Goal: Task Accomplishment & Management: Manage account settings

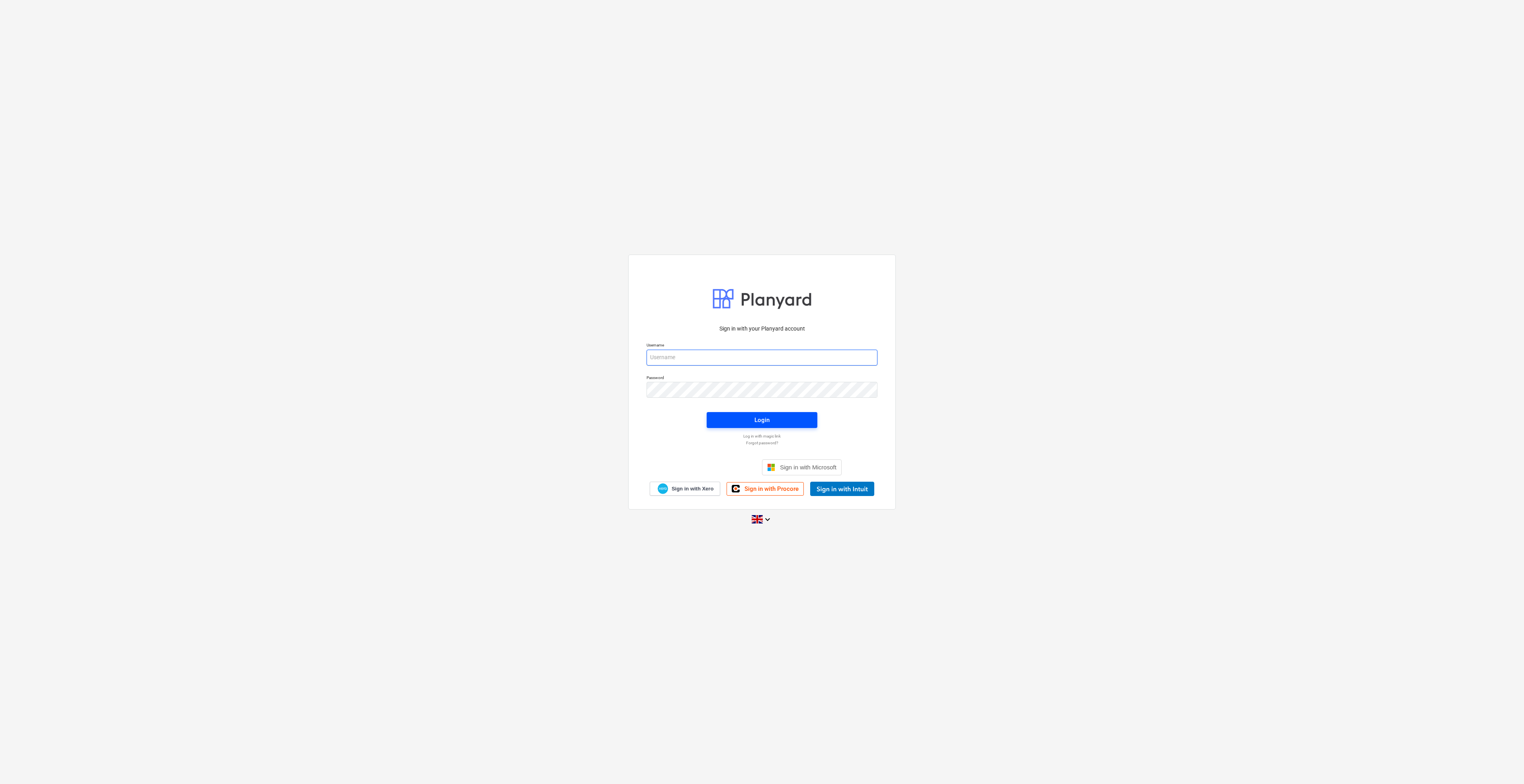
type input "[EMAIL_ADDRESS][DOMAIN_NAME]"
click at [780, 418] on span "Login" at bounding box center [762, 420] width 92 height 10
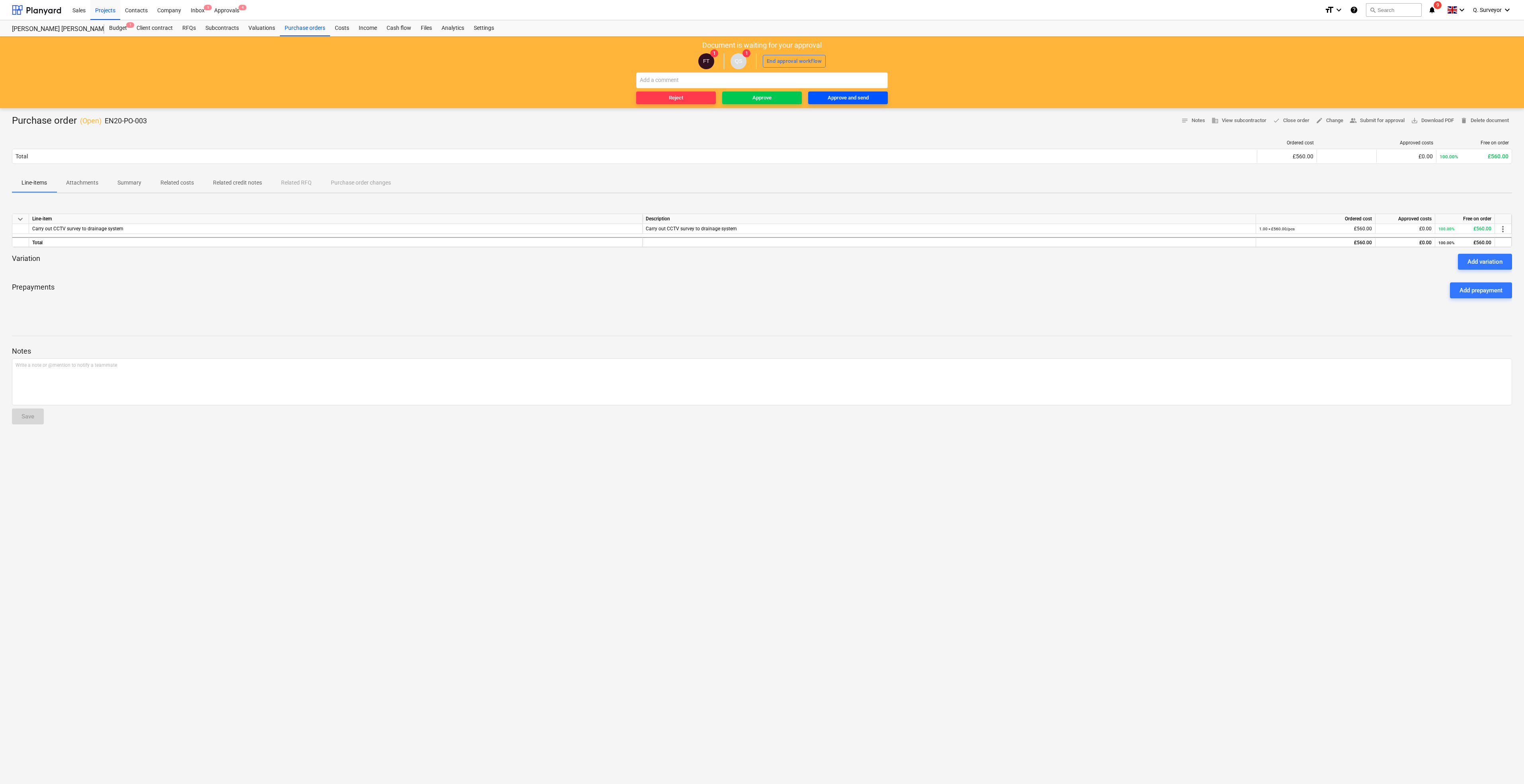
click at [864, 102] on div "Approve and send" at bounding box center [848, 98] width 41 height 9
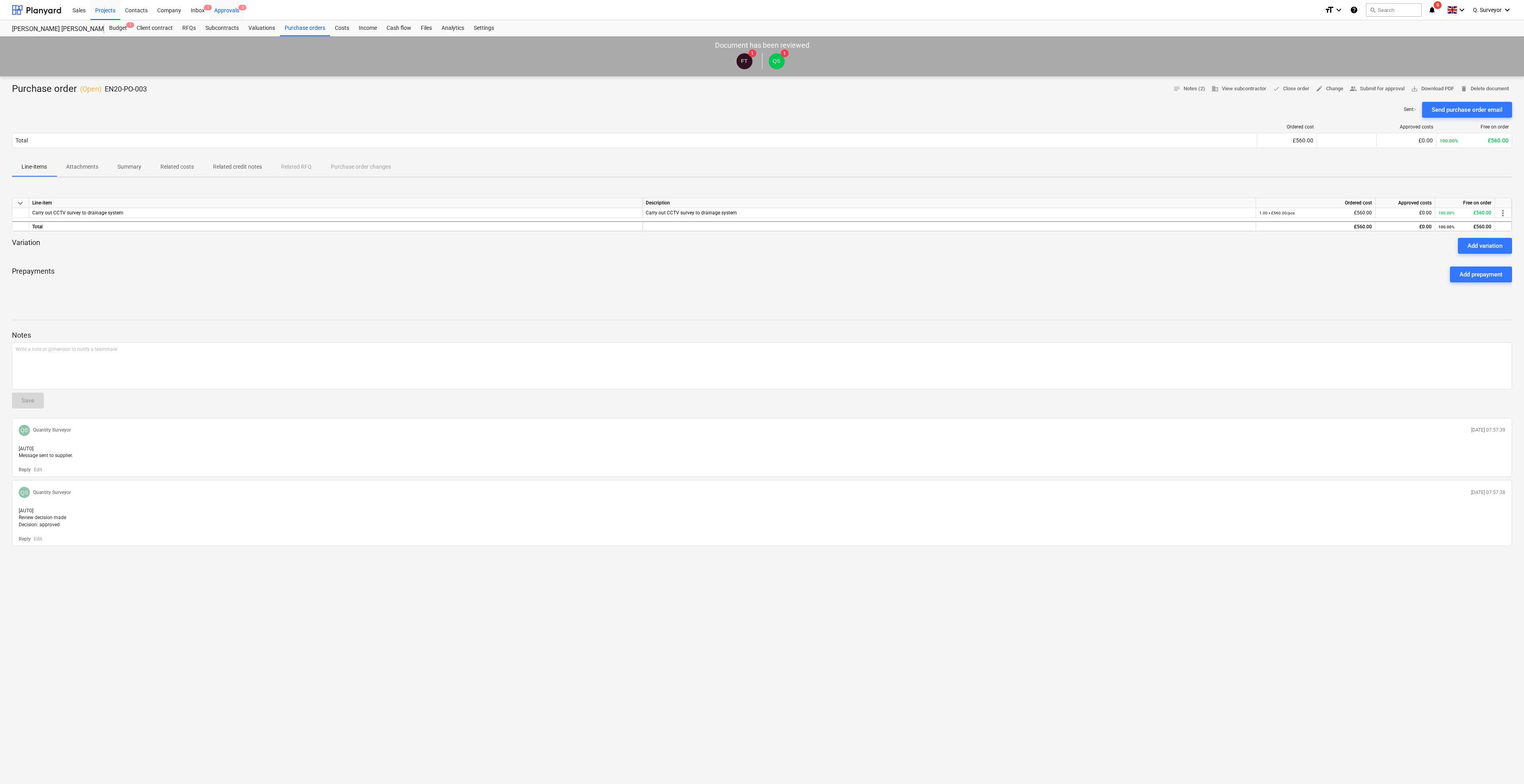
click at [233, 9] on div "Approvals 3" at bounding box center [227, 9] width 35 height 20
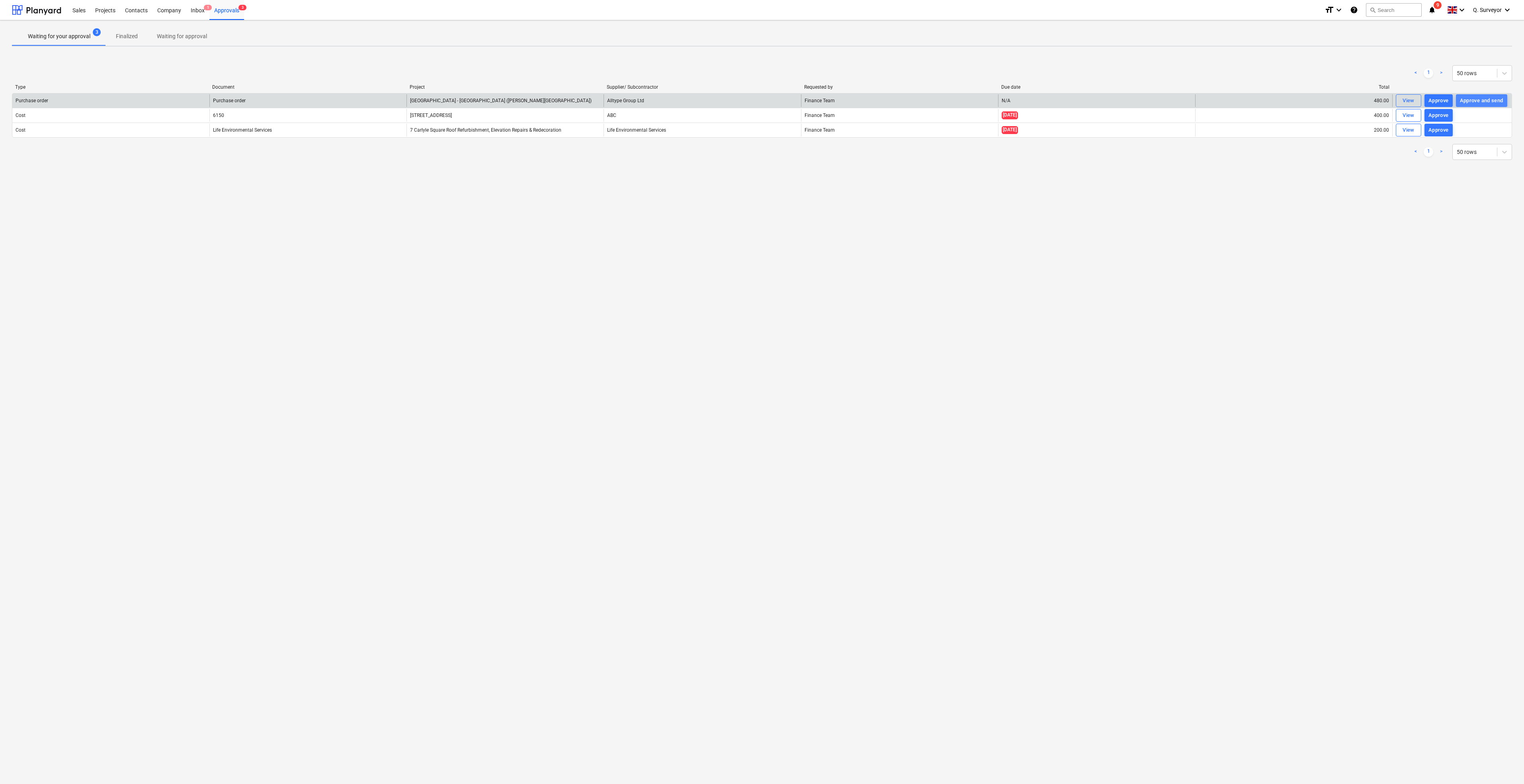
click at [1491, 103] on div "Approve and send" at bounding box center [1481, 101] width 43 height 9
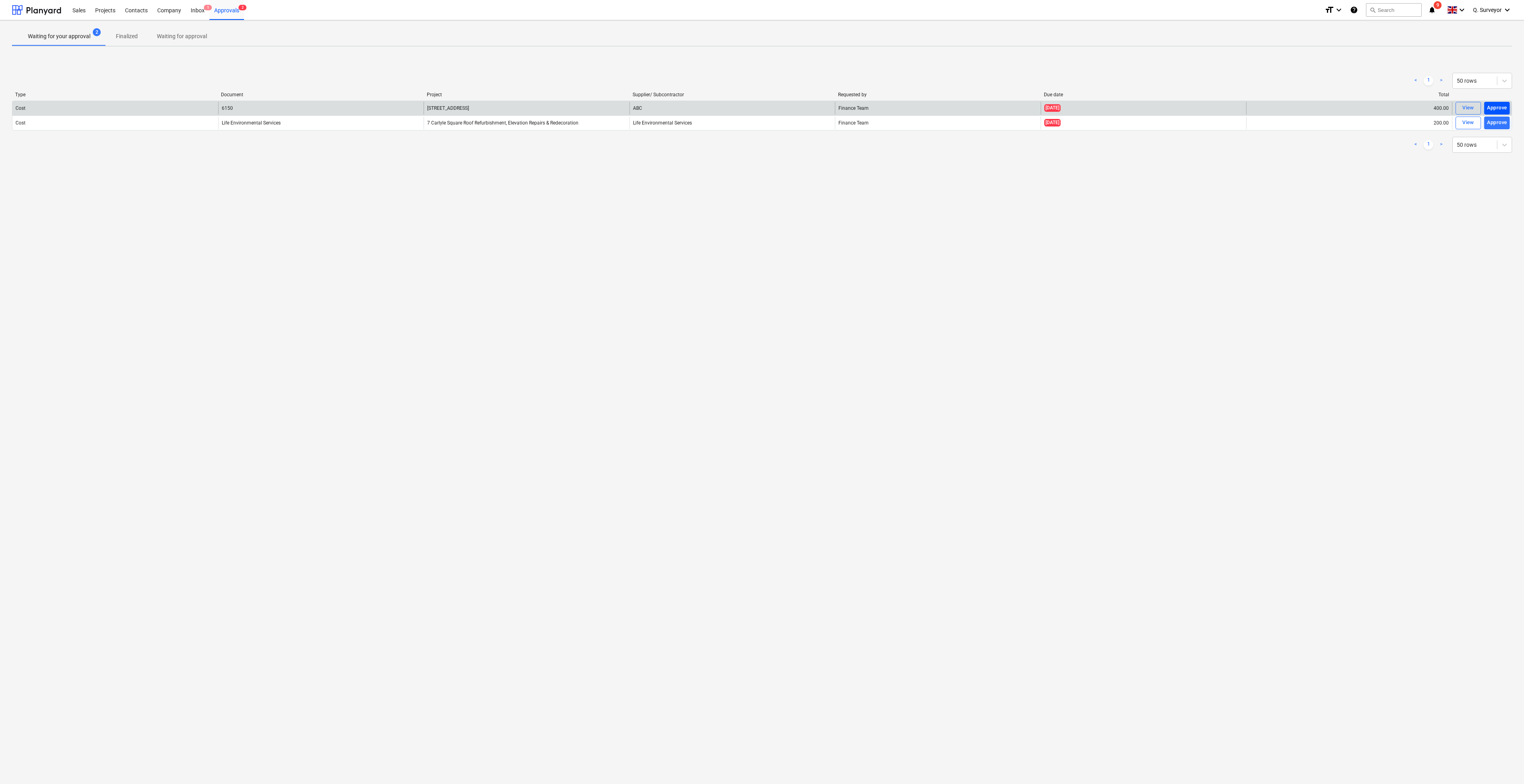
click at [1494, 108] on div "Approve" at bounding box center [1497, 108] width 20 height 9
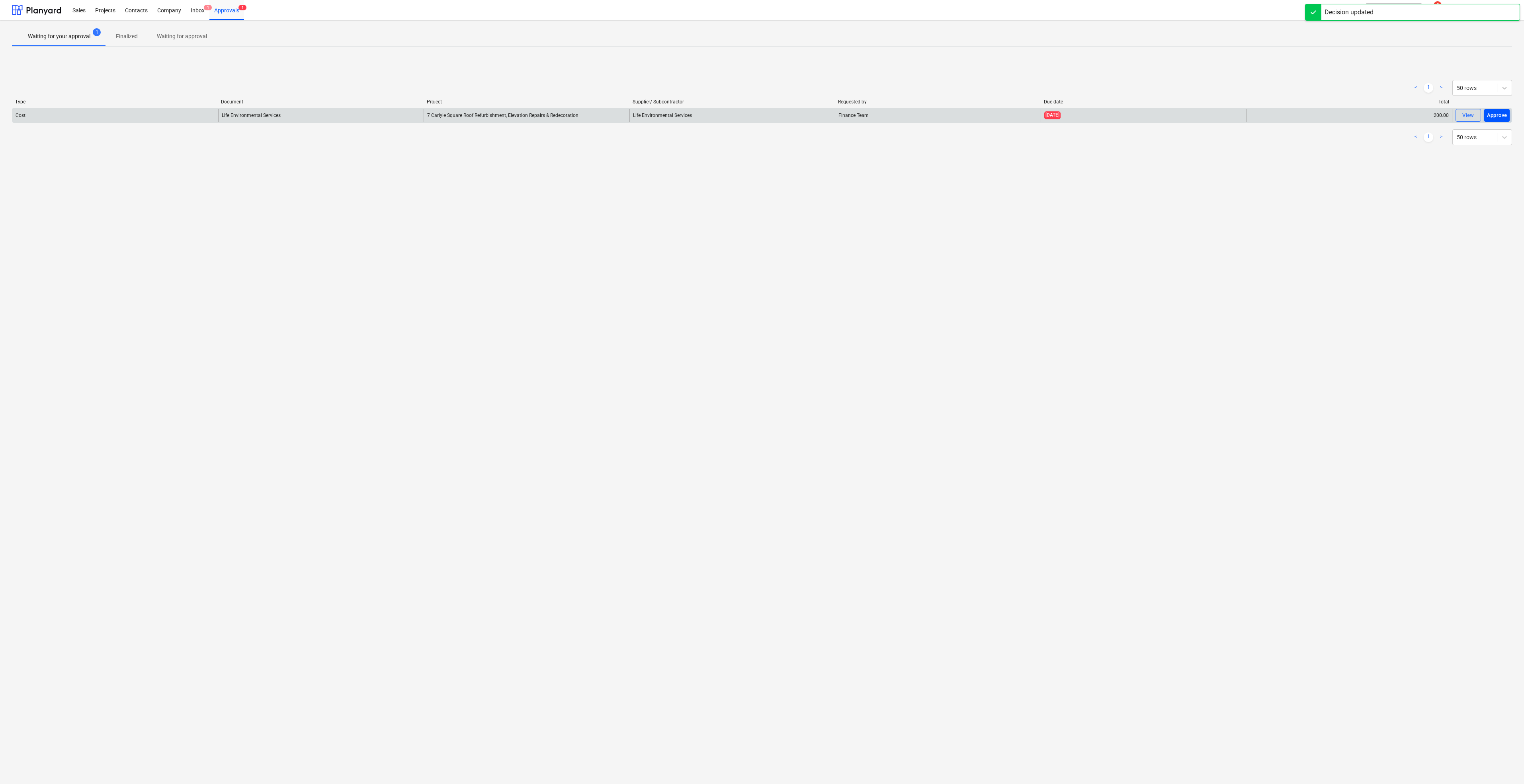
click at [1494, 111] on div "Approve" at bounding box center [1497, 115] width 20 height 9
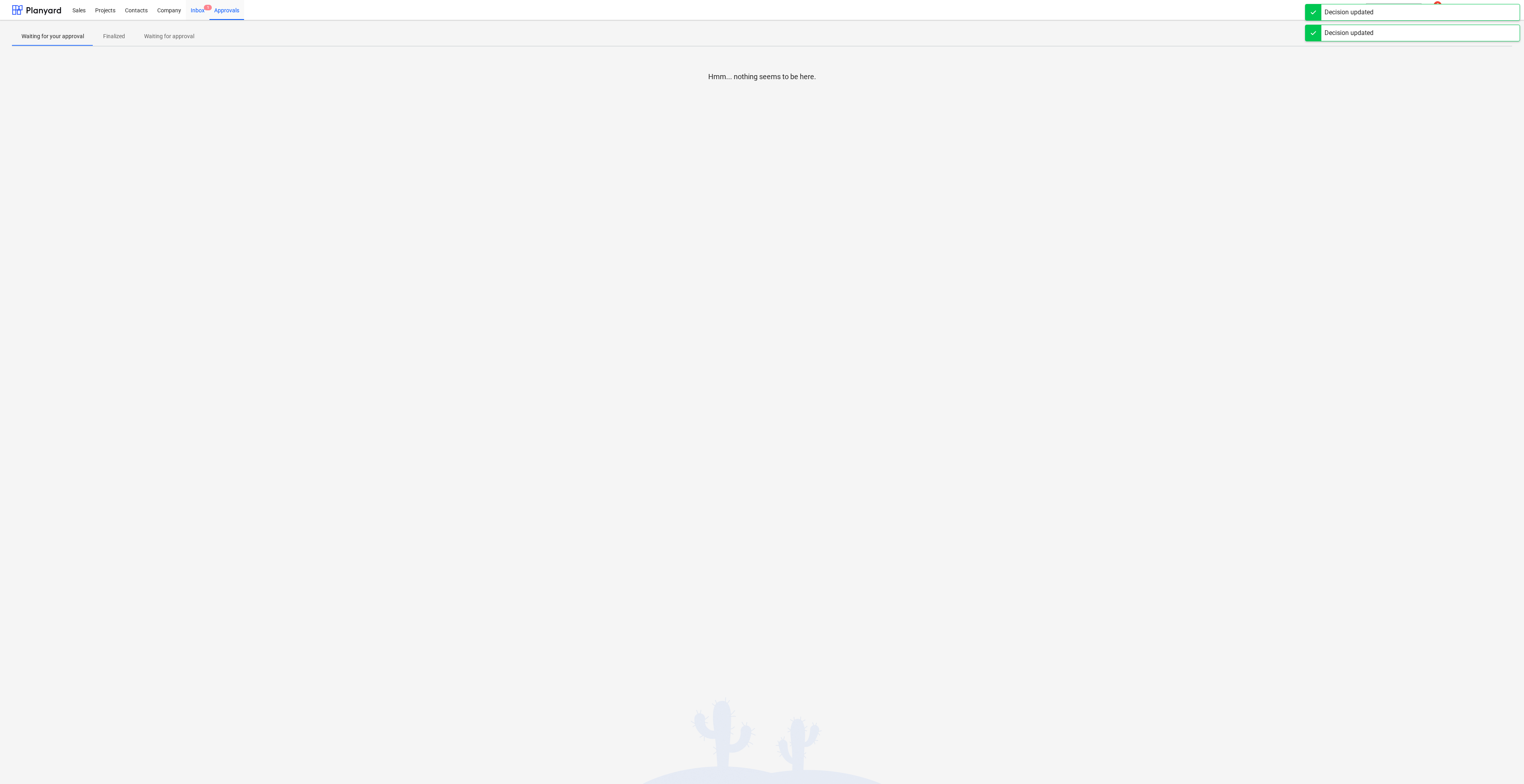
click at [205, 7] on span "1" at bounding box center [208, 7] width 8 height 5
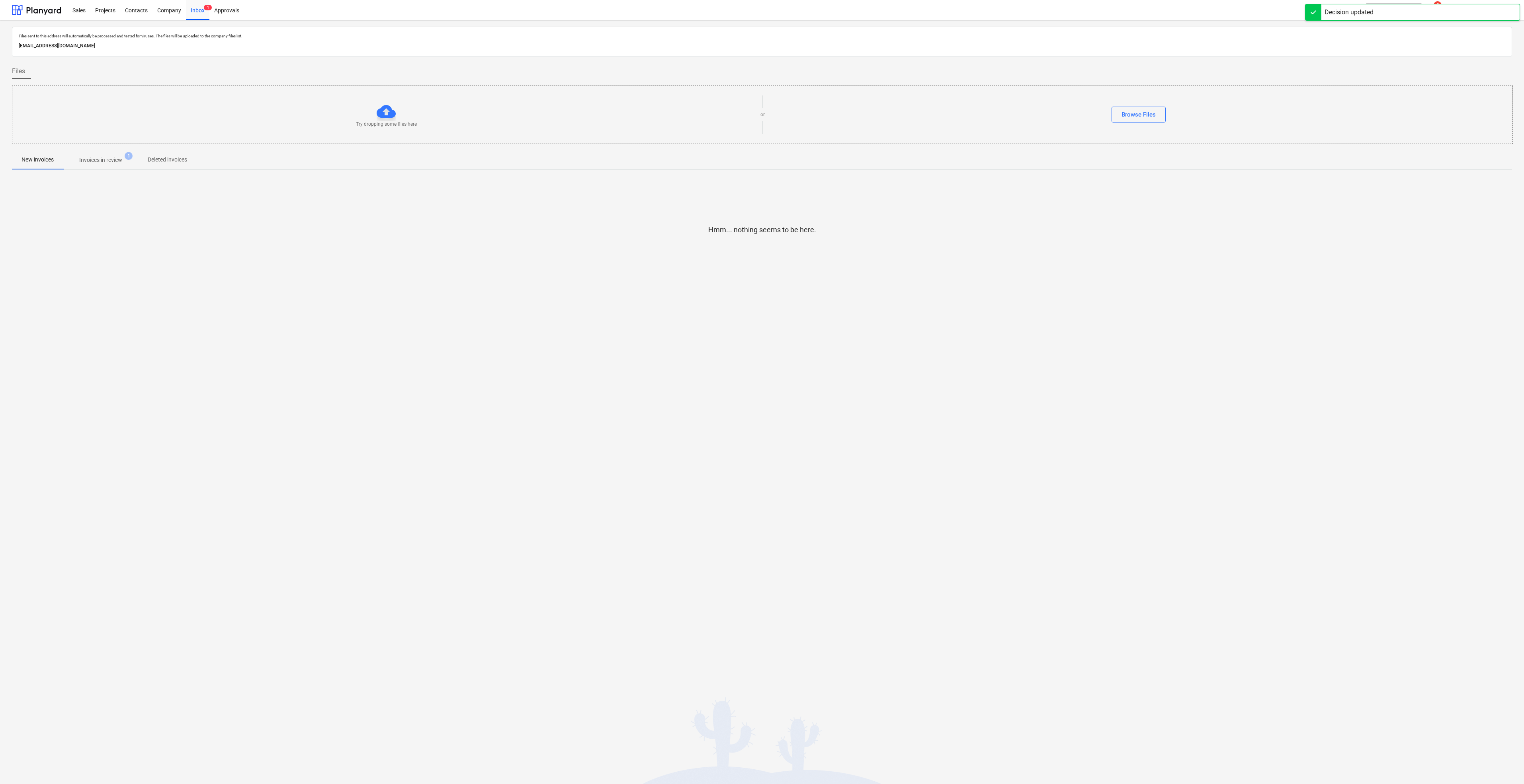
click at [102, 159] on p "Invoices in review" at bounding box center [101, 160] width 43 height 8
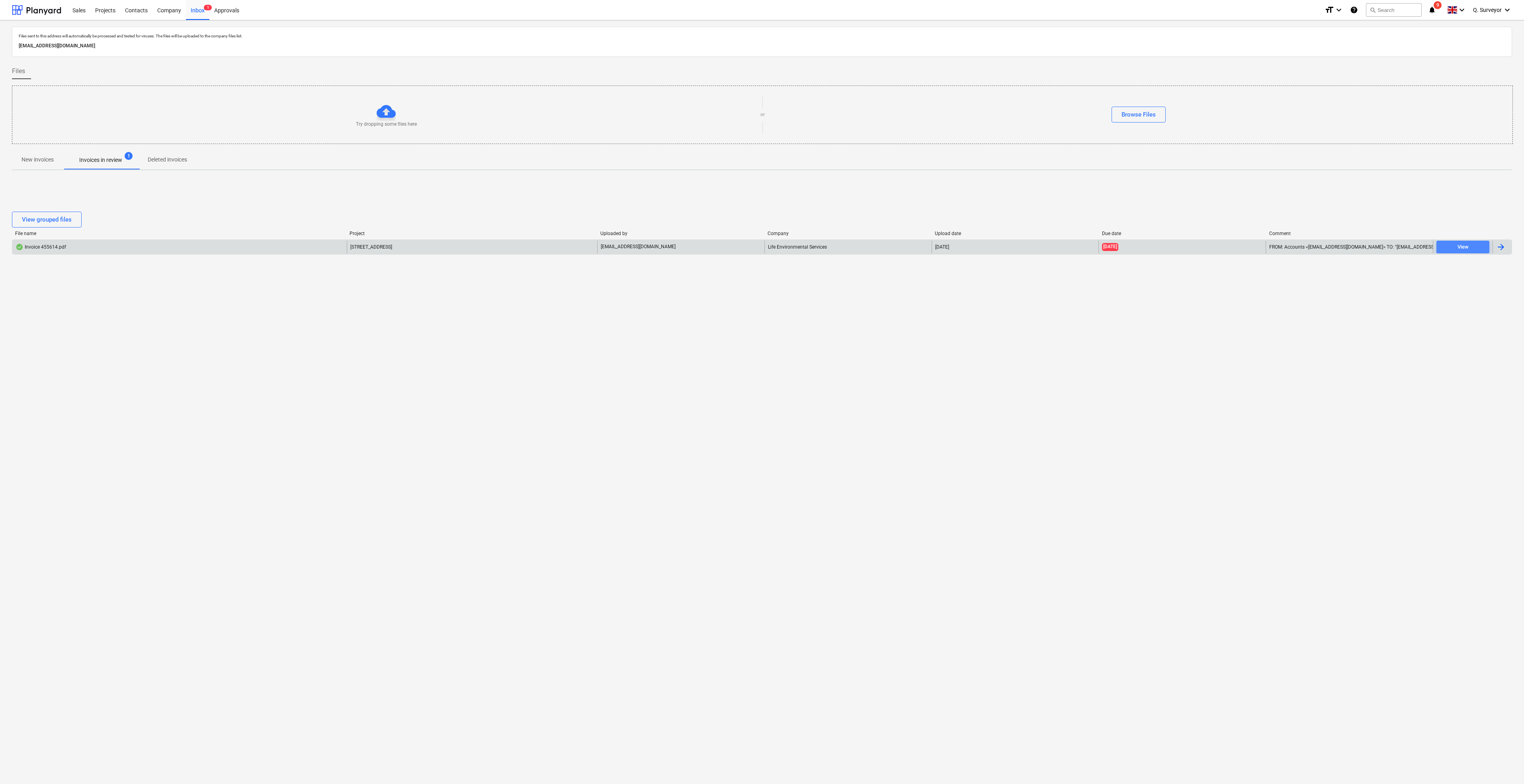
click at [1480, 248] on span "View" at bounding box center [1462, 247] width 47 height 9
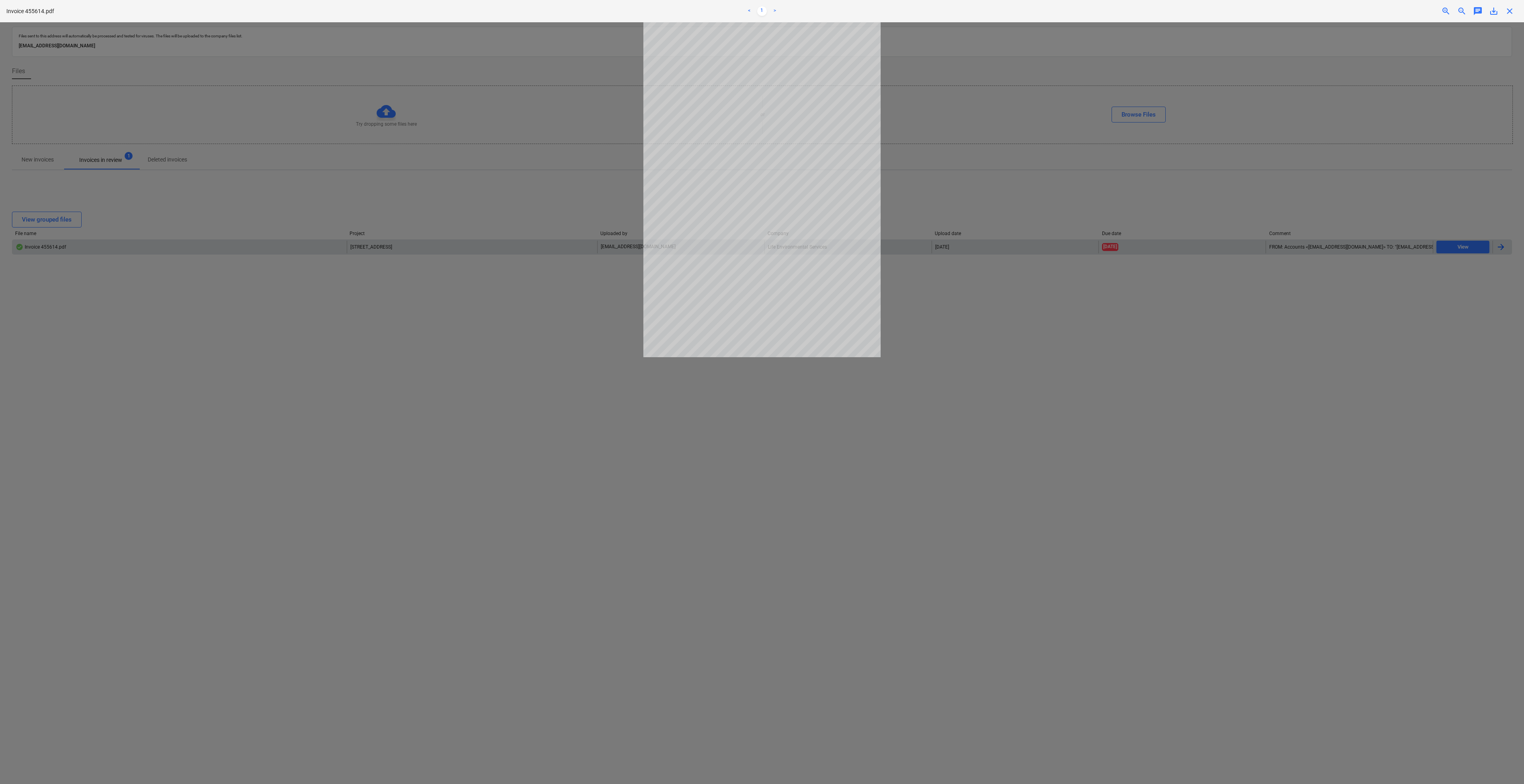
click at [545, 456] on div at bounding box center [762, 403] width 1524 height 762
click at [594, 183] on div at bounding box center [762, 403] width 1524 height 762
click at [1508, 11] on span "close" at bounding box center [1510, 11] width 9 height 9
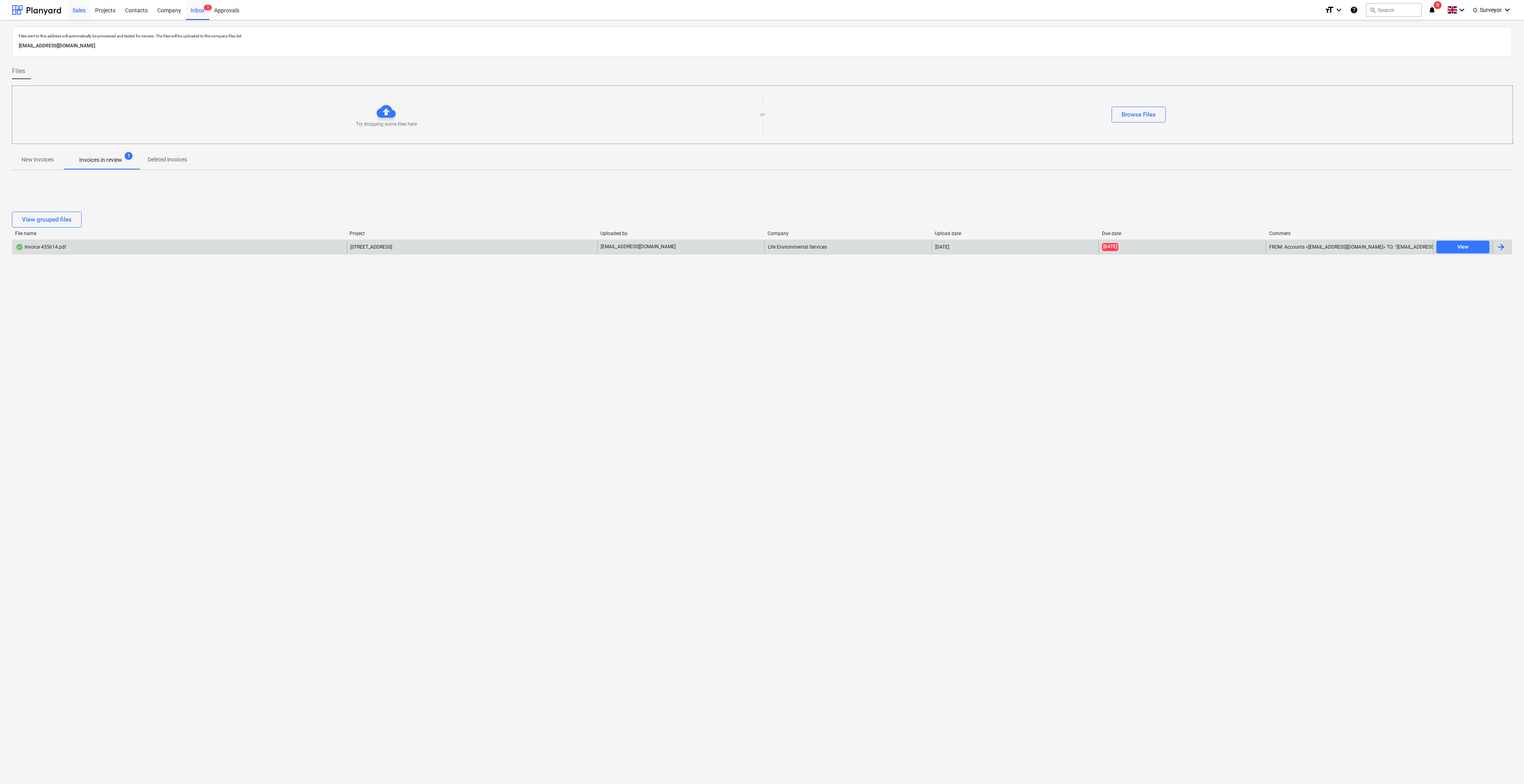
click at [86, 8] on div "Sales" at bounding box center [79, 9] width 22 height 20
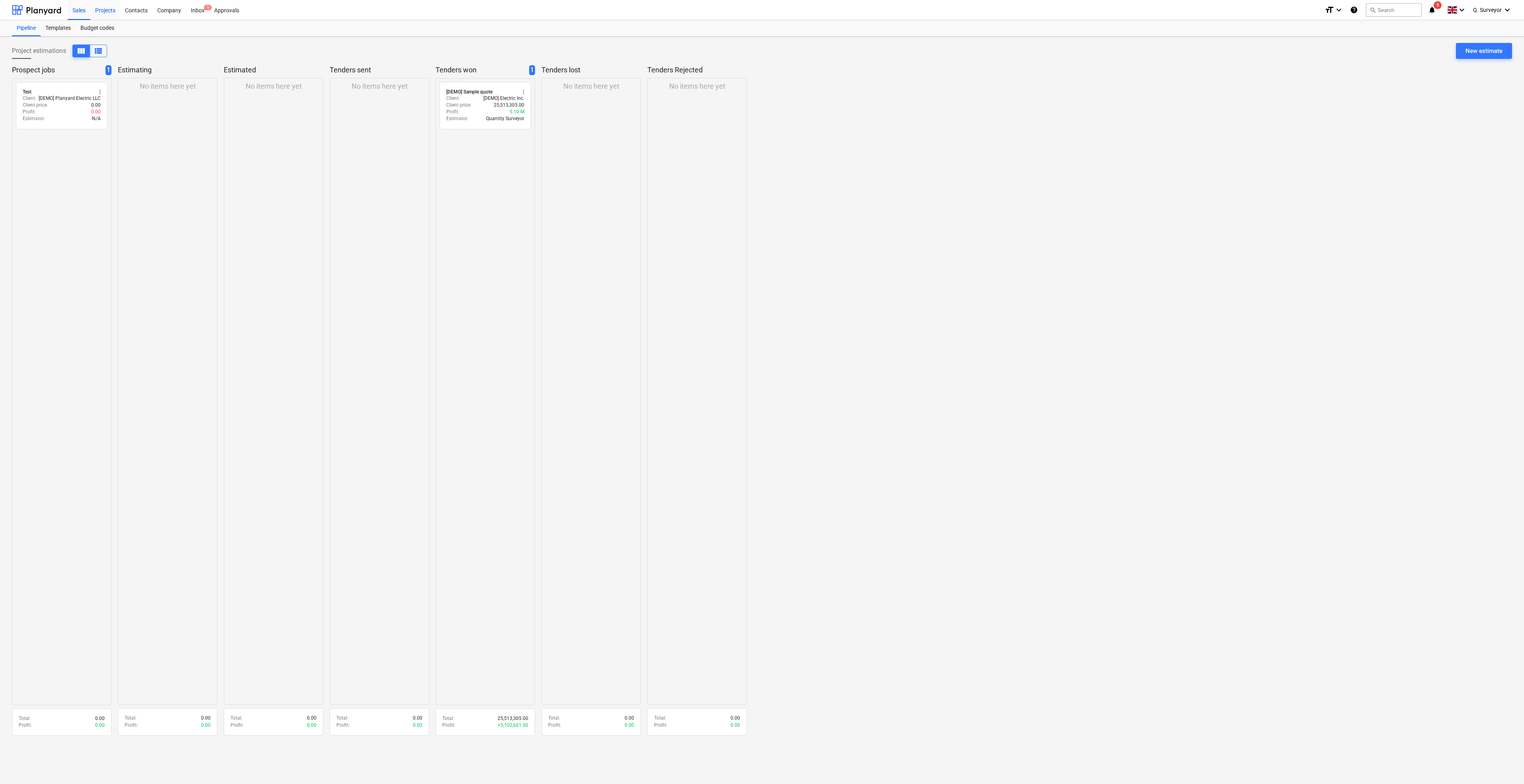
click at [102, 12] on div "Projects" at bounding box center [105, 9] width 30 height 20
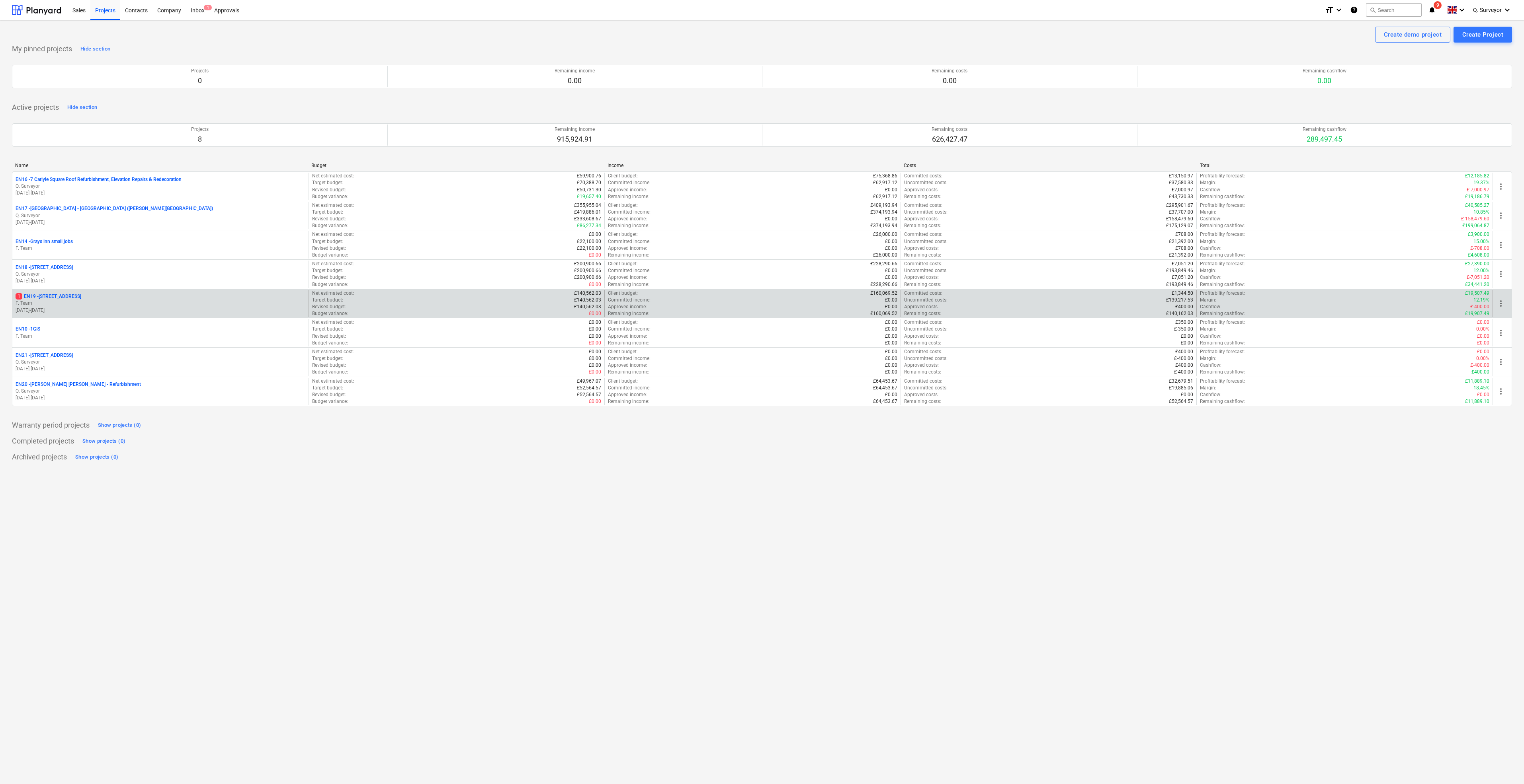
click at [72, 296] on p "1 EN19 - [STREET_ADDRESS]" at bounding box center [48, 296] width 66 height 7
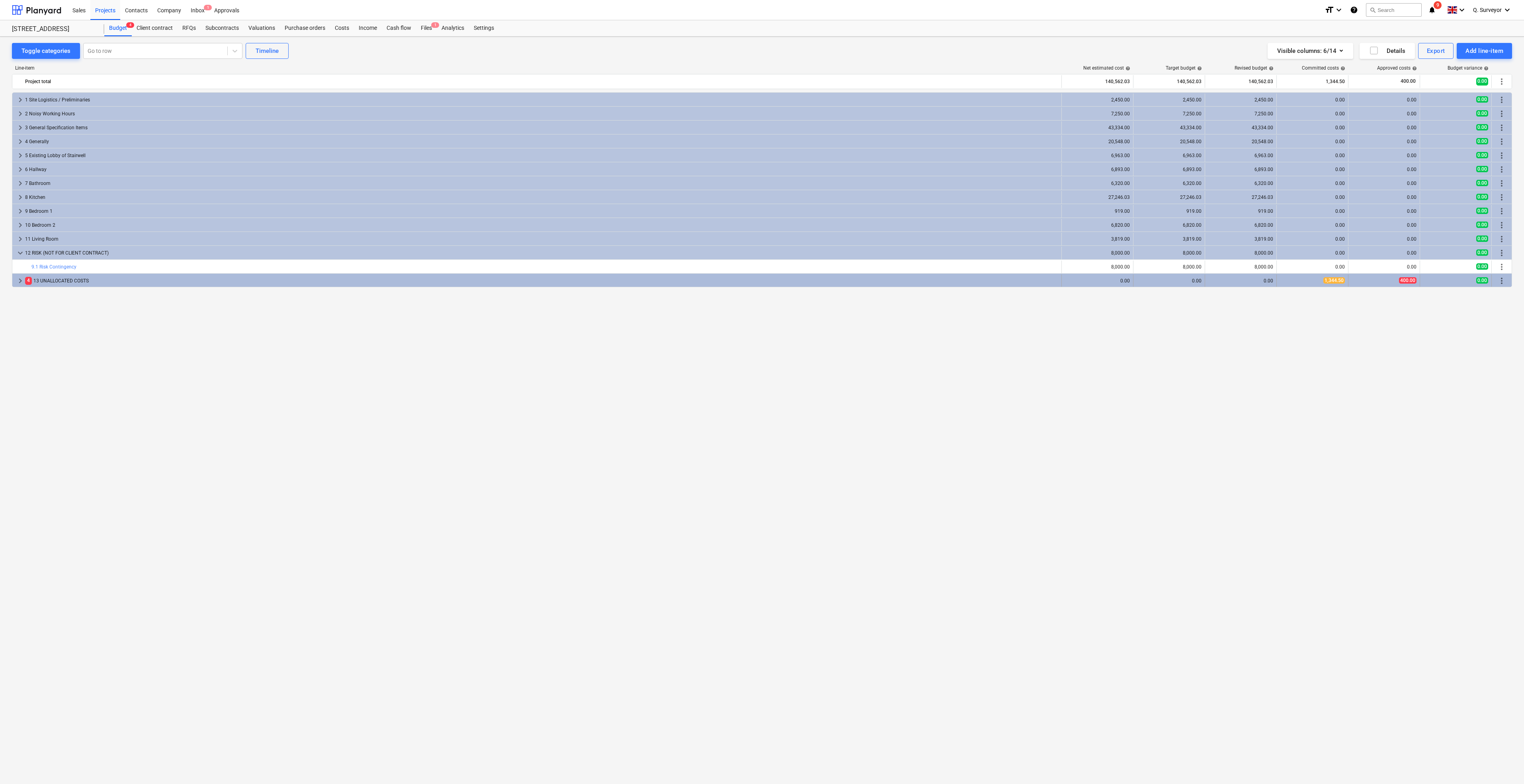
click at [49, 280] on div "4 13 UNALLOCATED COSTS" at bounding box center [541, 281] width 1033 height 13
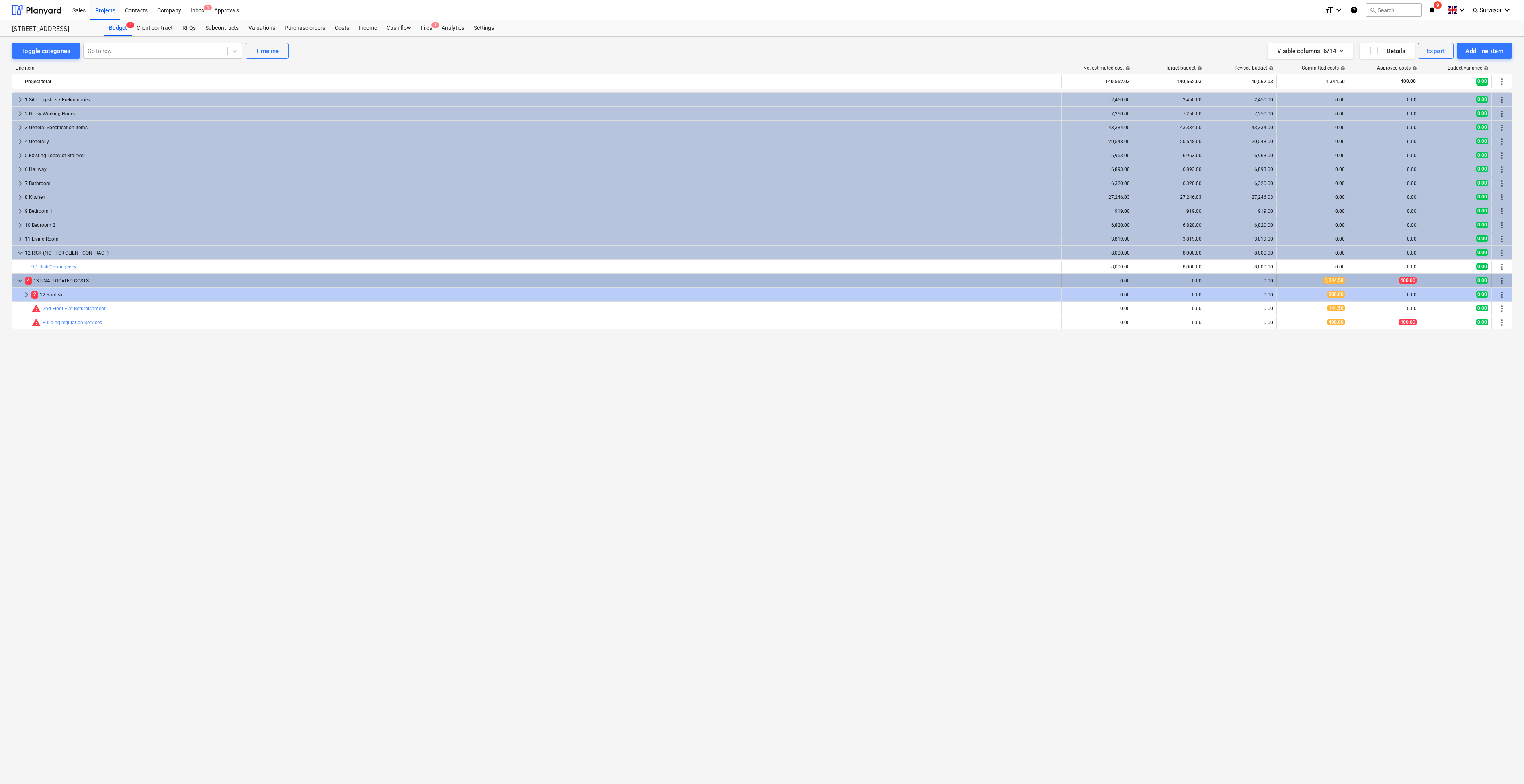
click at [46, 279] on div "4 13 UNALLOCATED COSTS" at bounding box center [541, 281] width 1033 height 13
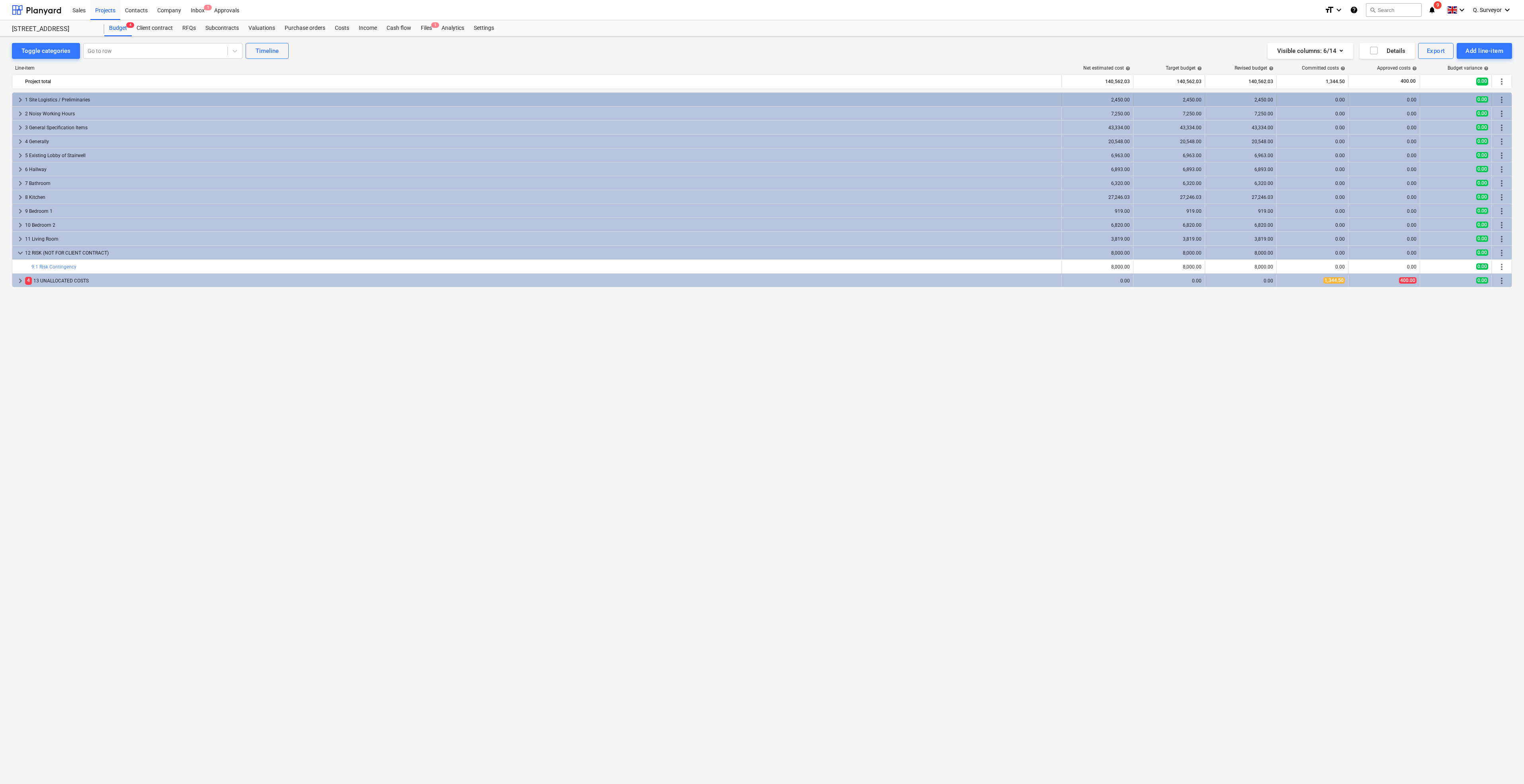
click at [63, 94] on div "1 Site Logistics / Preliminaries" at bounding box center [541, 100] width 1033 height 13
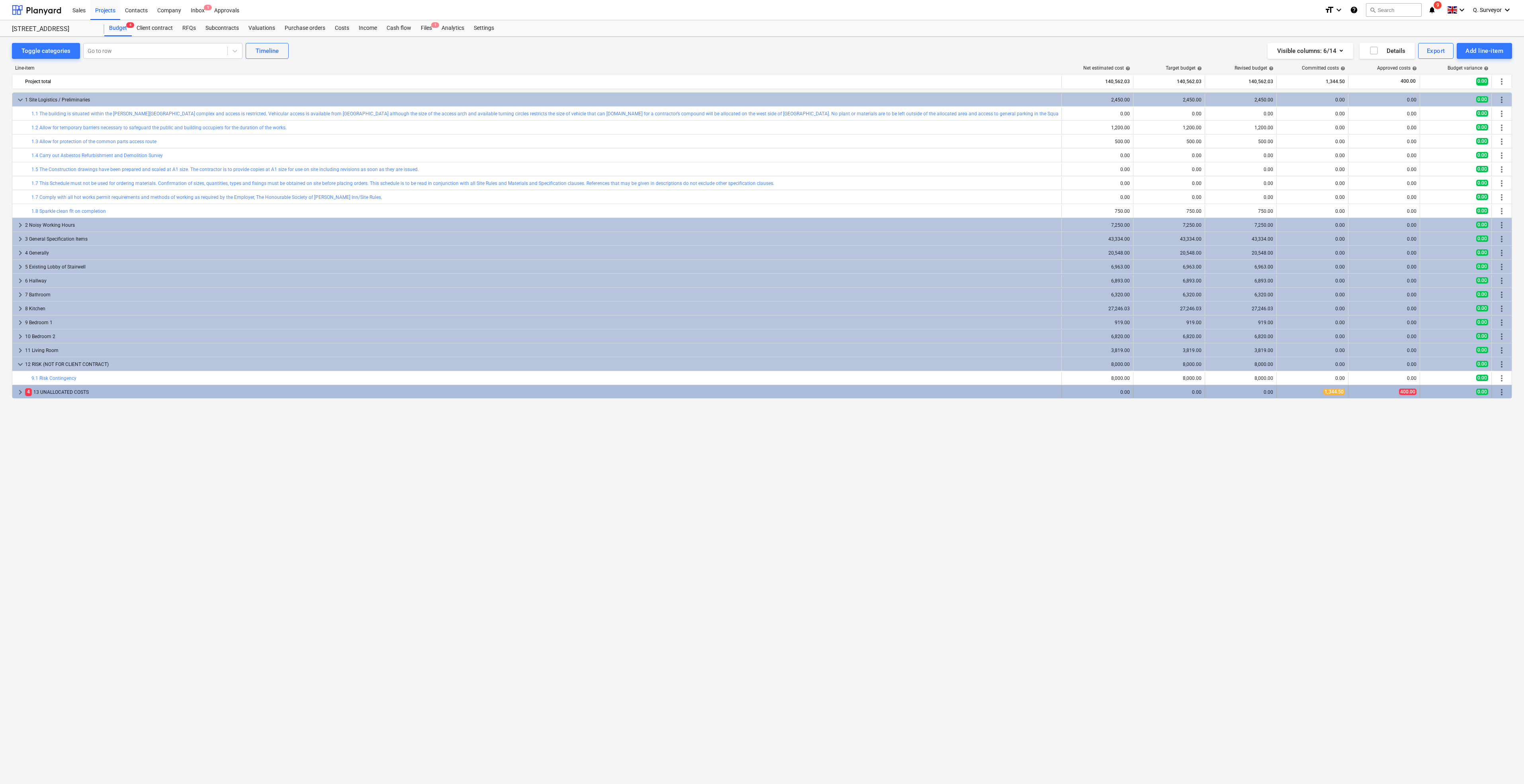
click at [19, 390] on span "keyboard_arrow_right" at bounding box center [20, 392] width 9 height 9
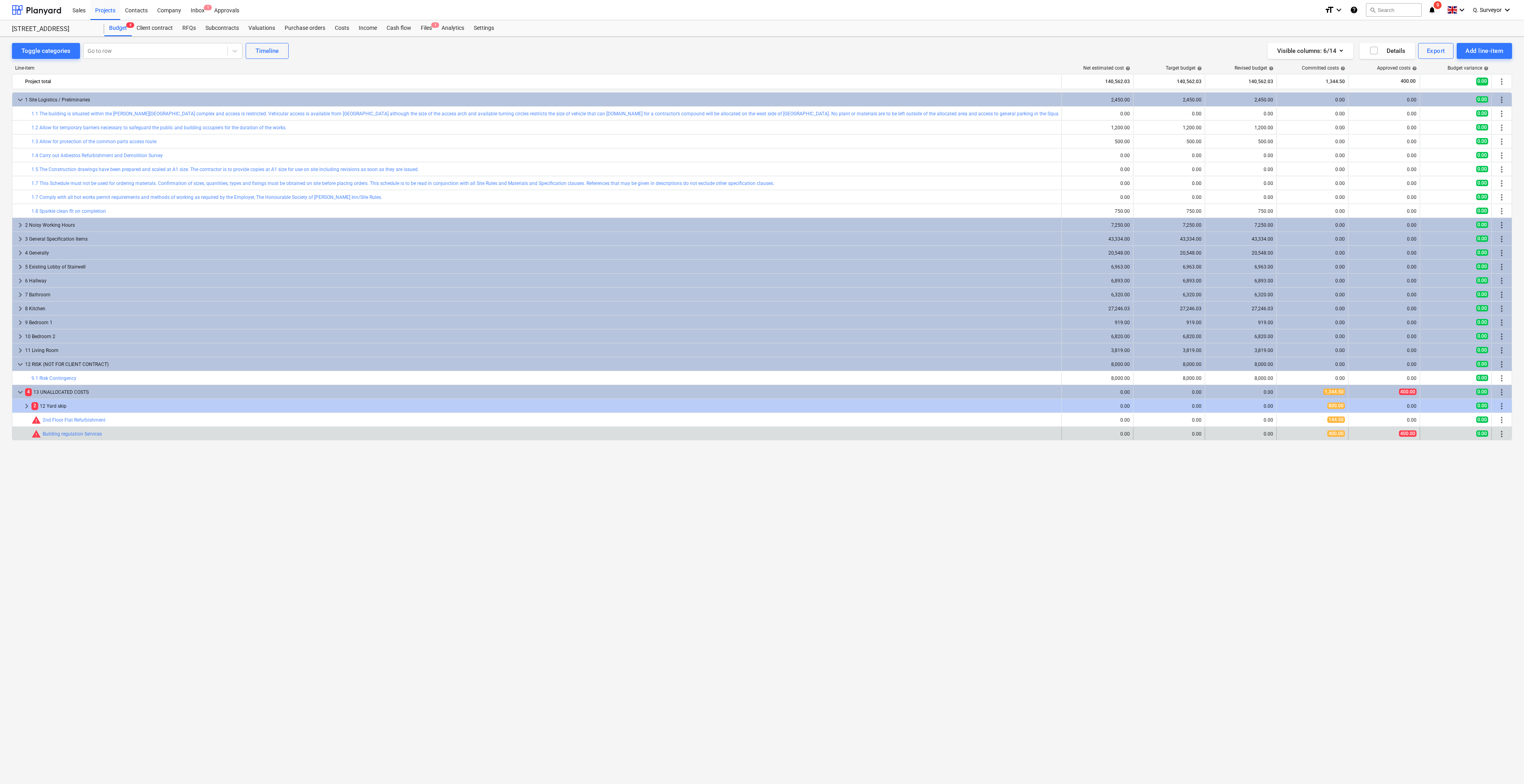
click at [1502, 435] on span "more_vert" at bounding box center [1502, 434] width 9 height 9
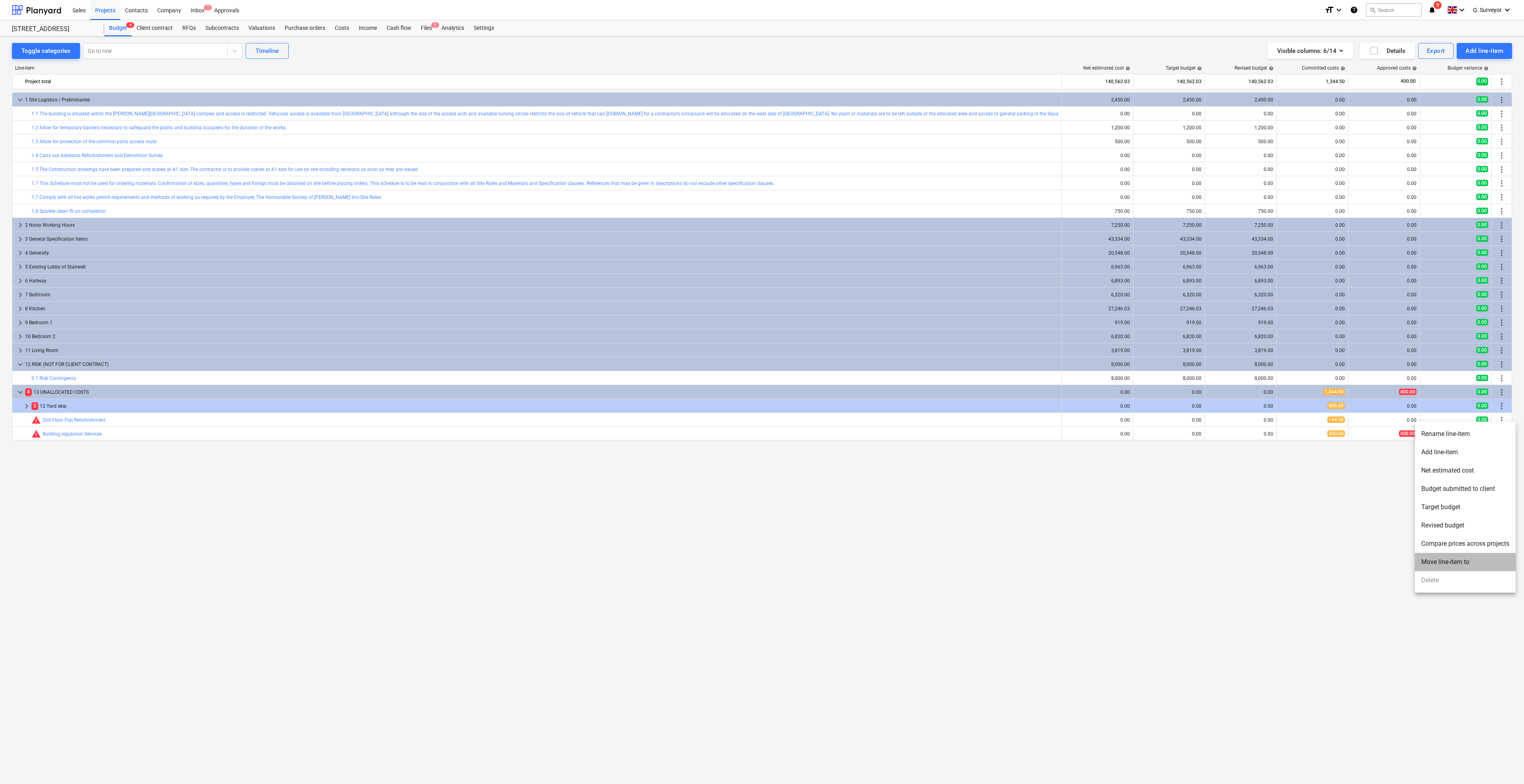
click at [1476, 559] on li "Move line-item to" at bounding box center [1465, 562] width 101 height 18
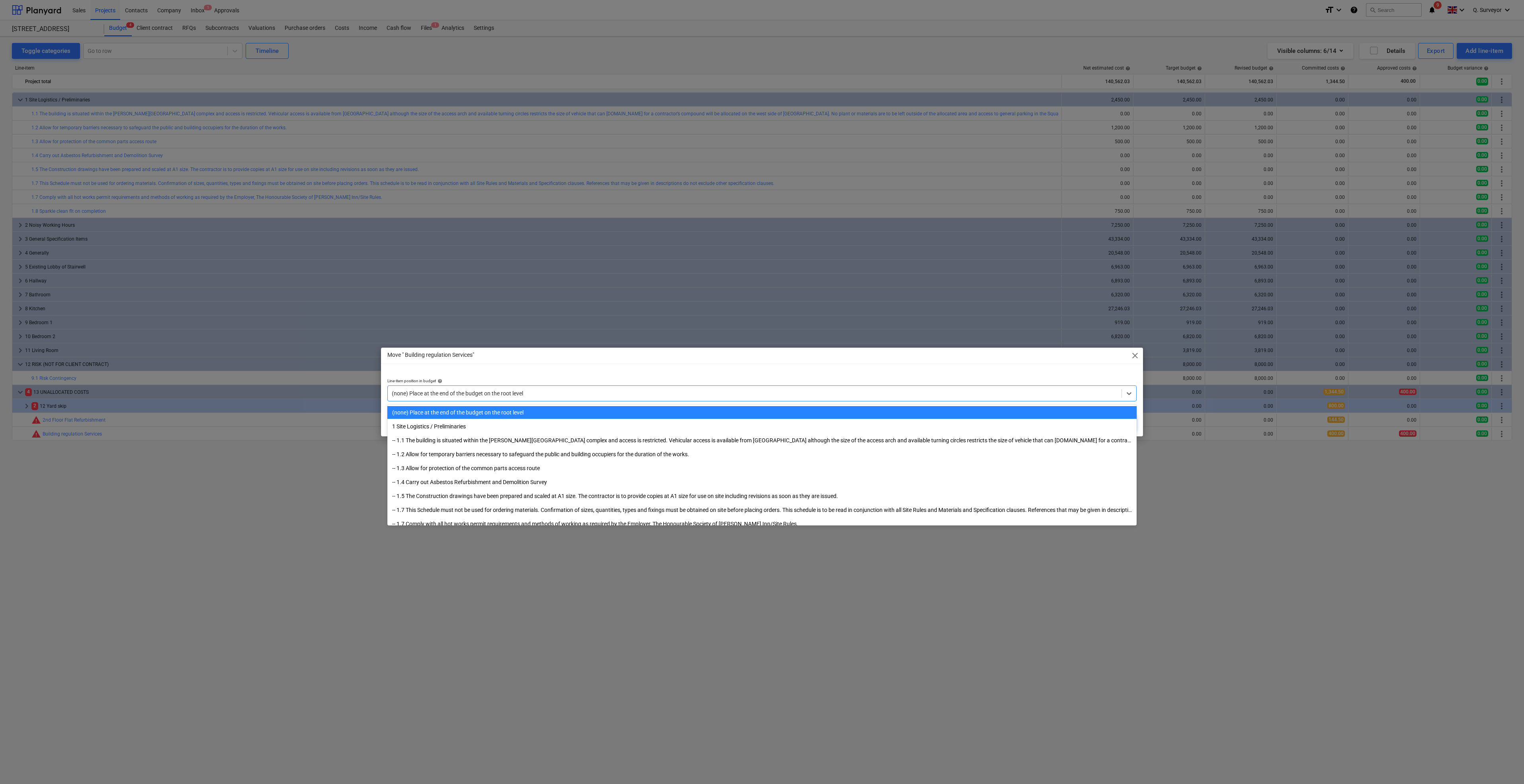
click at [558, 390] on div at bounding box center [754, 393] width 726 height 8
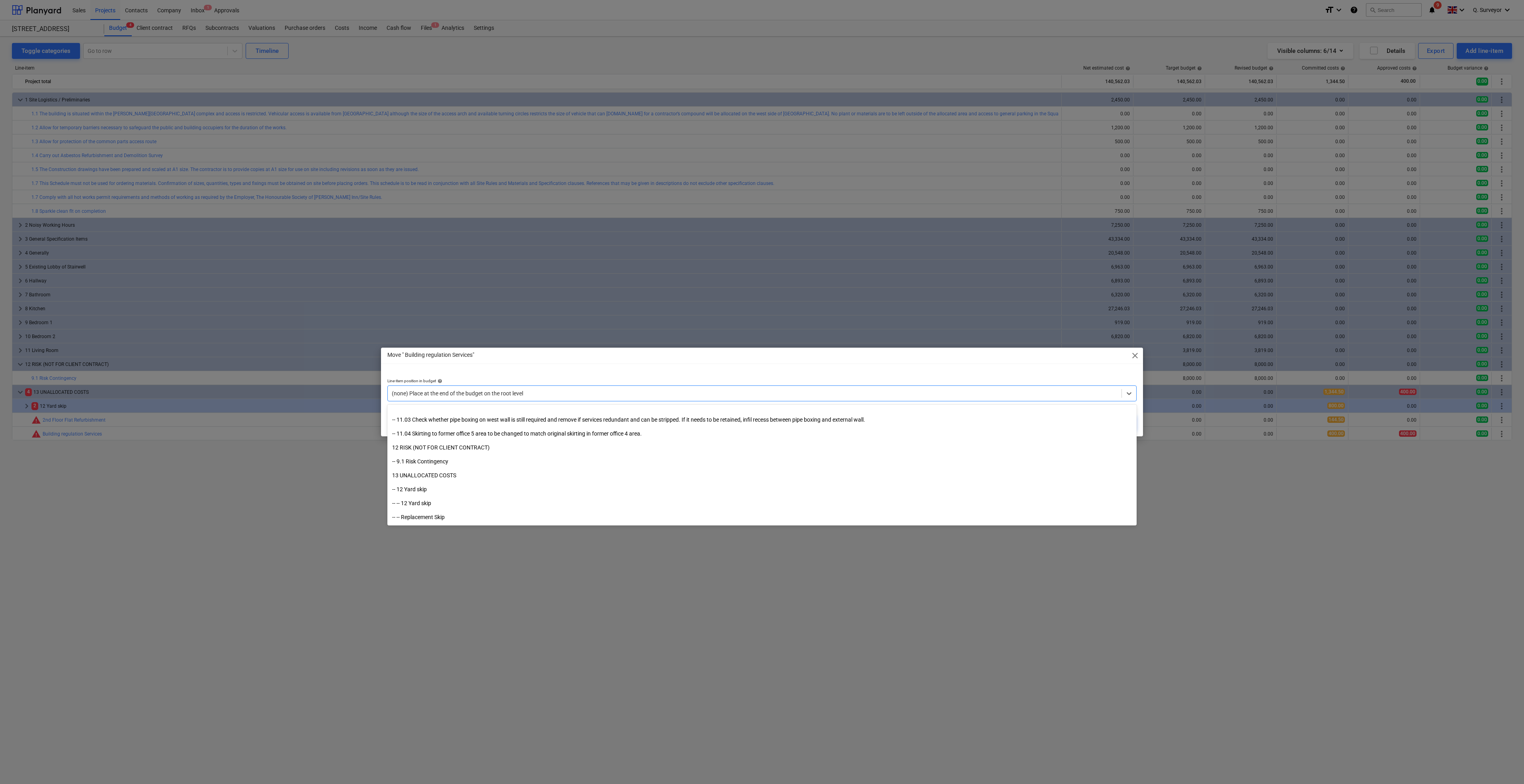
scroll to position [856, 0]
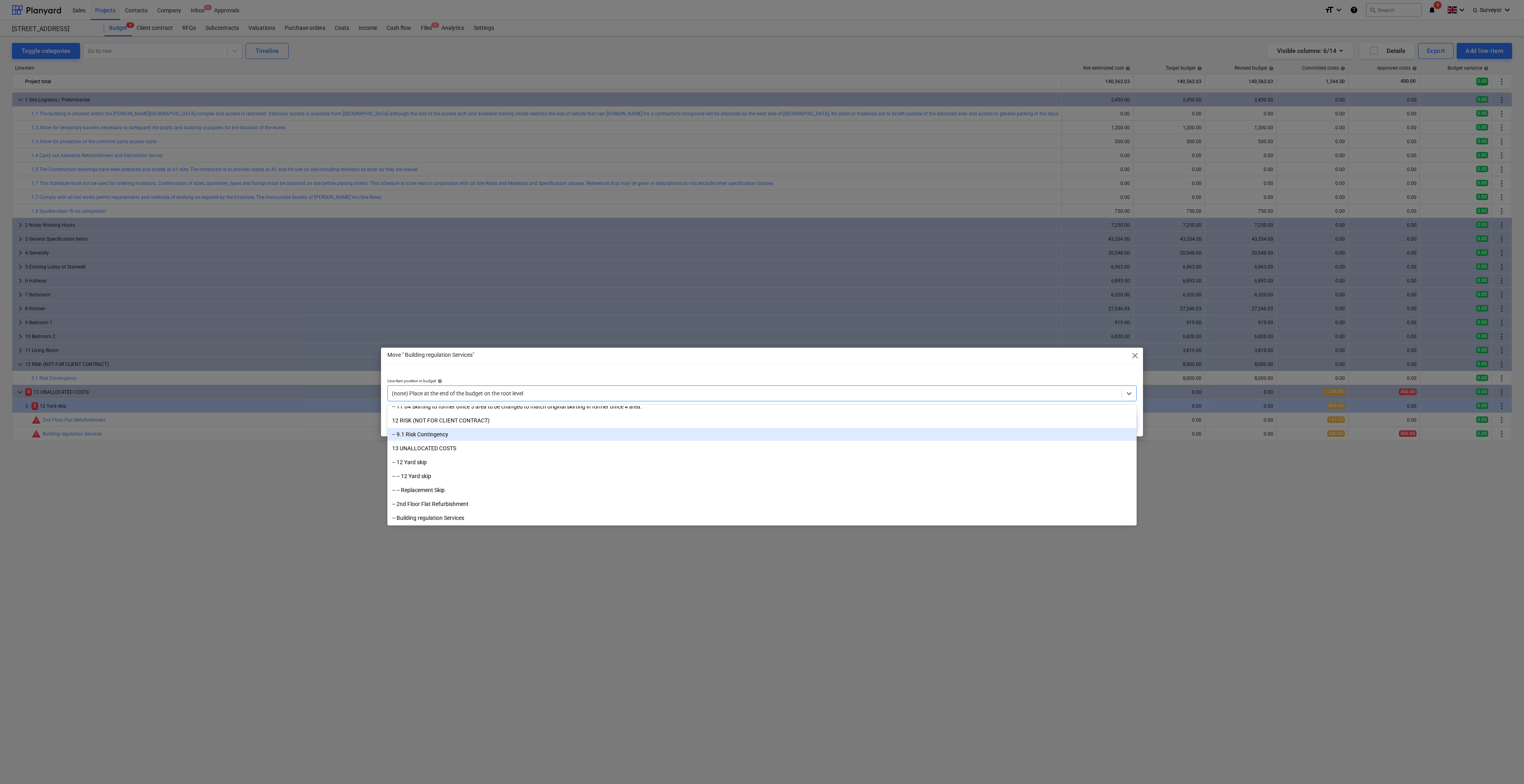
click at [416, 435] on div "-- 9.1 Risk Contingency" at bounding box center [762, 435] width 749 height 13
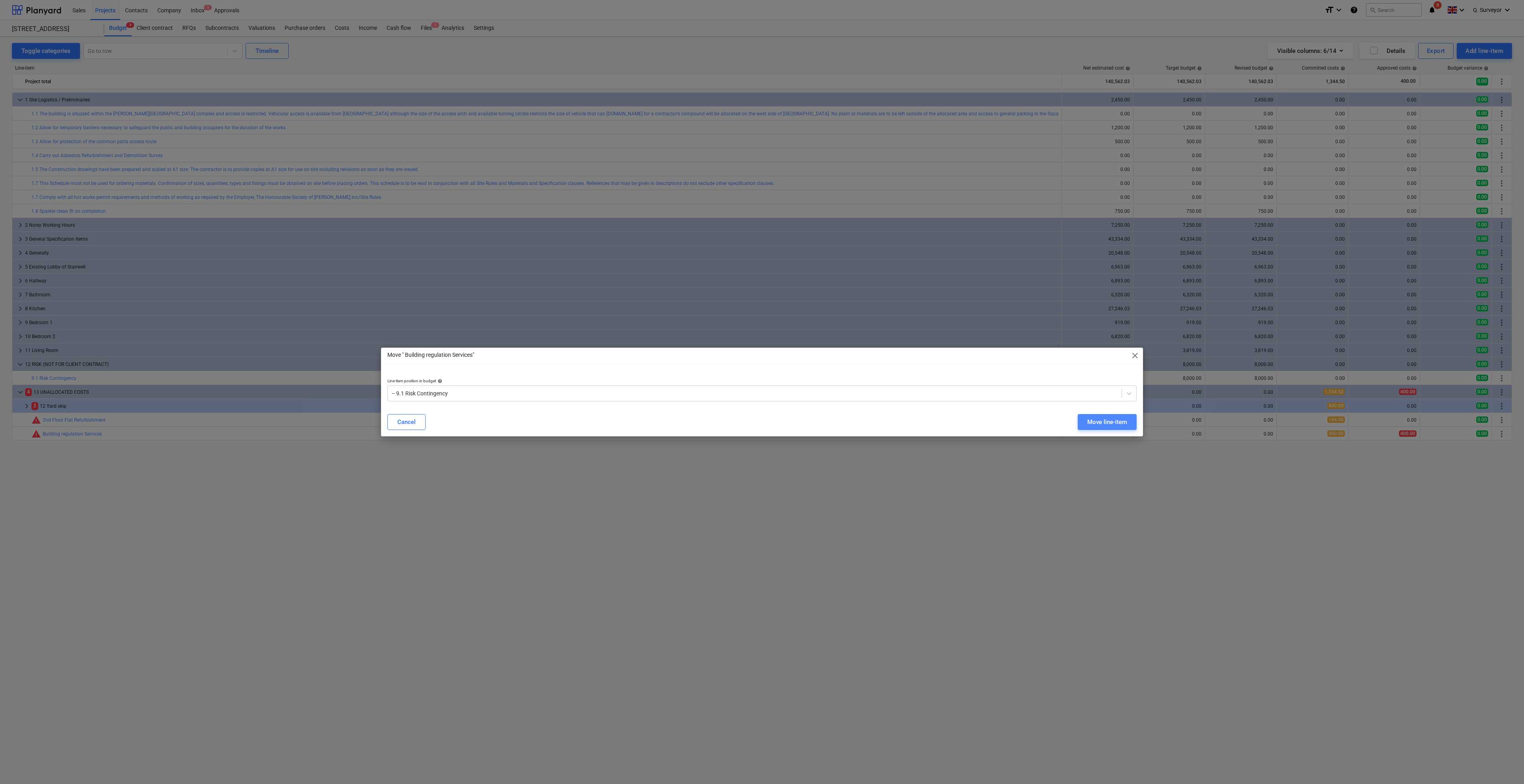
click at [1121, 419] on div "Move line-item" at bounding box center [1107, 422] width 40 height 10
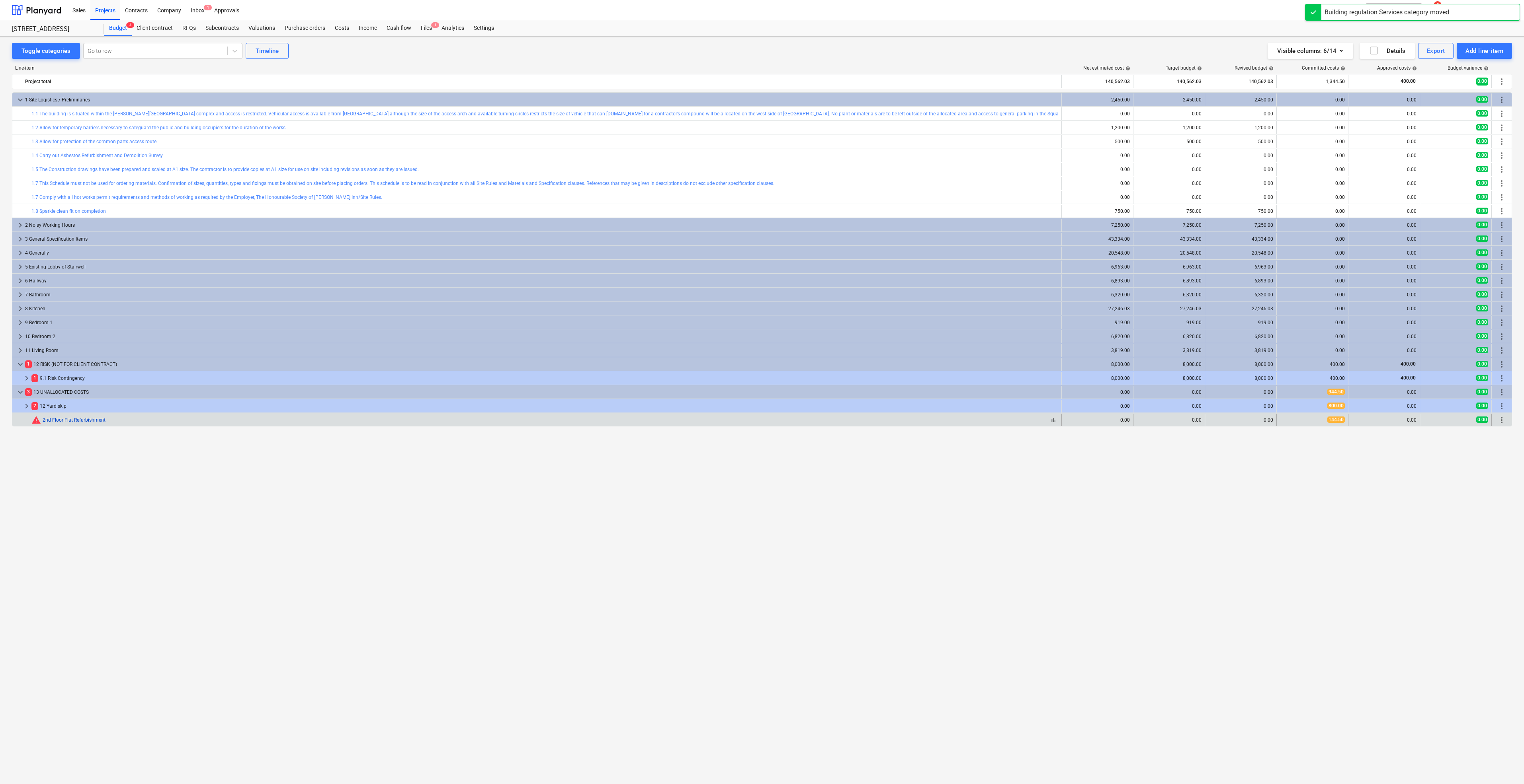
click at [72, 420] on link "2nd Floor Flat Refurbishment" at bounding box center [74, 420] width 63 height 5
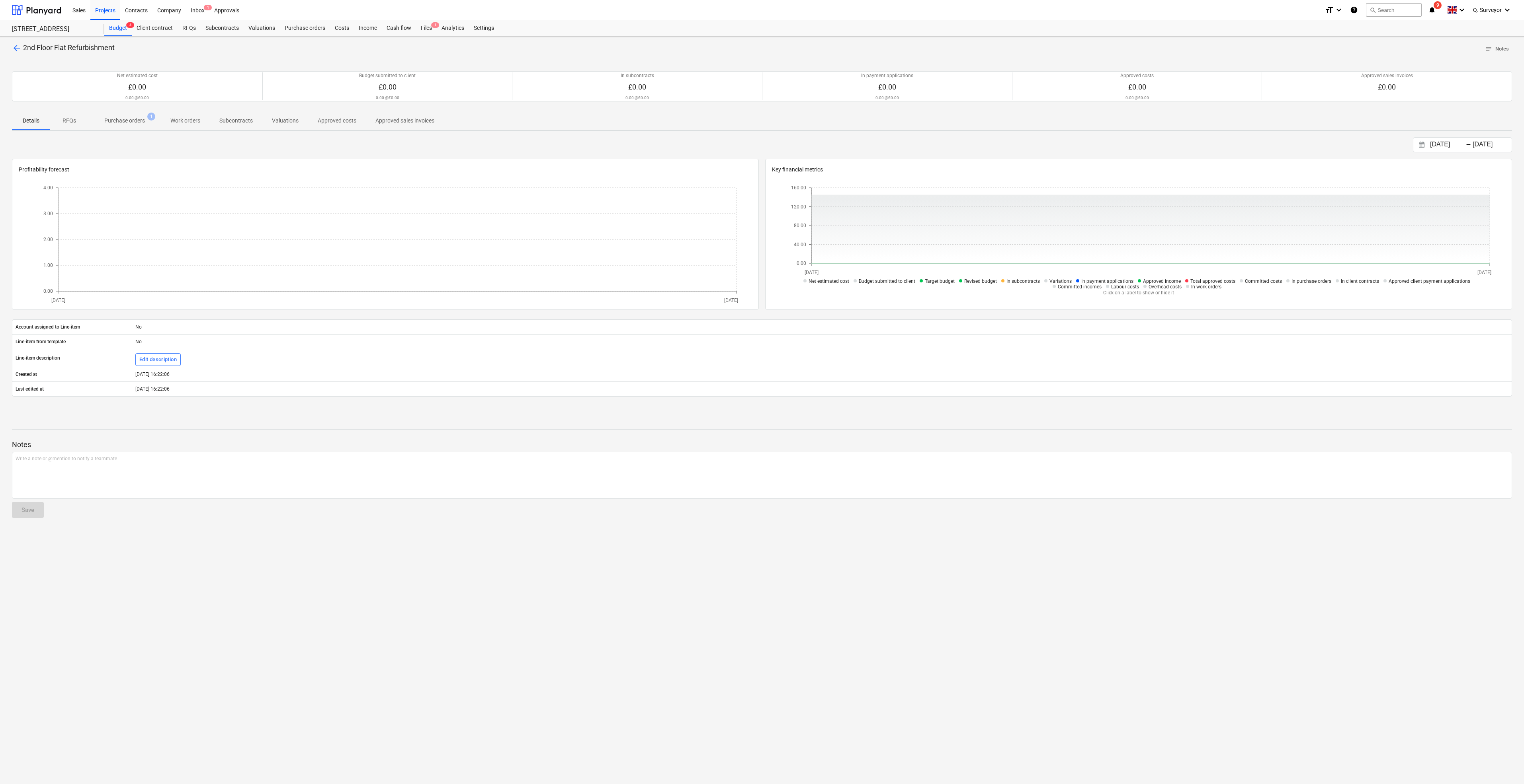
click at [131, 120] on p "Purchase orders" at bounding box center [124, 121] width 41 height 8
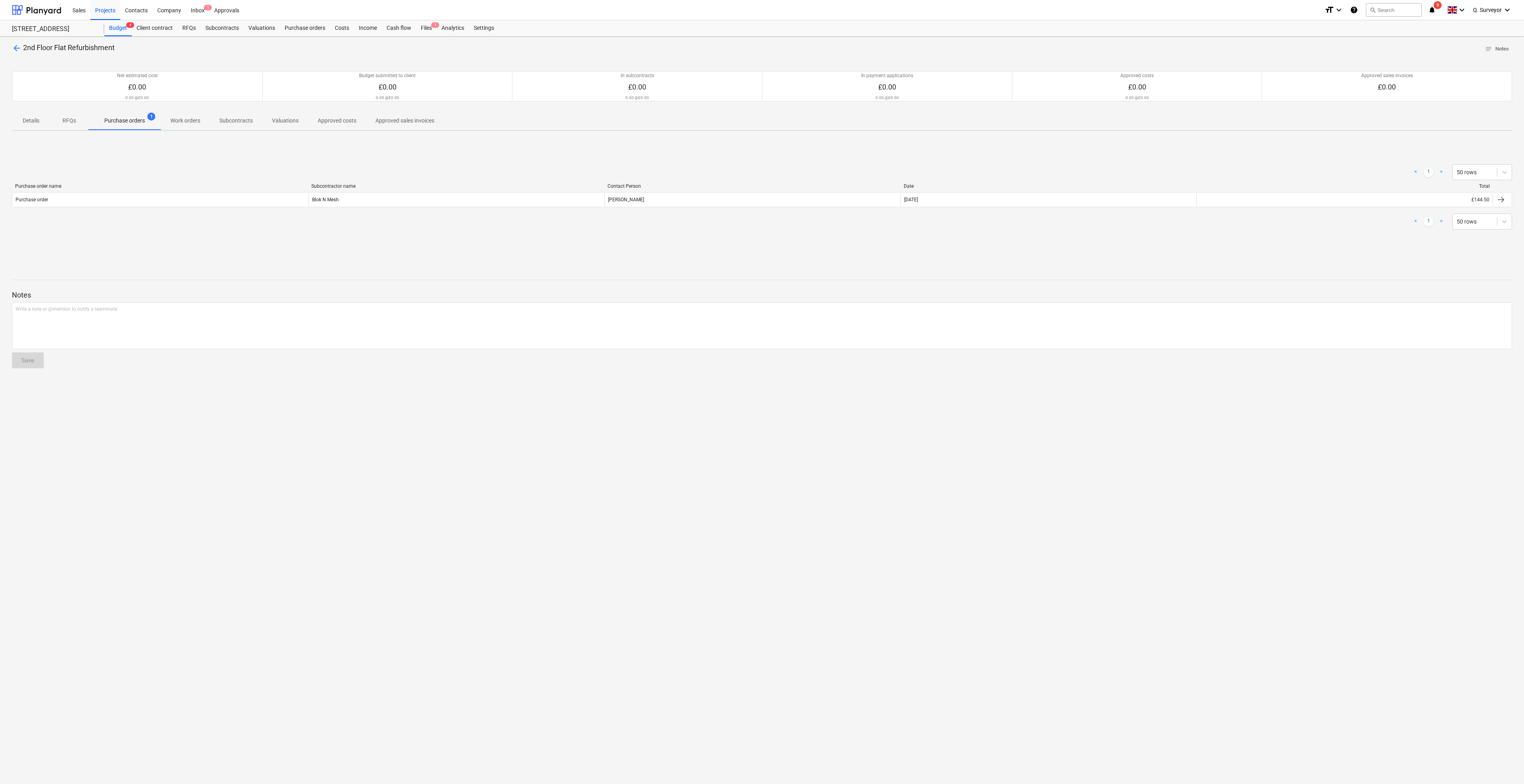
click at [15, 48] on span "arrow_back" at bounding box center [17, 48] width 9 height 9
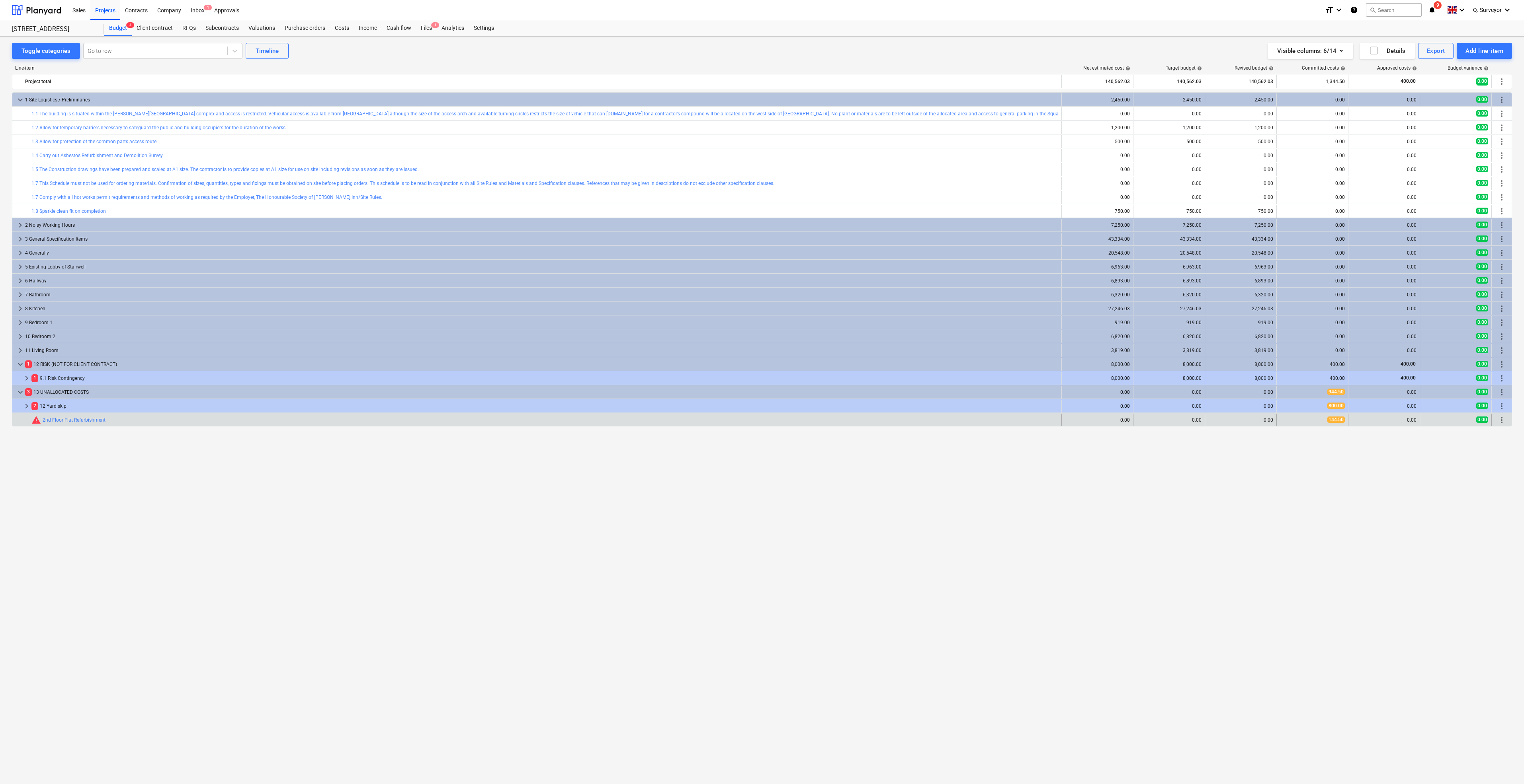
click at [1503, 418] on span "more_vert" at bounding box center [1502, 420] width 9 height 9
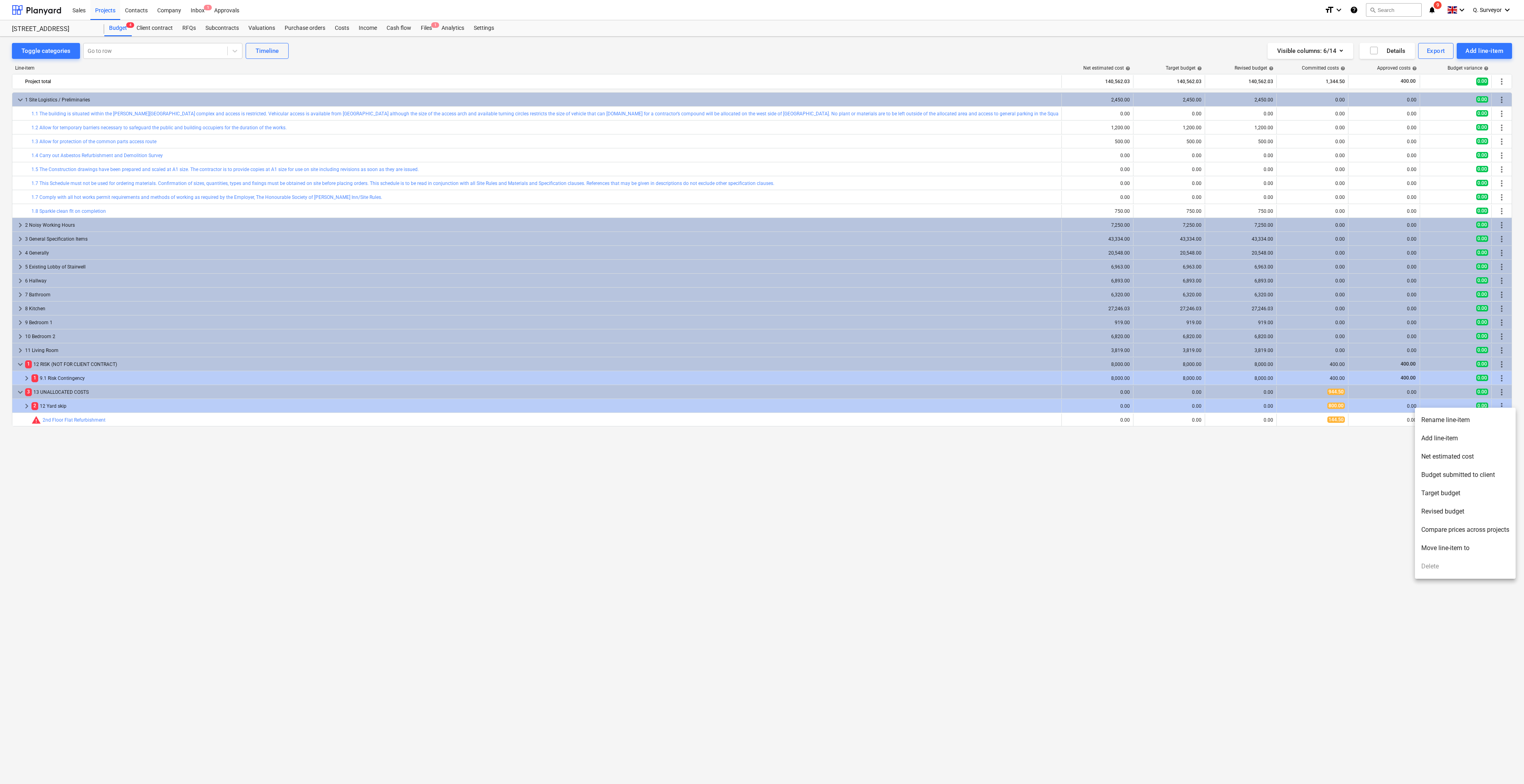
click at [1462, 549] on li "Move line-item to" at bounding box center [1465, 548] width 101 height 18
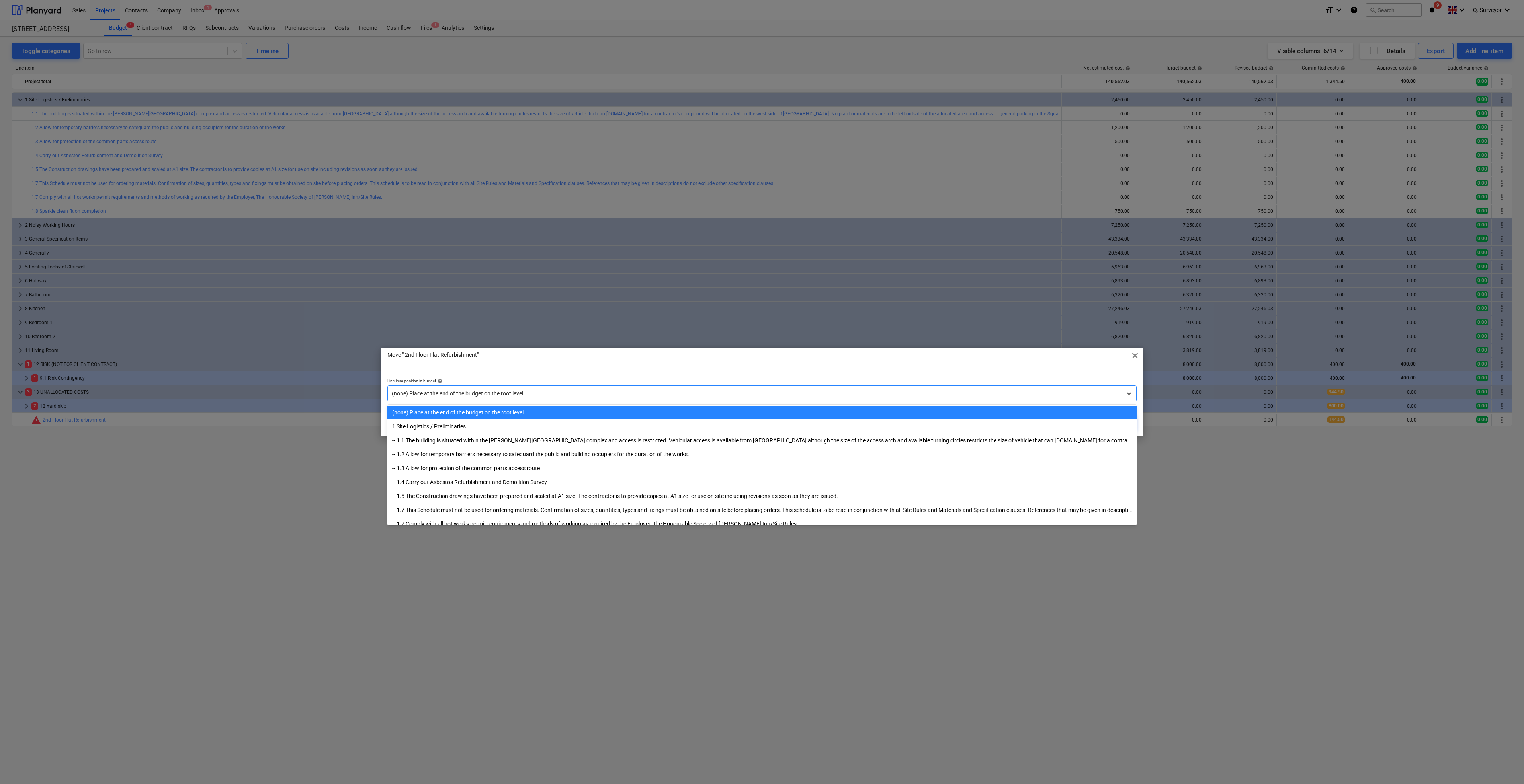
click at [450, 394] on div at bounding box center [754, 393] width 726 height 8
click at [463, 455] on div "-- 1.2 Allow for temporary barriers necessary to safeguard the public and build…" at bounding box center [762, 455] width 749 height 13
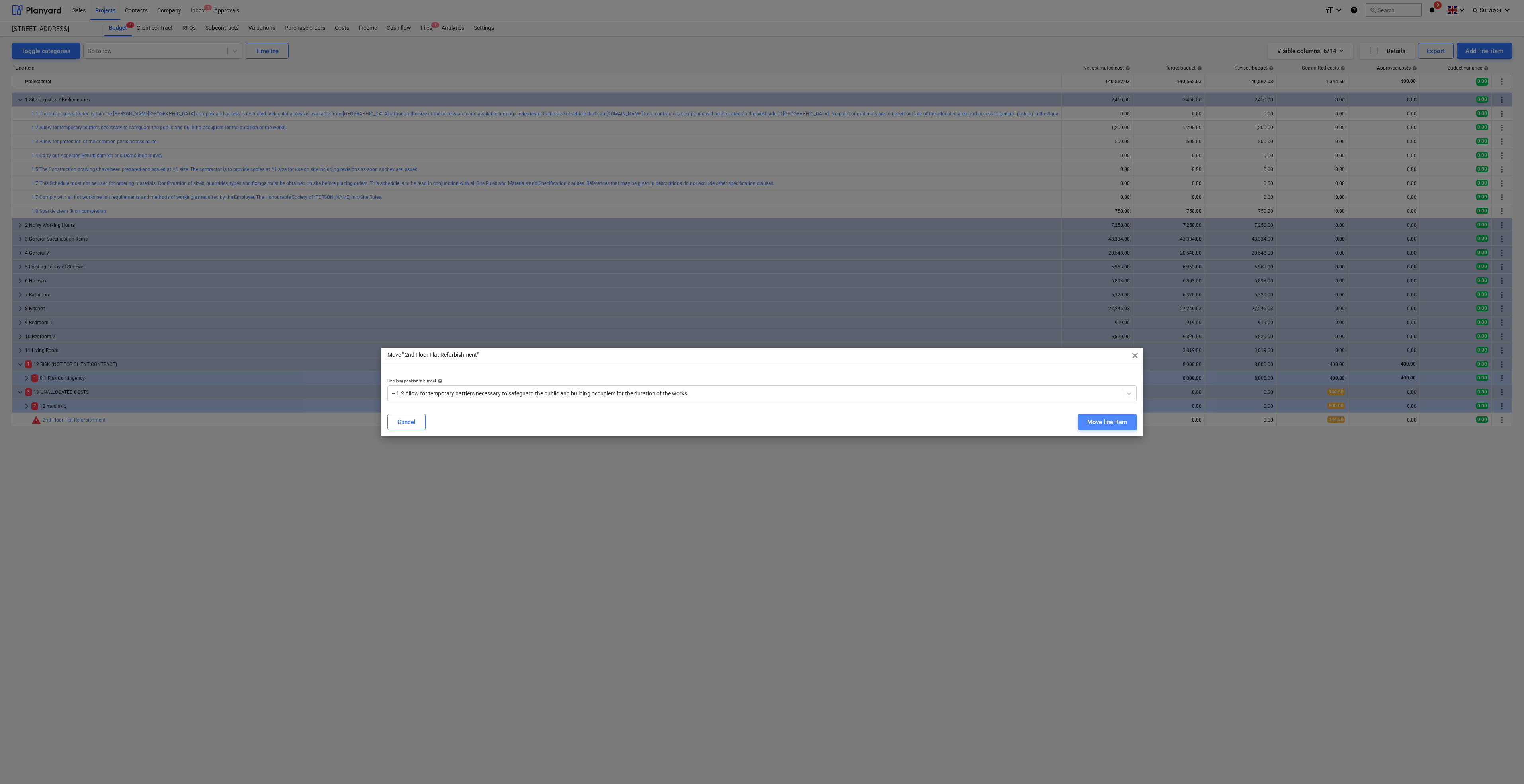
click at [1123, 427] on button "Move line-item" at bounding box center [1108, 422] width 59 height 16
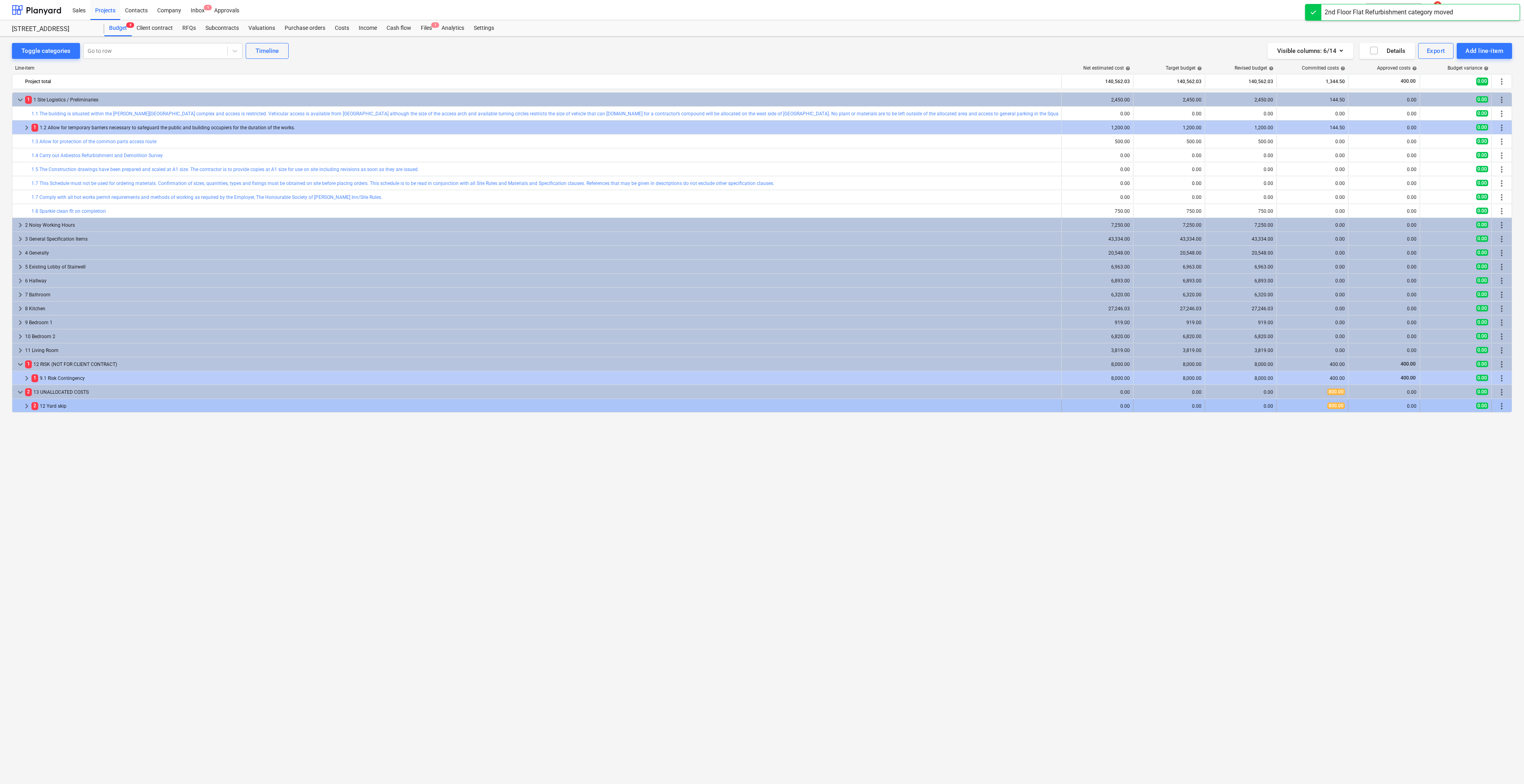
click at [86, 405] on div "2 12 Yard skip" at bounding box center [545, 406] width 1027 height 13
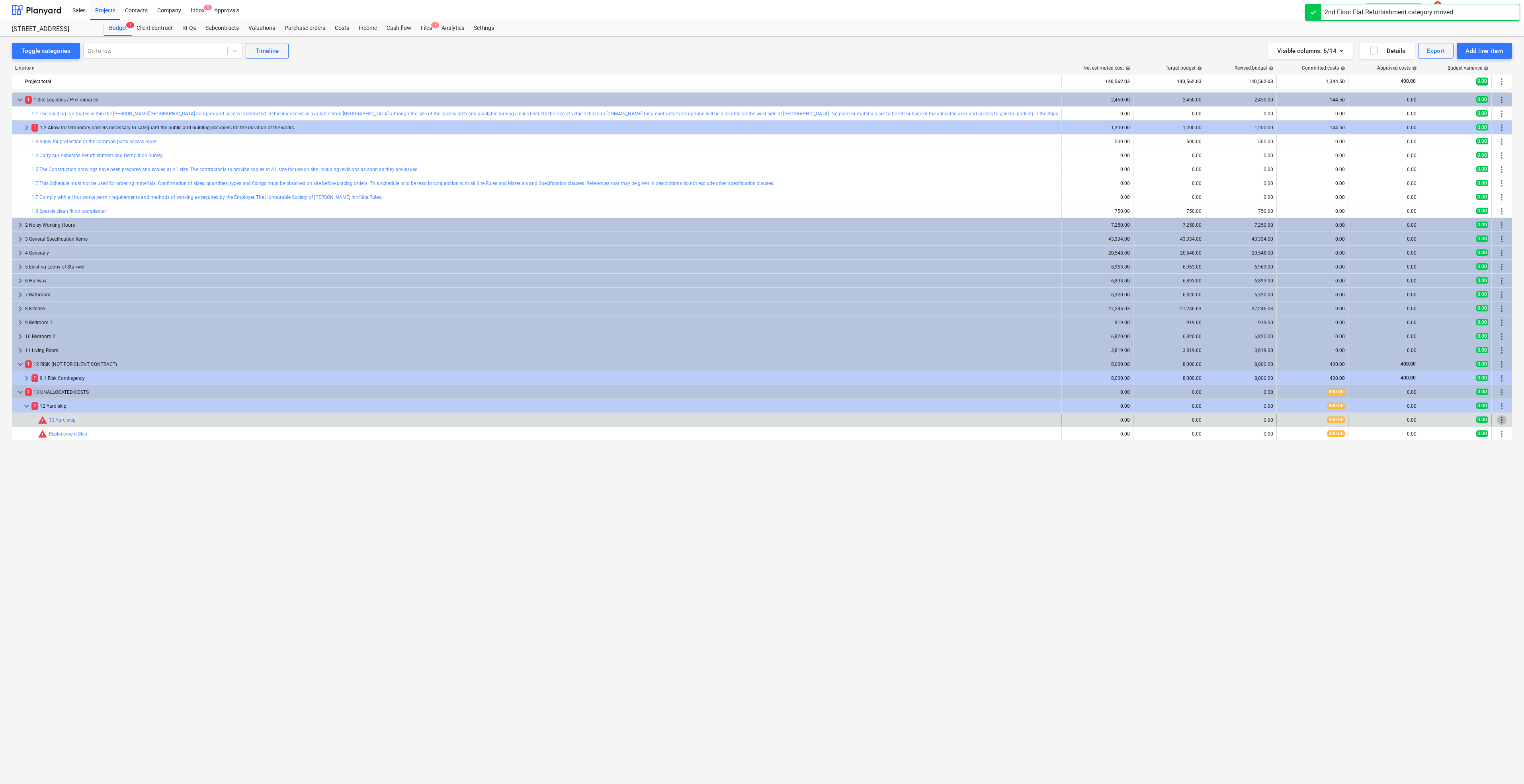
click at [1503, 419] on span "more_vert" at bounding box center [1502, 420] width 9 height 9
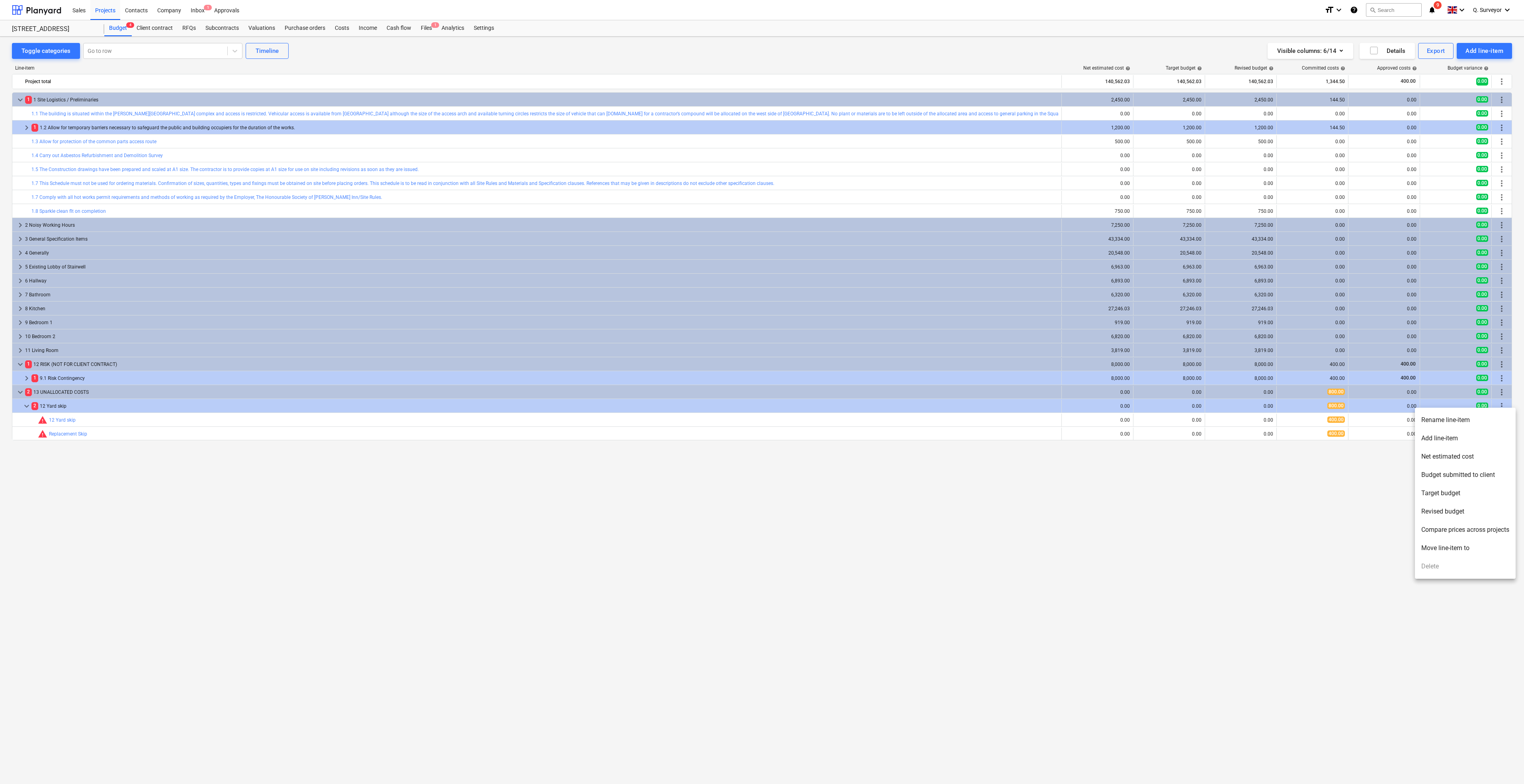
click at [1452, 553] on li "Move line-item to" at bounding box center [1465, 548] width 101 height 18
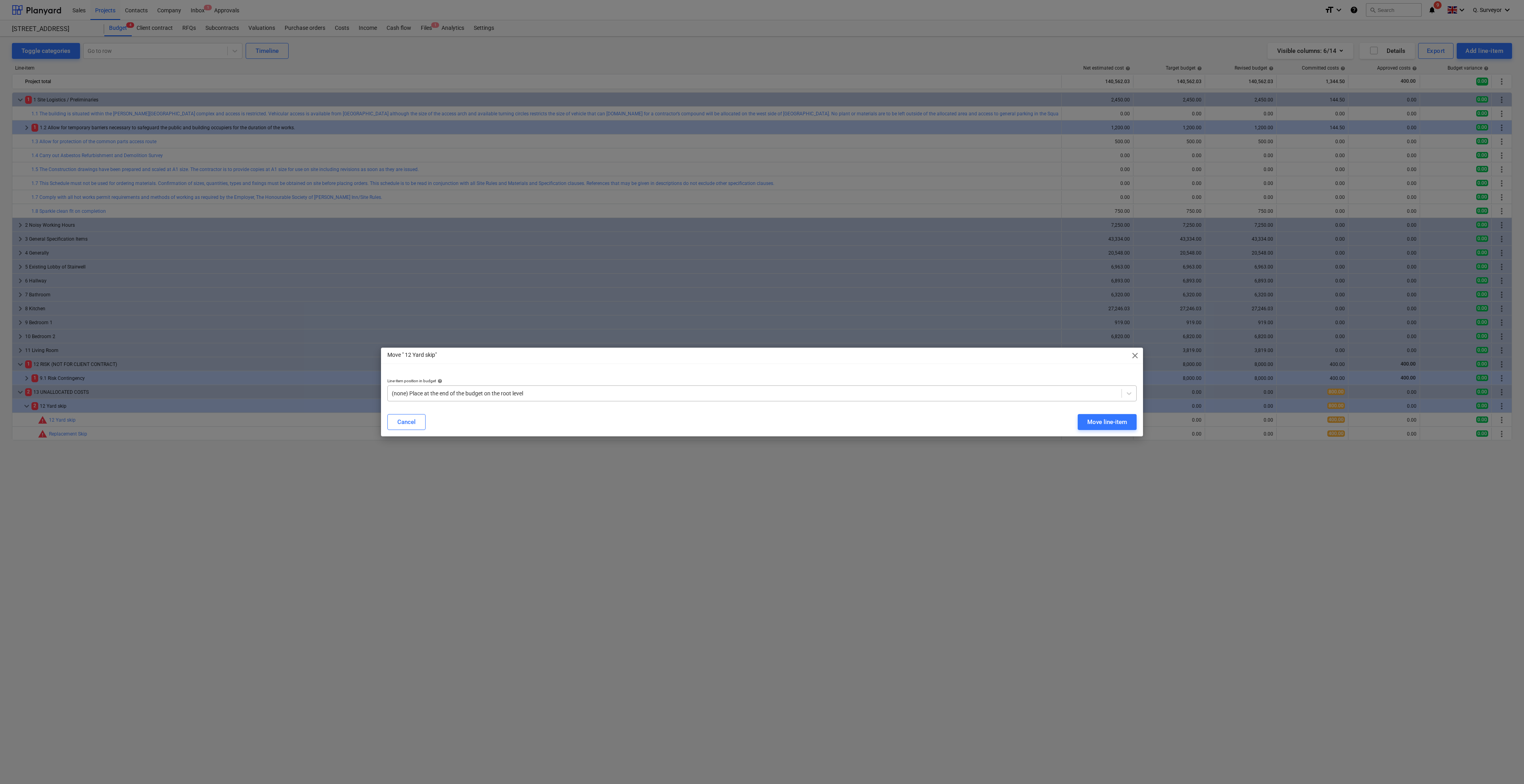
click at [459, 391] on div at bounding box center [754, 393] width 726 height 8
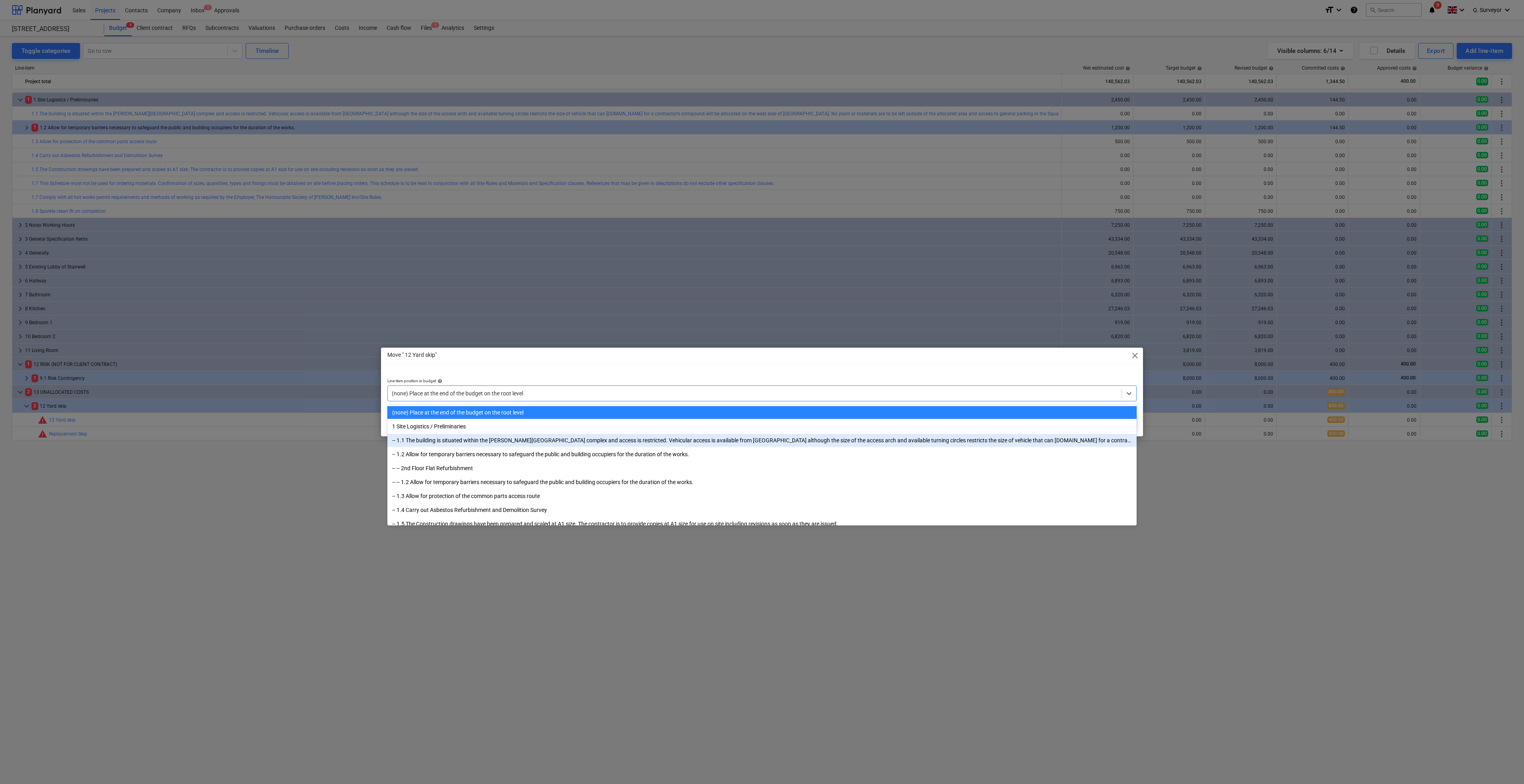
drag, startPoint x: 502, startPoint y: 461, endPoint x: 493, endPoint y: 442, distance: 21.0
click at [493, 442] on div "-- 1.1 The building is situated within the [PERSON_NAME][GEOGRAPHIC_DATA] compl…" at bounding box center [762, 440] width 749 height 13
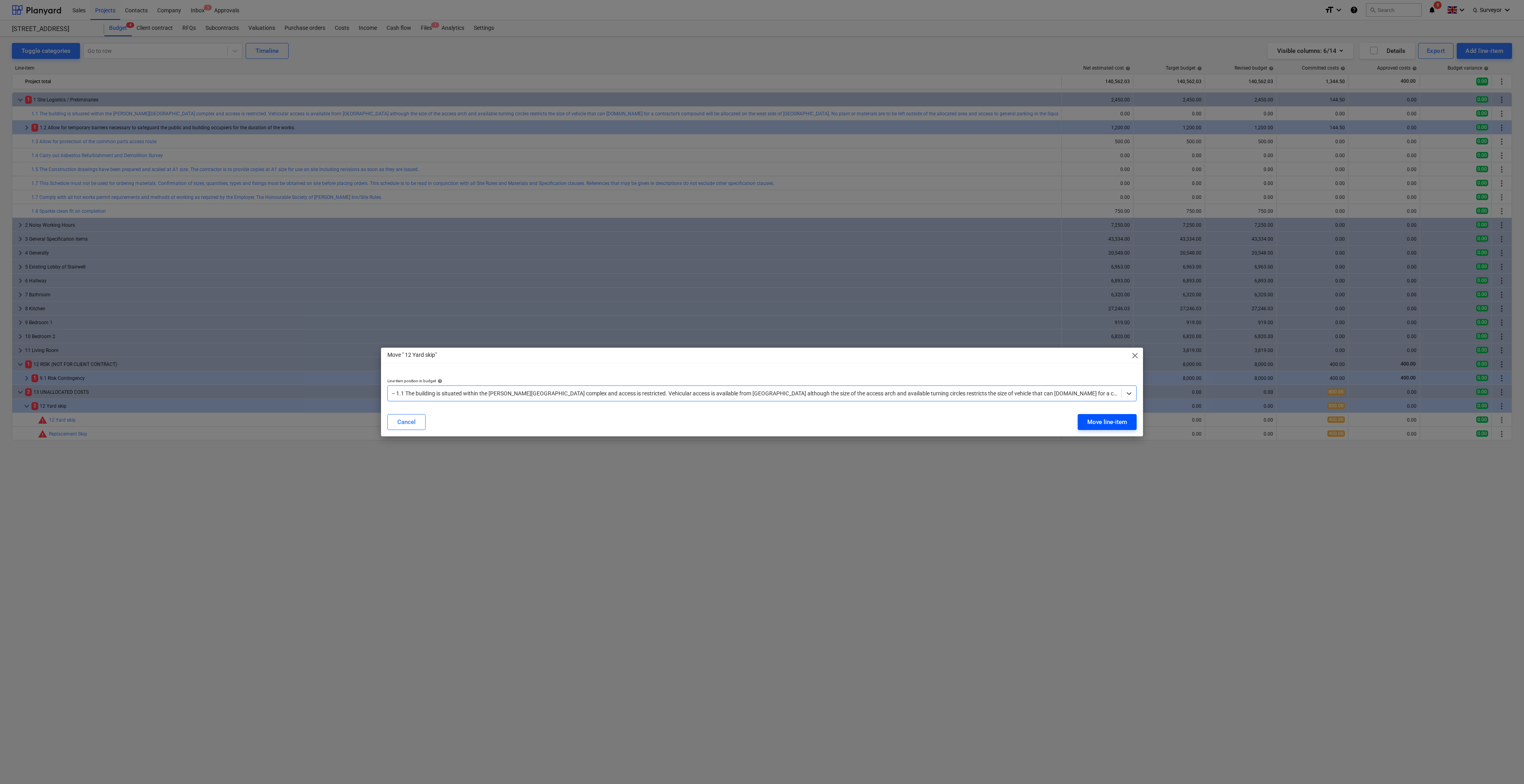
click at [1115, 420] on div "Move line-item" at bounding box center [1107, 422] width 40 height 10
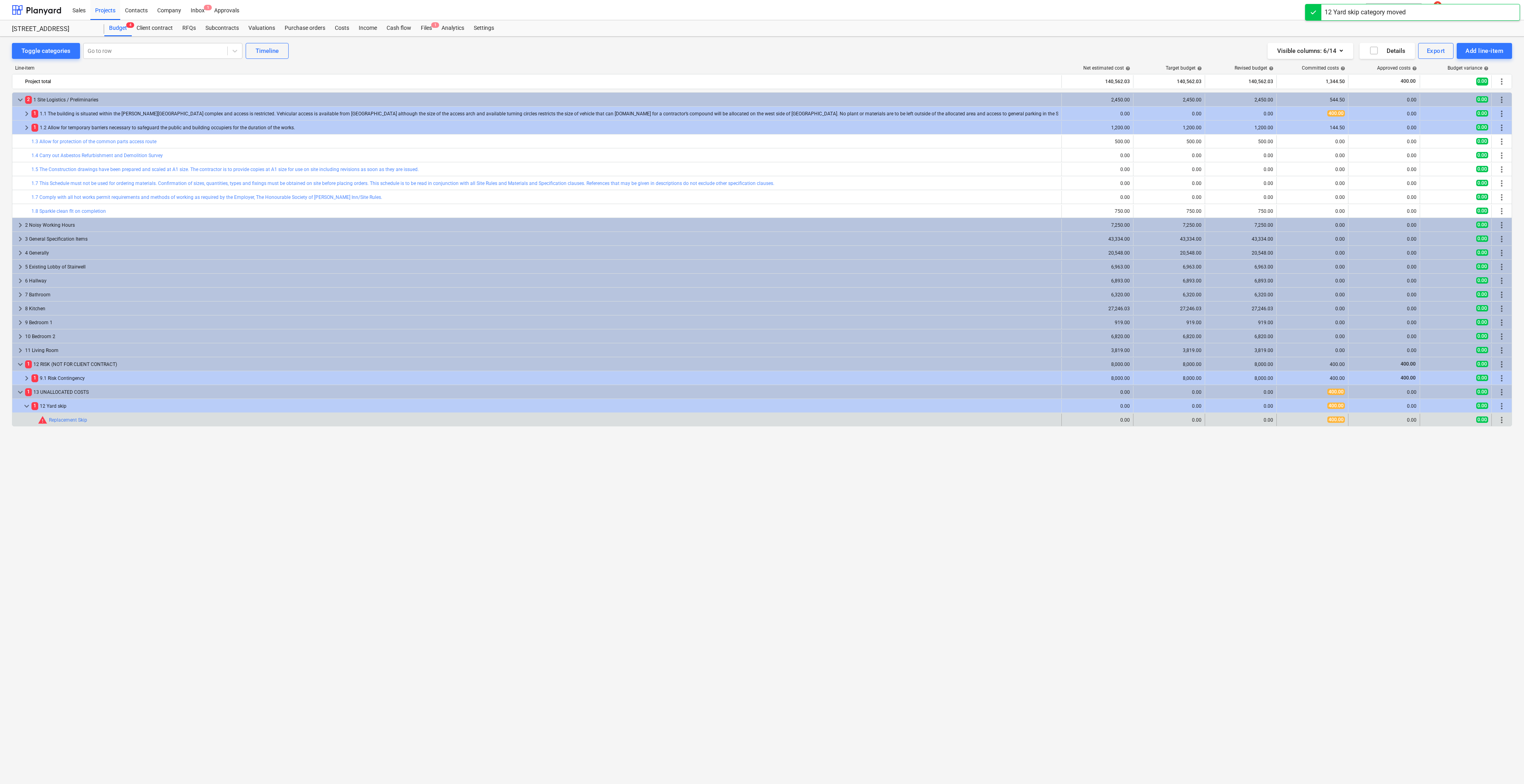
click at [1496, 418] on div "more_vert" at bounding box center [1502, 420] width 14 height 13
click at [1501, 419] on span "more_vert" at bounding box center [1502, 420] width 9 height 9
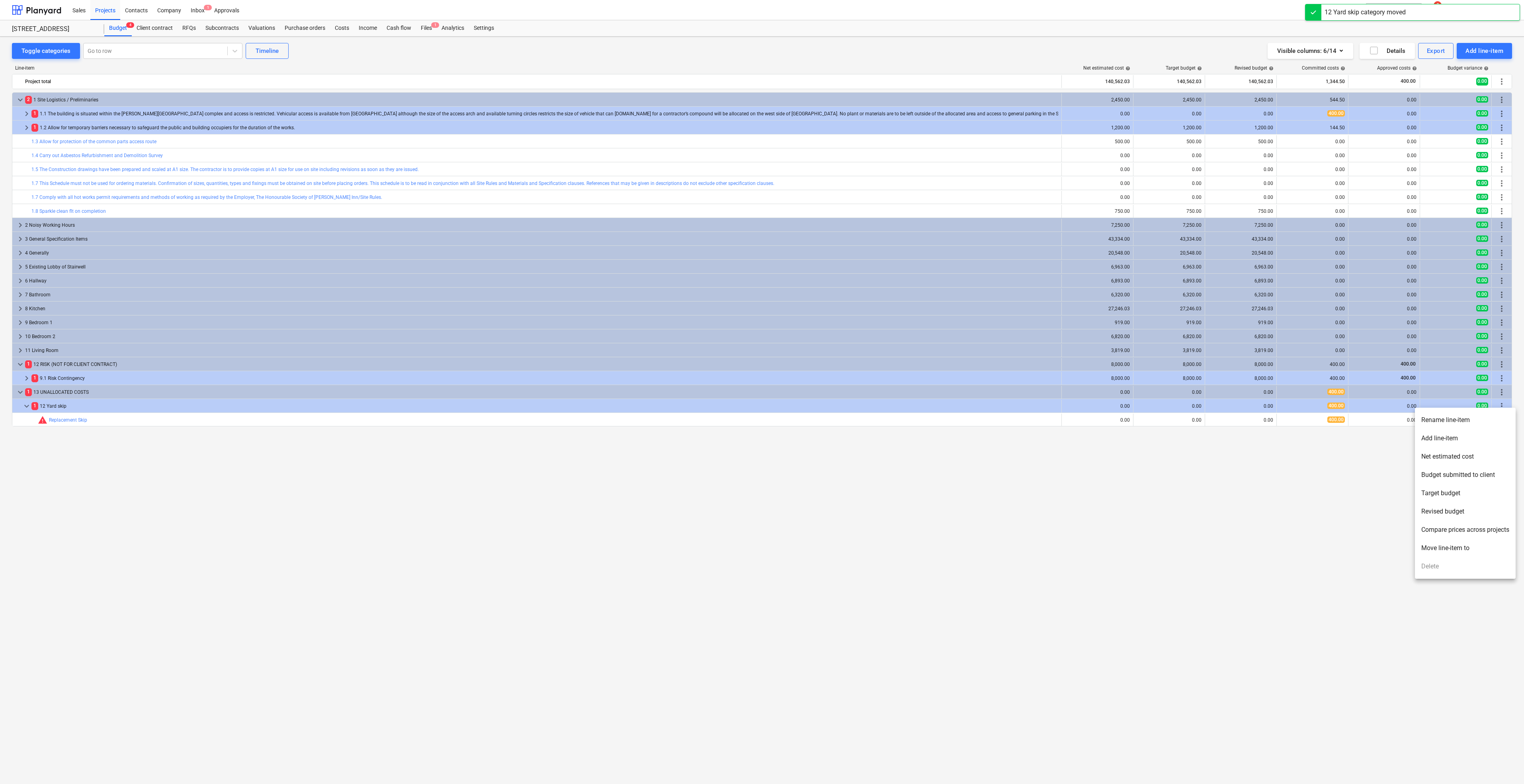
click at [1466, 546] on li "Move line-item to" at bounding box center [1465, 548] width 101 height 18
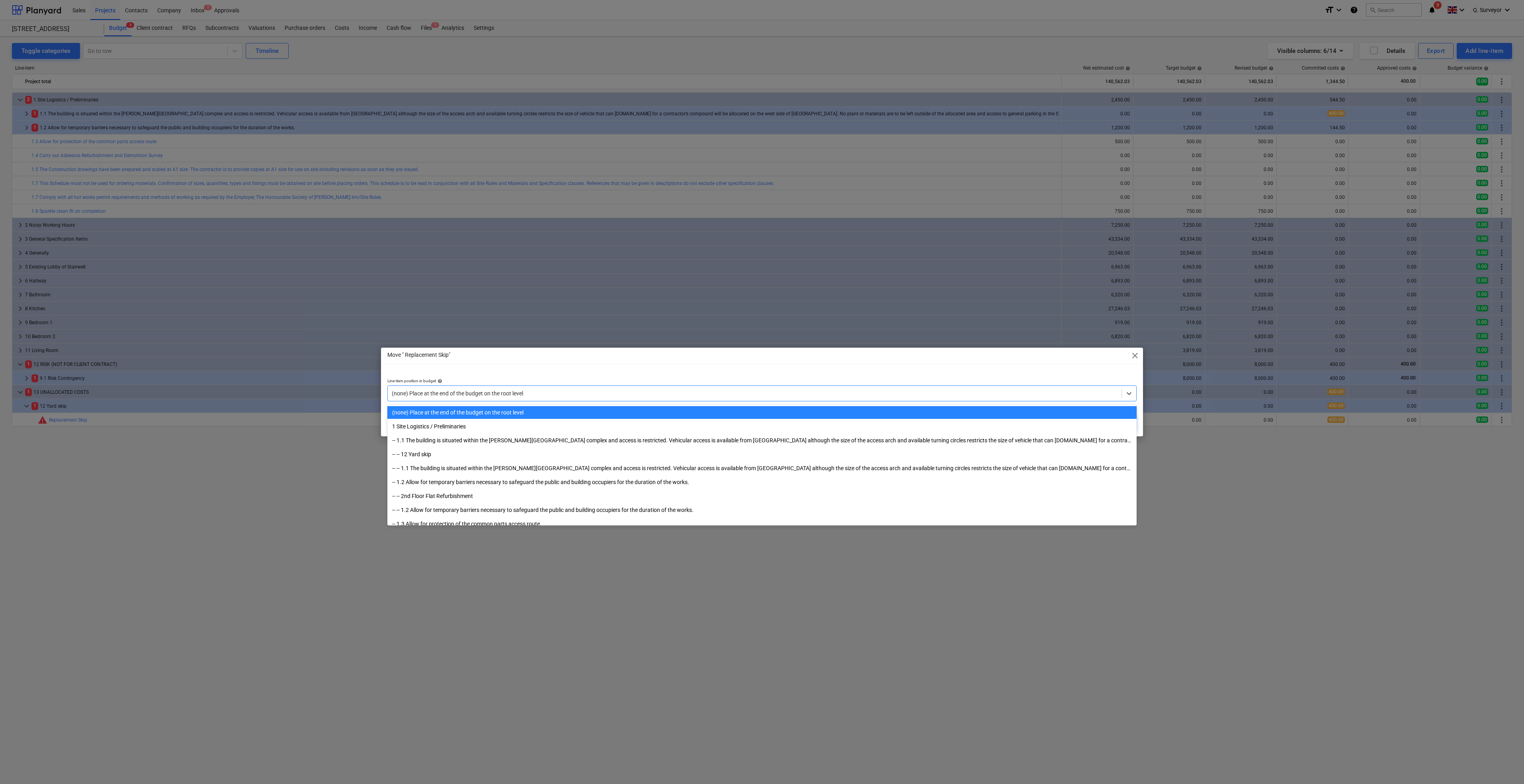
click at [501, 388] on div "(none) Place at the end of the budget on the root level" at bounding box center [754, 393] width 734 height 11
click at [464, 444] on div "-- 1.1 The building is situated within the [PERSON_NAME][GEOGRAPHIC_DATA] compl…" at bounding box center [762, 440] width 749 height 13
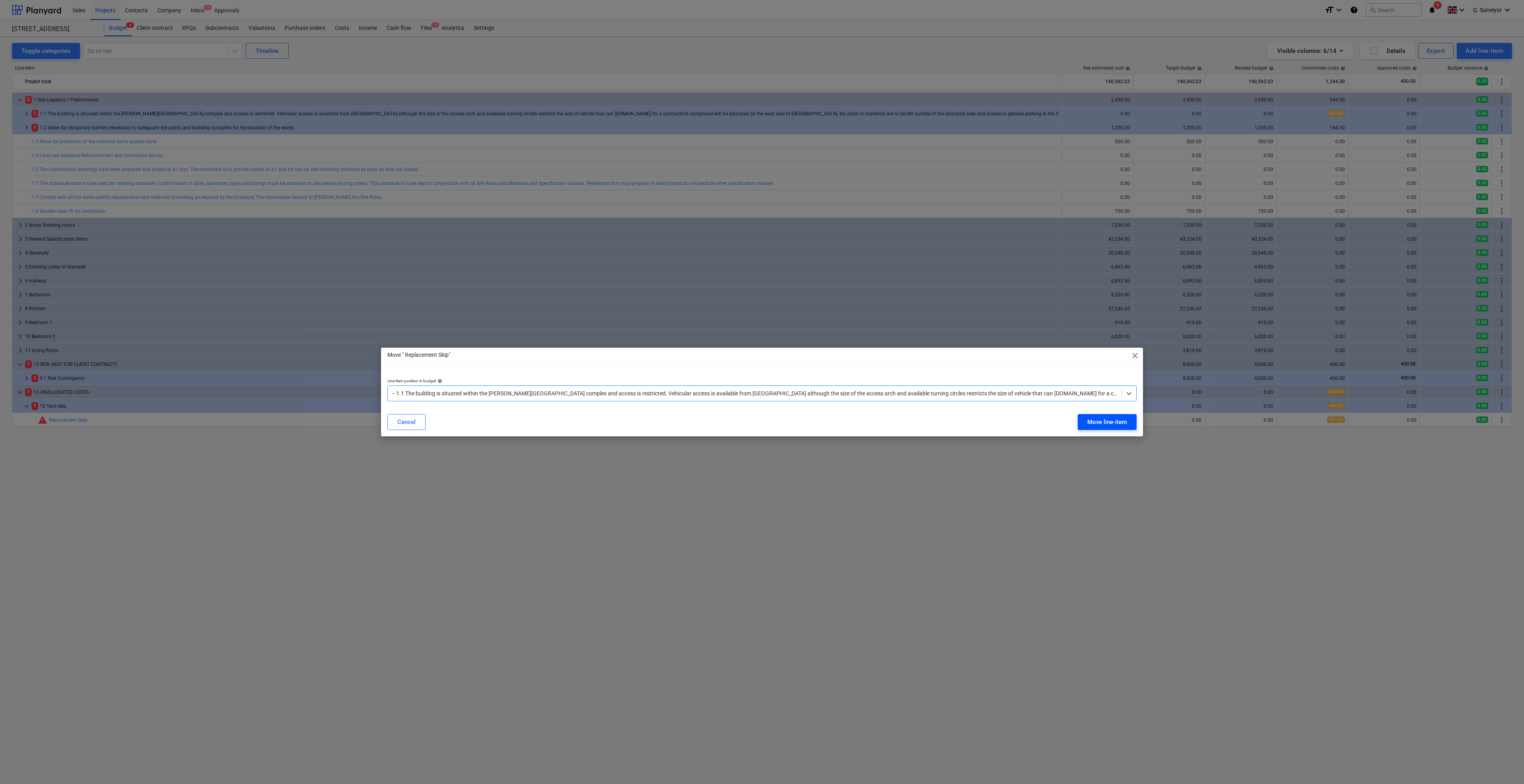
click at [1104, 422] on div "Move line-item" at bounding box center [1107, 422] width 40 height 10
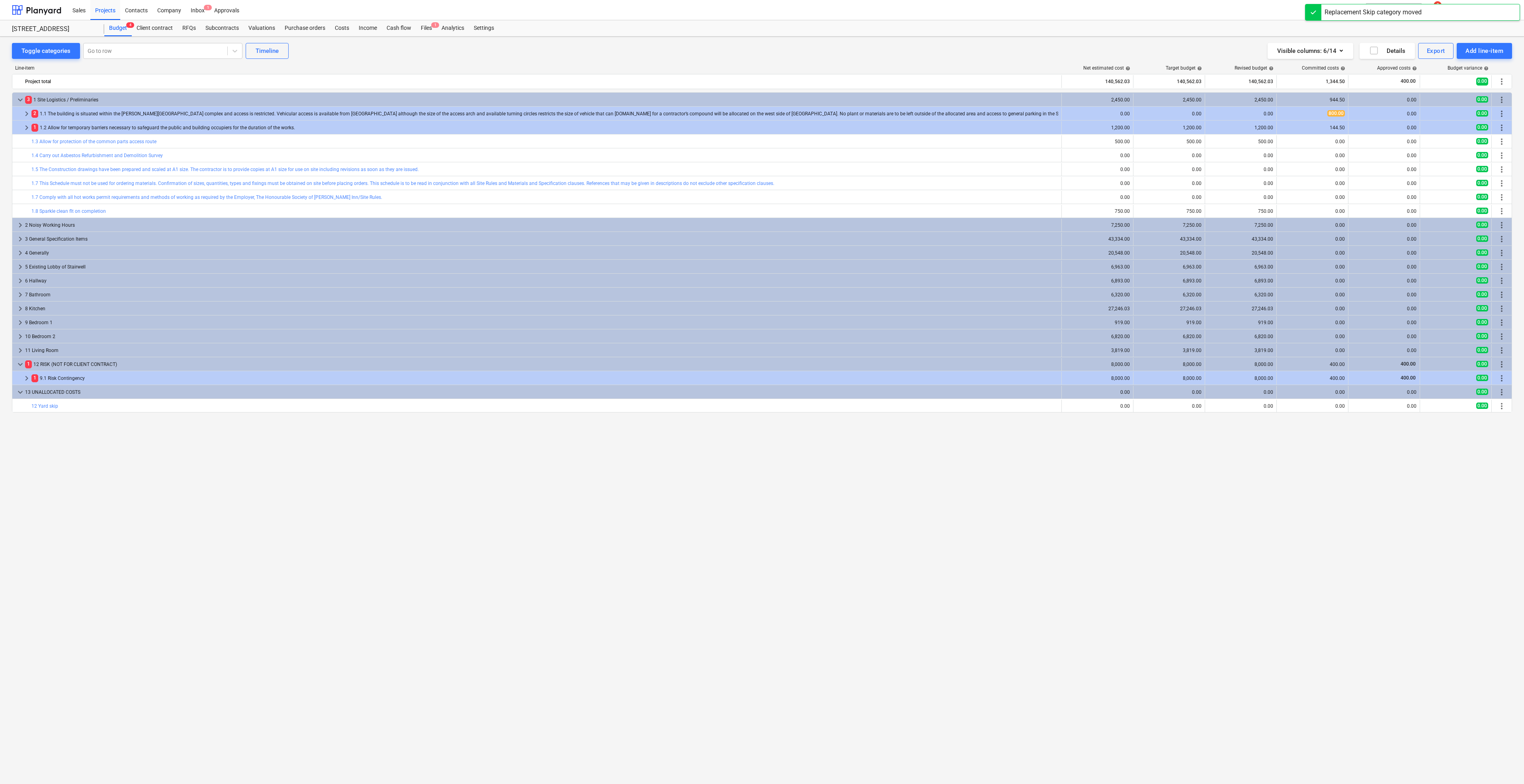
click at [252, 496] on div "keyboard_arrow_down 3 1 Site Logistics / Preliminaries 2,450.00 2,450.00 2,450.…" at bounding box center [762, 422] width 1500 height 659
click at [28, 378] on span "keyboard_arrow_right" at bounding box center [27, 378] width 9 height 9
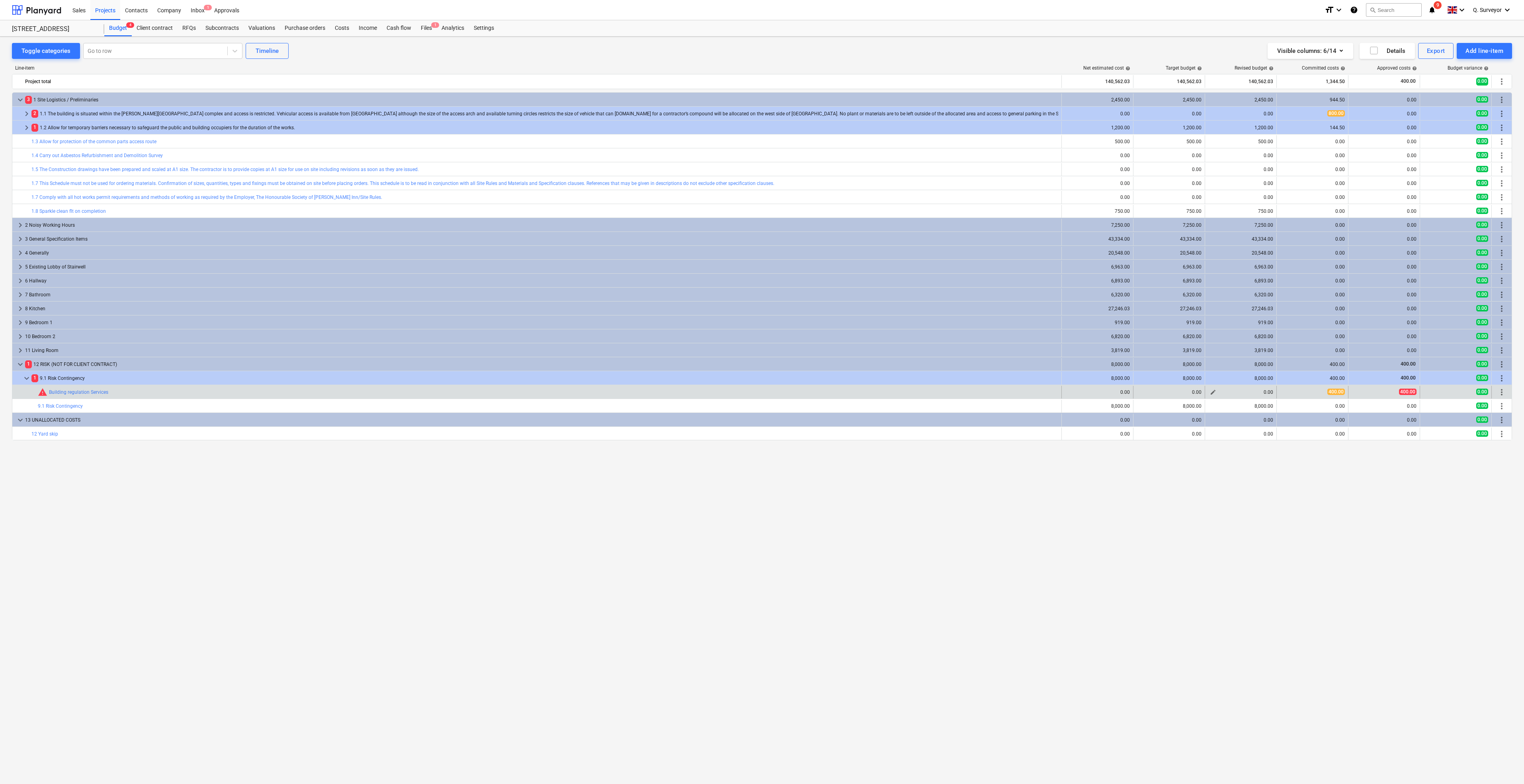
click at [1212, 393] on span "edit" at bounding box center [1213, 392] width 7 height 7
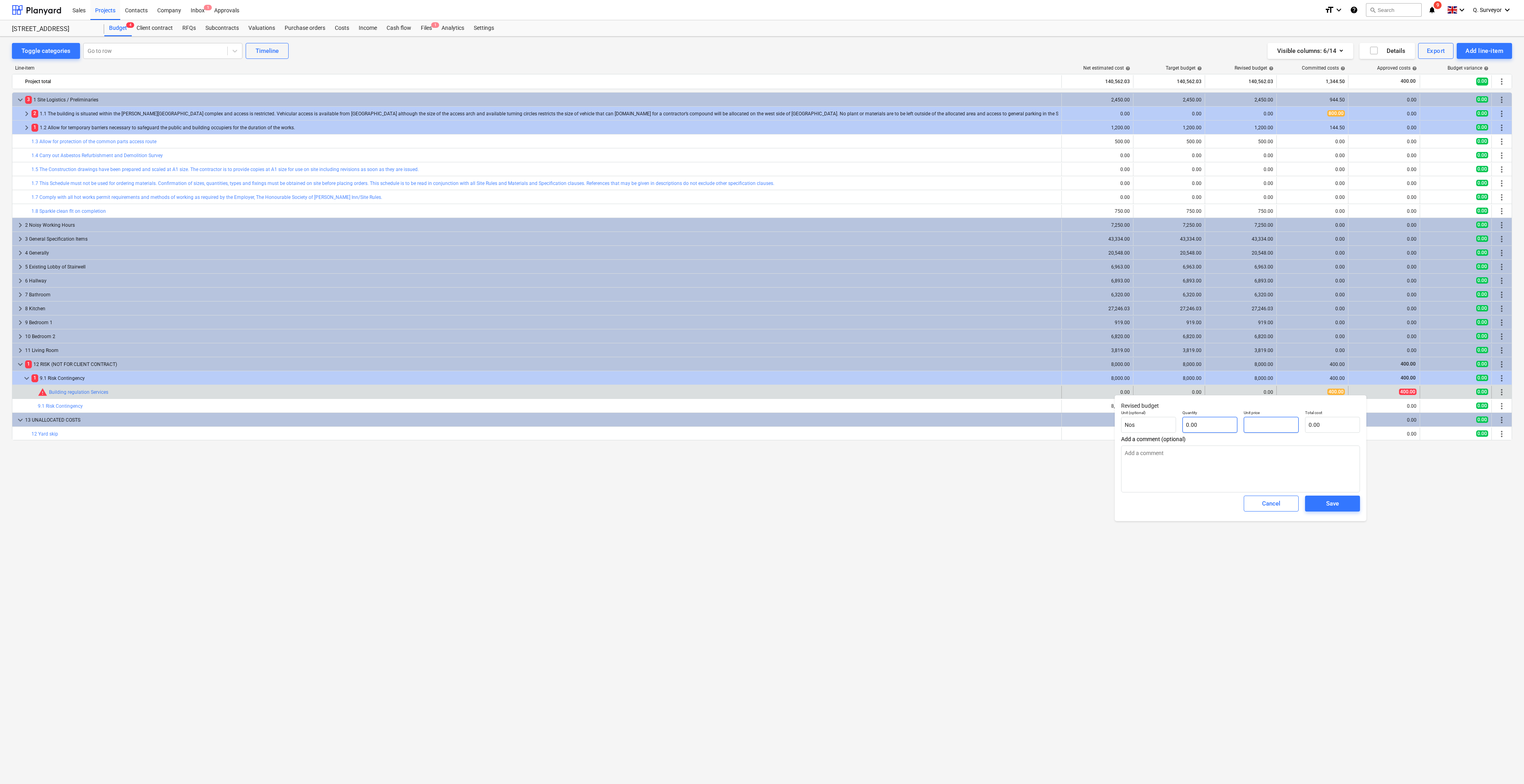
drag, startPoint x: 1264, startPoint y: 421, endPoint x: 1225, endPoint y: 419, distance: 39.1
click at [1225, 419] on div "Unit (optional) Nos Quantity 0.00 Unit price Total cost 0.00" at bounding box center [1241, 421] width 246 height 29
type input "4"
type textarea "x"
type input "40"
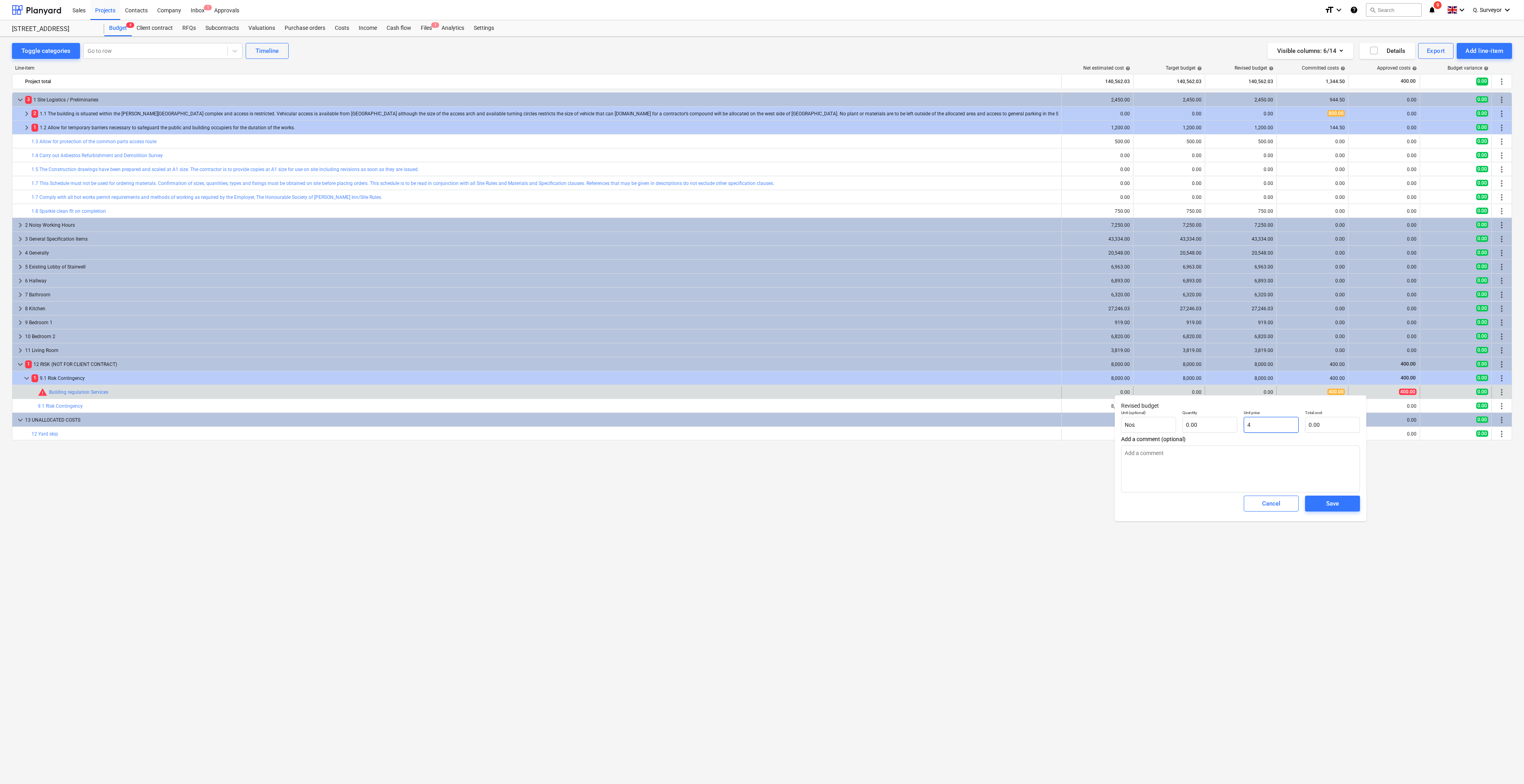
type textarea "x"
type input "400"
type textarea "x"
type input "400"
type input "400.00"
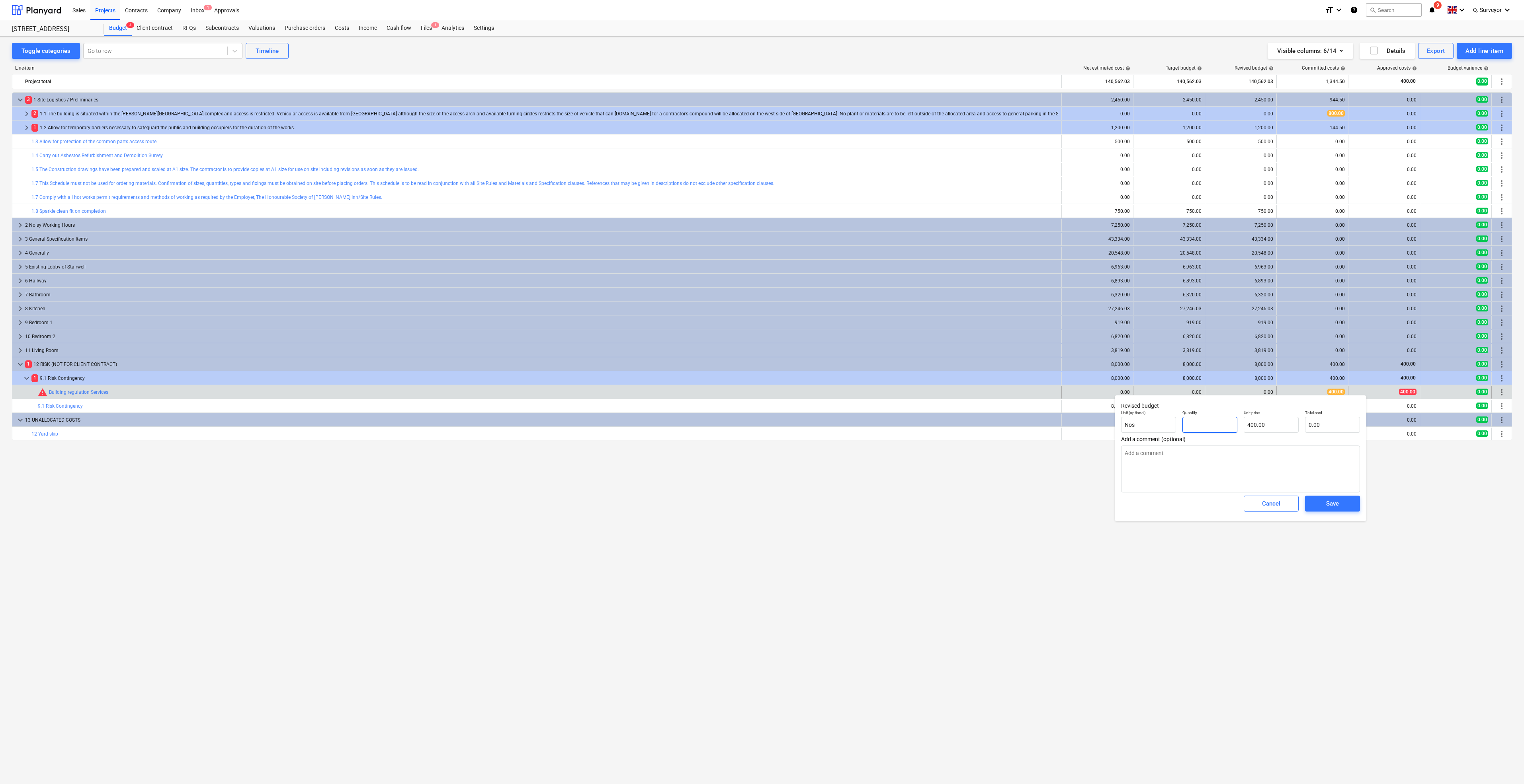
click at [1197, 432] on input "text" at bounding box center [1210, 425] width 55 height 16
click at [1341, 497] on button "Save" at bounding box center [1332, 503] width 55 height 16
type textarea "x"
click at [1341, 504] on div "keyboard_arrow_down 3 1 Site Logistics / Preliminaries 2,450.00 2,450.00 2,450.…" at bounding box center [762, 422] width 1500 height 659
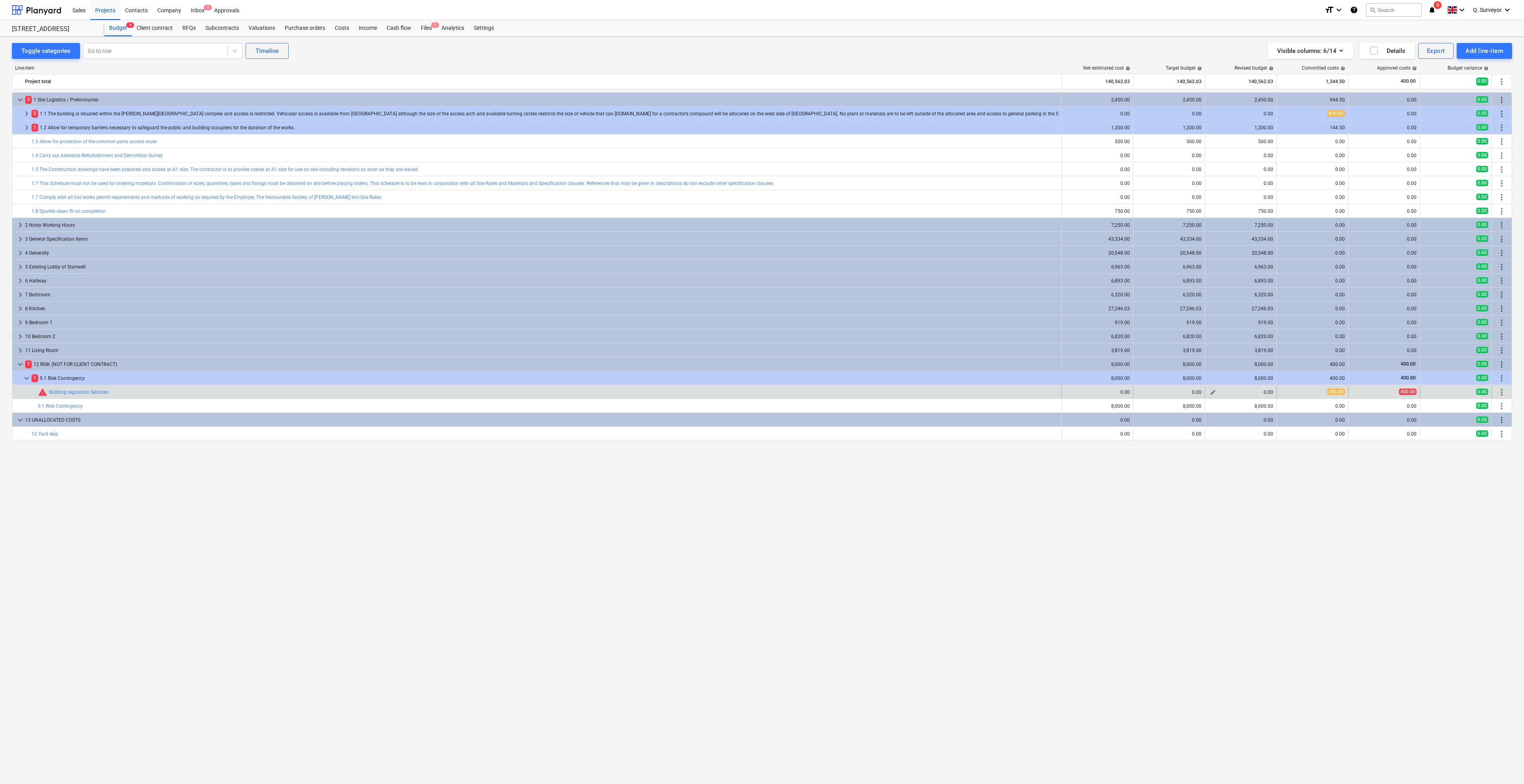
click at [1215, 393] on span "edit" at bounding box center [1213, 392] width 7 height 7
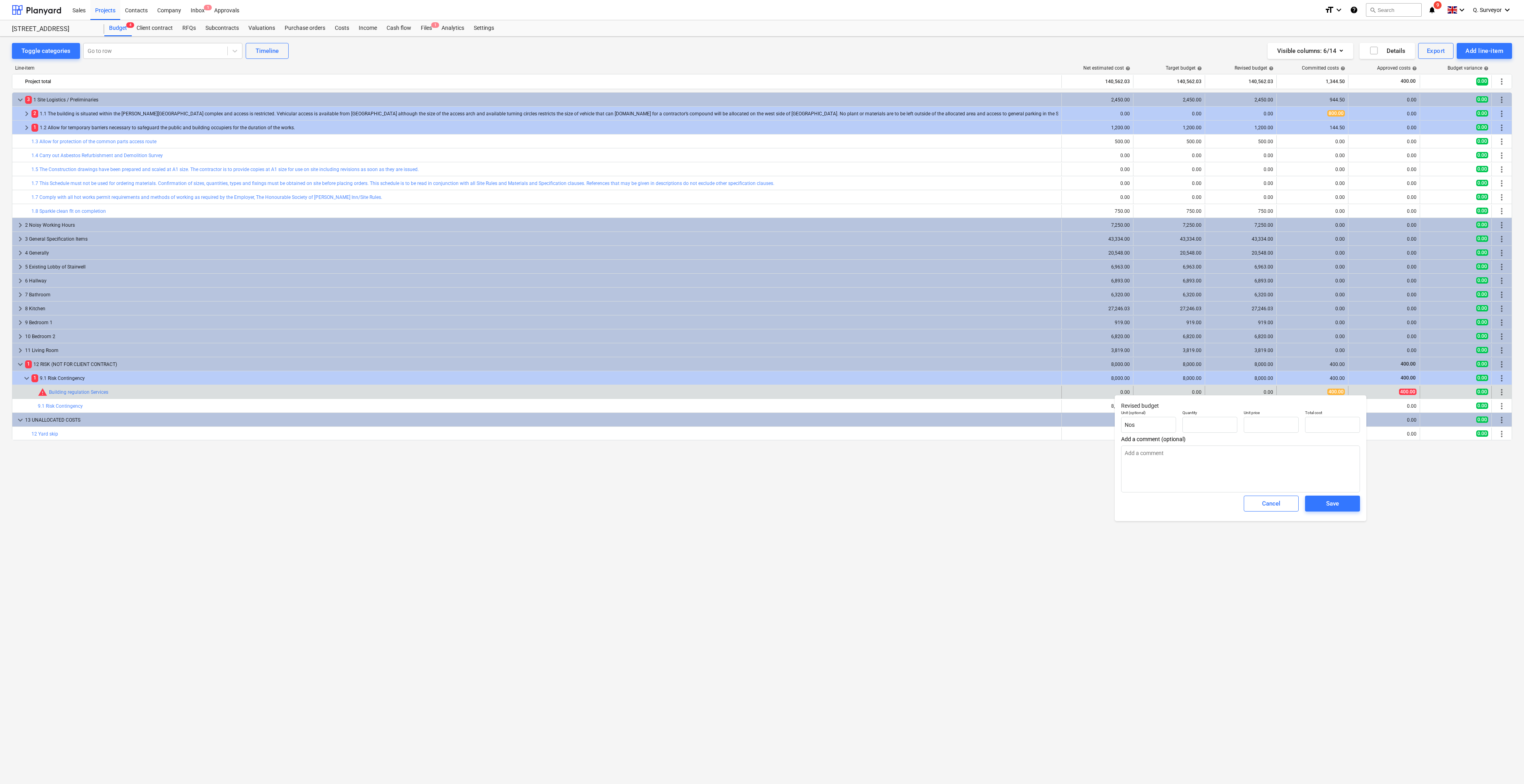
type input "0.00"
type input "400.00"
type input "0.00"
type textarea "x"
click at [1209, 423] on input "text" at bounding box center [1210, 425] width 55 height 16
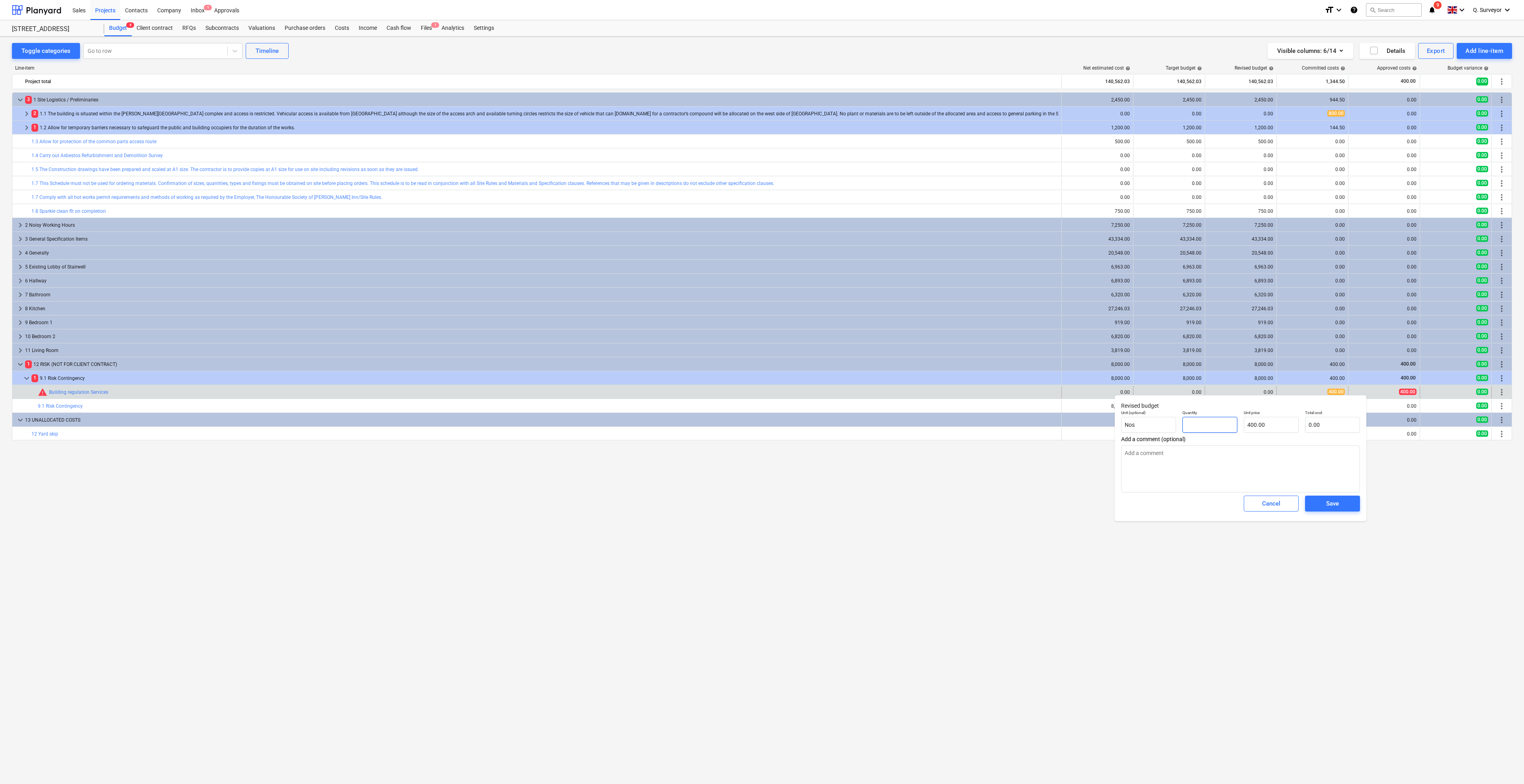
type input "1"
type textarea "x"
type input "400.00"
type input "1.00"
click at [1345, 497] on button "Save" at bounding box center [1332, 503] width 55 height 16
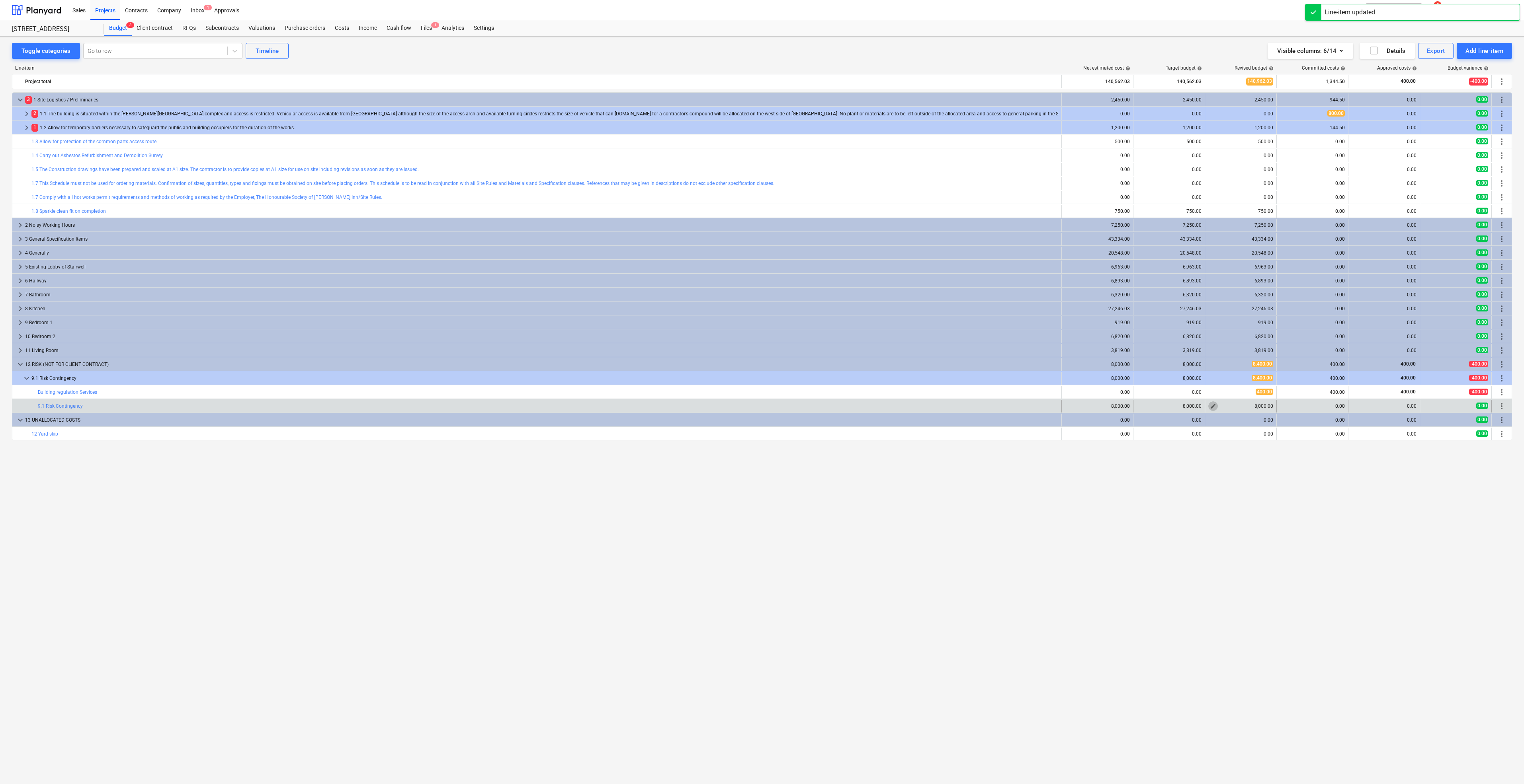
click at [1215, 407] on span "edit" at bounding box center [1213, 406] width 7 height 7
type textarea "x"
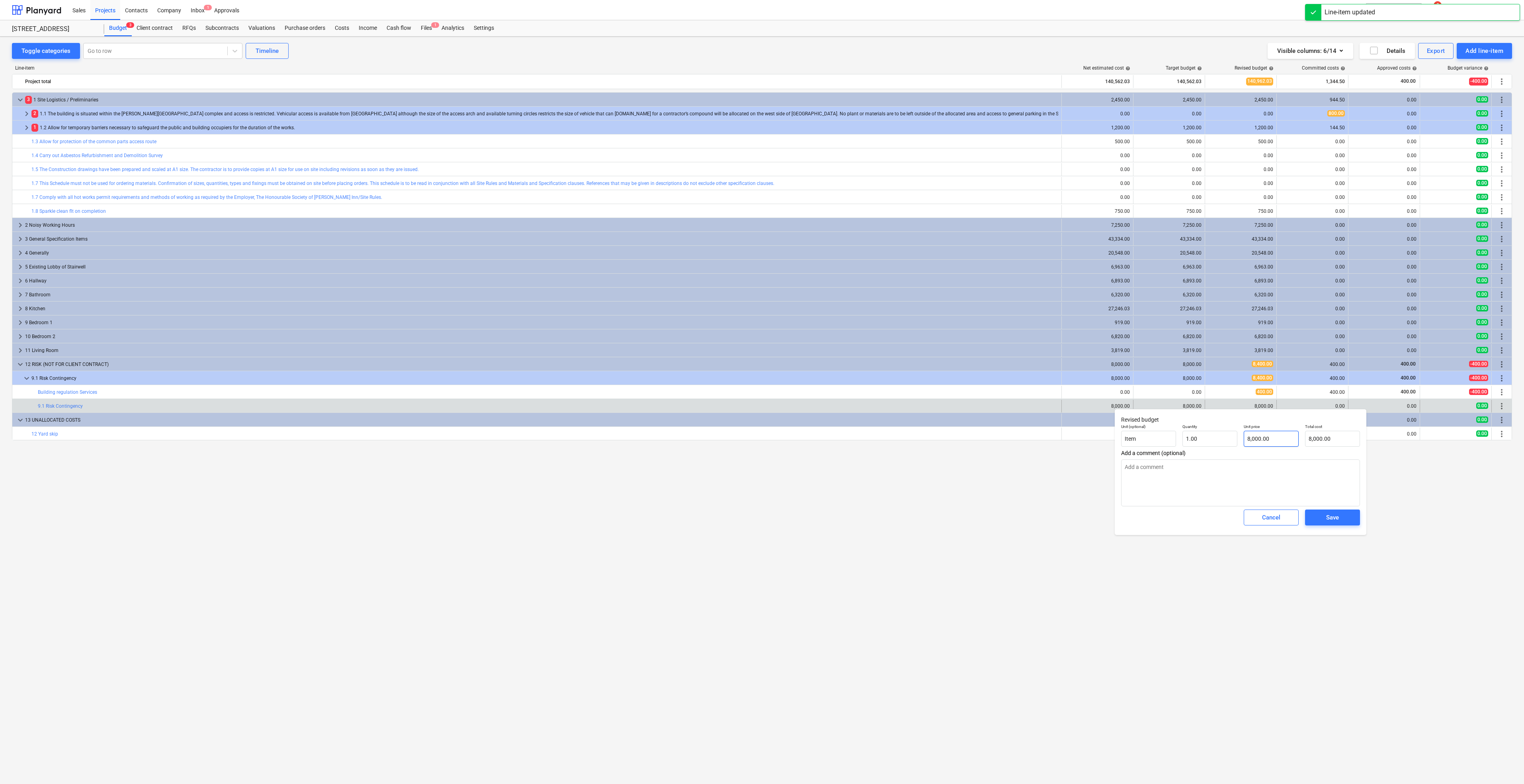
type input "8000"
drag, startPoint x: 1271, startPoint y: 439, endPoint x: 1158, endPoint y: 431, distance: 113.3
click at [1158, 431] on div "Unit (optional) Item Quantity 1.00 Unit price 8000 Total cost 8,000.00" at bounding box center [1241, 435] width 246 height 29
type textarea "x"
type input "7"
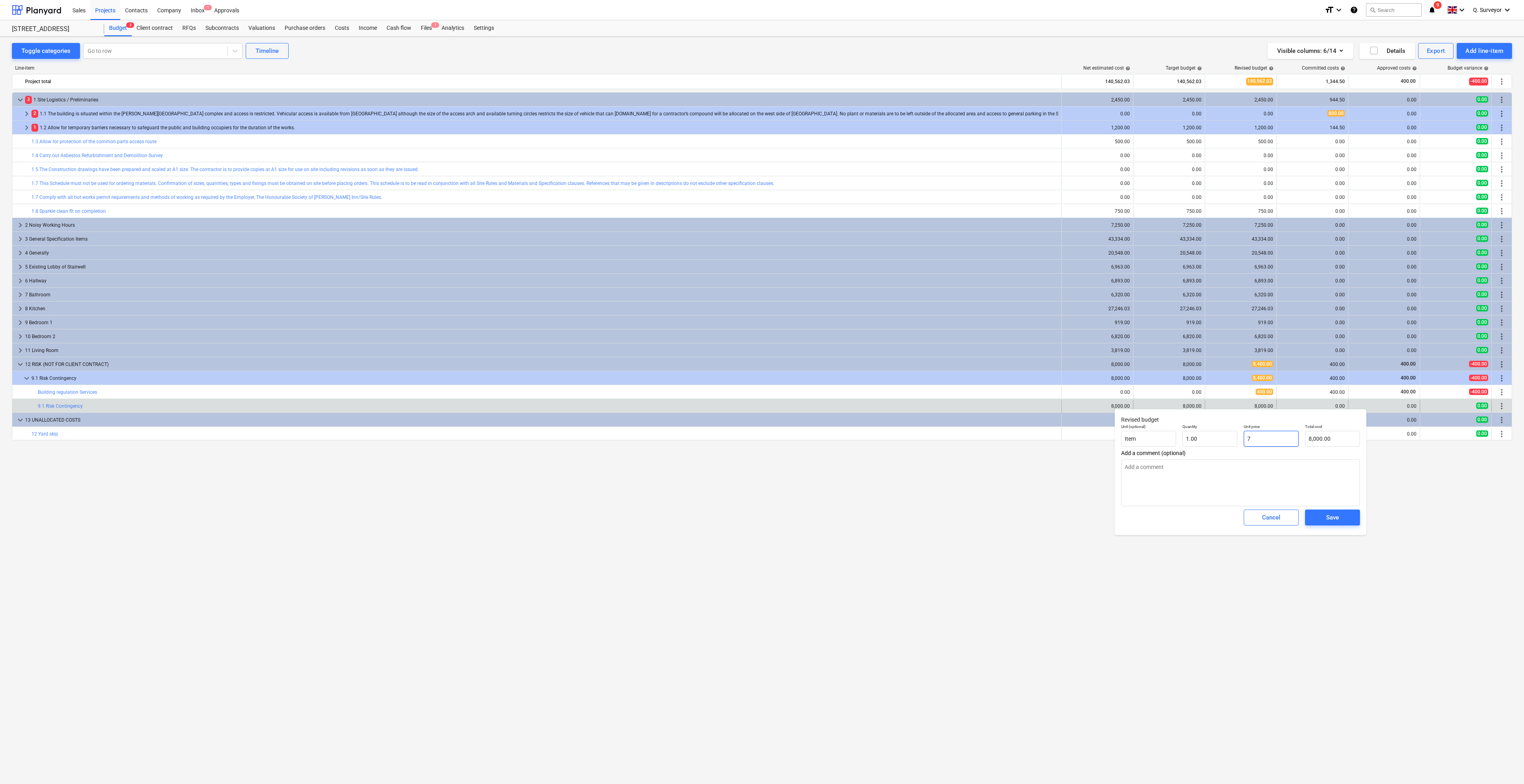
type input "7.00"
type textarea "x"
type input "76"
type input "76.00"
type textarea "x"
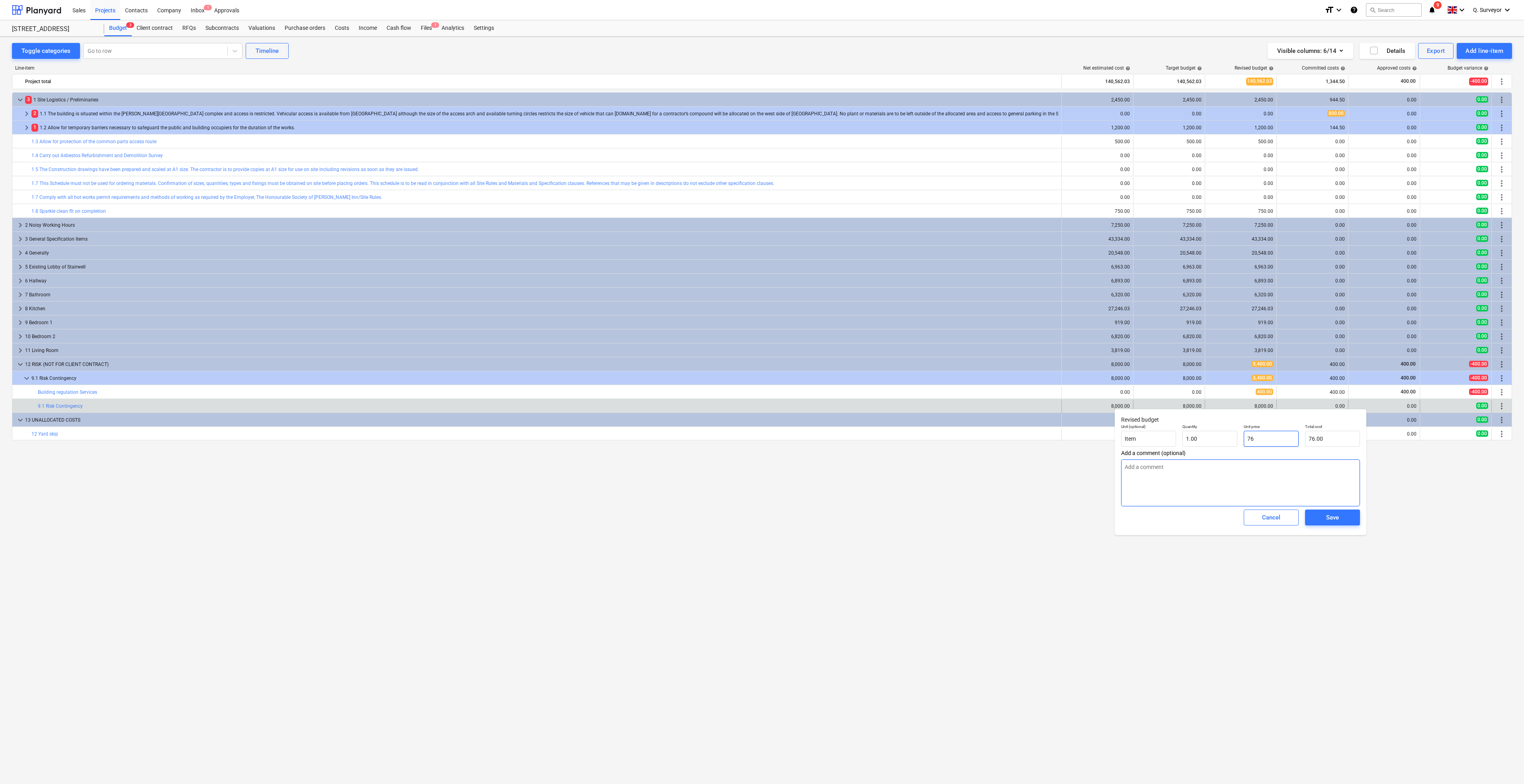
type input "760"
type input "760.00"
type textarea "x"
type input "7600"
type input "7,600.00"
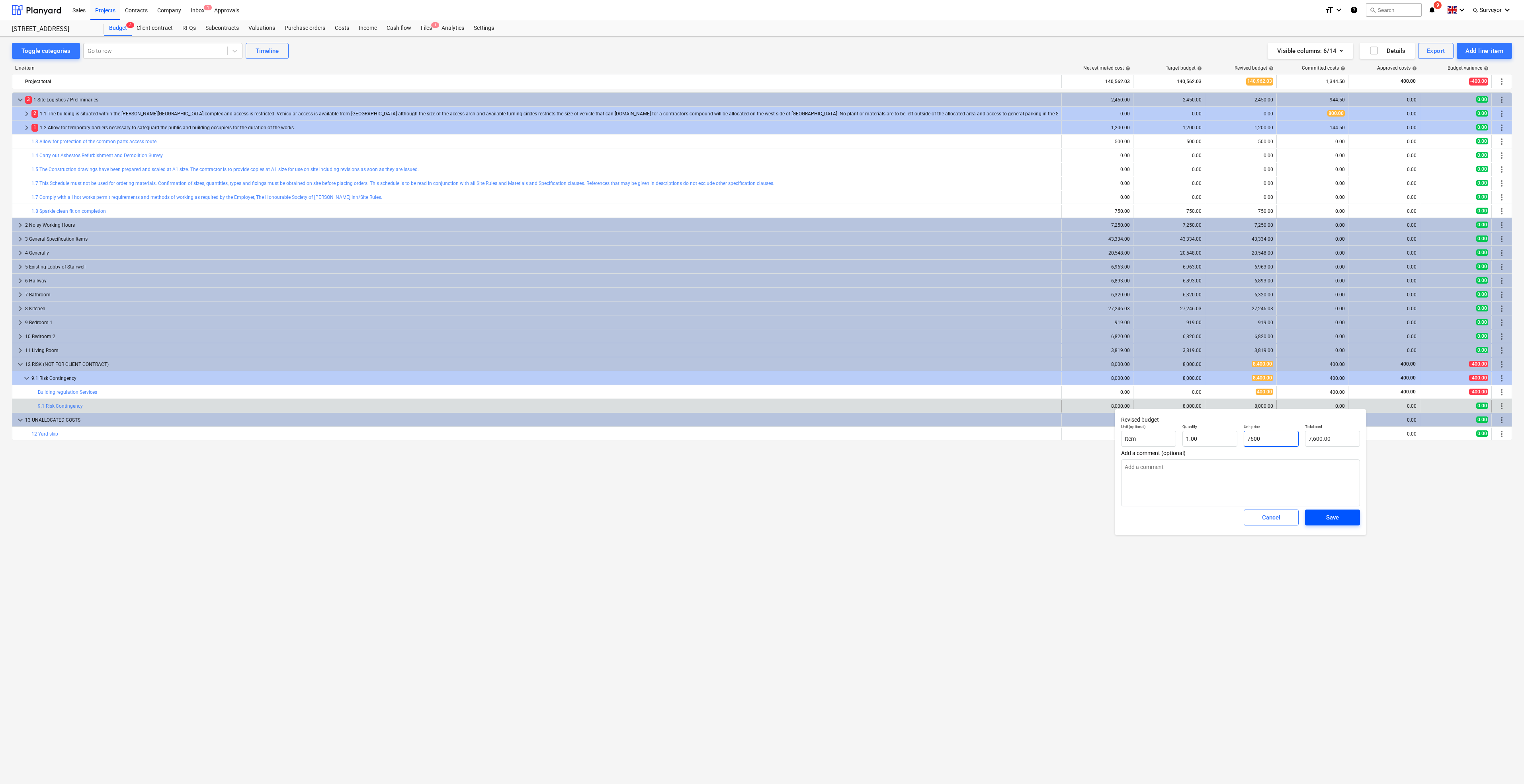
type input "7600"
type textarea "x"
type input "7,600.00"
click at [1336, 521] on div "Save" at bounding box center [1333, 517] width 13 height 10
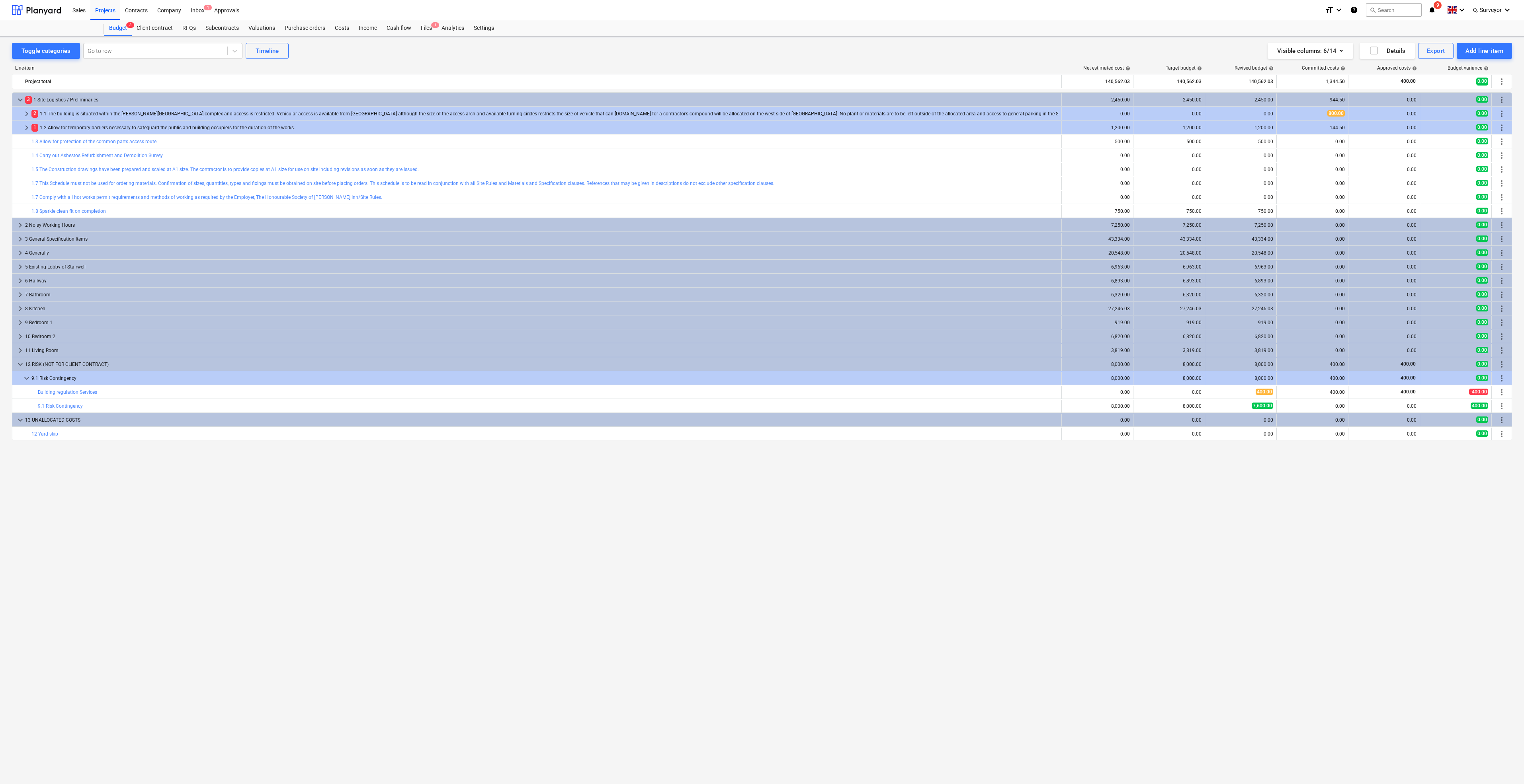
click at [1304, 565] on div "keyboard_arrow_down 3 1 Site Logistics / Preliminaries 2,450.00 2,450.00 2,450.…" at bounding box center [762, 422] width 1500 height 659
click at [30, 377] on span "keyboard_arrow_down" at bounding box center [27, 378] width 9 height 9
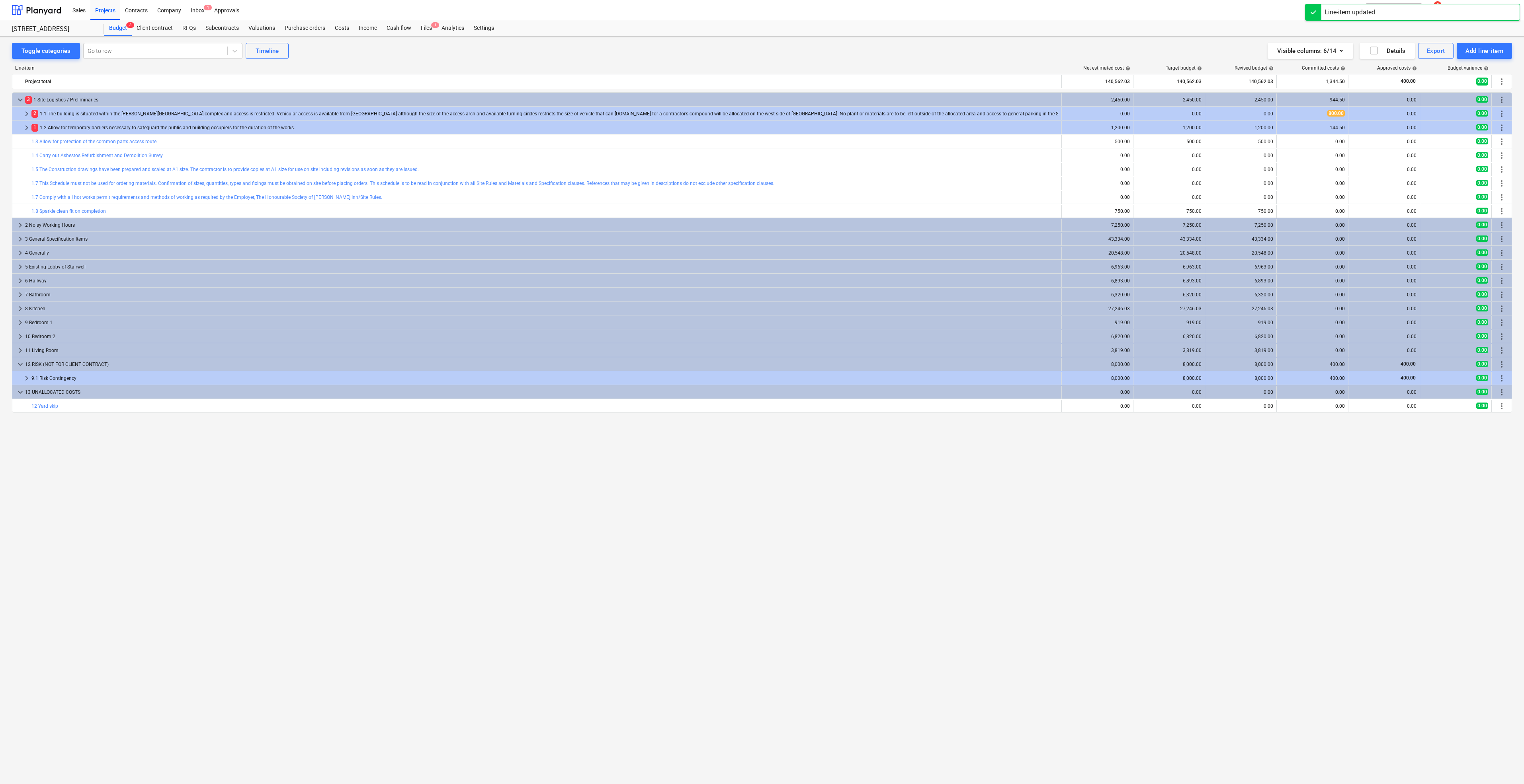
click at [558, 446] on div "keyboard_arrow_down 3 1 Site Logistics / Preliminaries 2,450.00 2,450.00 2,450.…" at bounding box center [762, 422] width 1500 height 659
click at [1229, 111] on div "0.00" at bounding box center [1241, 114] width 65 height 13
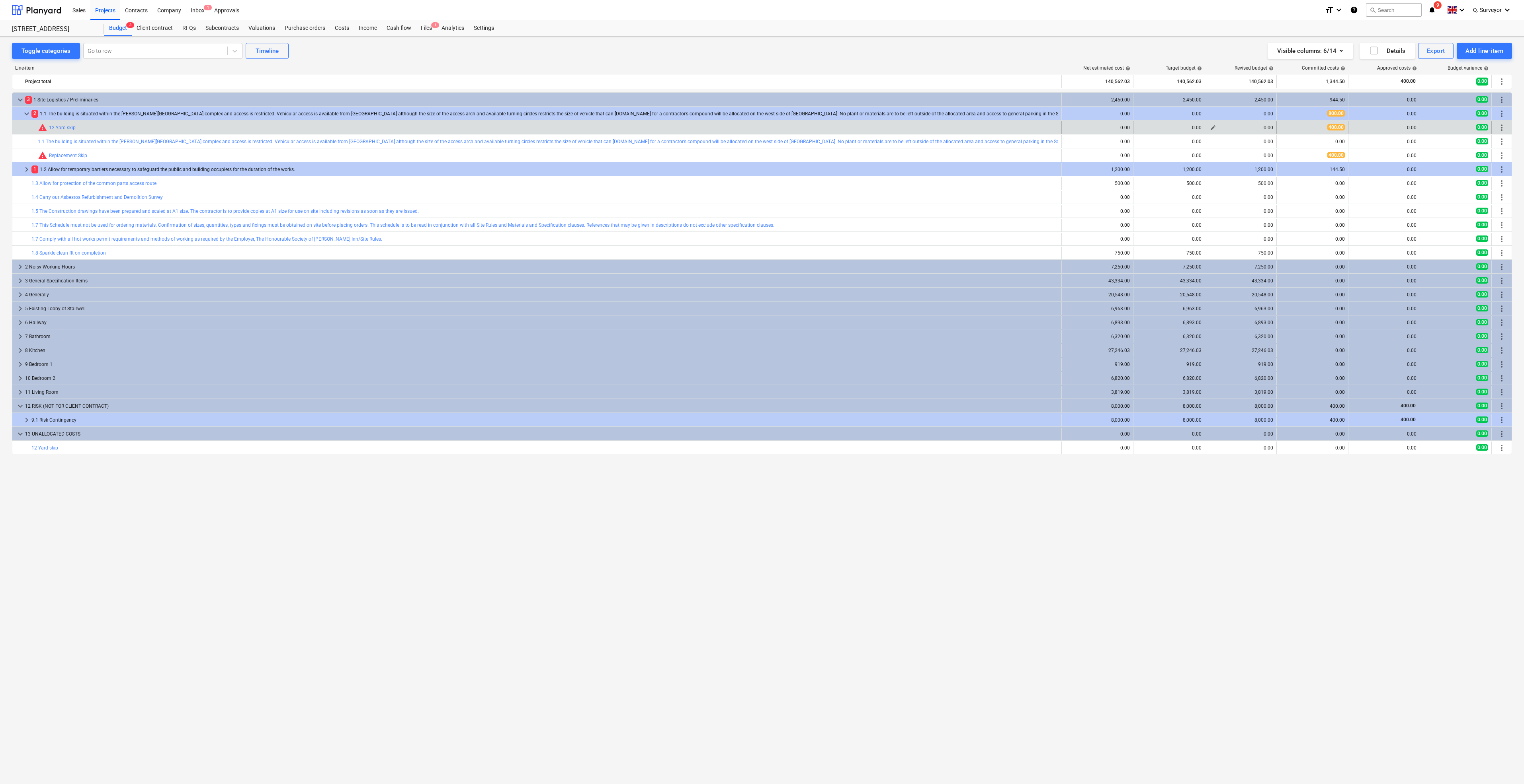
click at [1213, 126] on span "edit" at bounding box center [1213, 128] width 7 height 7
type textarea "x"
drag, startPoint x: 1208, startPoint y: 141, endPoint x: 1205, endPoint y: 157, distance: 16.3
click at [1208, 142] on p "Revised budget" at bounding box center [1241, 141] width 239 height 8
click at [1203, 162] on input "text" at bounding box center [1210, 160] width 55 height 16
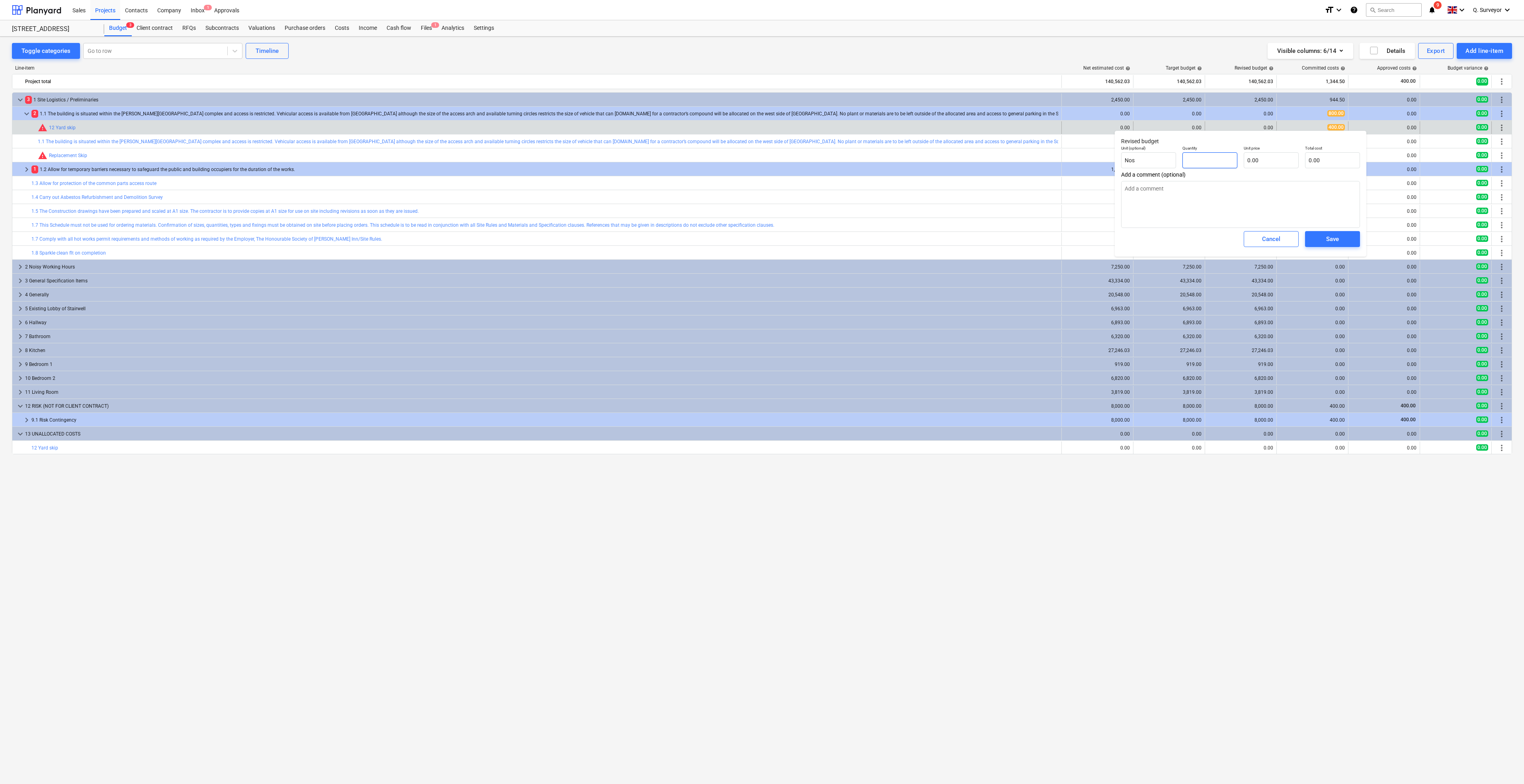
type textarea "x"
type input "1"
type textarea "x"
type input "1.00"
click at [1277, 163] on input "text" at bounding box center [1271, 160] width 55 height 16
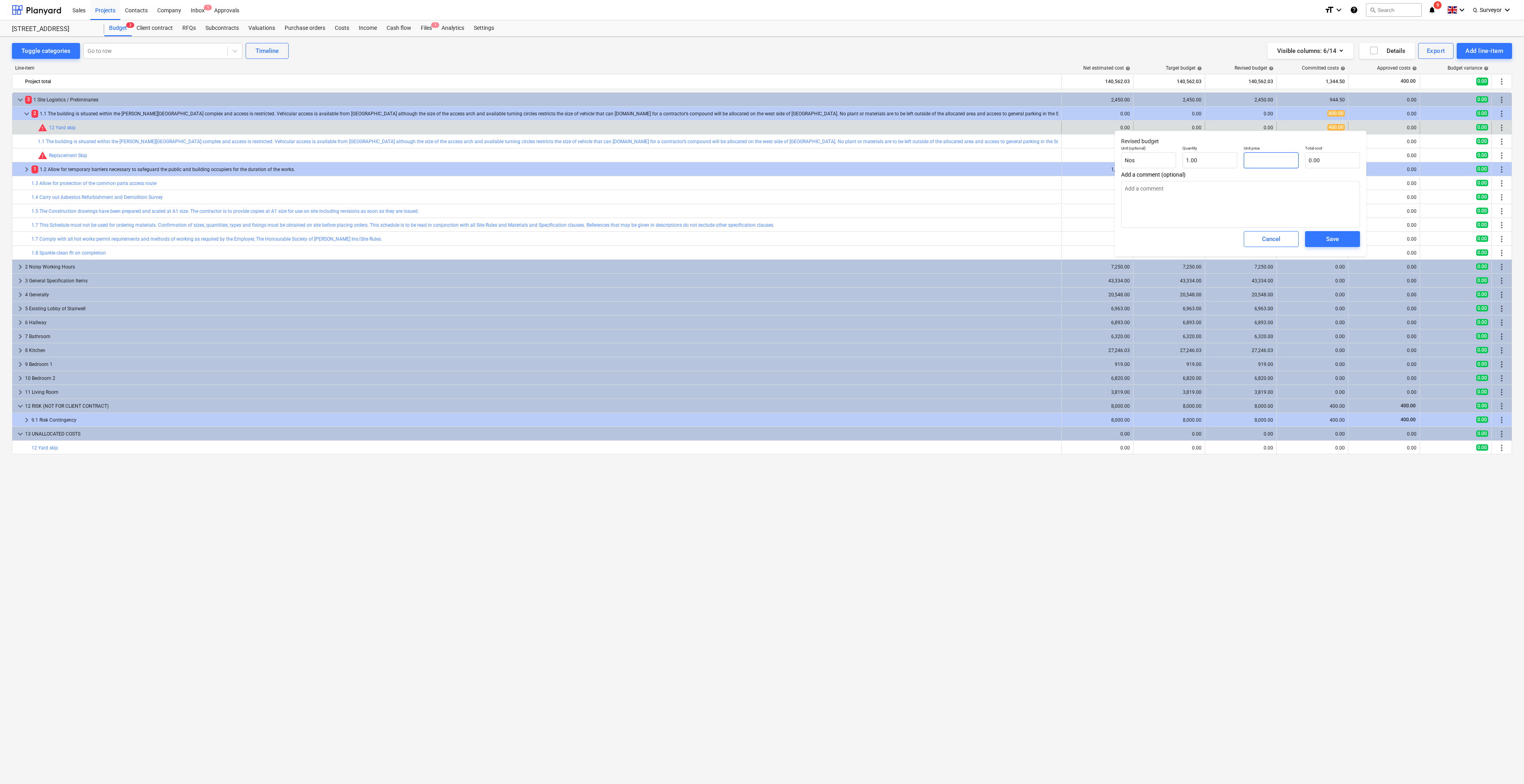
type textarea "x"
type input "4"
type input "4.00"
type textarea "x"
type input "40"
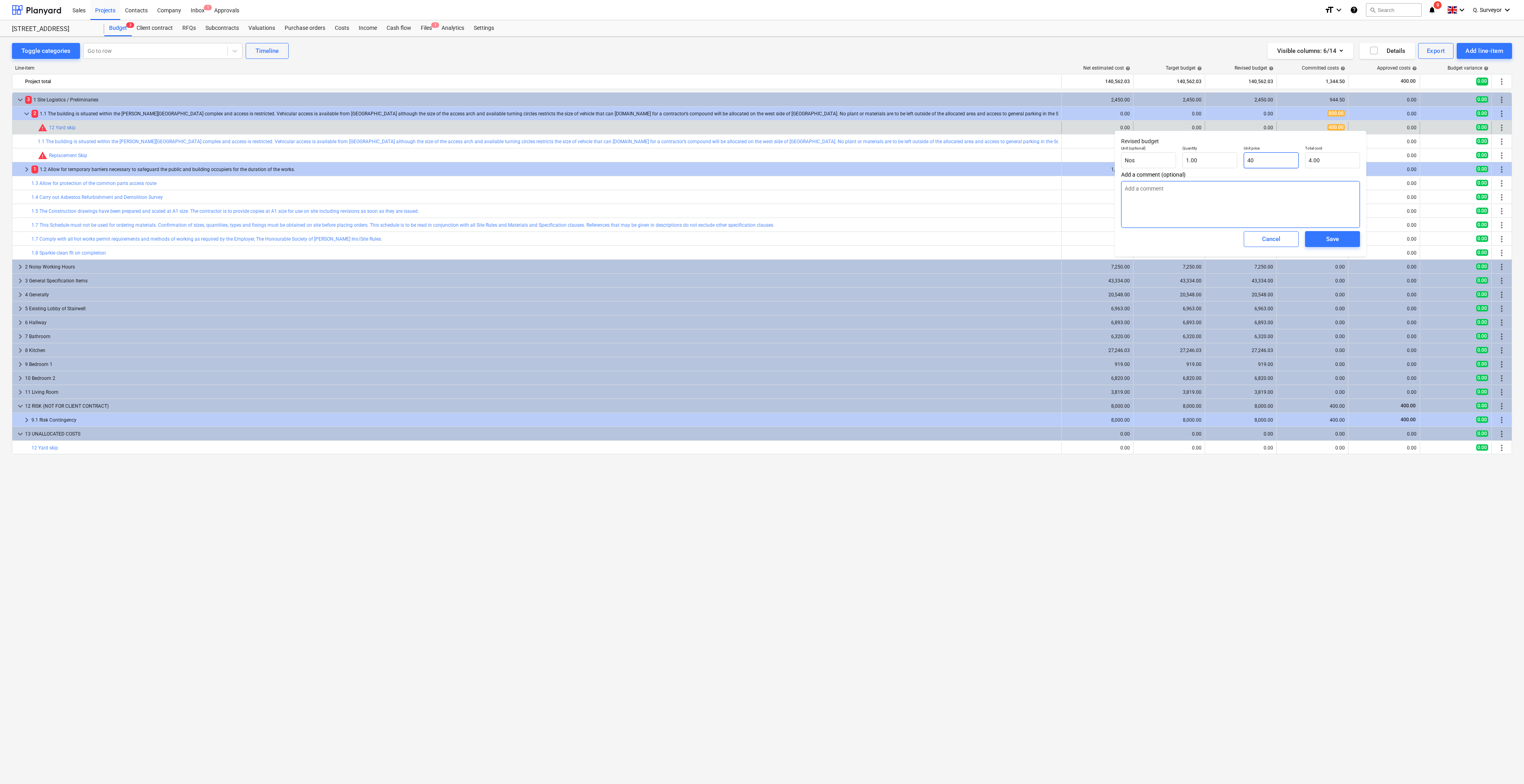
type input "40.00"
type textarea "x"
type input "400"
type input "400.00"
type input "400"
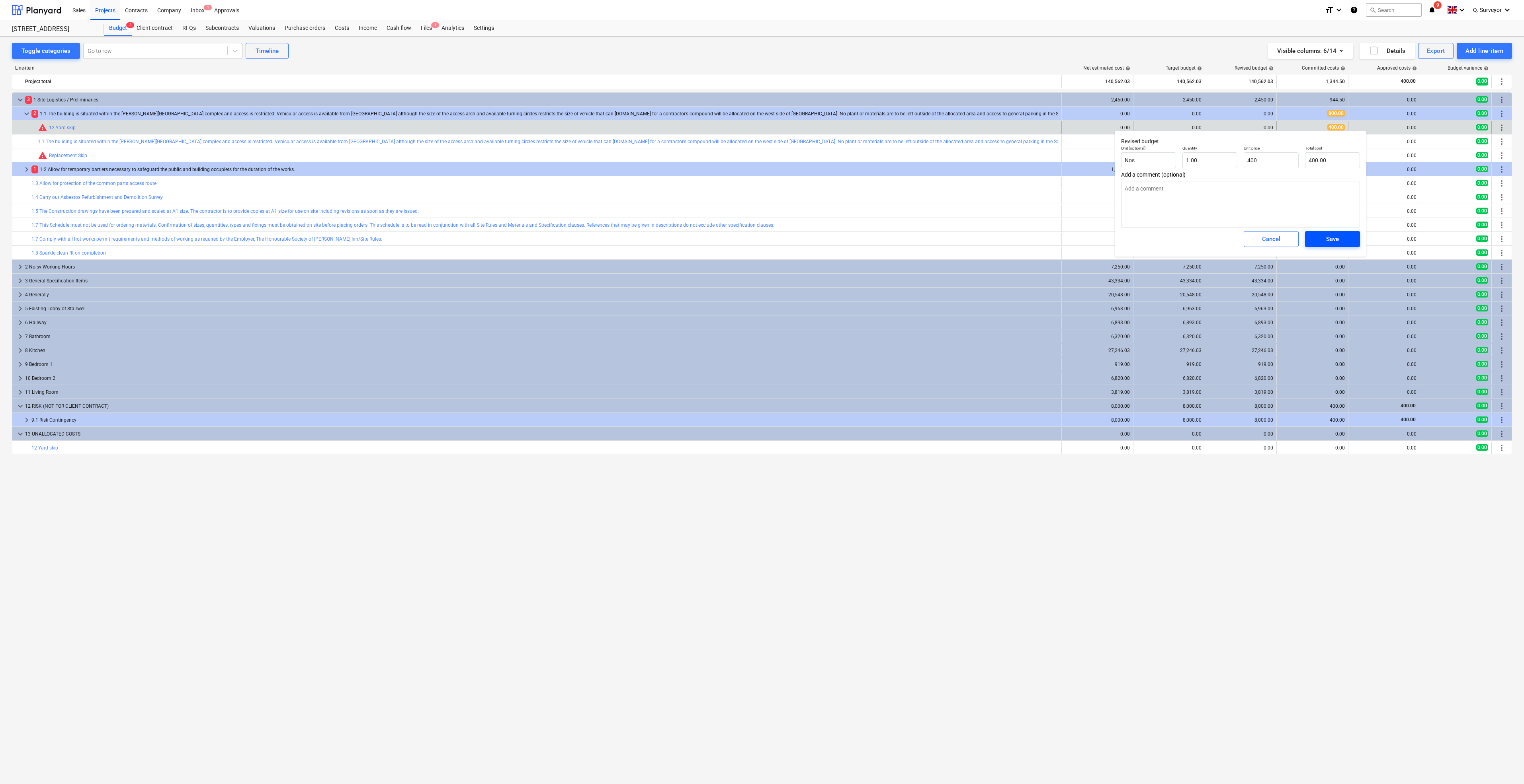
type textarea "x"
type input "400.00"
click at [1325, 233] on button "Save" at bounding box center [1332, 239] width 55 height 16
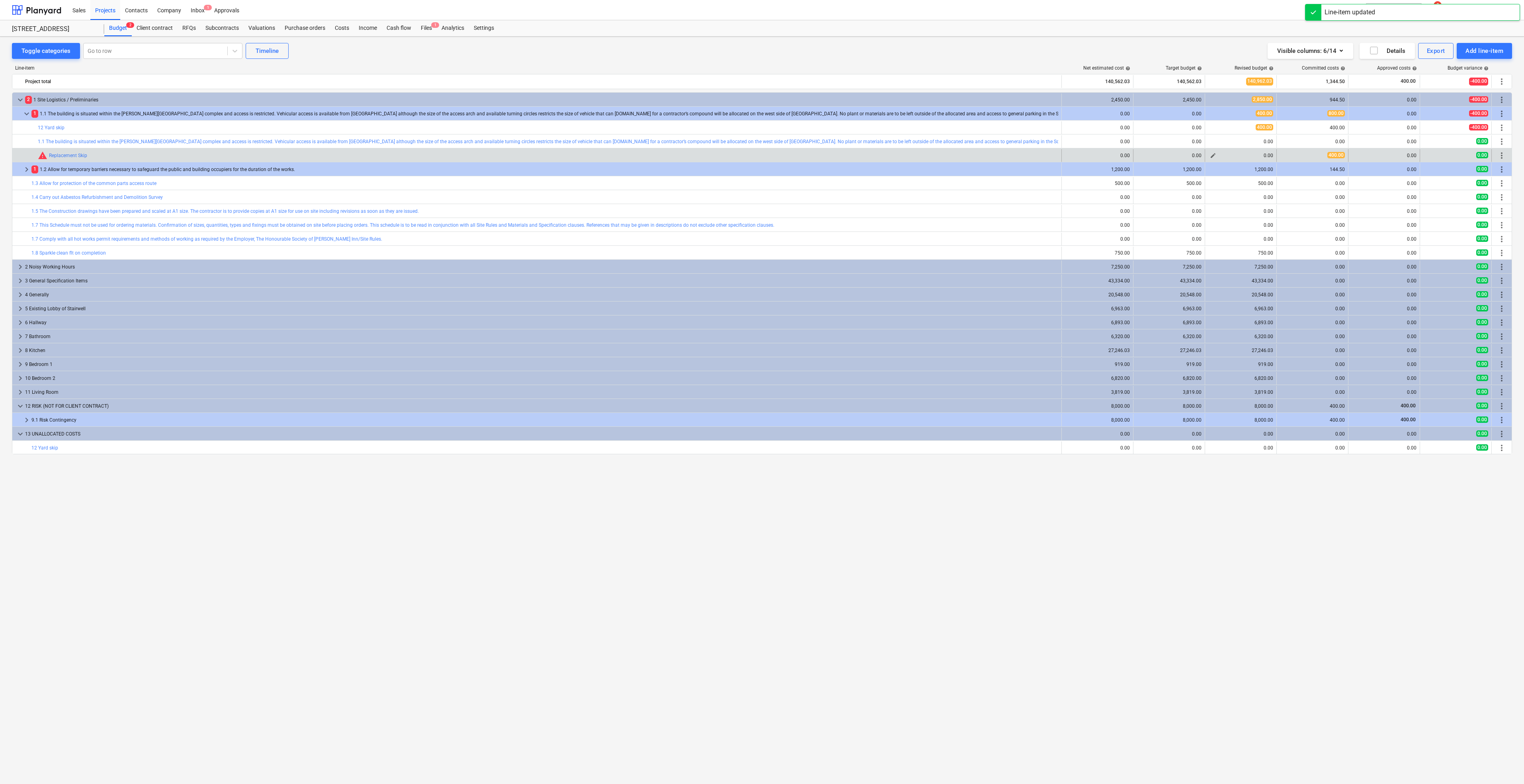
click at [1213, 154] on span "edit" at bounding box center [1213, 155] width 7 height 7
type textarea "x"
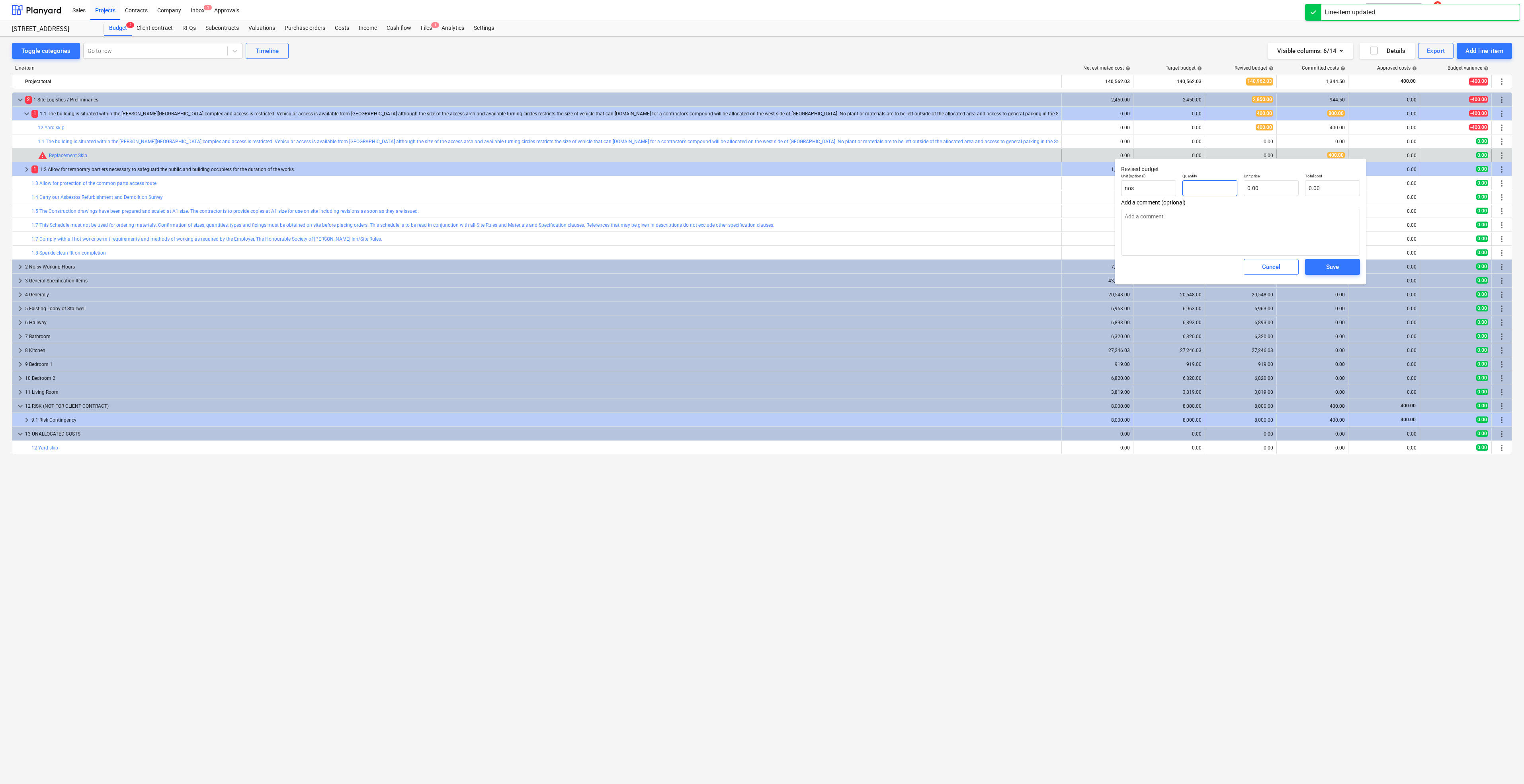
click at [1218, 190] on input "text" at bounding box center [1210, 188] width 55 height 16
type textarea "x"
type input "1"
type textarea "x"
type input "1.00"
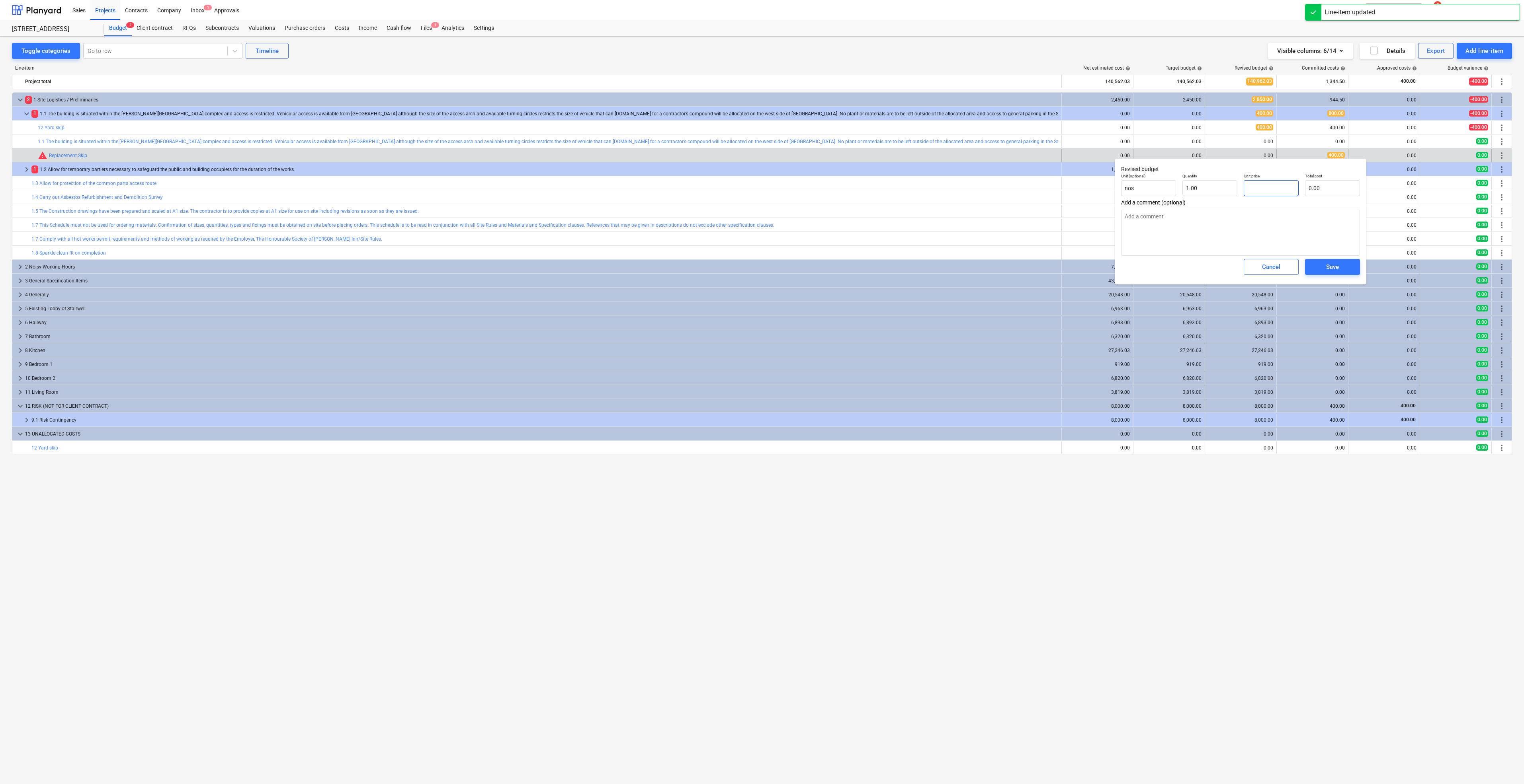
click at [1257, 182] on input "text" at bounding box center [1271, 188] width 55 height 16
type textarea "x"
type input "4"
type input "4.00"
type textarea "x"
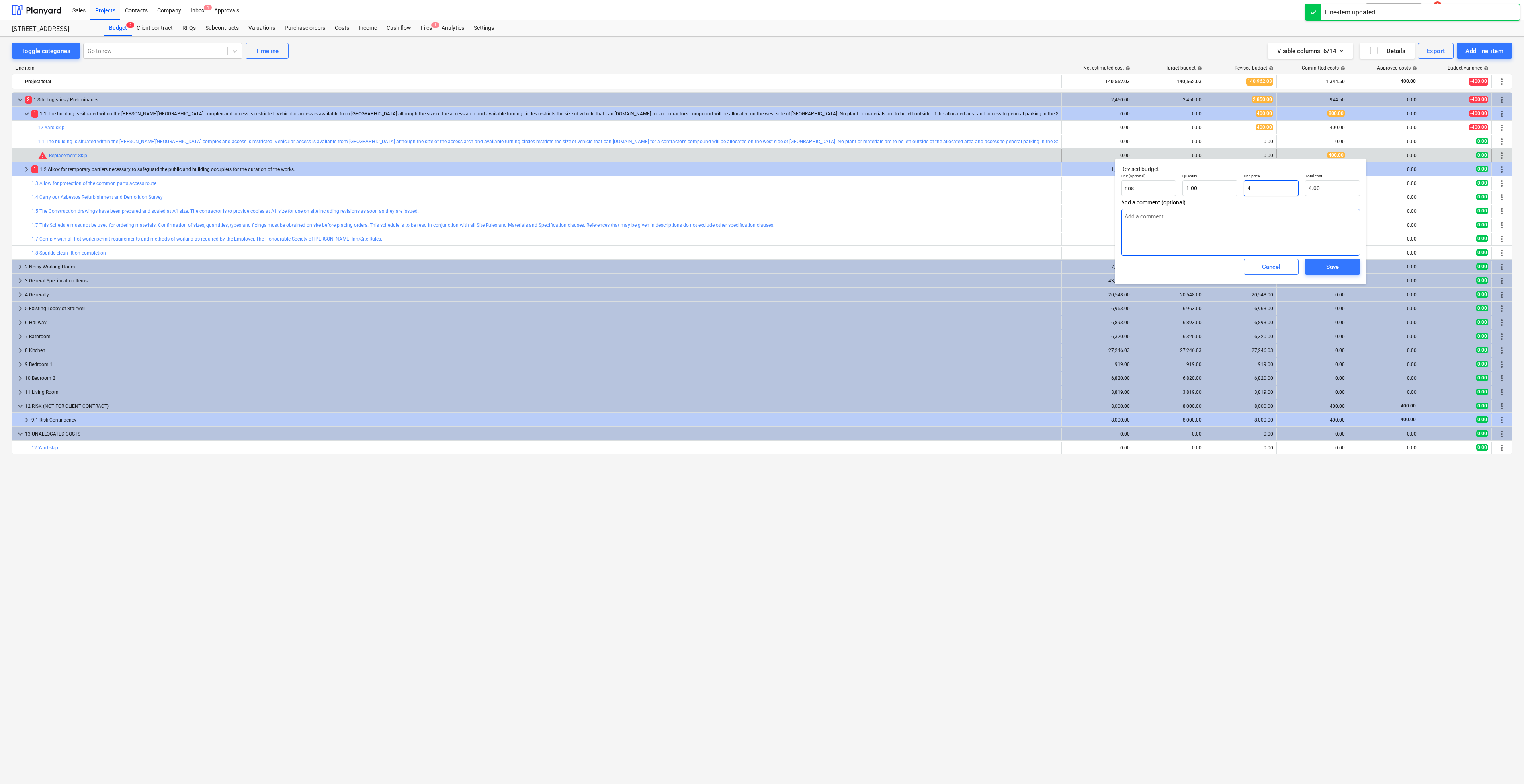
type input "40"
type input "40.00"
type textarea "x"
type input "400"
type input "400.00"
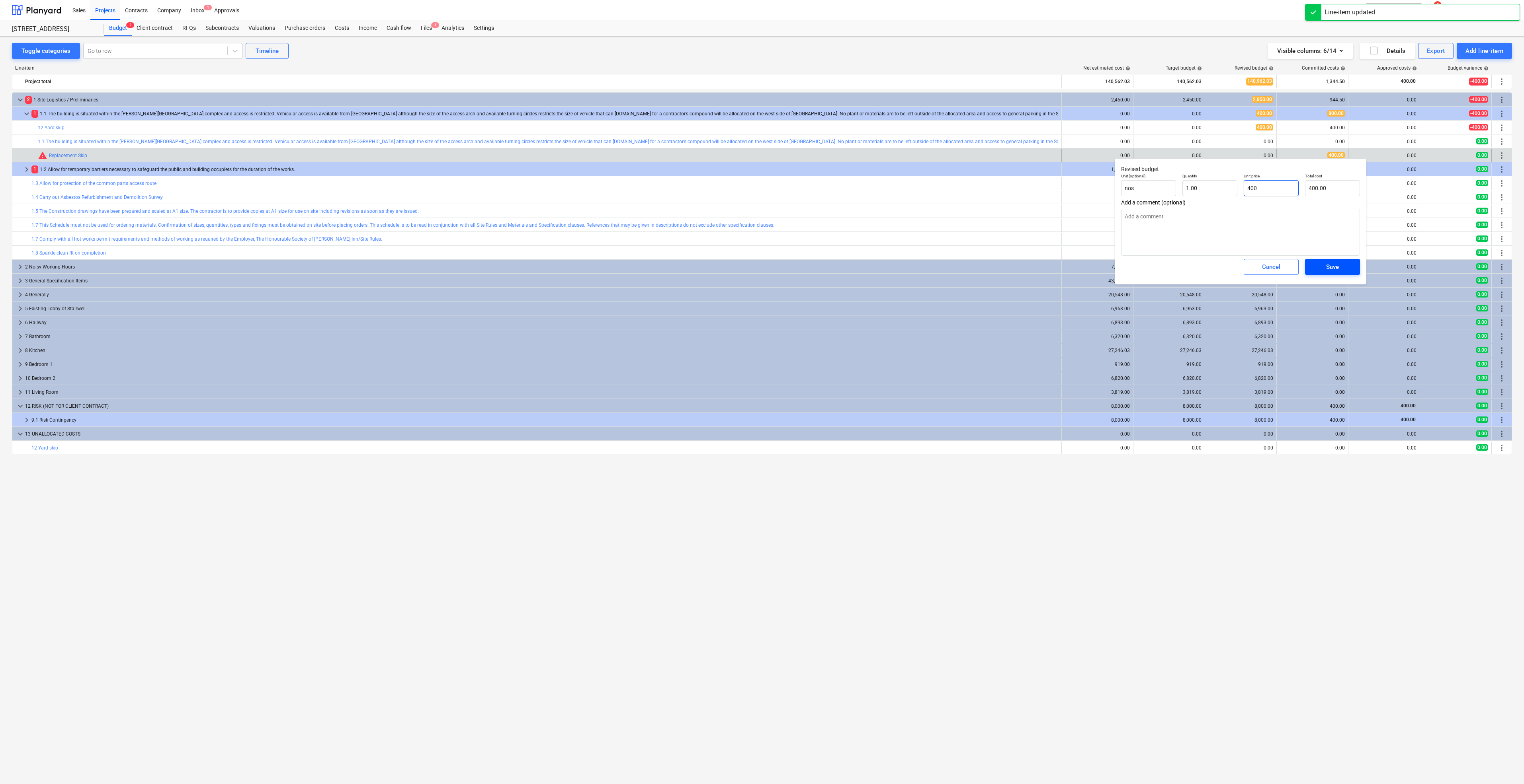
type input "400"
type textarea "x"
type input "400.00"
click at [1315, 264] on span "Save" at bounding box center [1332, 267] width 36 height 10
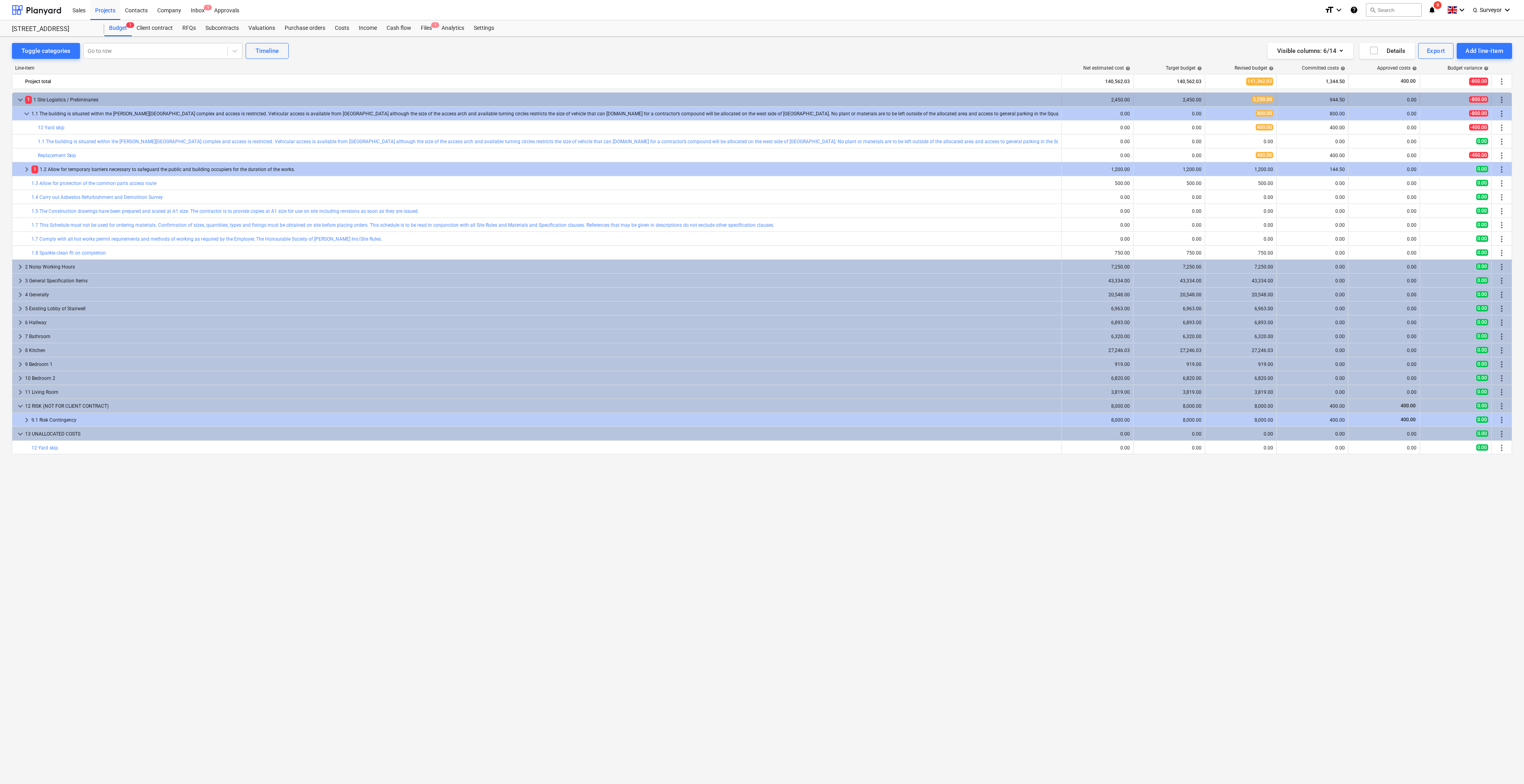
click at [1262, 97] on span "3,250.00" at bounding box center [1263, 99] width 21 height 7
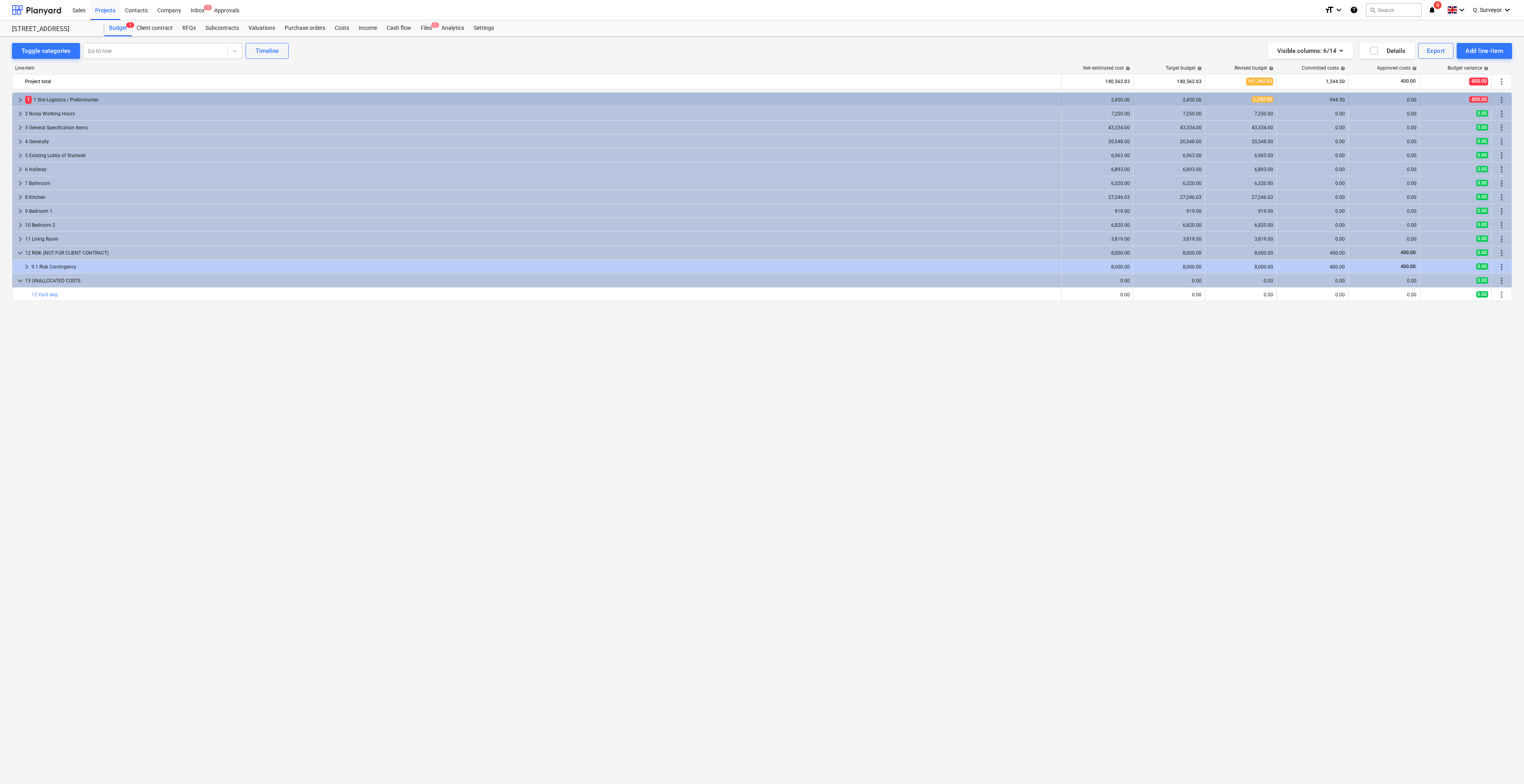
click at [1261, 98] on span "3,250.00" at bounding box center [1263, 99] width 21 height 7
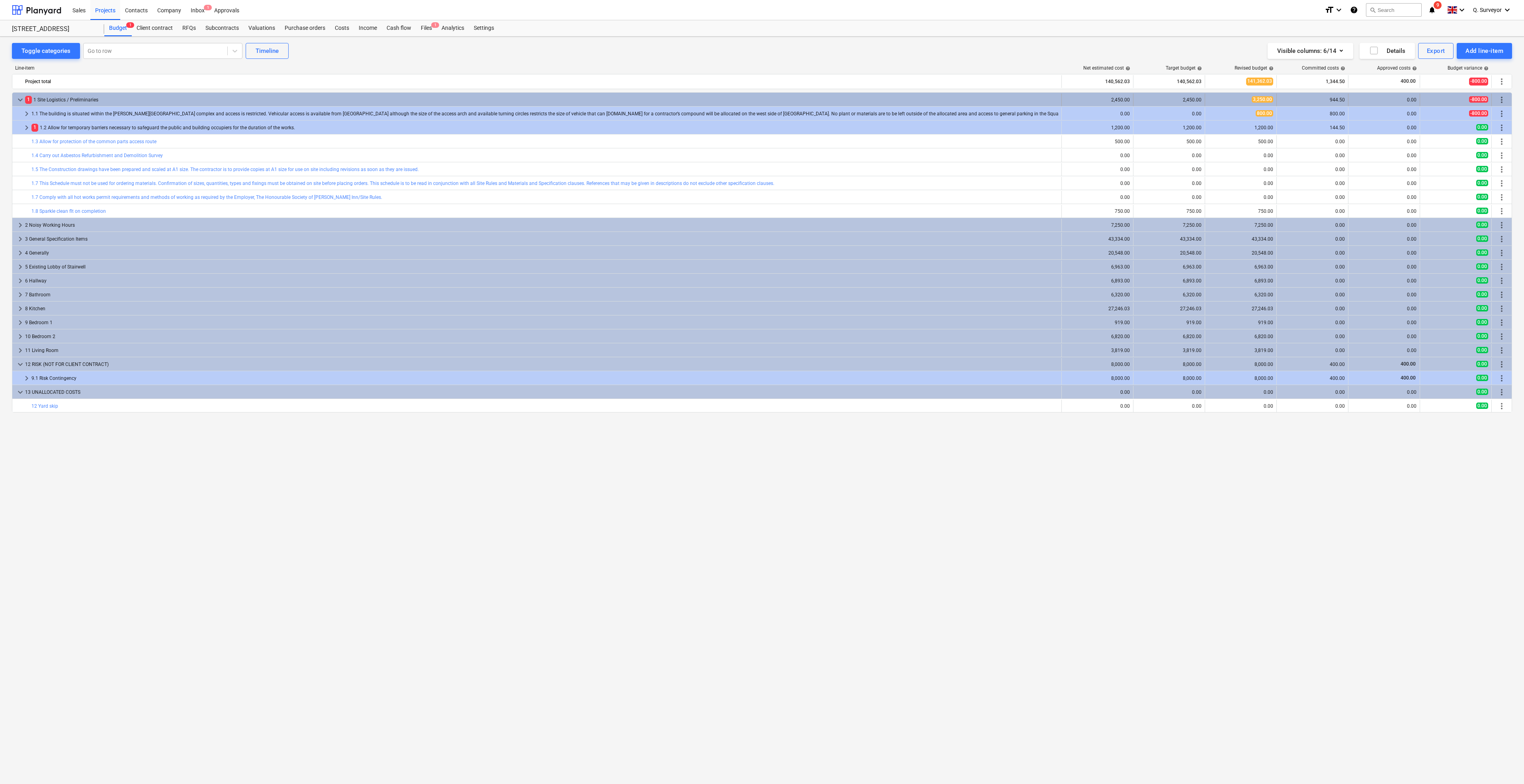
click at [1191, 96] on div "2,450.00" at bounding box center [1169, 100] width 65 height 13
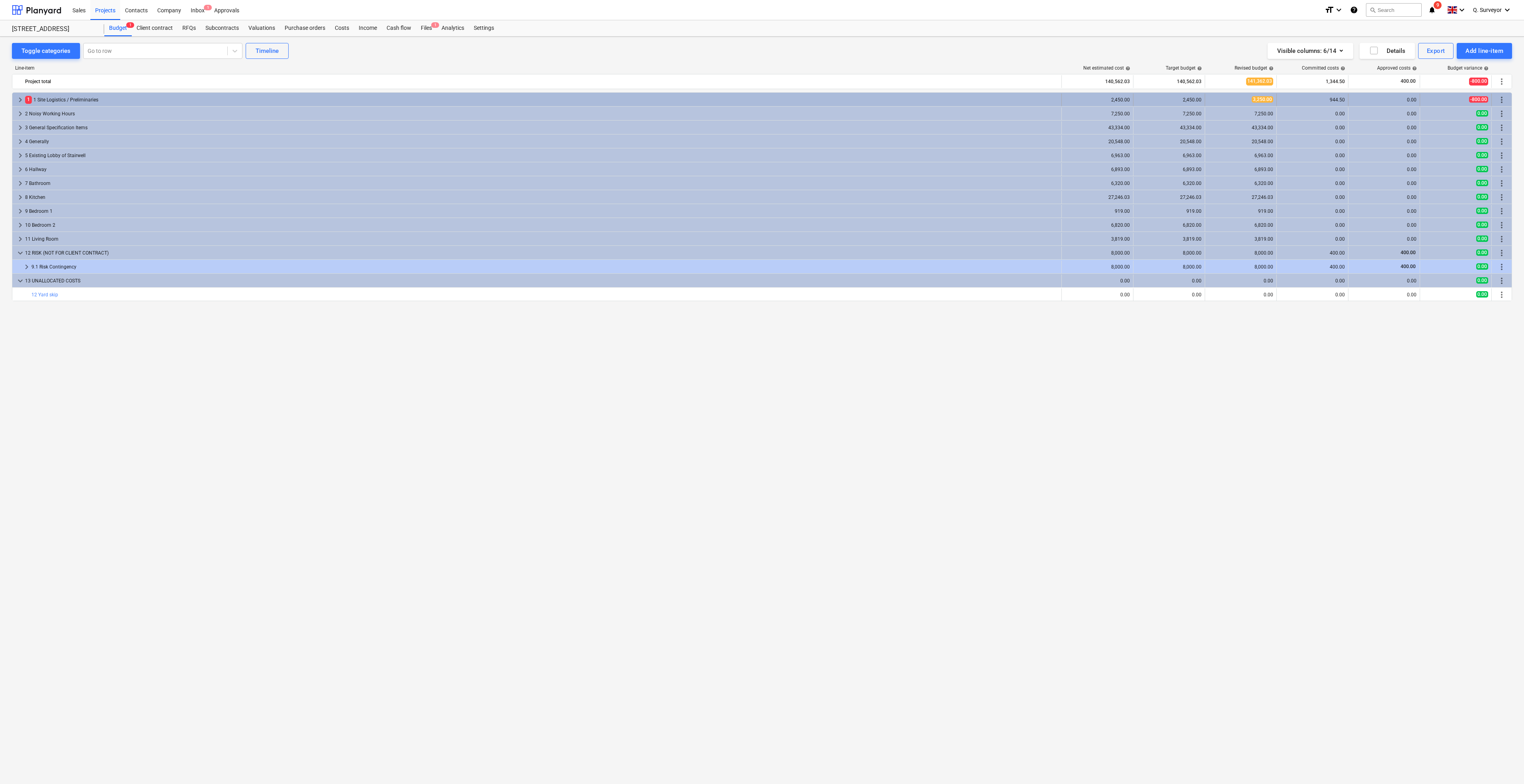
click at [1195, 99] on div "2,450.00" at bounding box center [1169, 99] width 65 height 5
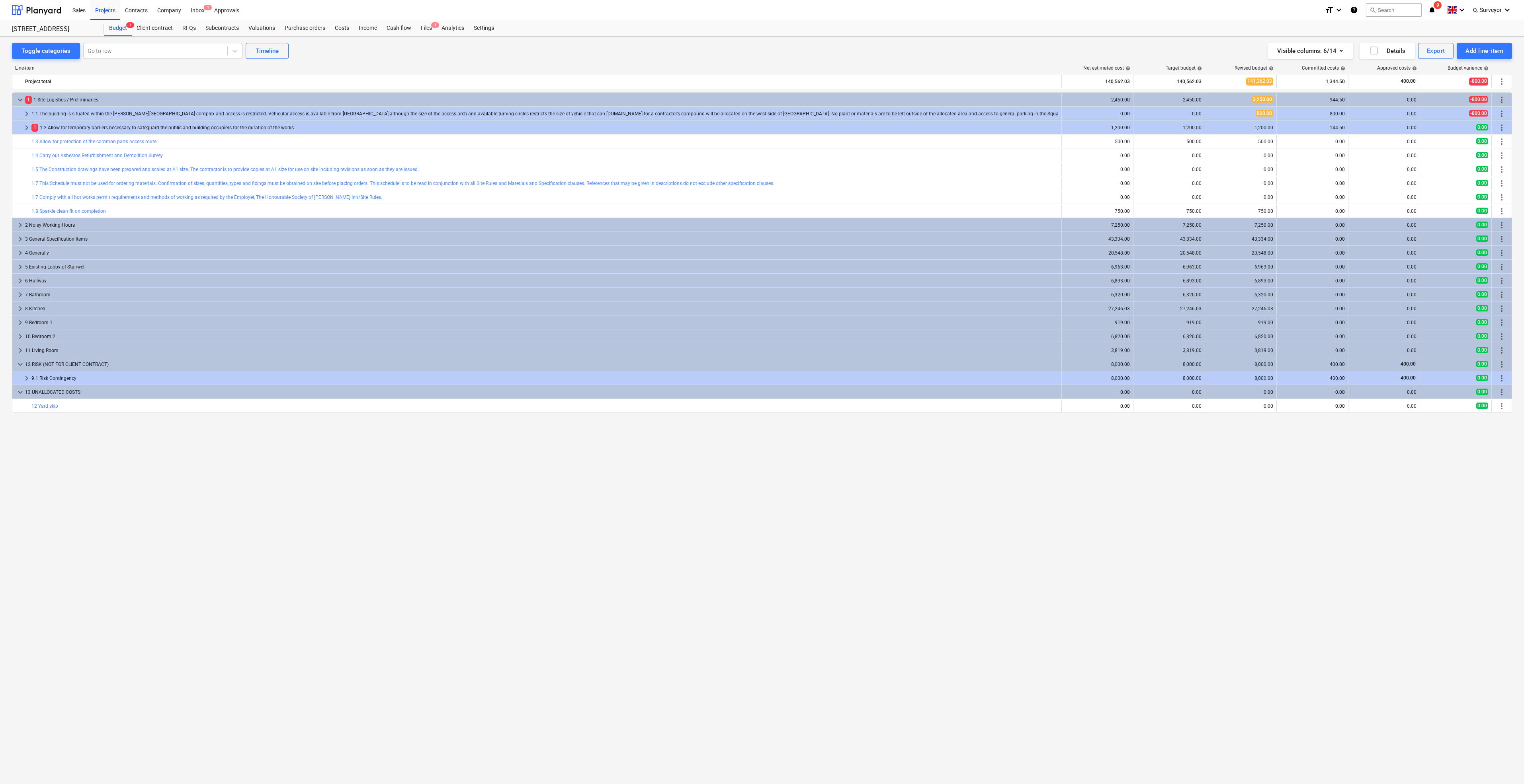
click at [285, 509] on div "keyboard_arrow_down 1 1 Site Logistics / Preliminaries 2,450.00 2,450.00 3,250.…" at bounding box center [762, 422] width 1500 height 659
click at [15, 98] on span "keyboard_arrow_down" at bounding box center [20, 100] width 9 height 9
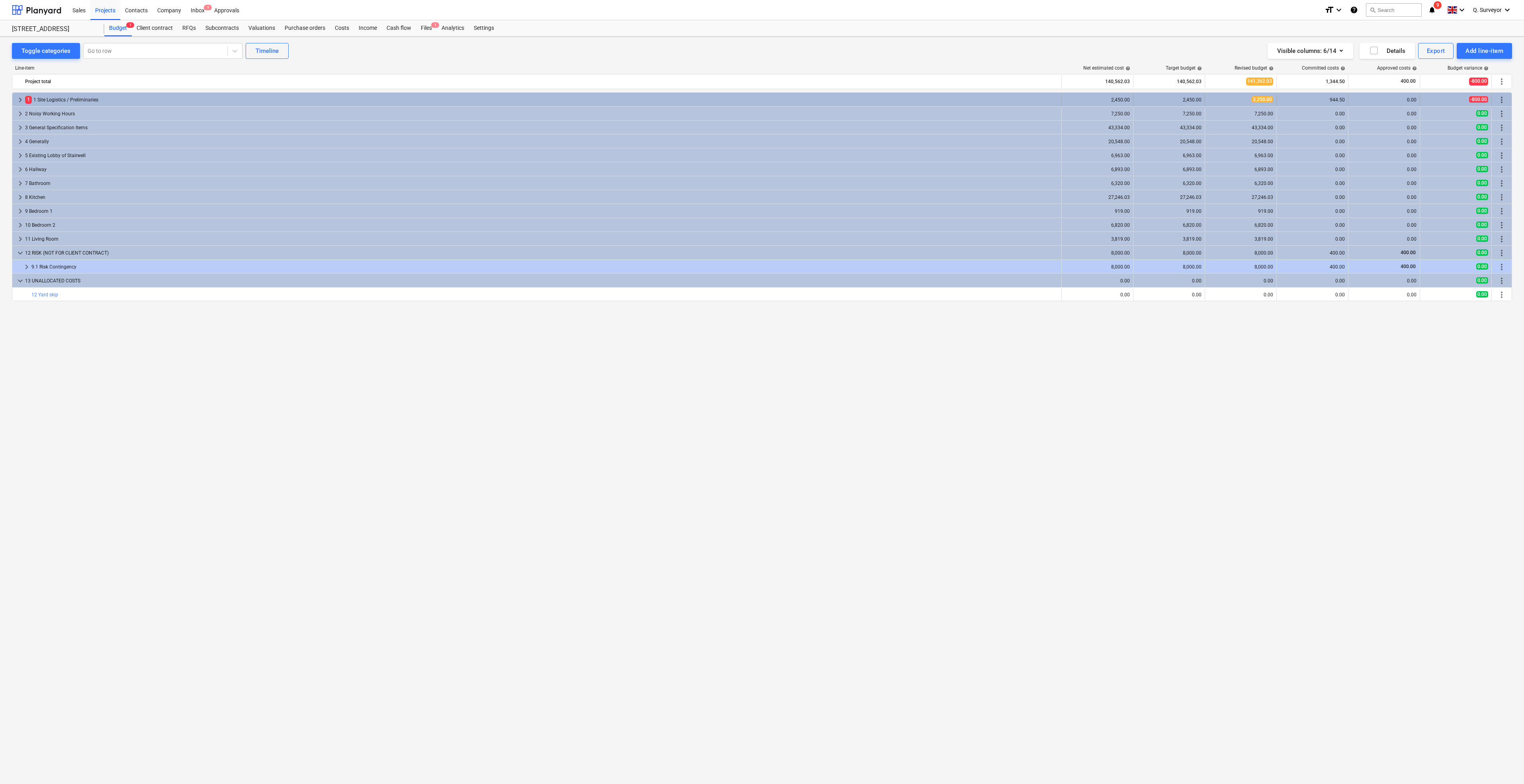
click at [20, 98] on span "keyboard_arrow_right" at bounding box center [20, 100] width 9 height 9
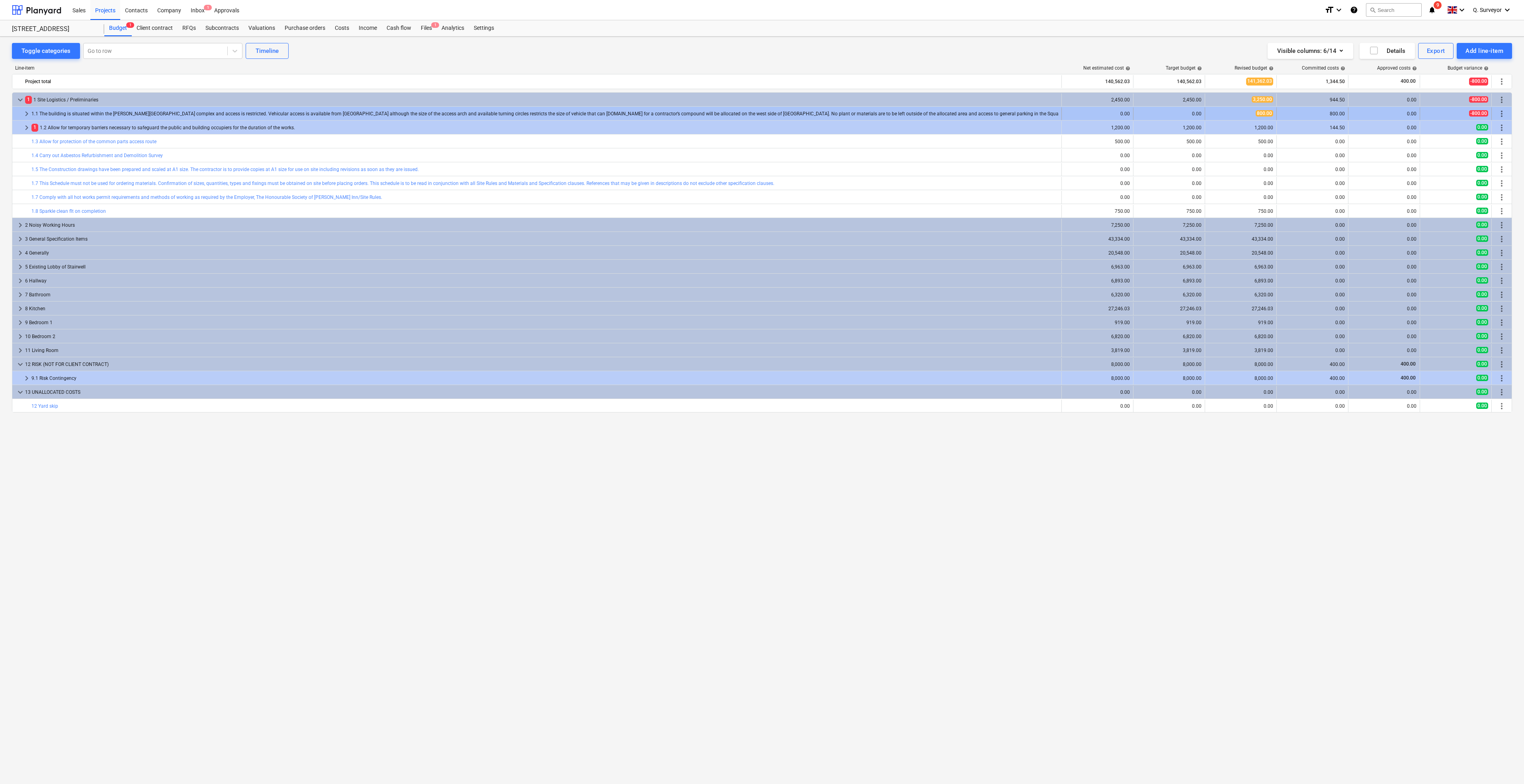
click at [24, 108] on div "keyboard_arrow_right" at bounding box center [27, 114] width 9 height 13
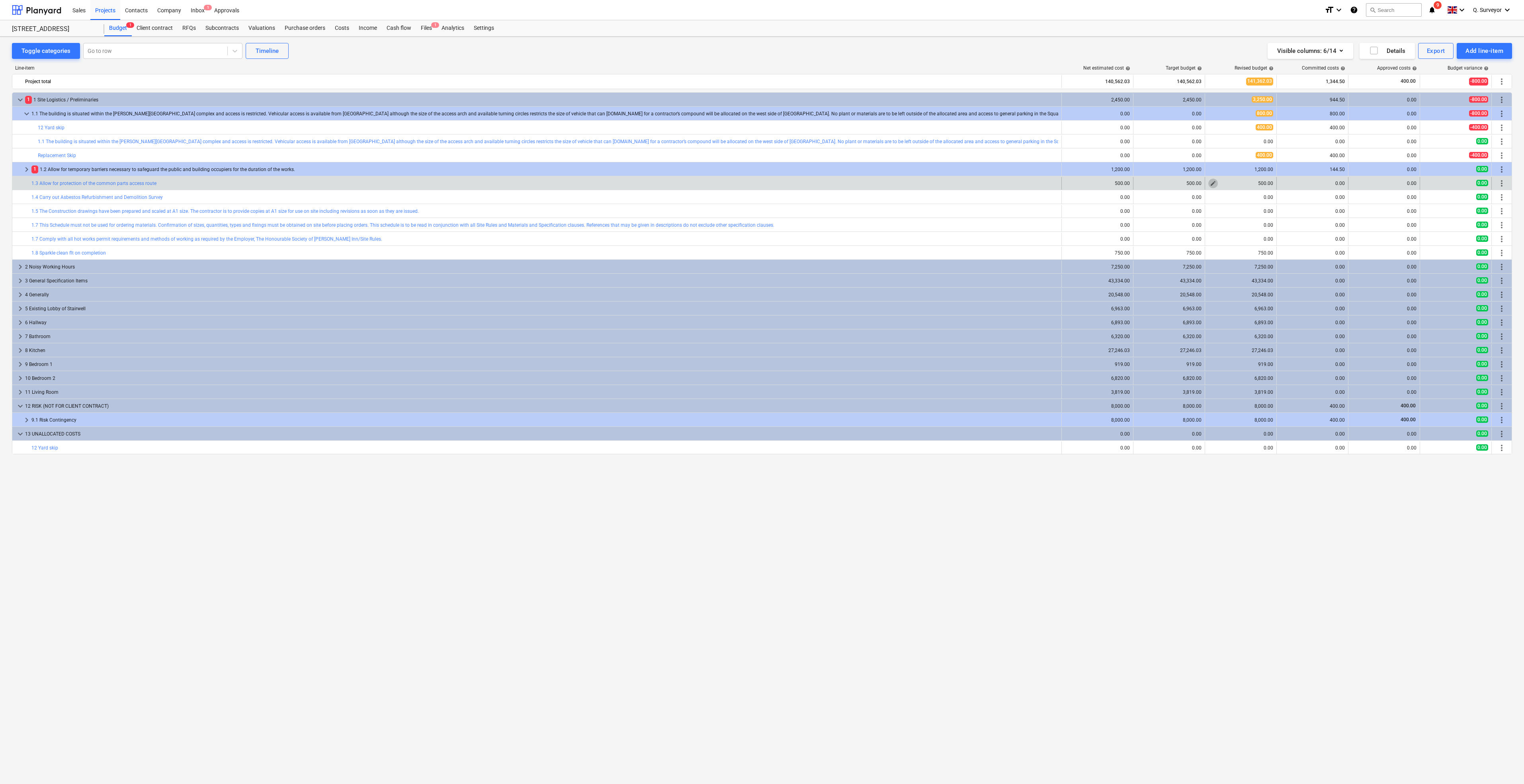
click at [1212, 187] on button "edit" at bounding box center [1213, 183] width 9 height 9
type textarea "x"
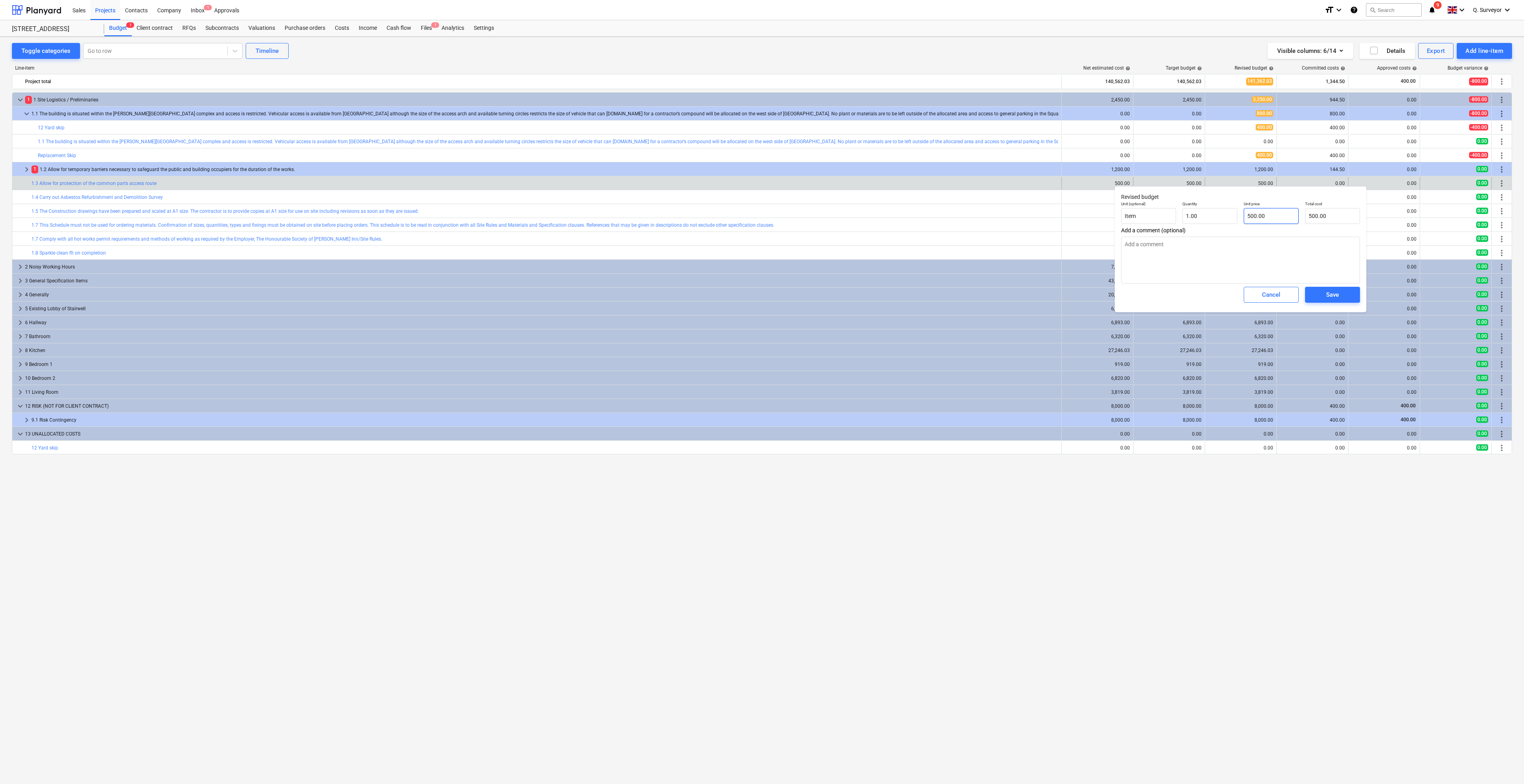
type input "500"
drag, startPoint x: 1273, startPoint y: 209, endPoint x: 1192, endPoint y: 203, distance: 81.2
click at [1192, 203] on div "Unit (optional) Item Quantity 1.00 Unit price 500 Total cost 500.00" at bounding box center [1241, 212] width 246 height 29
type textarea "x"
type input "0"
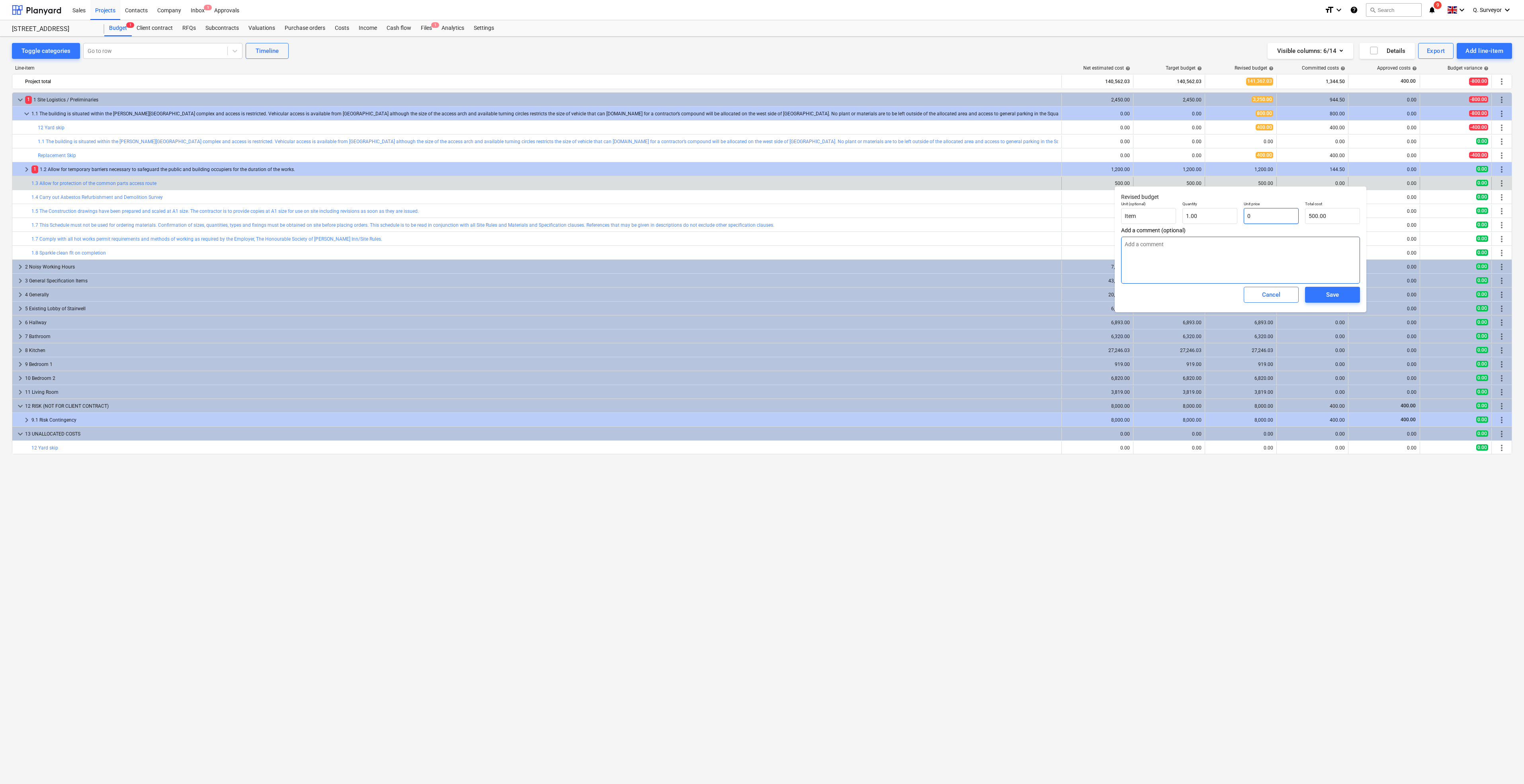
type input "0.00"
type input "0"
type textarea "x"
type input "0.00"
click at [1335, 291] on div "Save" at bounding box center [1333, 294] width 13 height 10
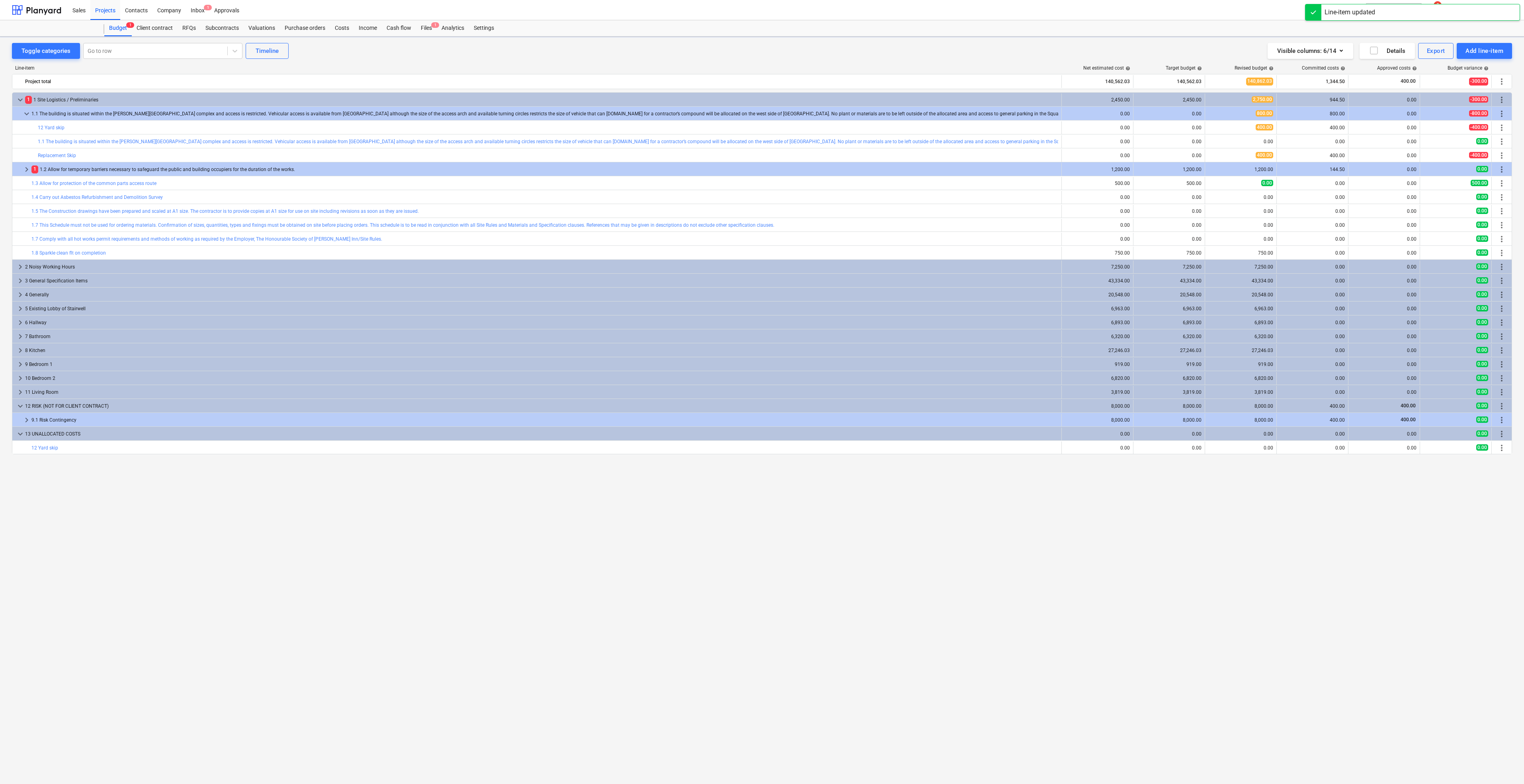
click at [1265, 554] on div "keyboard_arrow_down 1 1 Site Logistics / Preliminaries 2,450.00 2,450.00 2,750.…" at bounding box center [762, 422] width 1500 height 659
click at [18, 99] on span "keyboard_arrow_down" at bounding box center [20, 100] width 9 height 9
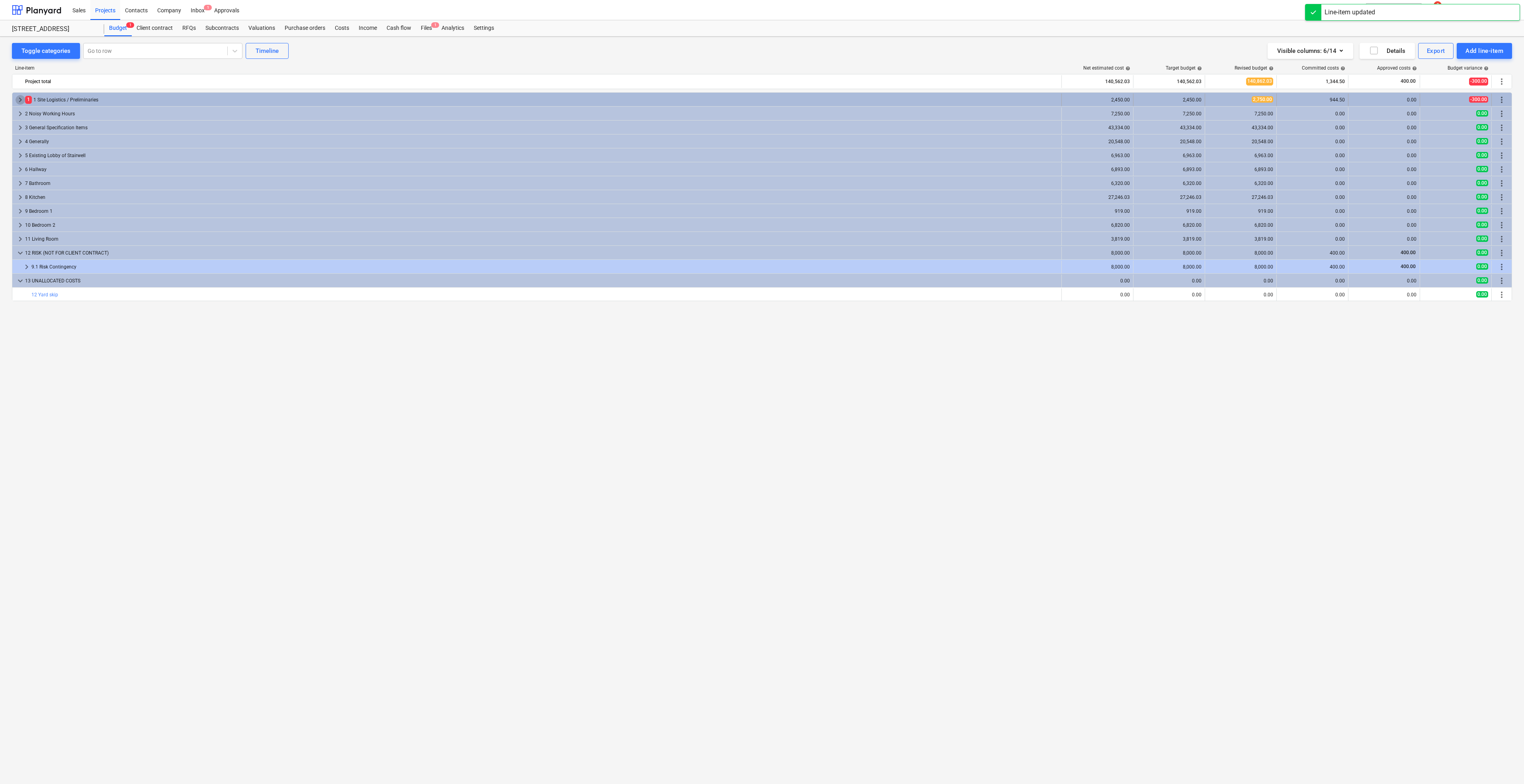
click at [21, 98] on span "keyboard_arrow_right" at bounding box center [20, 100] width 9 height 9
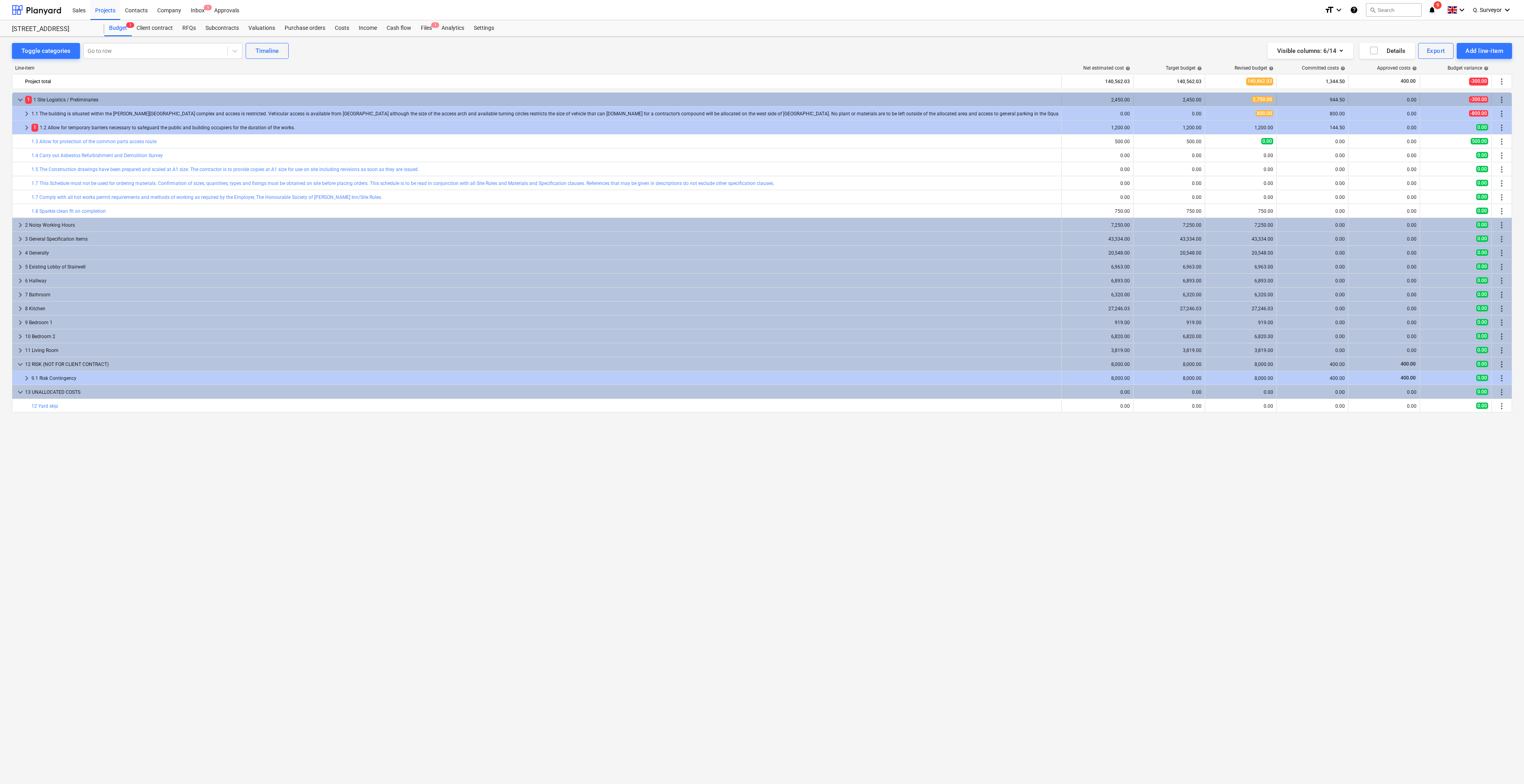
click at [1110, 98] on div "2,450.00" at bounding box center [1097, 99] width 65 height 5
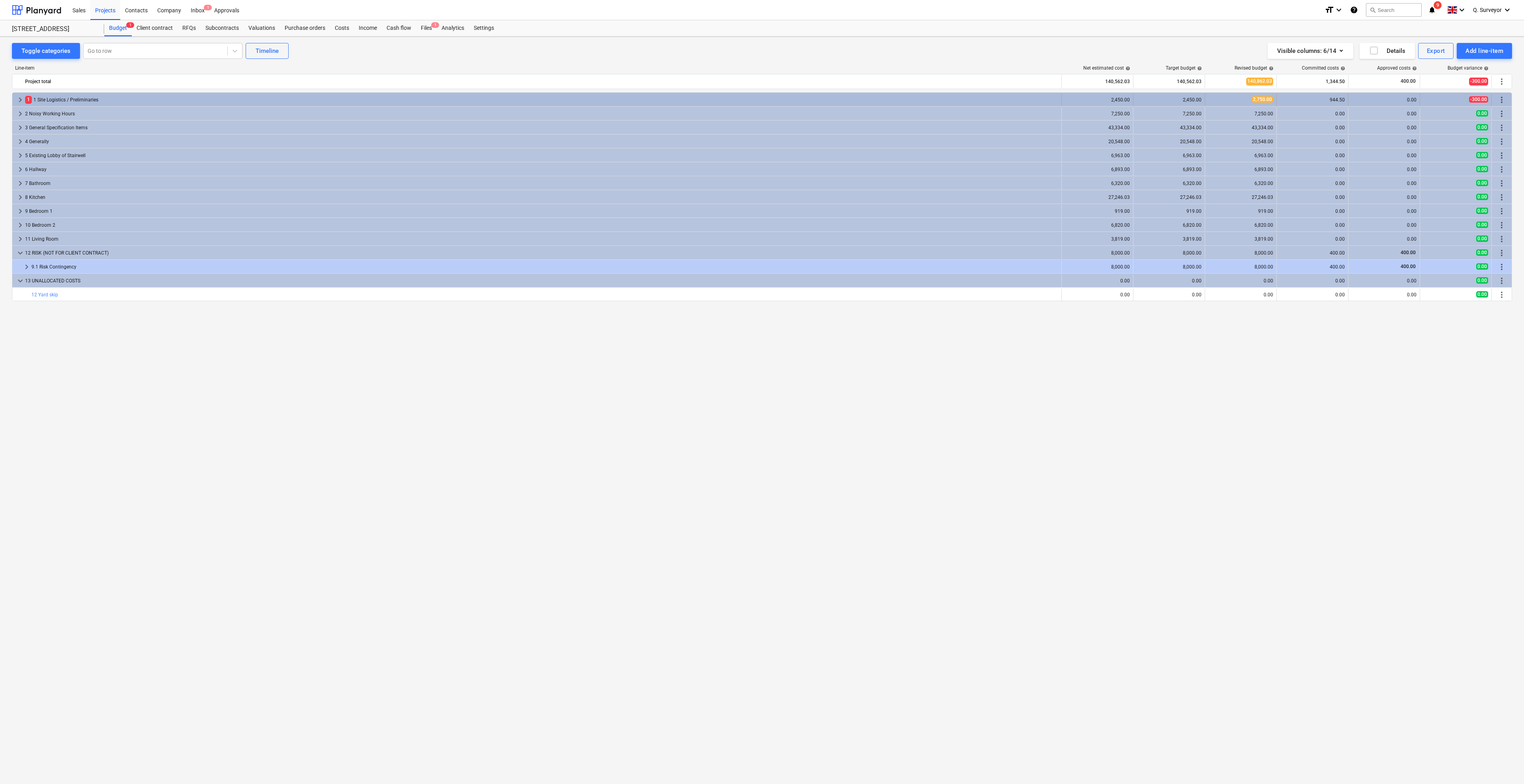
click at [1118, 101] on div "2,450.00" at bounding box center [1097, 99] width 65 height 5
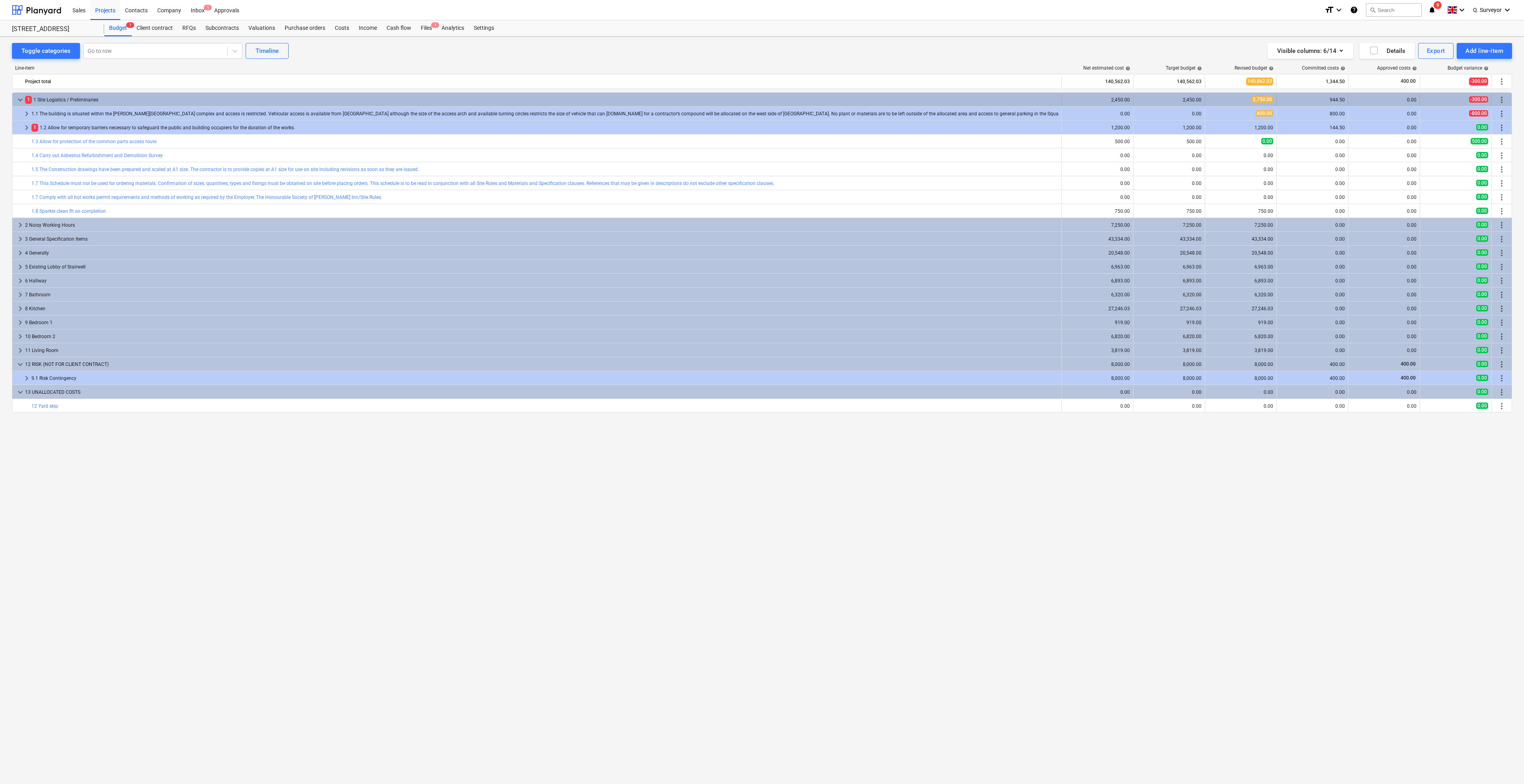
click at [23, 95] on span "keyboard_arrow_down" at bounding box center [20, 100] width 9 height 9
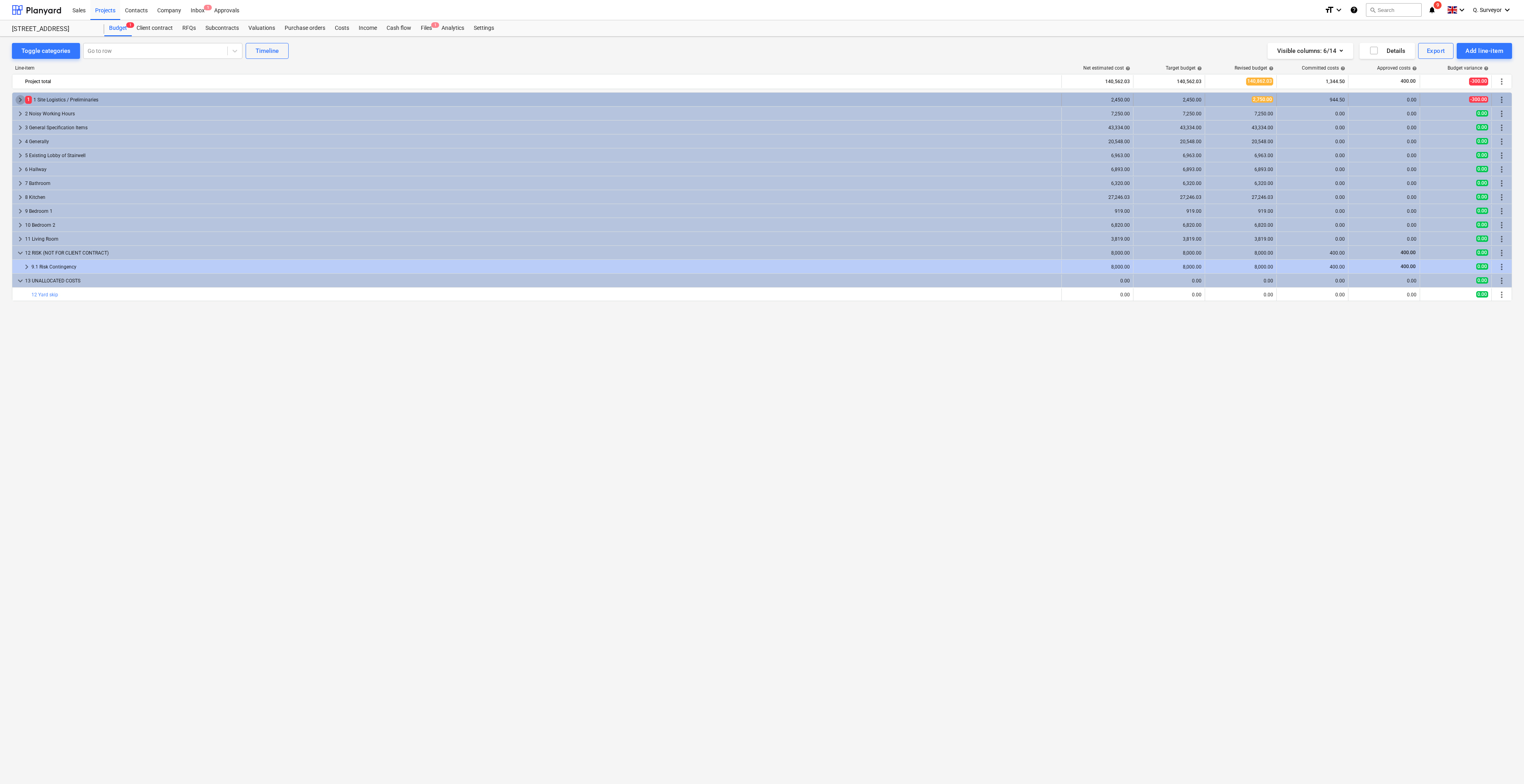
click at [21, 97] on span "keyboard_arrow_right" at bounding box center [20, 100] width 9 height 9
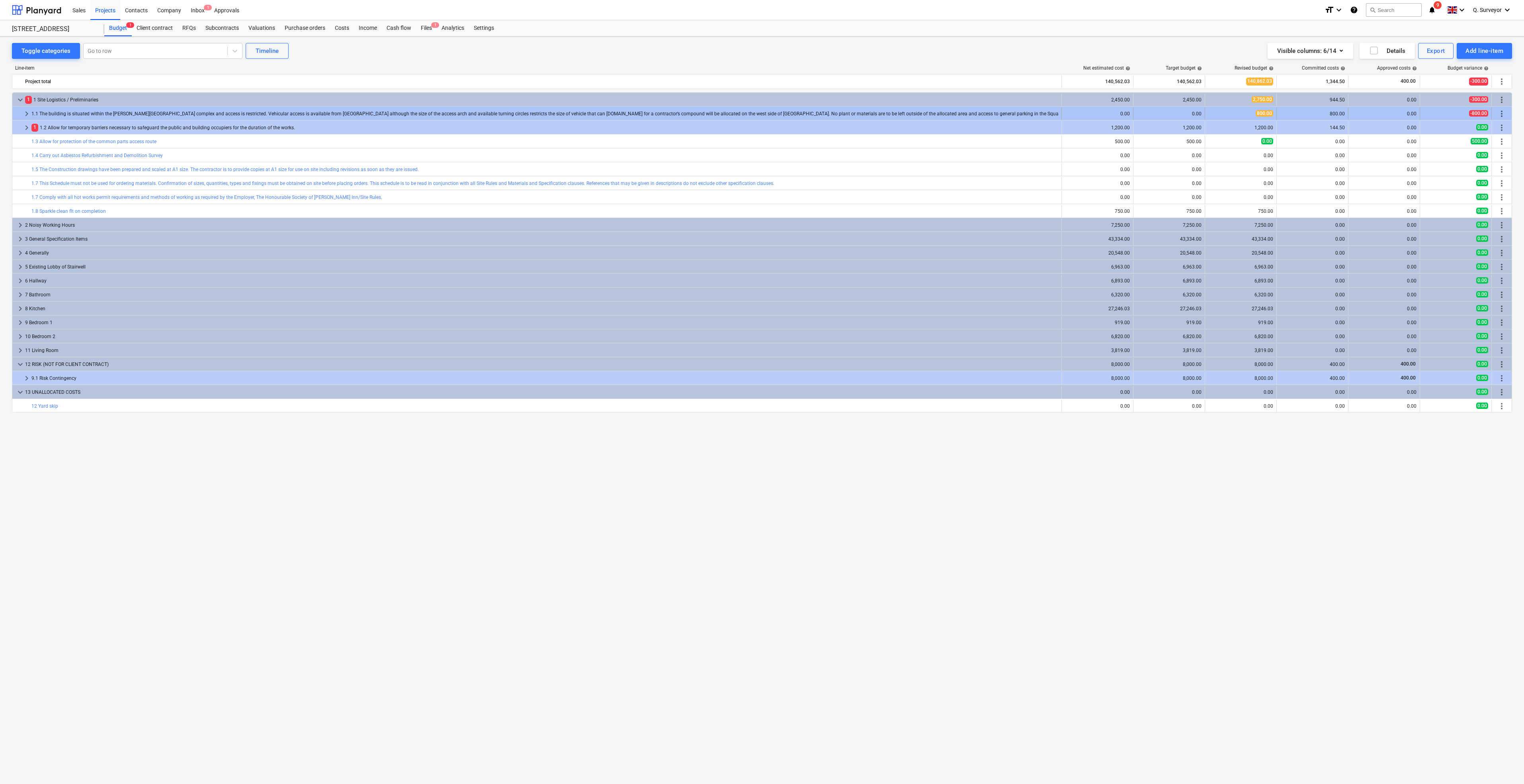
click at [26, 109] on div "keyboard_arrow_right" at bounding box center [27, 114] width 9 height 13
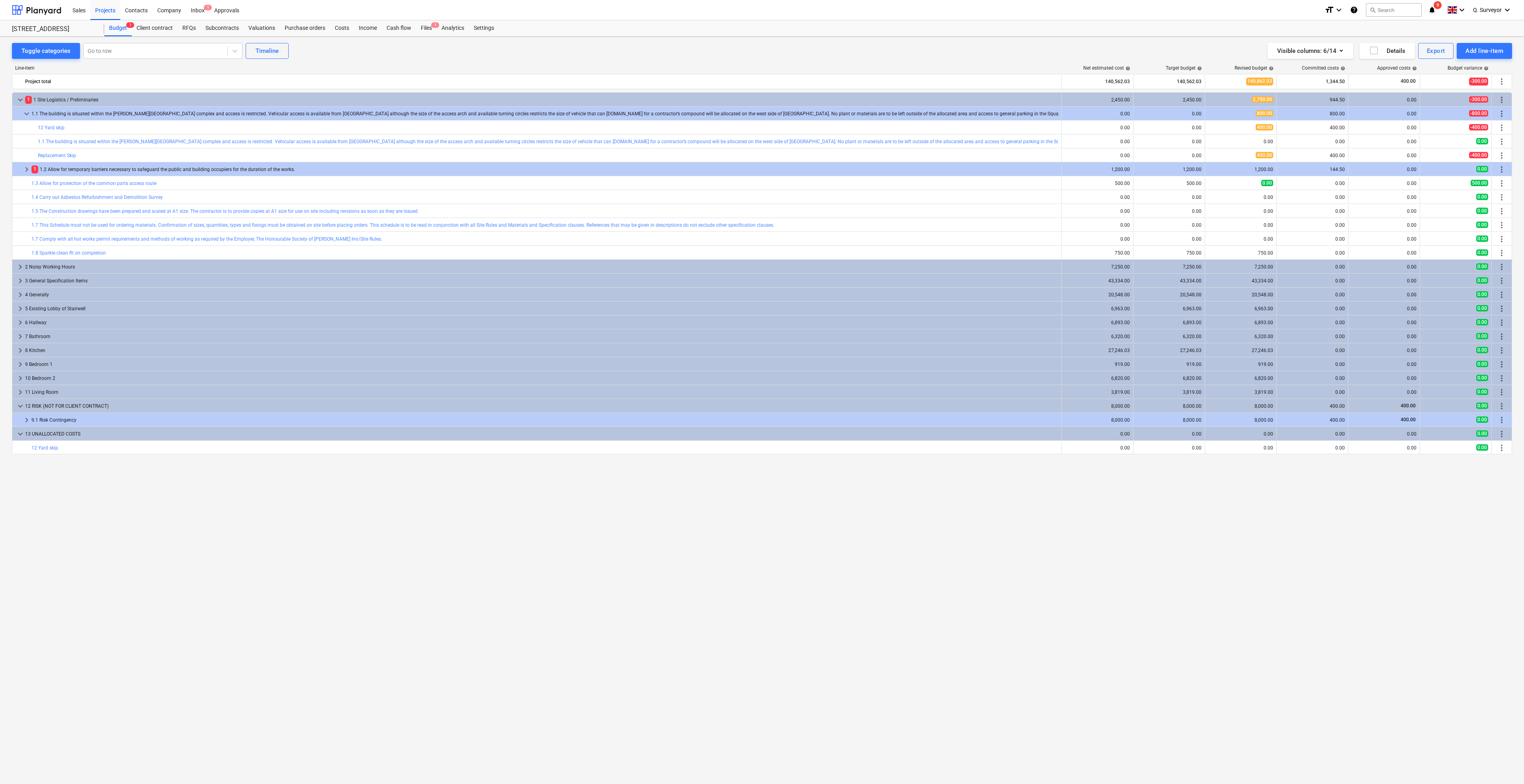
click at [1226, 486] on div "keyboard_arrow_down 1 1 Site Logistics / Preliminaries 2,450.00 2,450.00 2,750.…" at bounding box center [762, 422] width 1500 height 659
click at [36, 166] on span "1" at bounding box center [34, 169] width 7 height 8
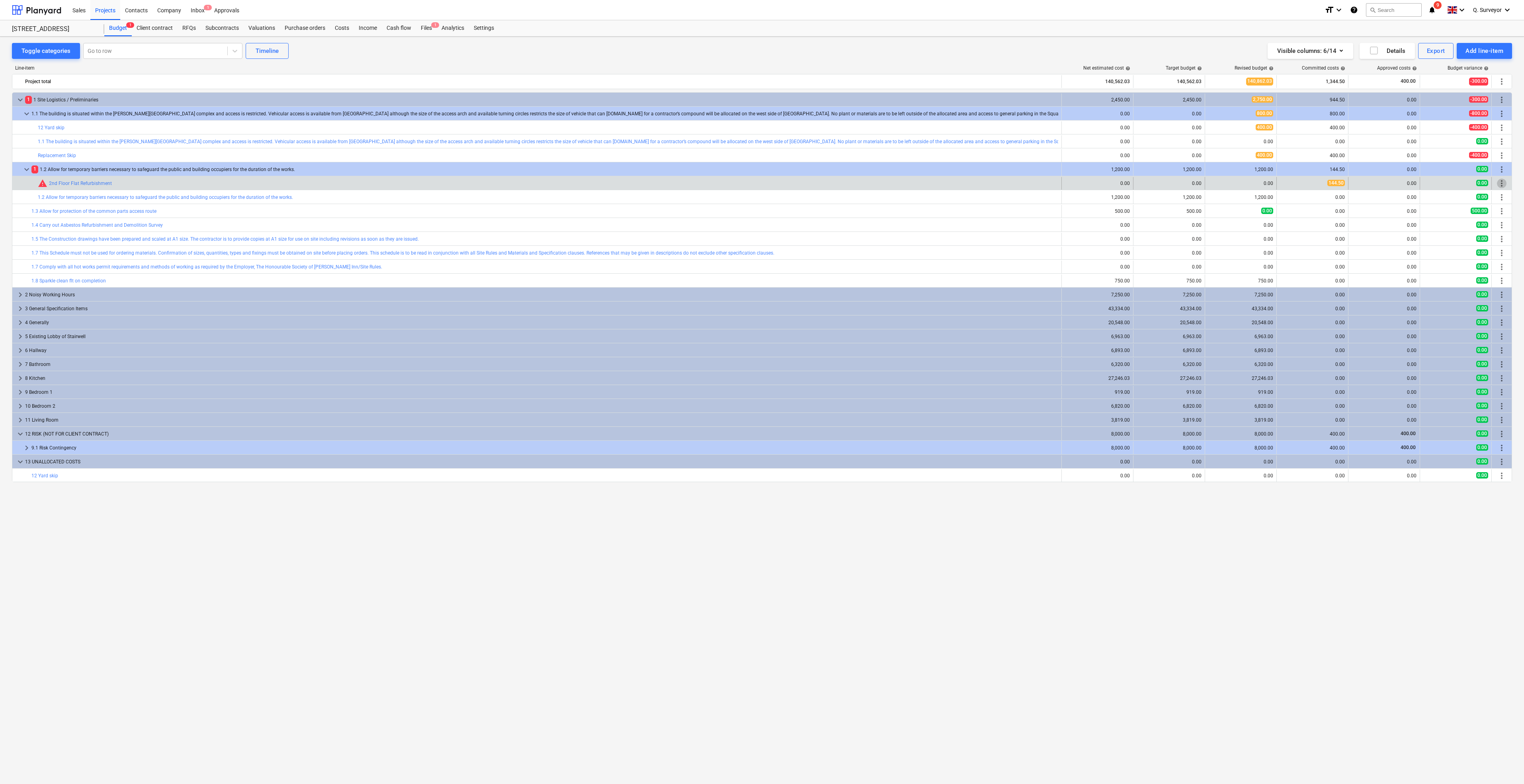
click at [1499, 181] on span "more_vert" at bounding box center [1502, 183] width 9 height 9
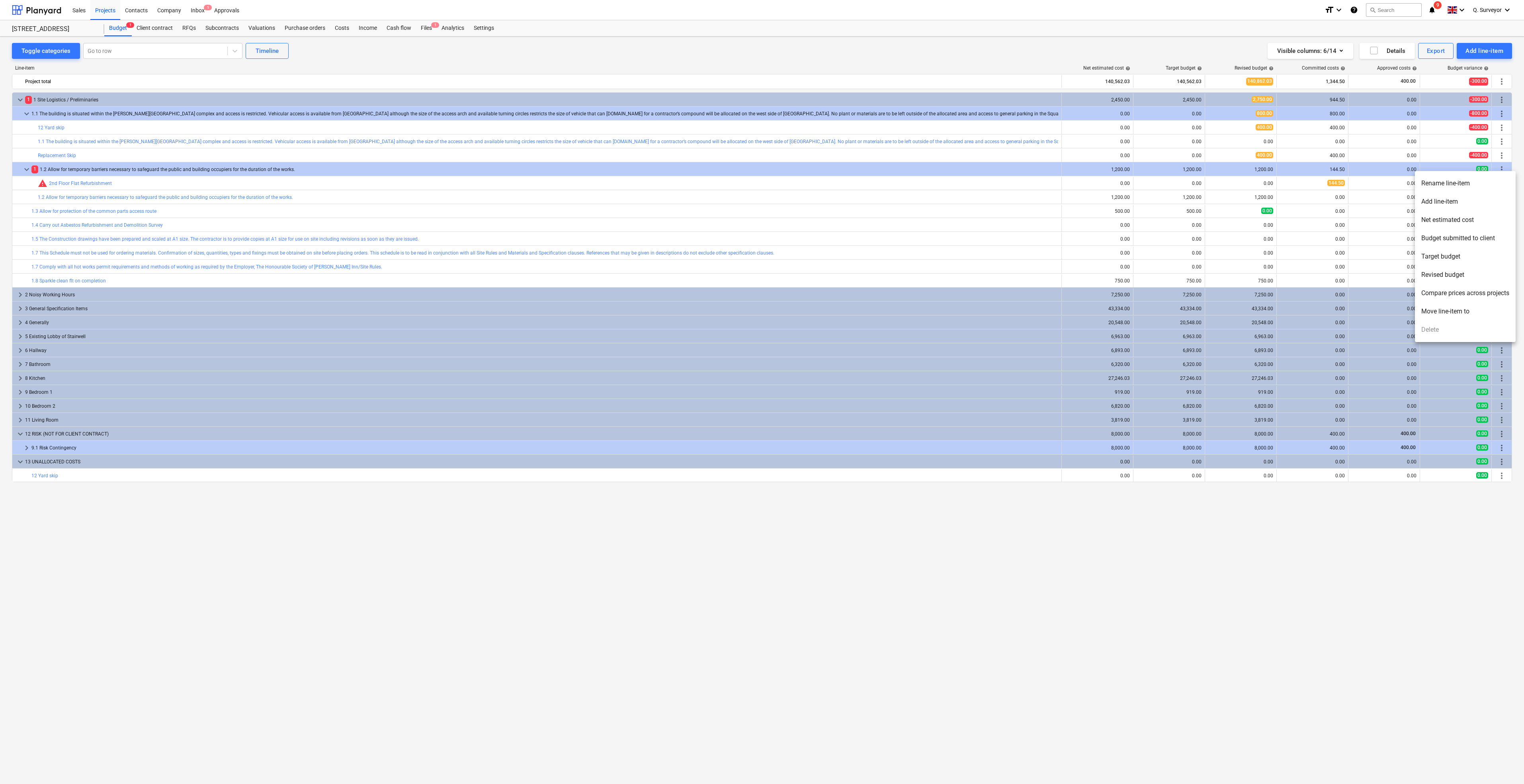
click at [1462, 311] on li "Move line-item to" at bounding box center [1465, 311] width 101 height 18
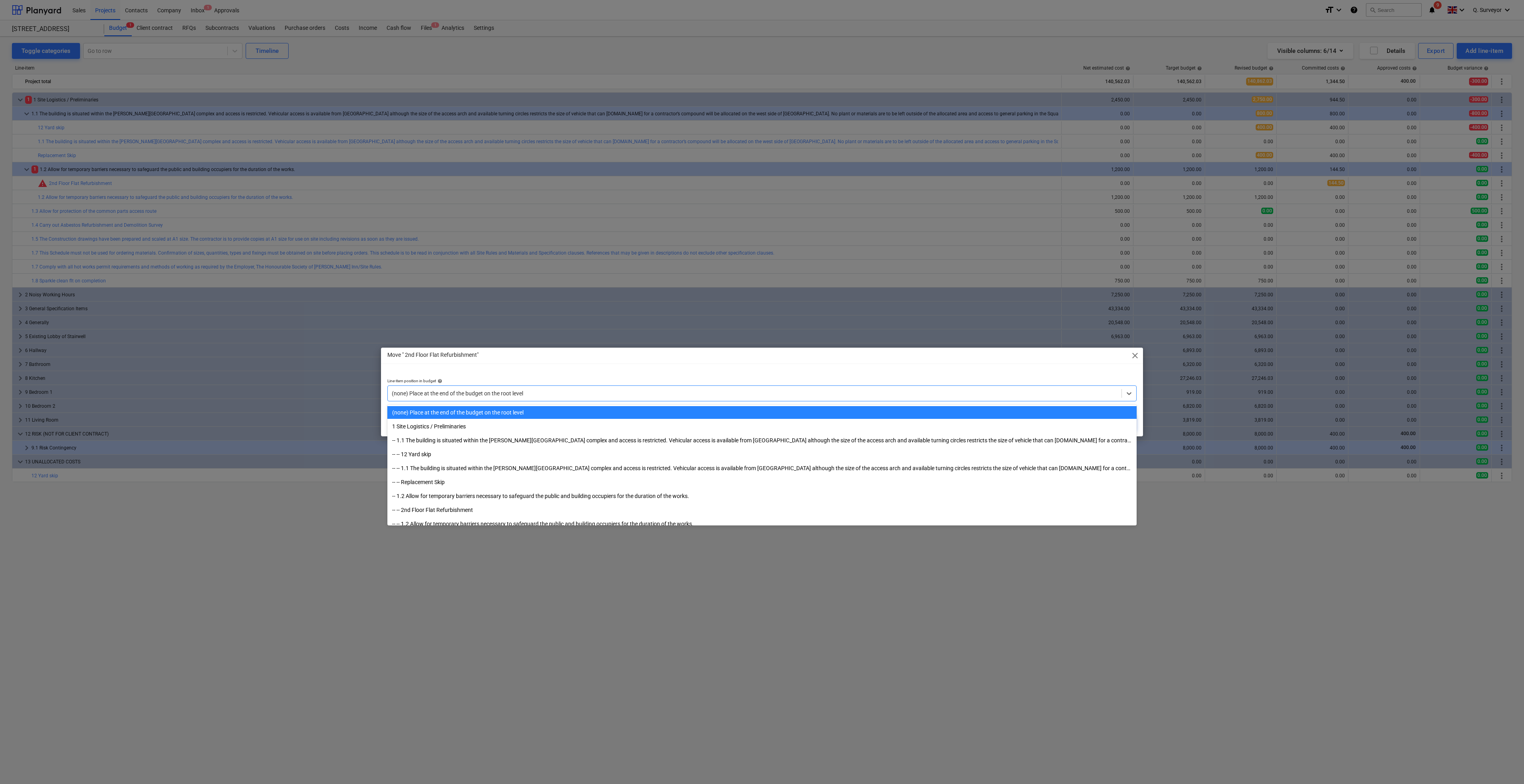
click at [529, 393] on div at bounding box center [754, 393] width 726 height 8
click at [497, 640] on div "Move " 2nd Floor Flat Refurbishment" close Line-item position in budget help op…" at bounding box center [762, 392] width 1524 height 784
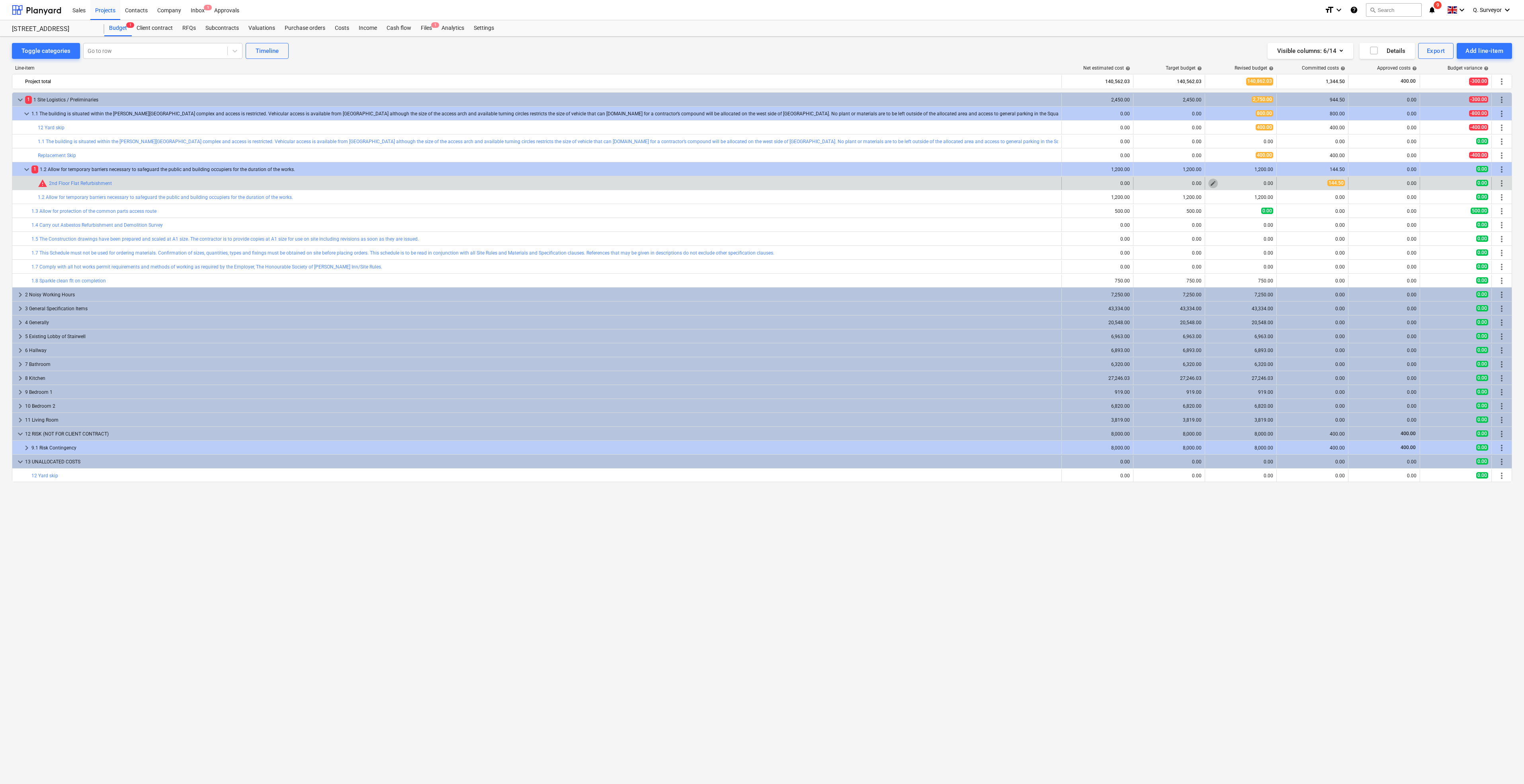
click at [1213, 182] on span "edit" at bounding box center [1213, 183] width 7 height 7
type textarea "x"
click at [1269, 208] on p "Unit price" at bounding box center [1271, 205] width 55 height 7
click at [1269, 214] on input "text" at bounding box center [1271, 216] width 55 height 16
type textarea "x"
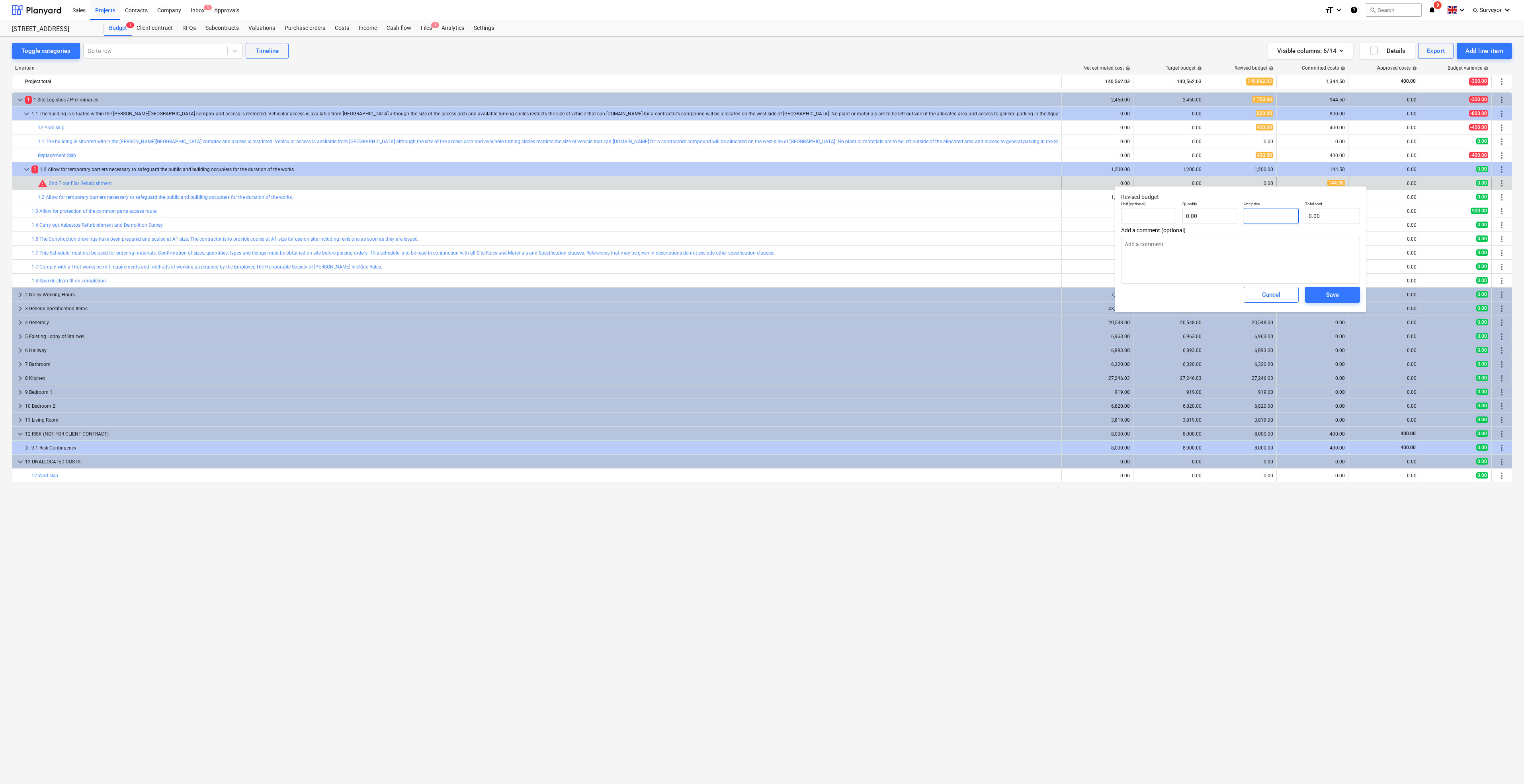
type input "pcs"
type input "1"
type input "1.00"
type textarea "x"
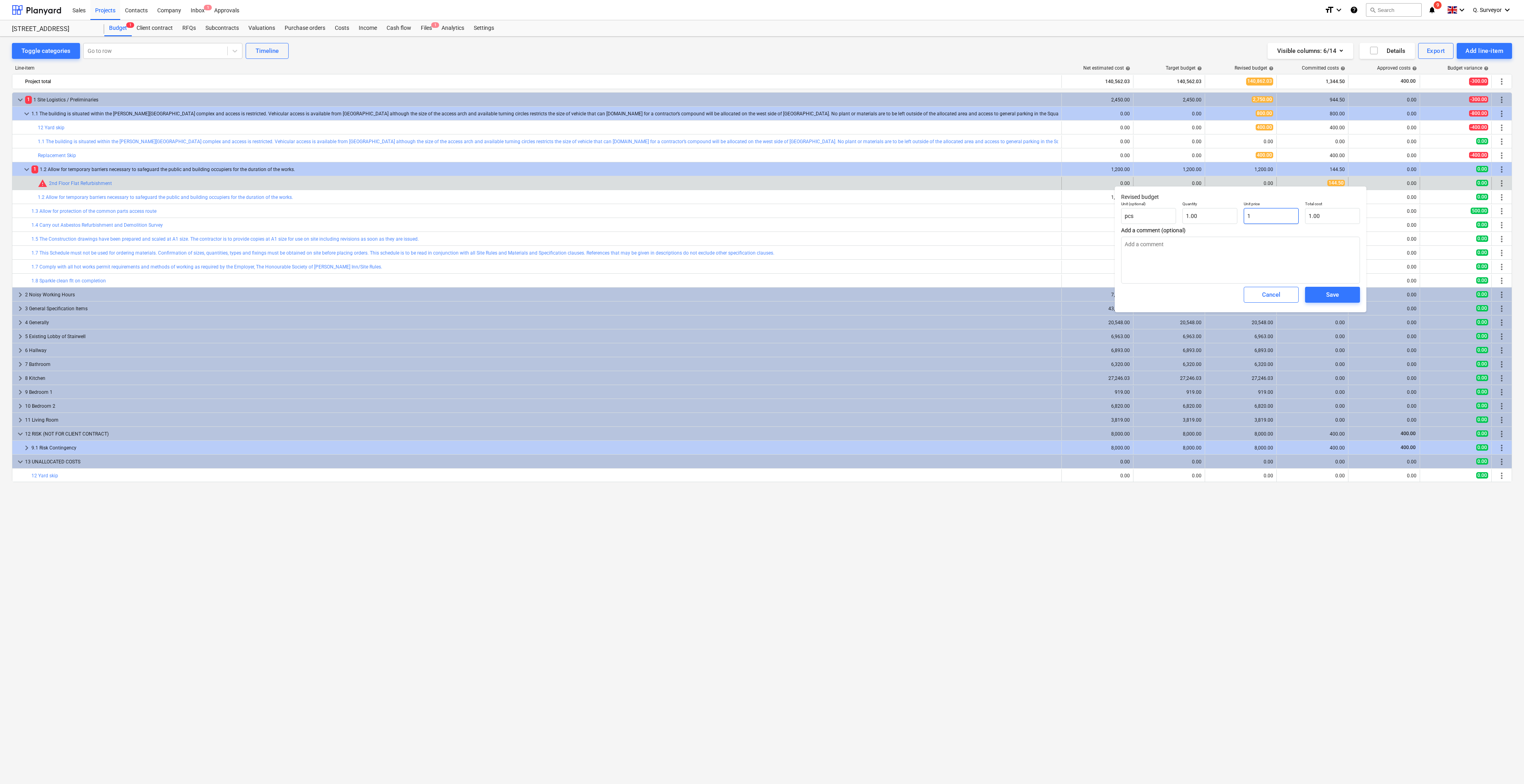
type input "14"
type input "14.00"
type textarea "x"
type input "144"
type input "144.00"
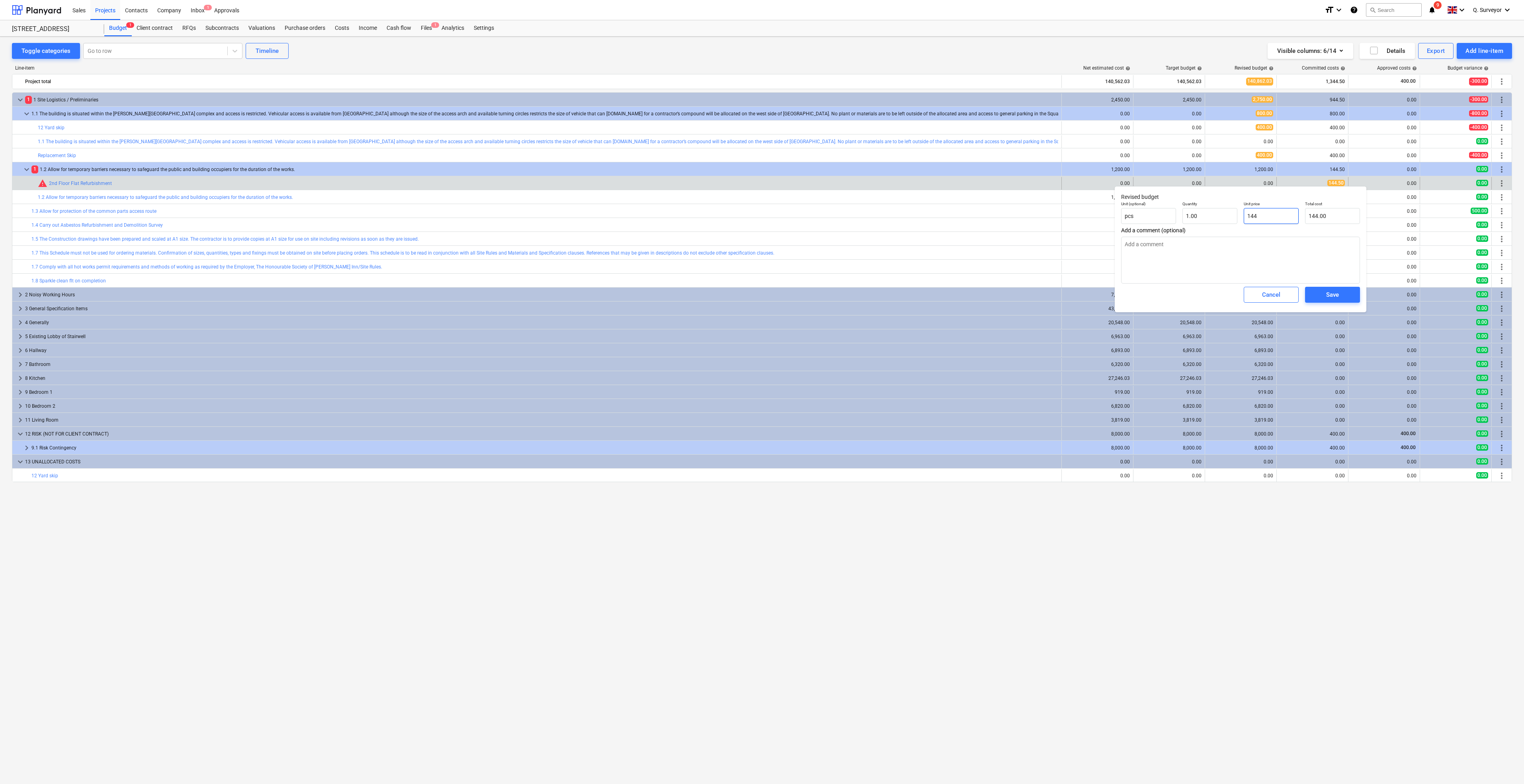
type textarea "x"
type input "144."
type textarea "x"
type input "144.5"
type input "144.50"
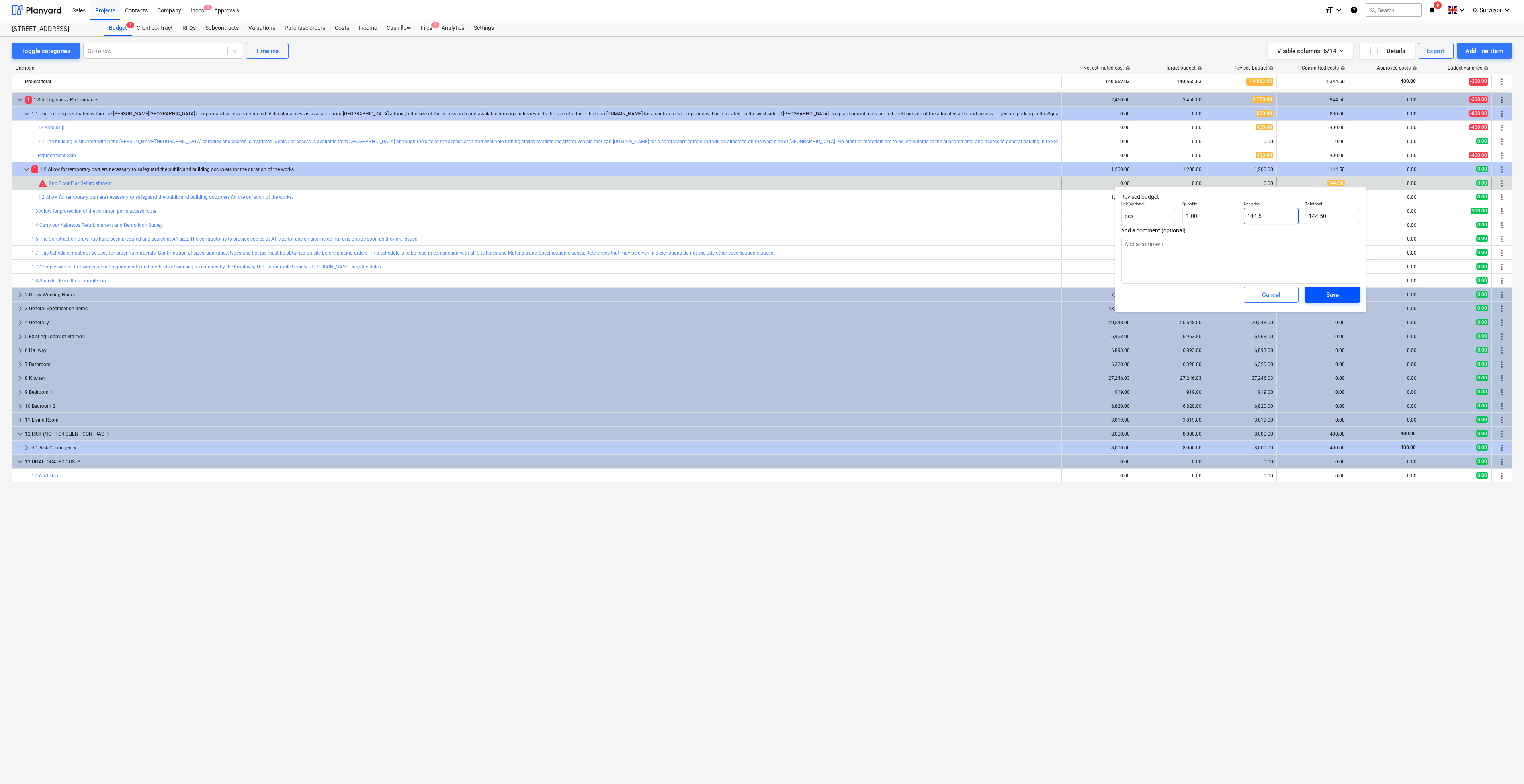
type input "144.5"
type textarea "x"
type input "144.50"
click at [1336, 293] on div "Save" at bounding box center [1333, 294] width 13 height 10
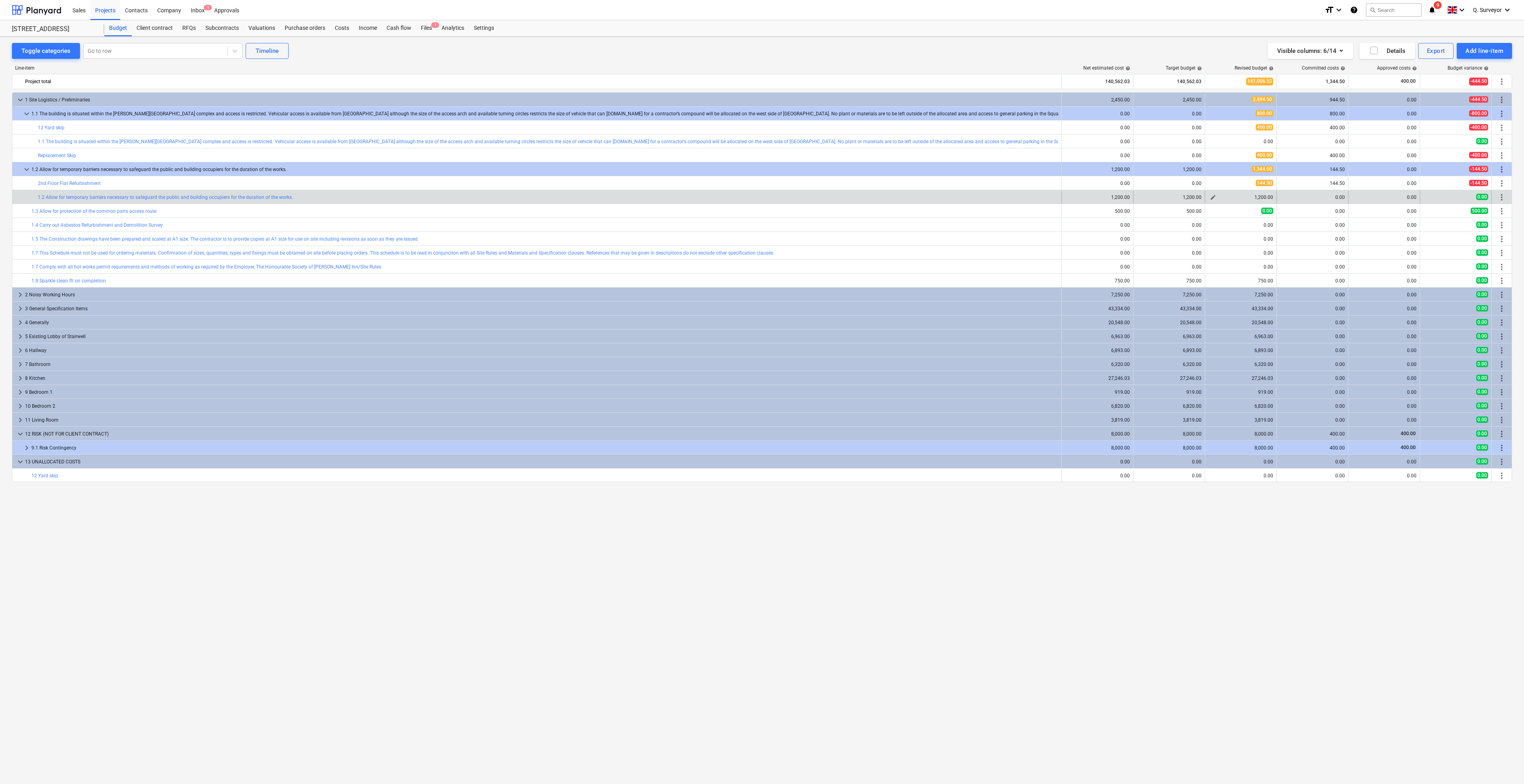
click at [1211, 197] on span "edit" at bounding box center [1213, 197] width 7 height 7
type textarea "x"
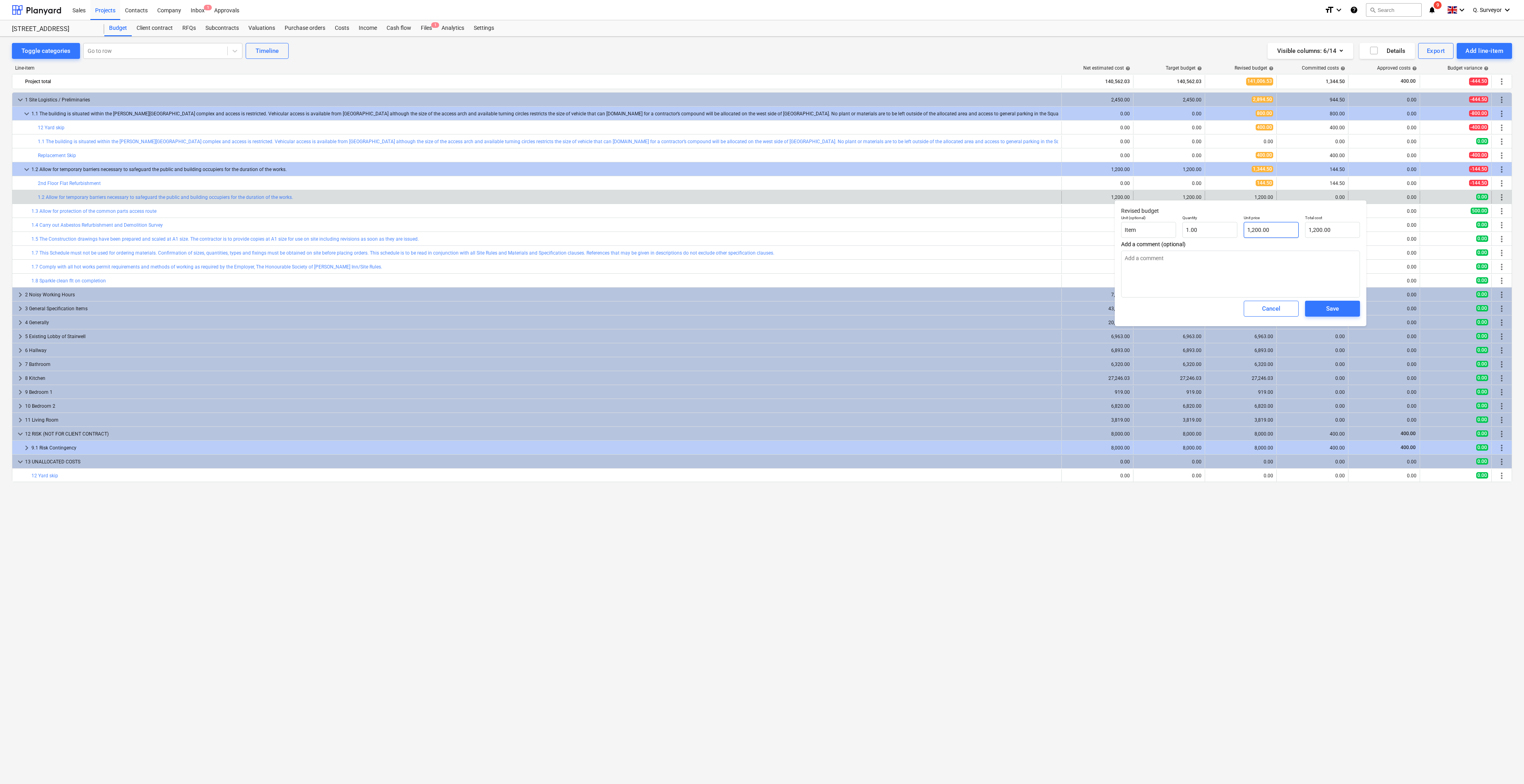
type input "1200"
drag, startPoint x: 1273, startPoint y: 228, endPoint x: 1207, endPoint y: 220, distance: 66.5
click at [1198, 218] on div "Unit (optional) Item Quantity 1.00 Unit price 1200 Total cost 1,200.00" at bounding box center [1241, 226] width 246 height 29
type textarea "x"
type input "1"
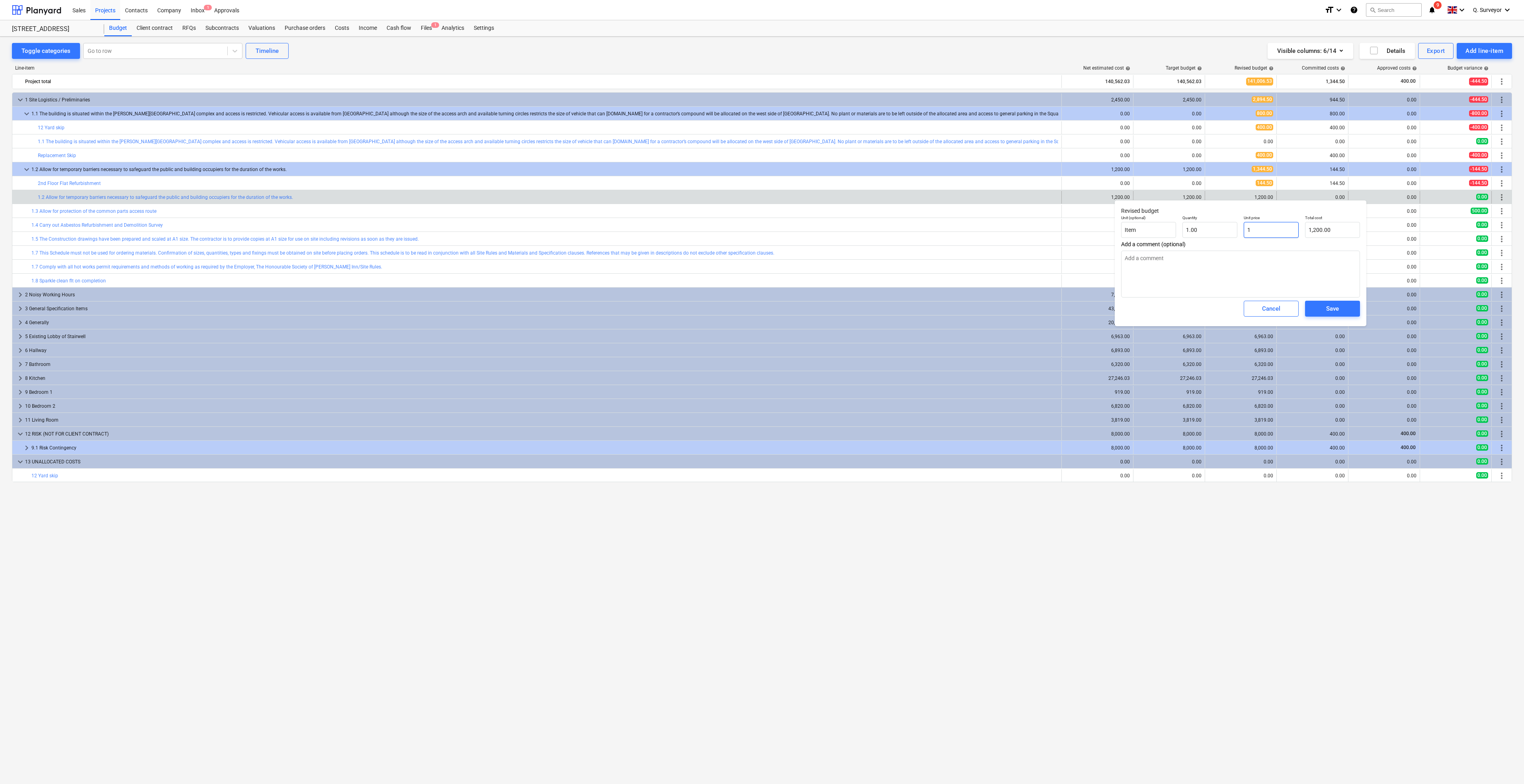
type input "1.00"
type textarea "x"
type input "10"
type input "10.00"
type textarea "x"
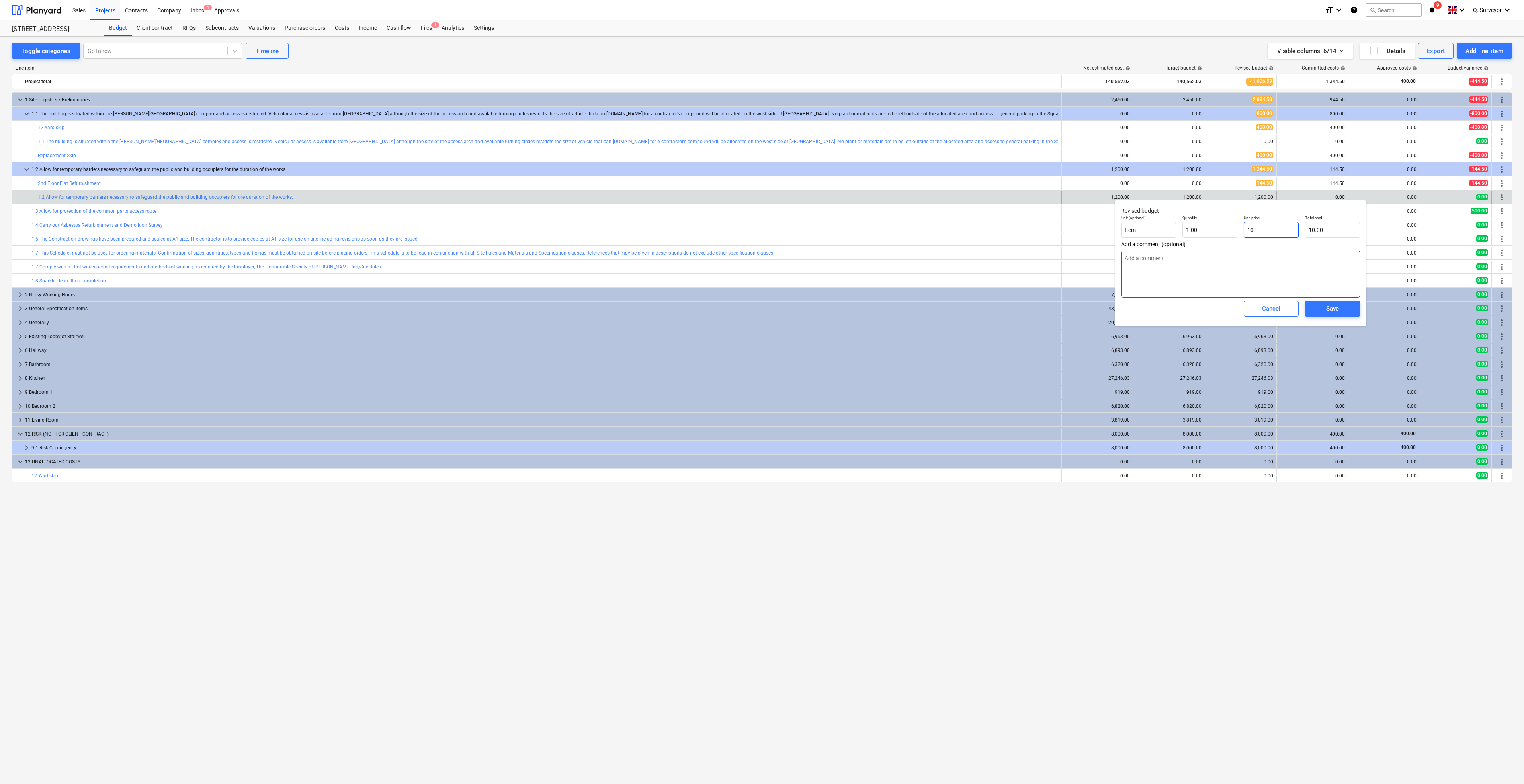
type input "100"
type input "100.00"
type textarea "x"
type input "1000"
type input "1,000.00"
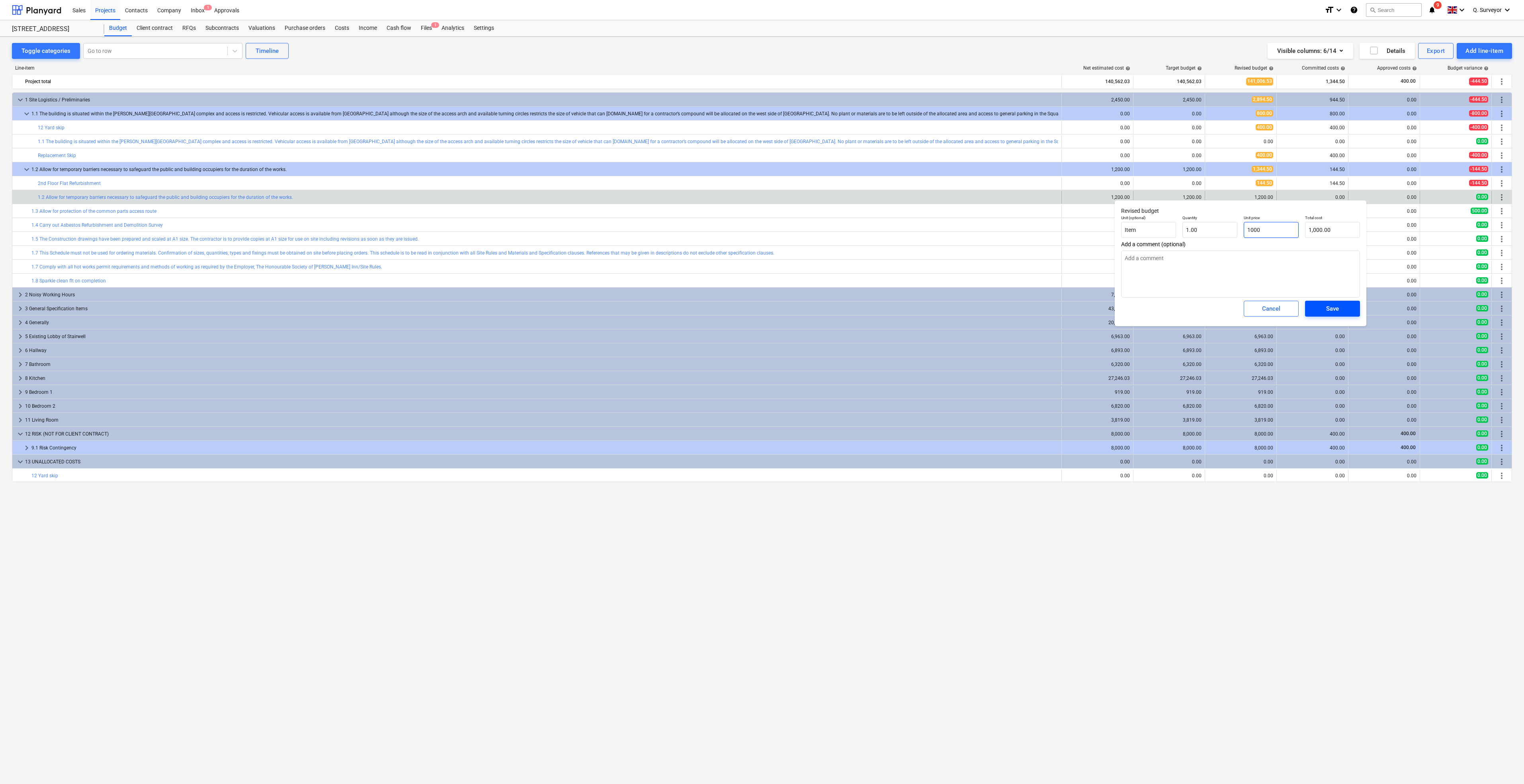
type input "1000"
type textarea "x"
type input "1,000.00"
click at [1336, 309] on div "Save" at bounding box center [1333, 308] width 13 height 10
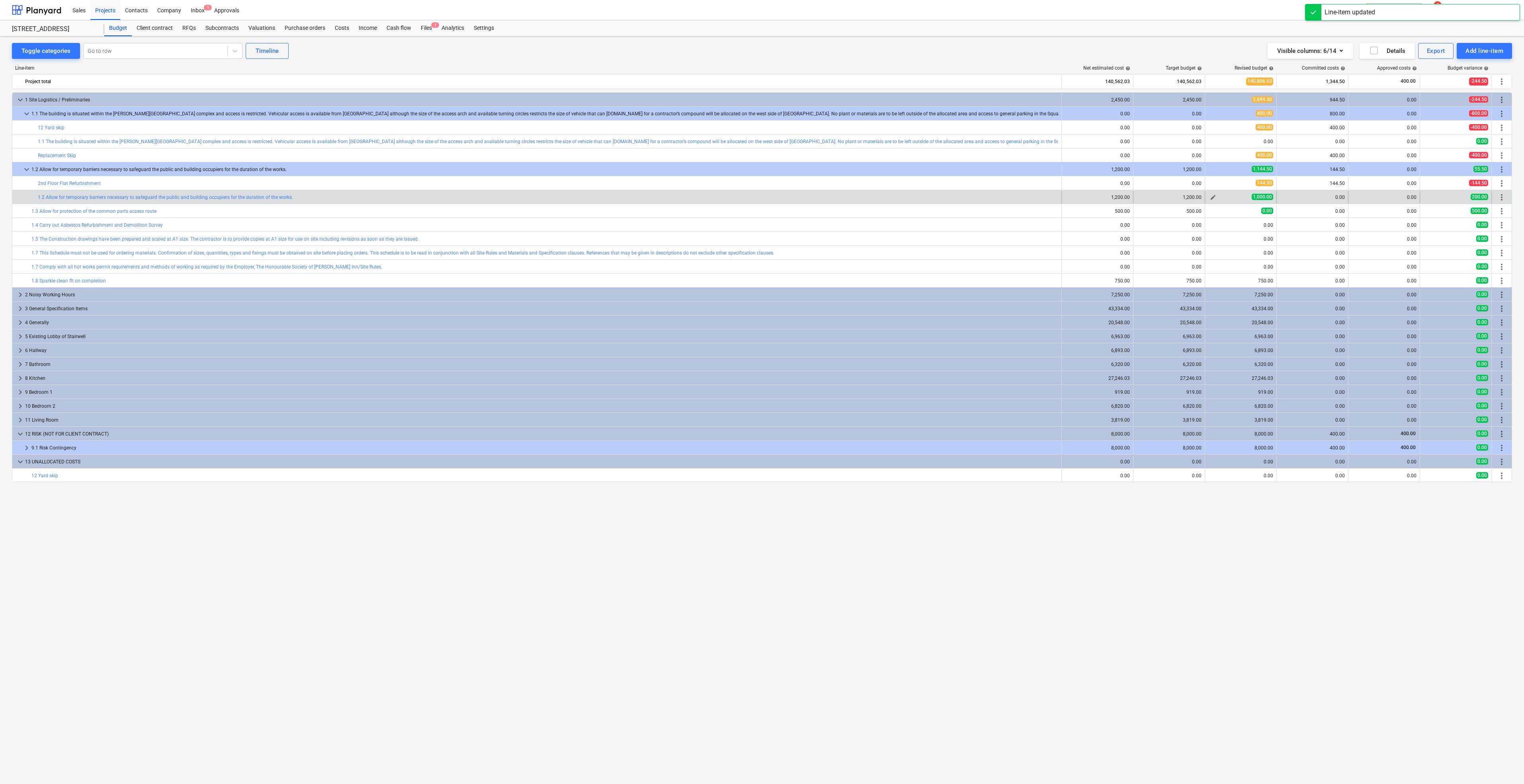
click at [1214, 197] on span "edit" at bounding box center [1213, 197] width 7 height 7
type textarea "x"
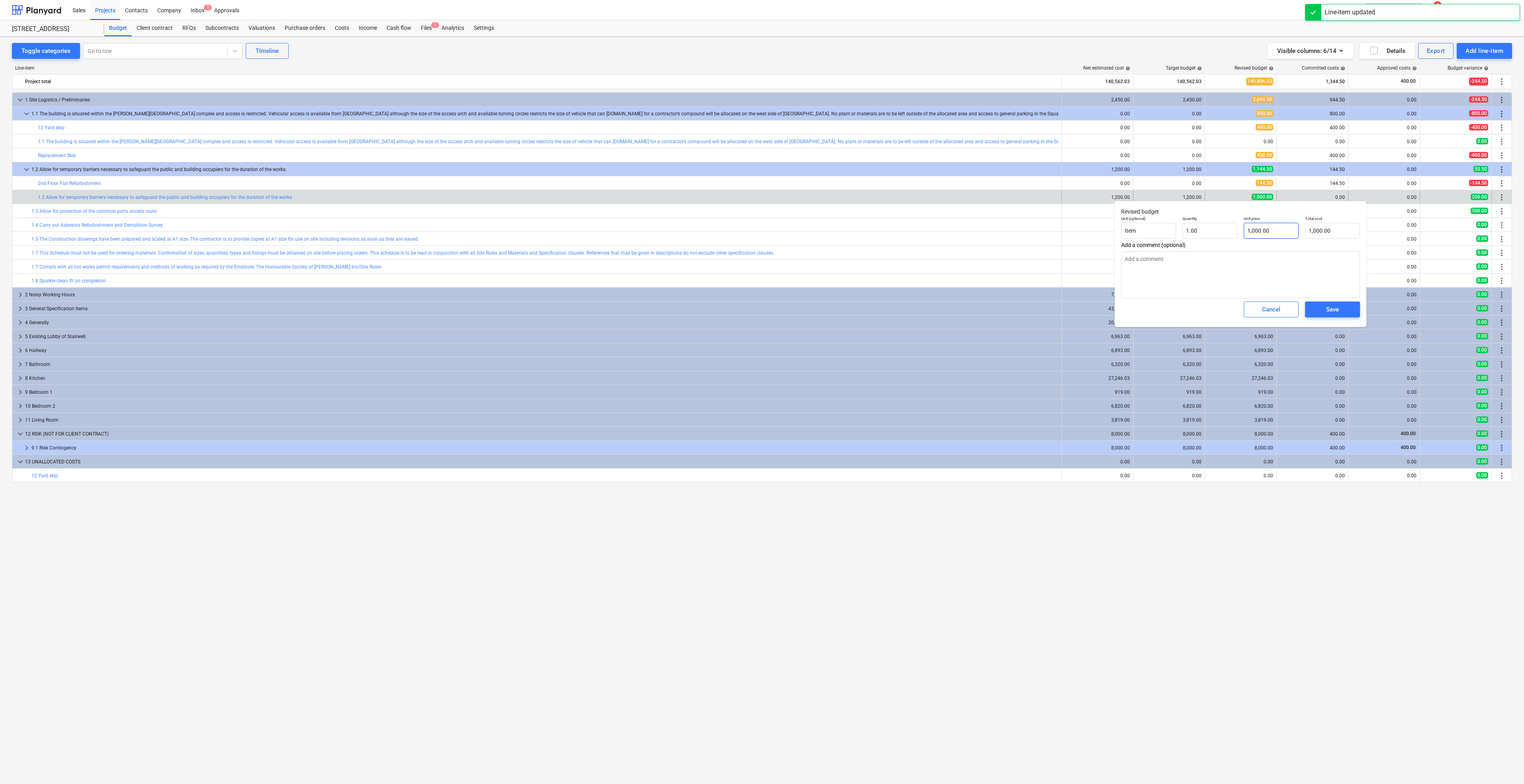
type input "1000"
click at [1277, 233] on input "1000" at bounding box center [1271, 231] width 55 height 16
drag, startPoint x: 1269, startPoint y: 234, endPoint x: 1173, endPoint y: 218, distance: 97.3
click at [1173, 218] on div "Unit (optional) Item Quantity 1.00 Unit price 1000 Total cost 1,000.00" at bounding box center [1241, 227] width 246 height 29
type textarea "x"
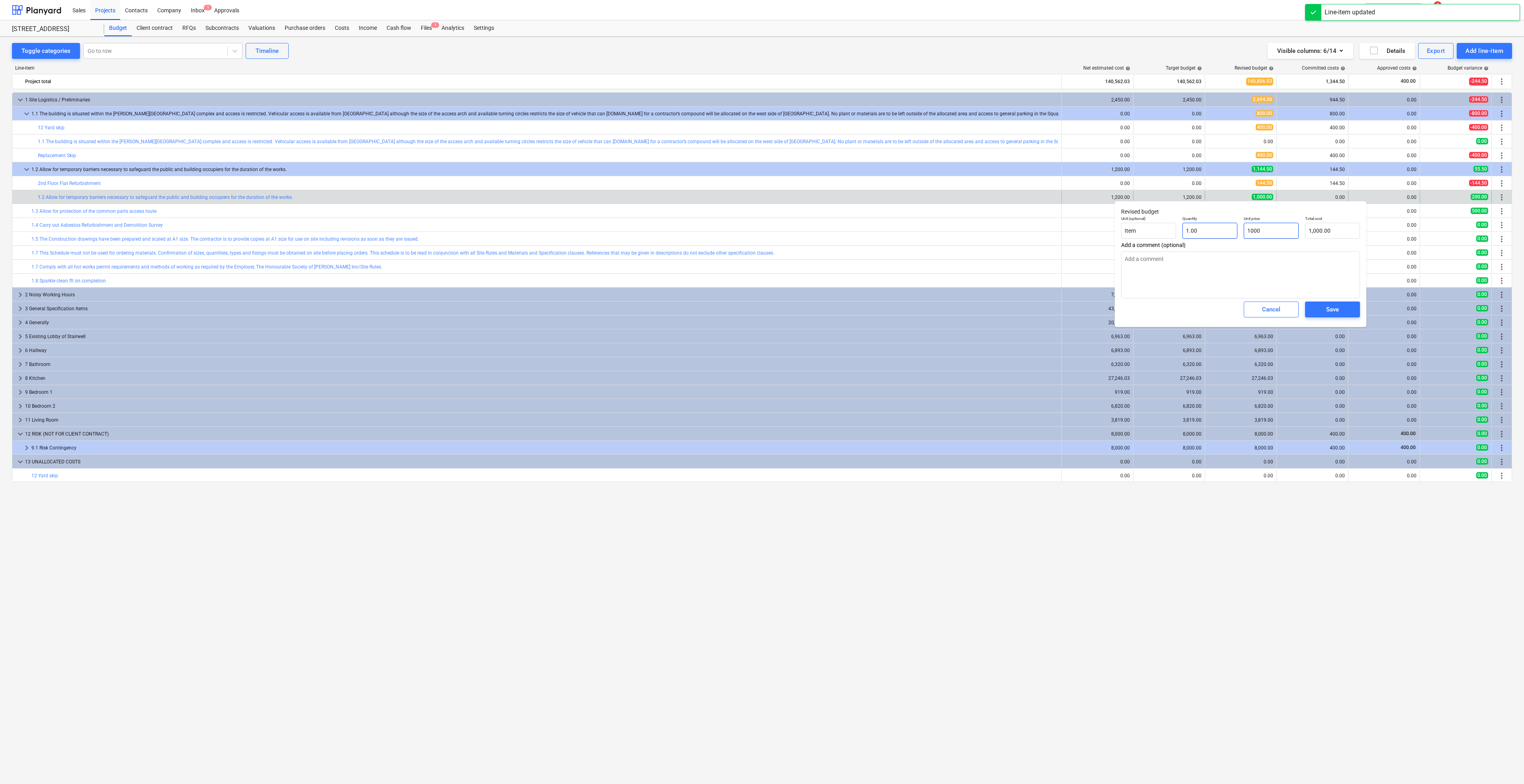
type input "5"
type input "5.00"
type textarea "x"
type input "50"
type input "50.00"
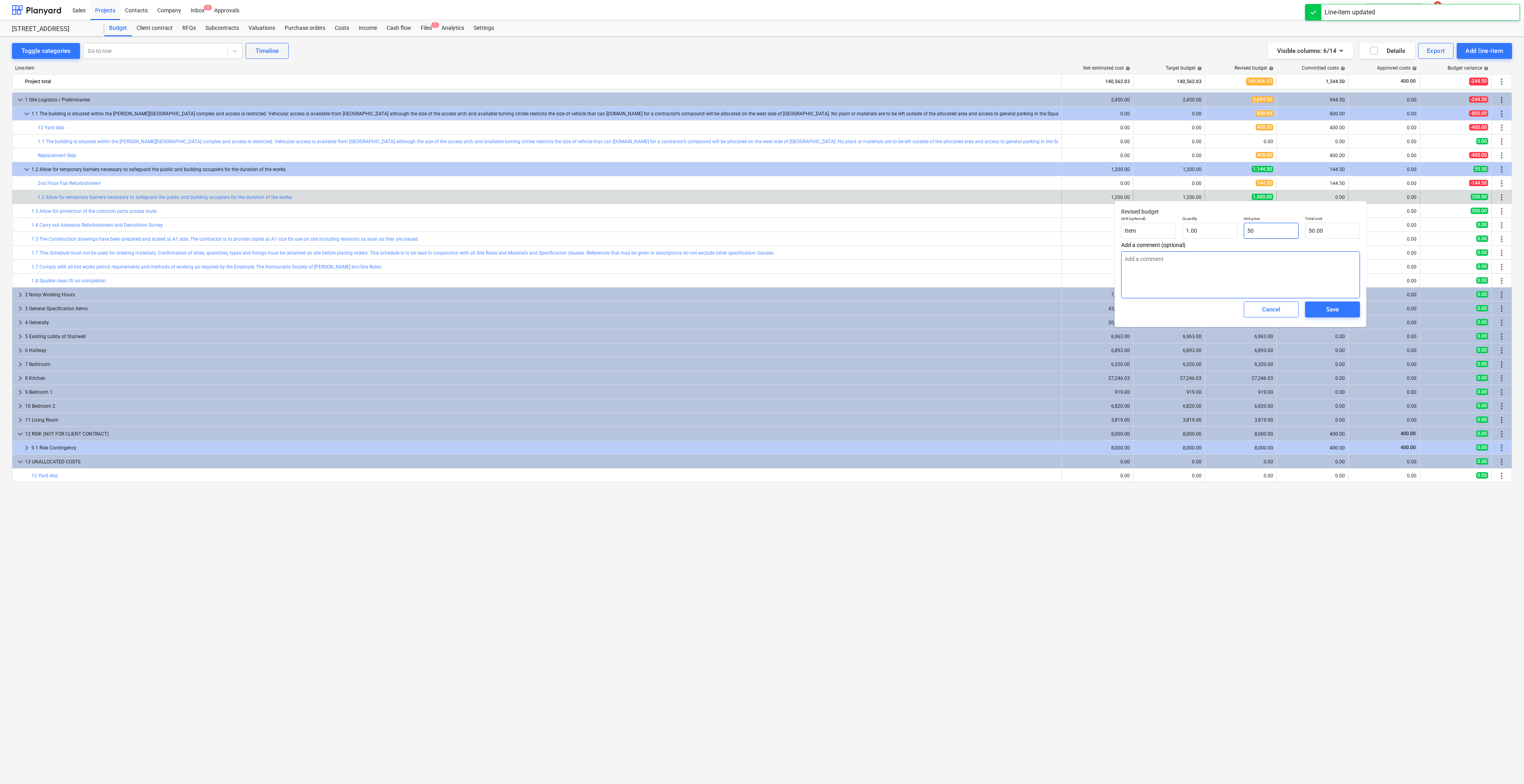
type textarea "x"
type input "500"
type input "500.00"
type input "500"
type textarea "x"
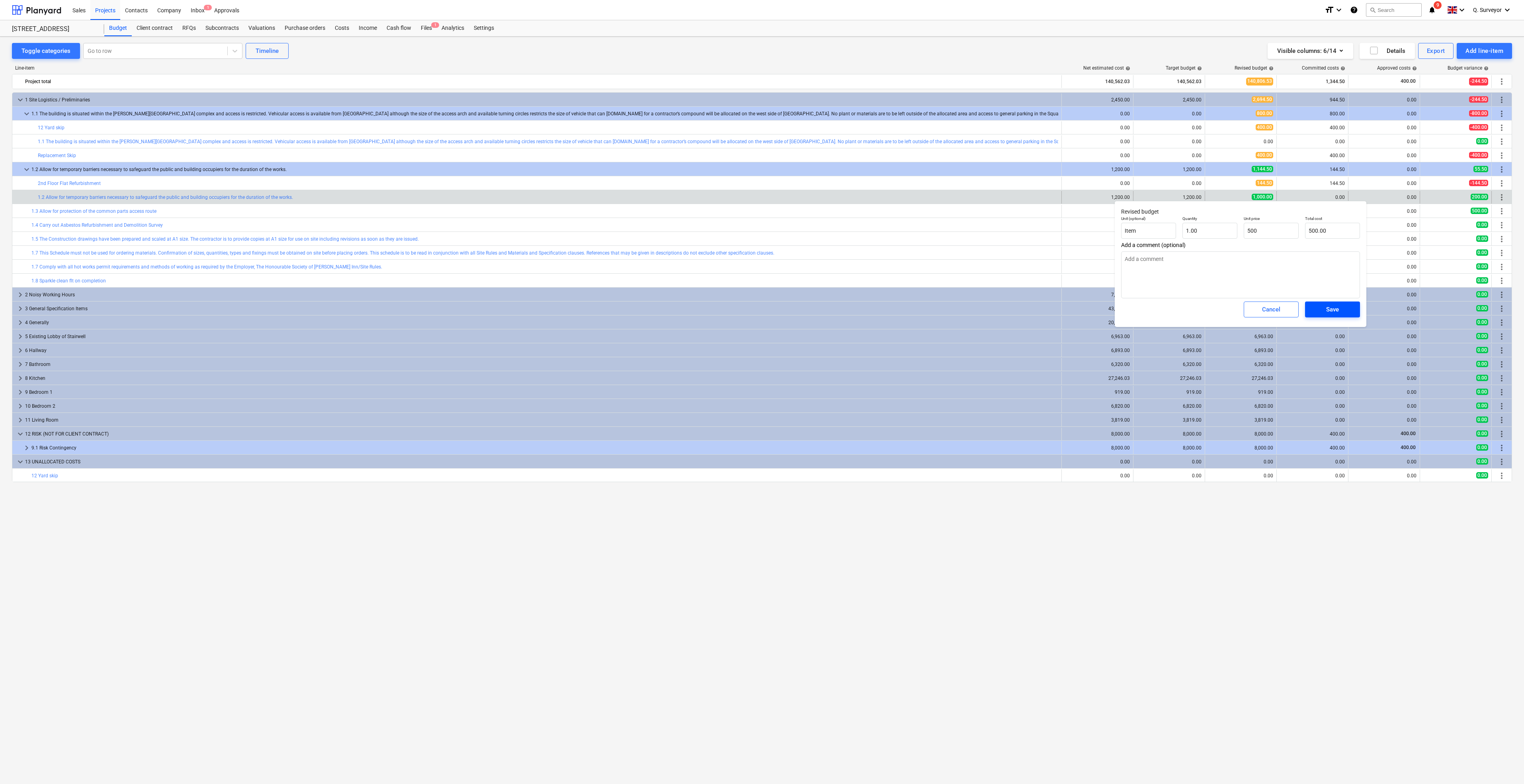
type input "500.00"
click at [1322, 305] on span "Save" at bounding box center [1332, 309] width 36 height 10
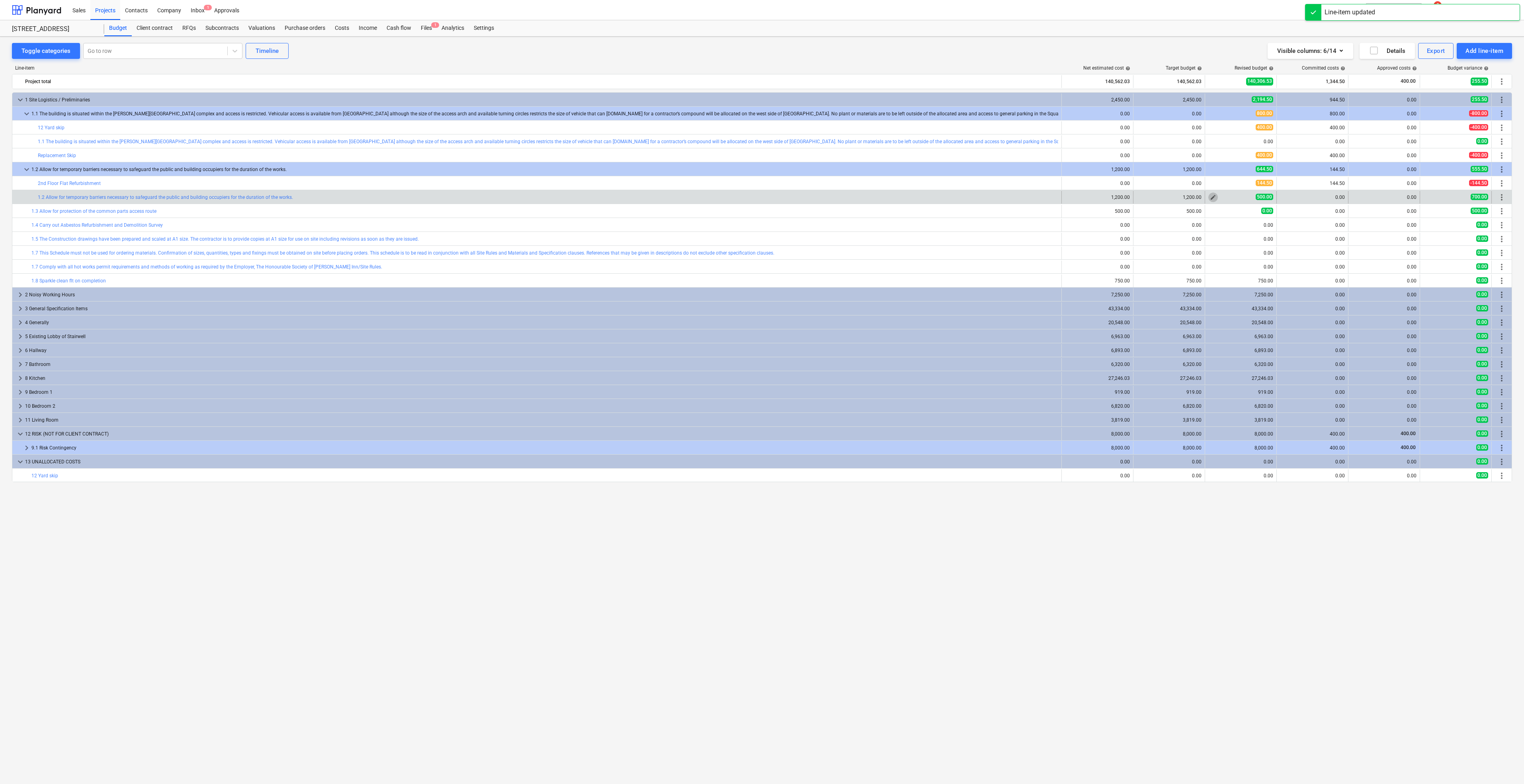
click at [1215, 195] on span "edit" at bounding box center [1213, 197] width 7 height 7
type textarea "x"
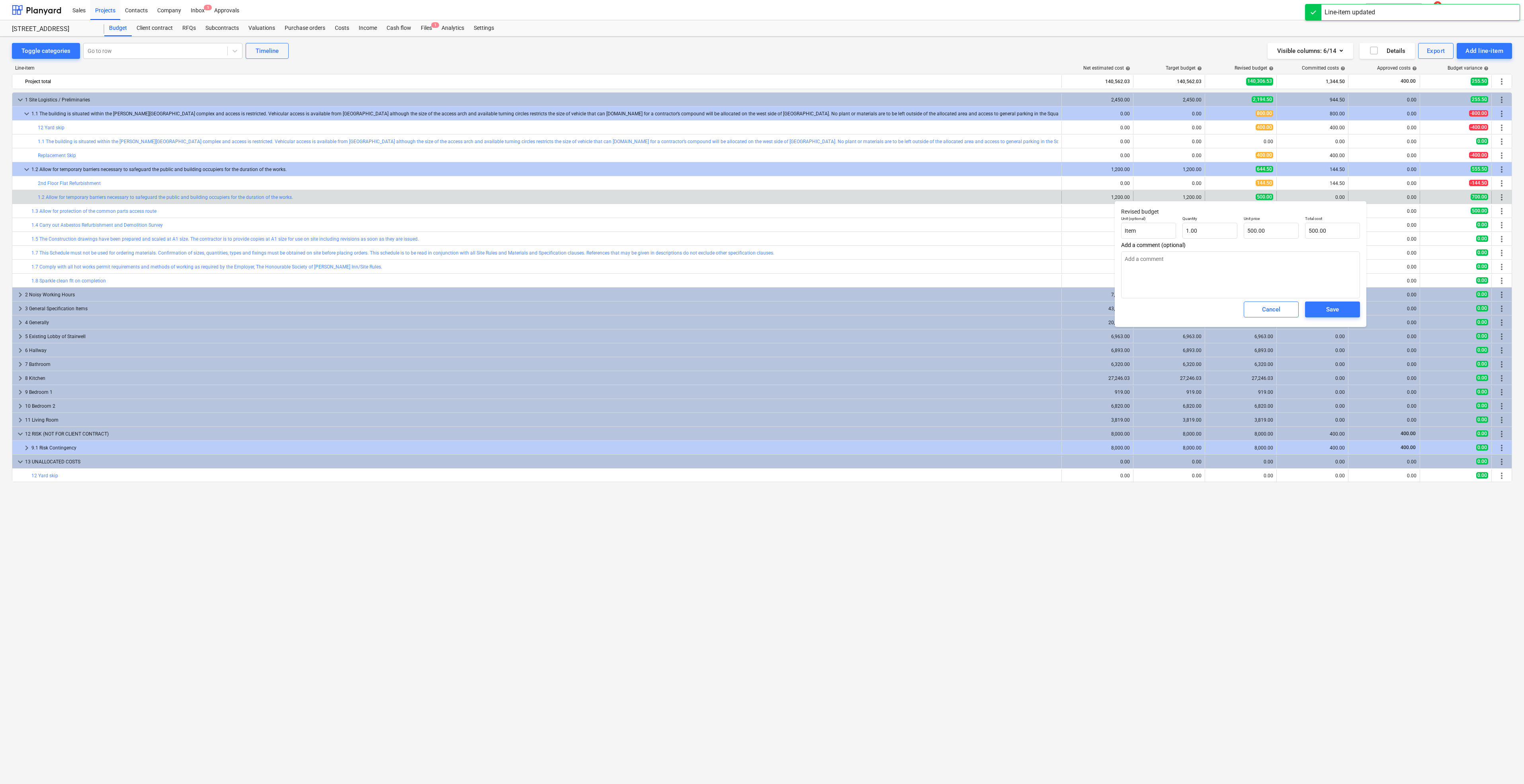
click at [1293, 250] on div "Add a comment (optional)" at bounding box center [1241, 270] width 239 height 57
type input "500"
click at [1281, 238] on input "500" at bounding box center [1271, 231] width 55 height 16
drag, startPoint x: 1281, startPoint y: 237, endPoint x: 1236, endPoint y: 227, distance: 46.1
click at [1156, 225] on div "Unit (optional) Item Quantity 1.00 Unit price 500 Total cost 500.00" at bounding box center [1241, 227] width 246 height 29
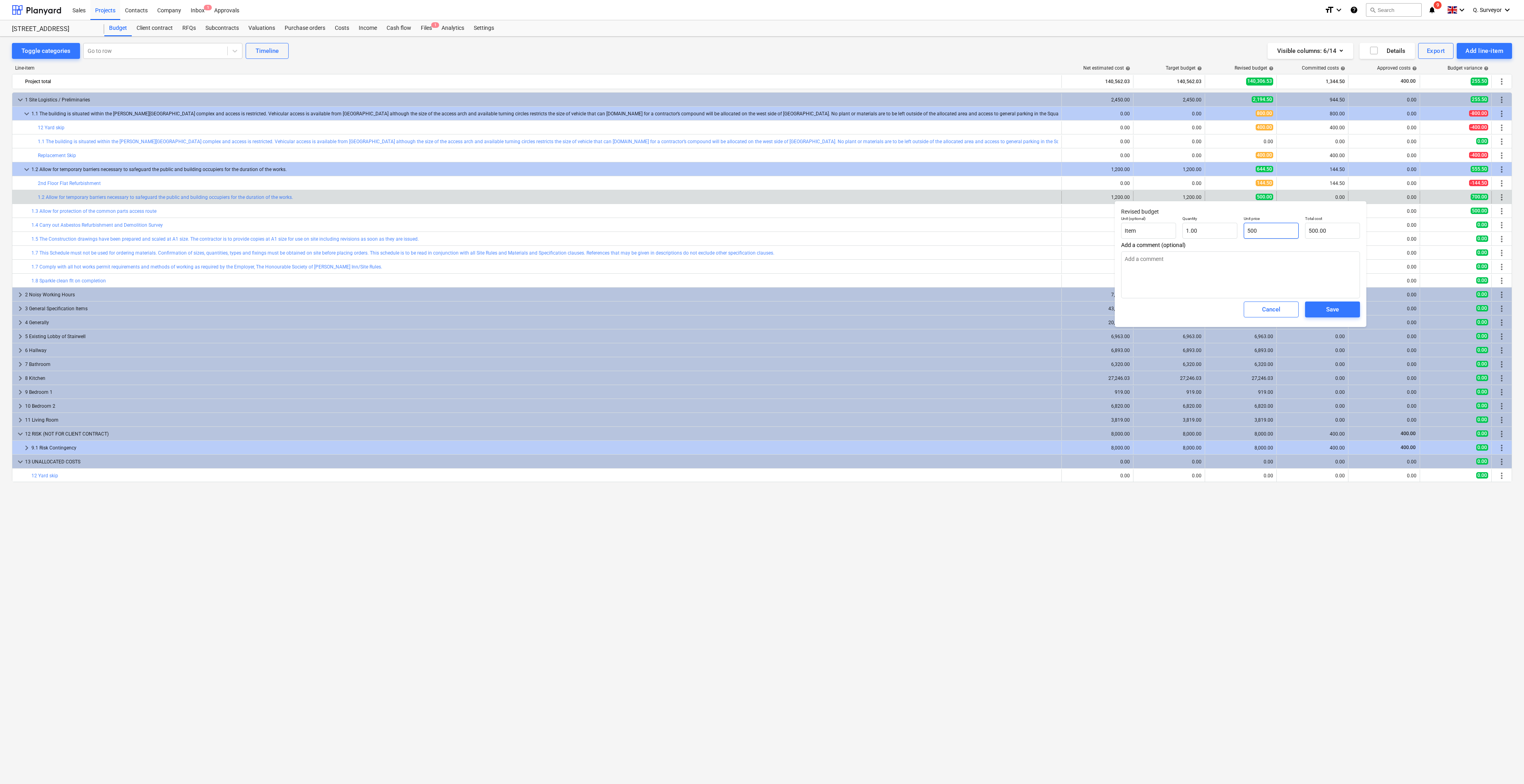
type textarea "x"
type input "7"
type input "7.00"
type textarea "x"
type input "75"
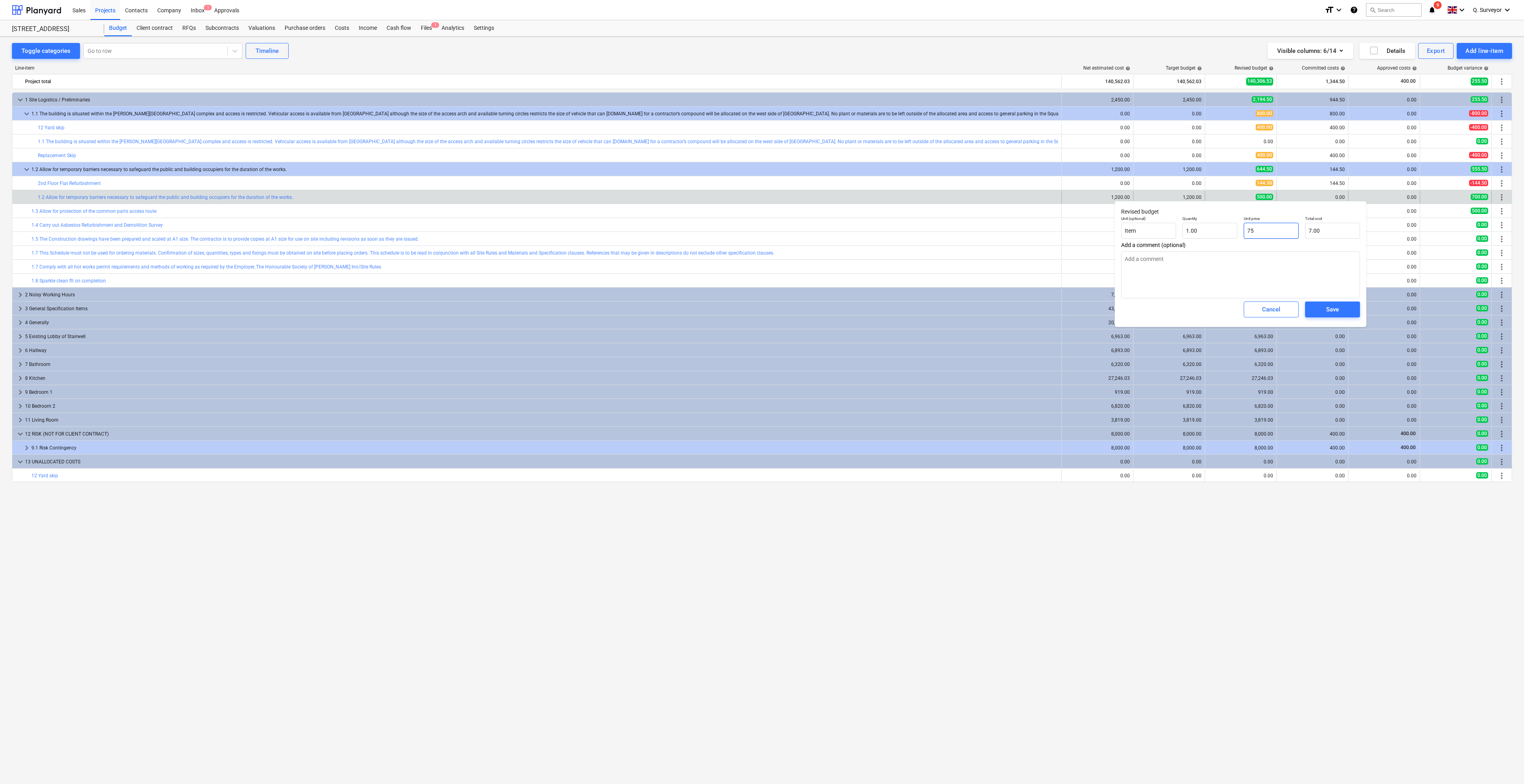
type input "75.00"
type textarea "x"
type input "755"
type input "755.00"
type textarea "x"
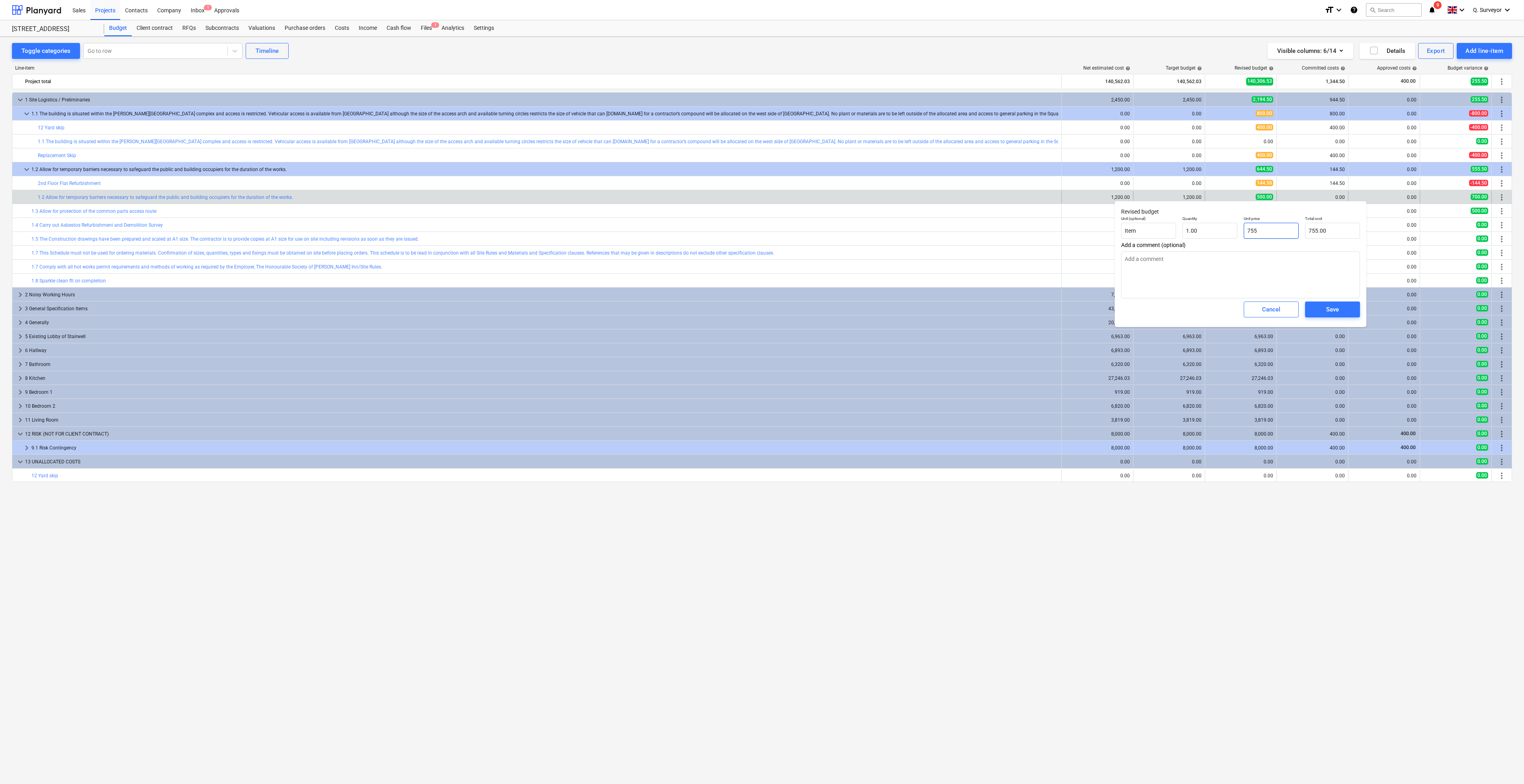
type input "755."
type textarea "x"
type input "755.5"
type input "755.50"
type input "755.5"
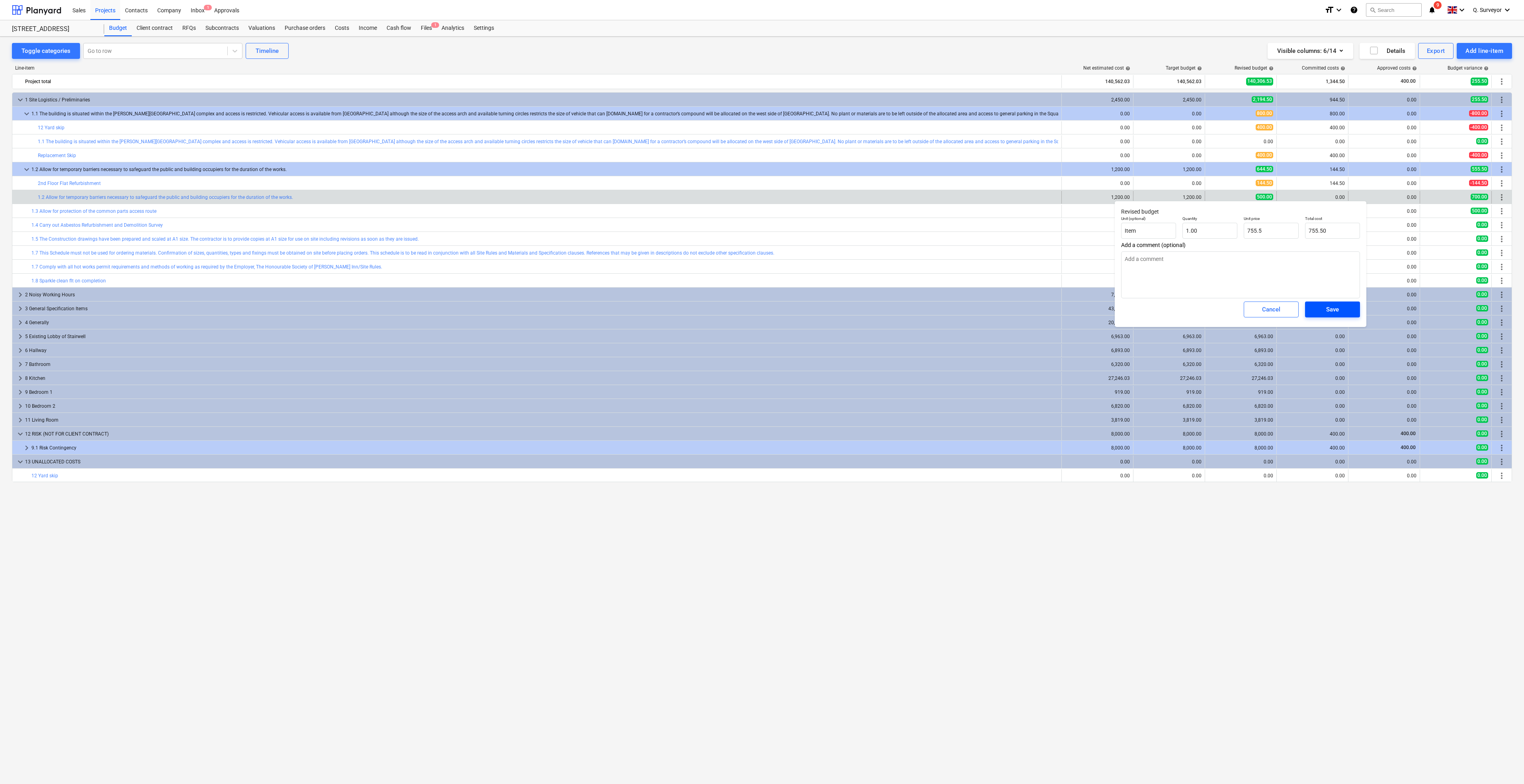
type textarea "x"
type input "755.50"
click at [1320, 309] on span "Save" at bounding box center [1332, 309] width 36 height 10
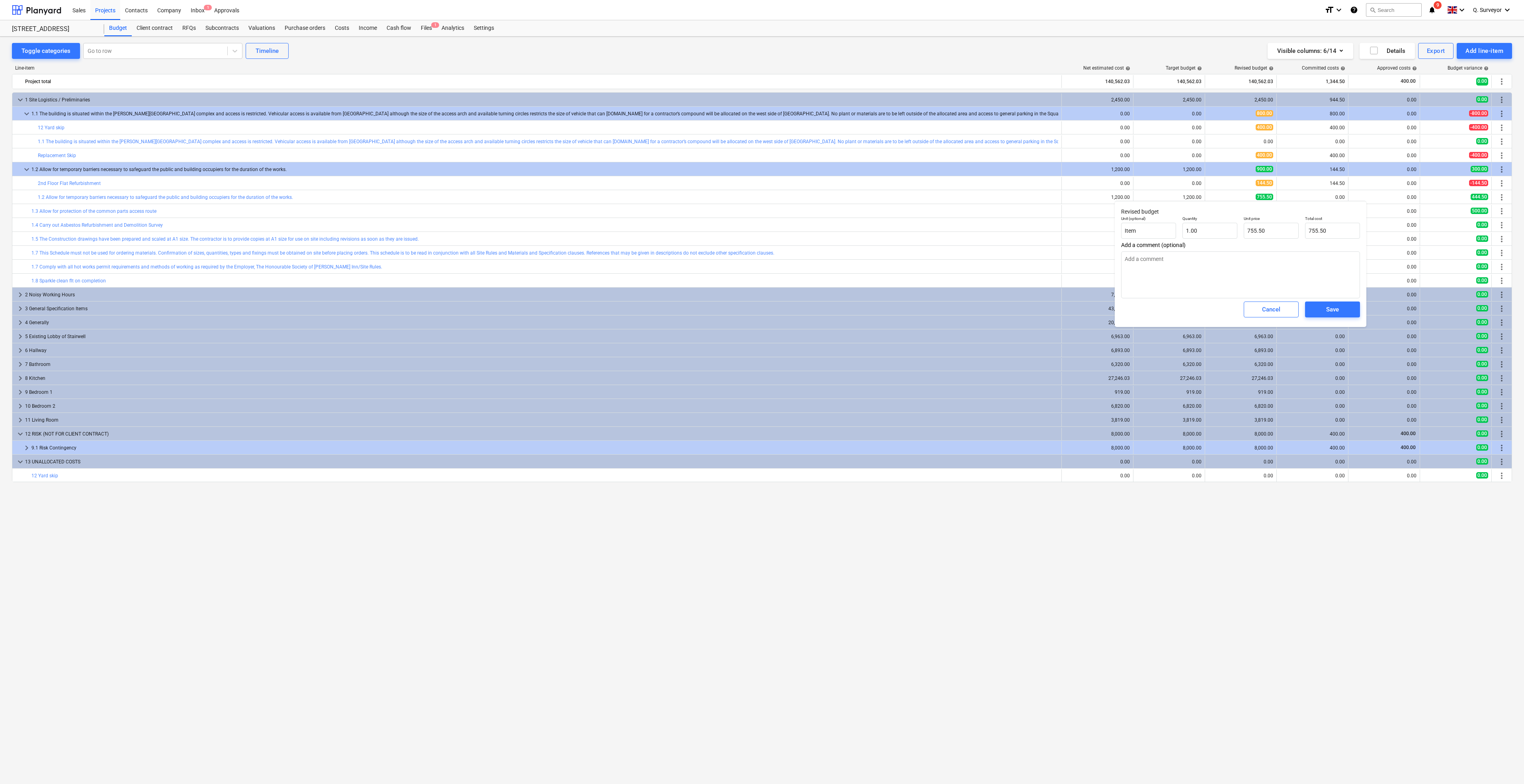
type textarea "x"
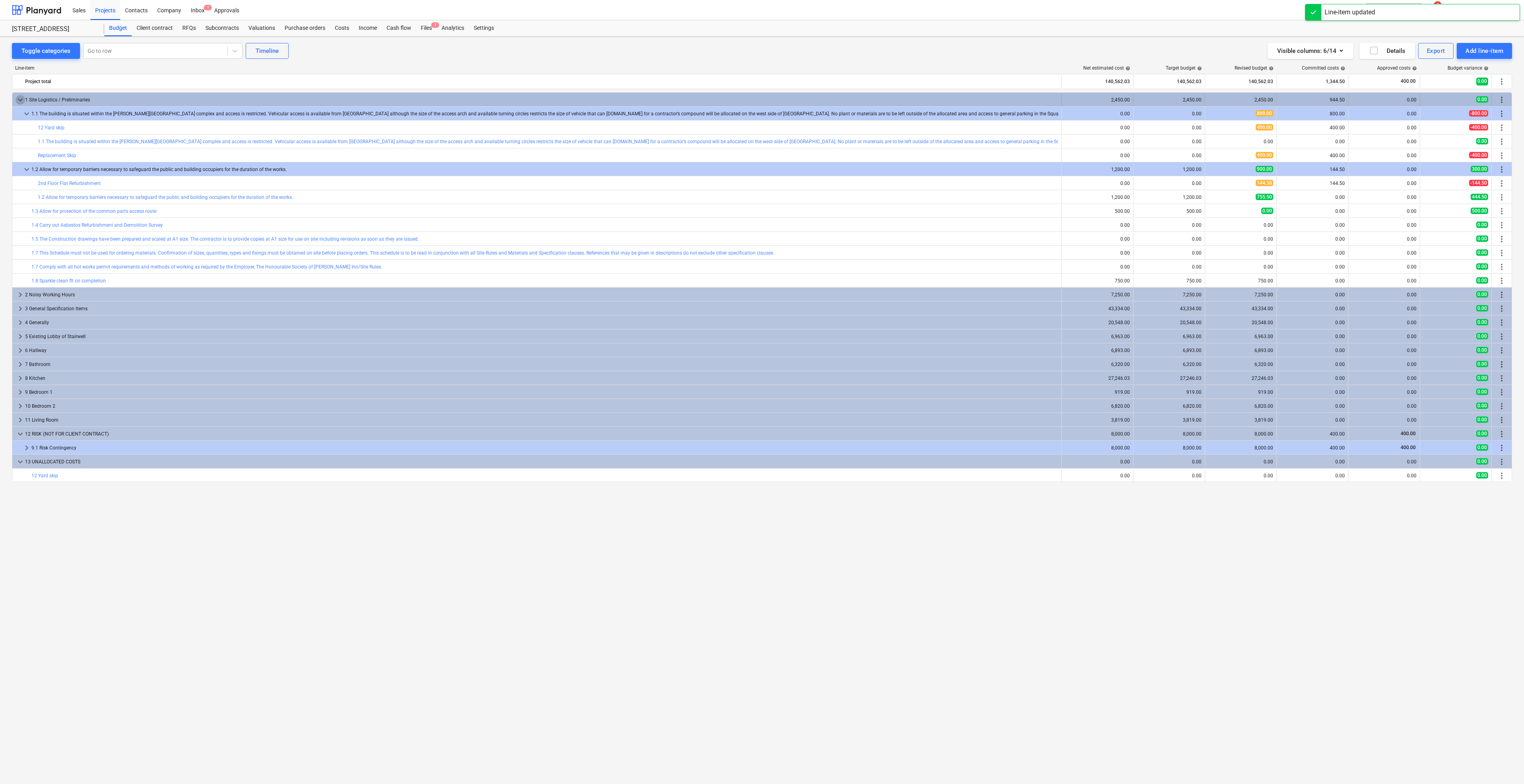
click at [20, 96] on span "keyboard_arrow_down" at bounding box center [20, 100] width 9 height 9
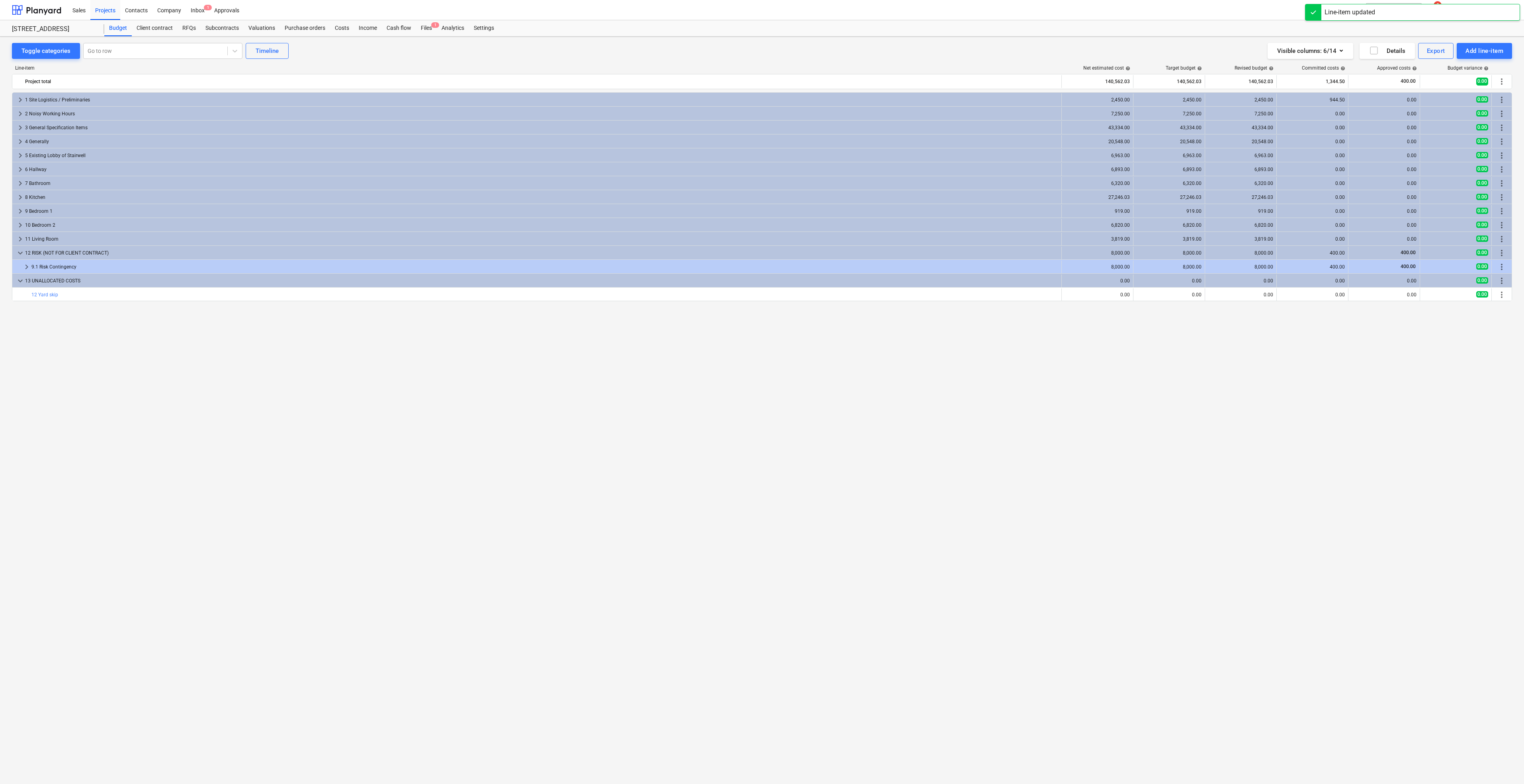
drag, startPoint x: 602, startPoint y: 532, endPoint x: 741, endPoint y: 461, distance: 156.1
click at [603, 531] on div "keyboard_arrow_right 1 Site Logistics / Preliminaries 2,450.00 2,450.00 2,450.0…" at bounding box center [762, 422] width 1500 height 659
click at [429, 29] on div "Files 1" at bounding box center [426, 28] width 21 height 16
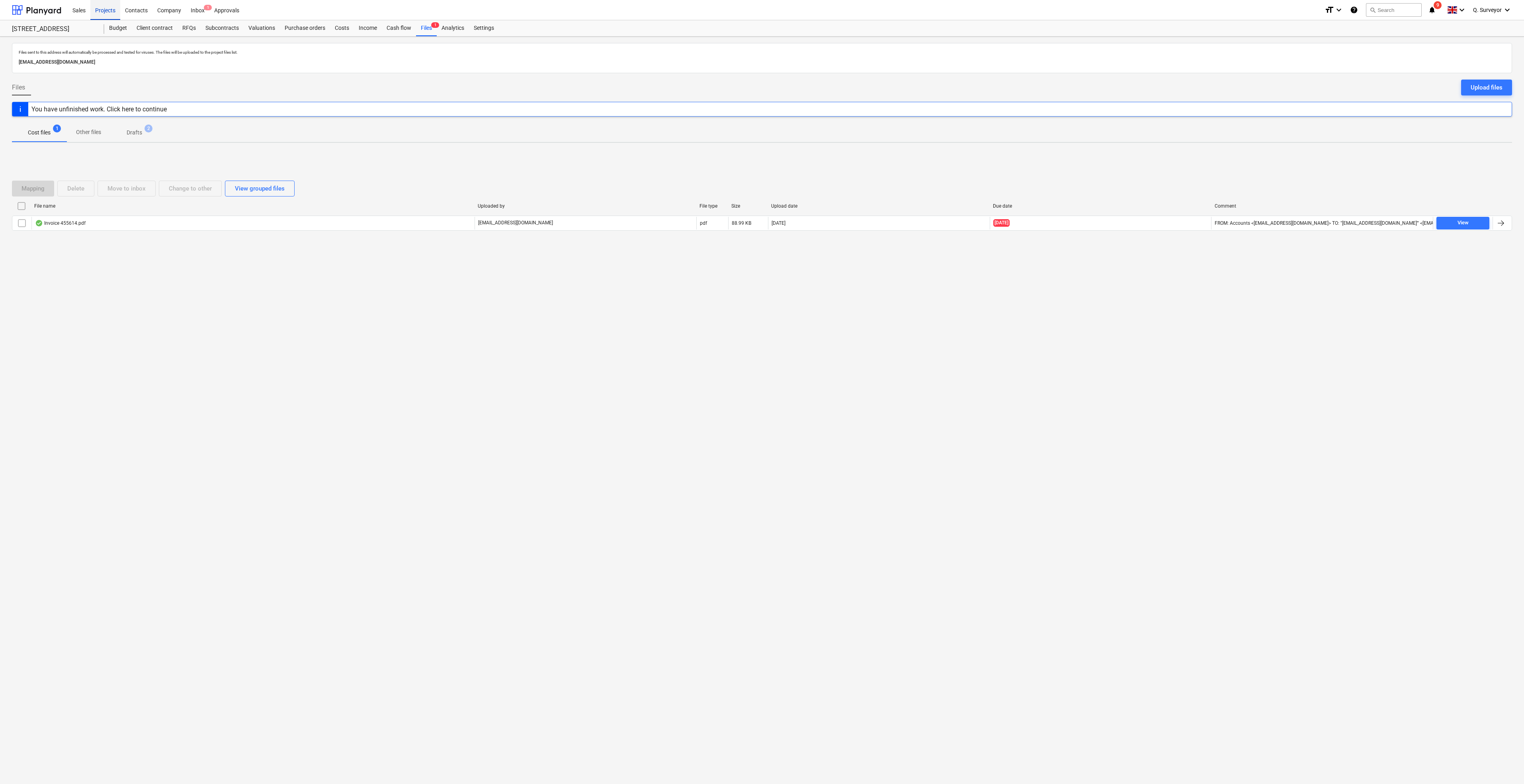
drag, startPoint x: 111, startPoint y: 10, endPoint x: 118, endPoint y: 14, distance: 8.1
click at [111, 9] on div "Projects" at bounding box center [105, 9] width 30 height 20
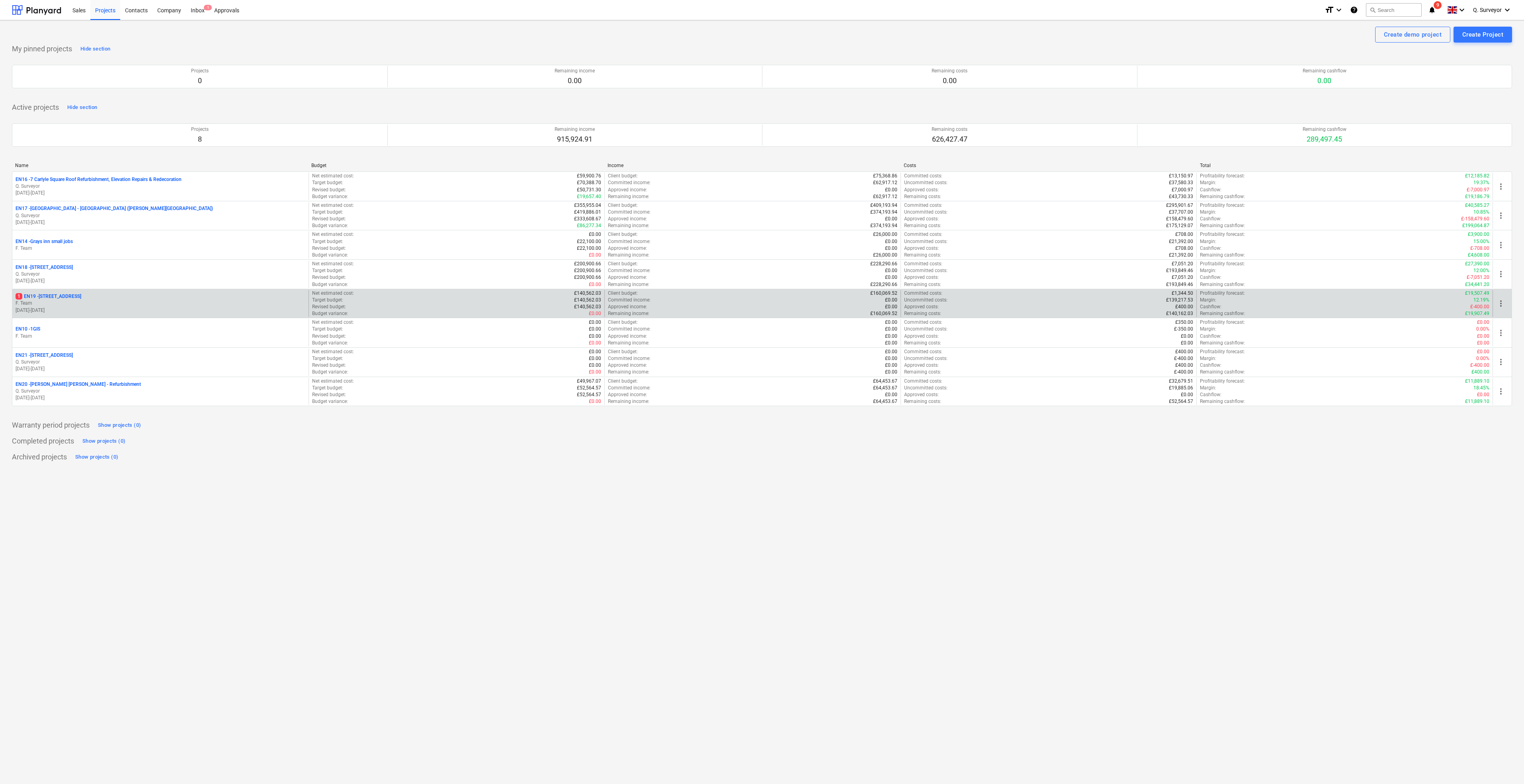
click at [54, 295] on p "1 EN19 - [STREET_ADDRESS]" at bounding box center [48, 296] width 66 height 7
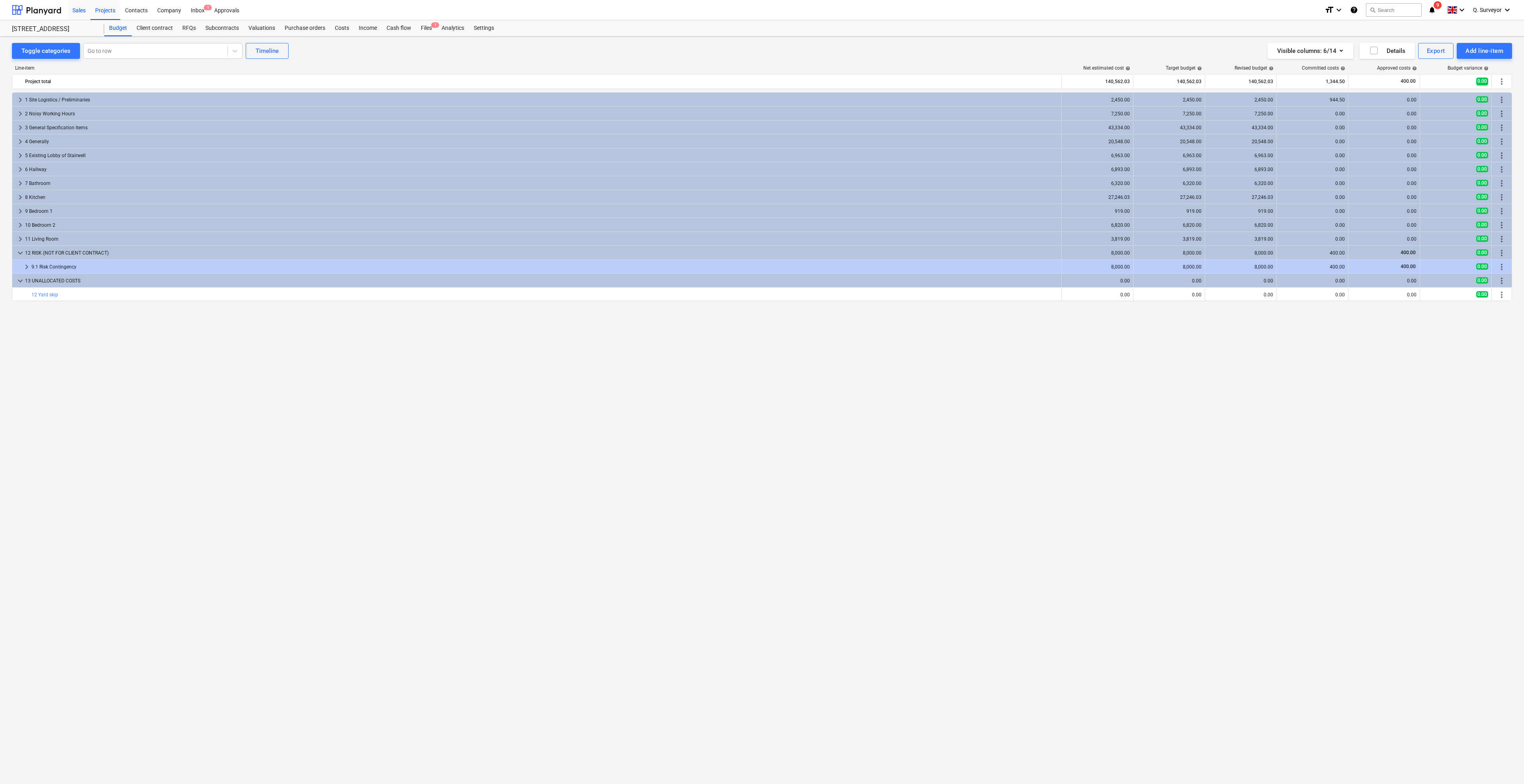
click at [87, 14] on div "Sales" at bounding box center [79, 9] width 22 height 20
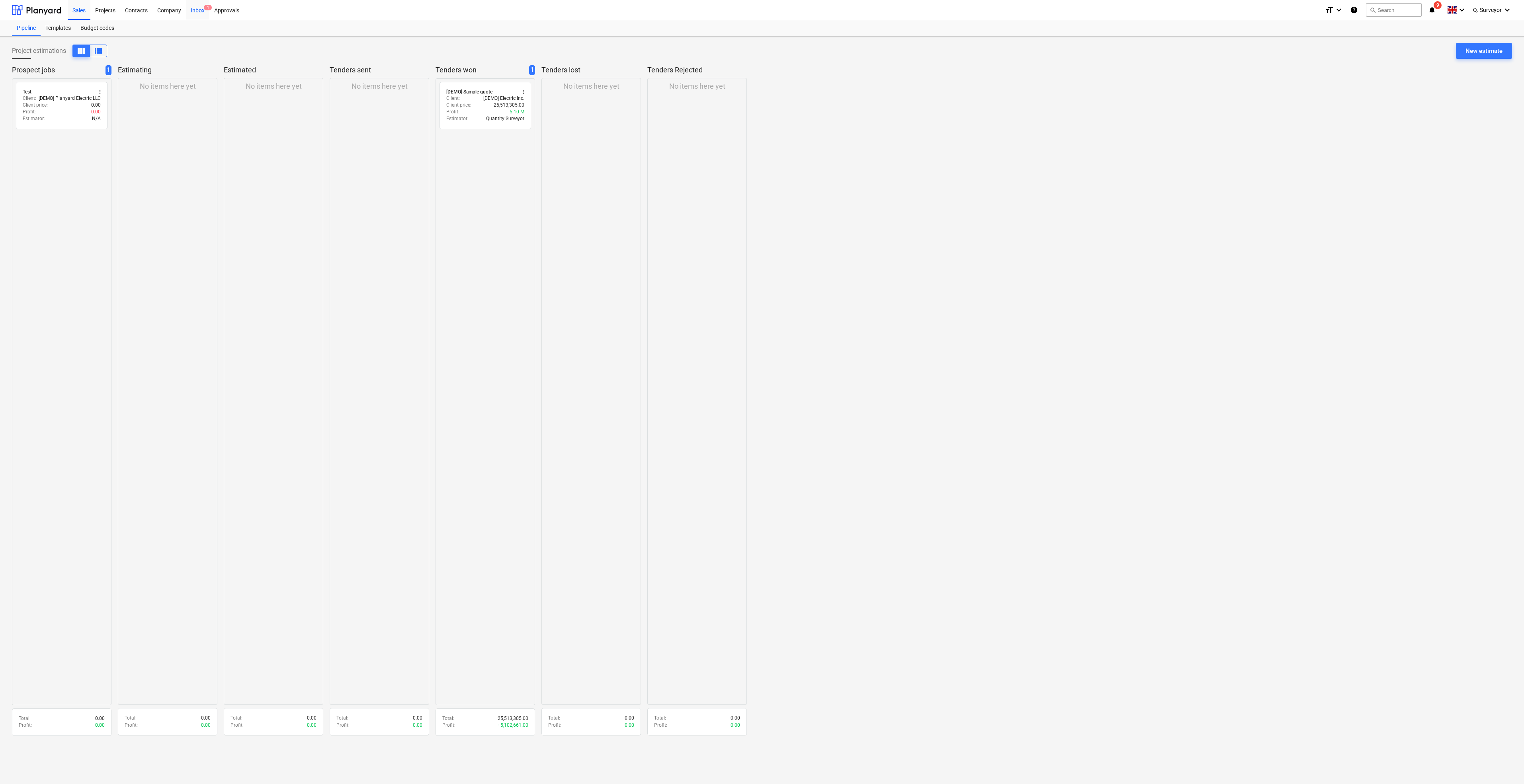
click at [193, 11] on div "Inbox 1" at bounding box center [198, 9] width 24 height 20
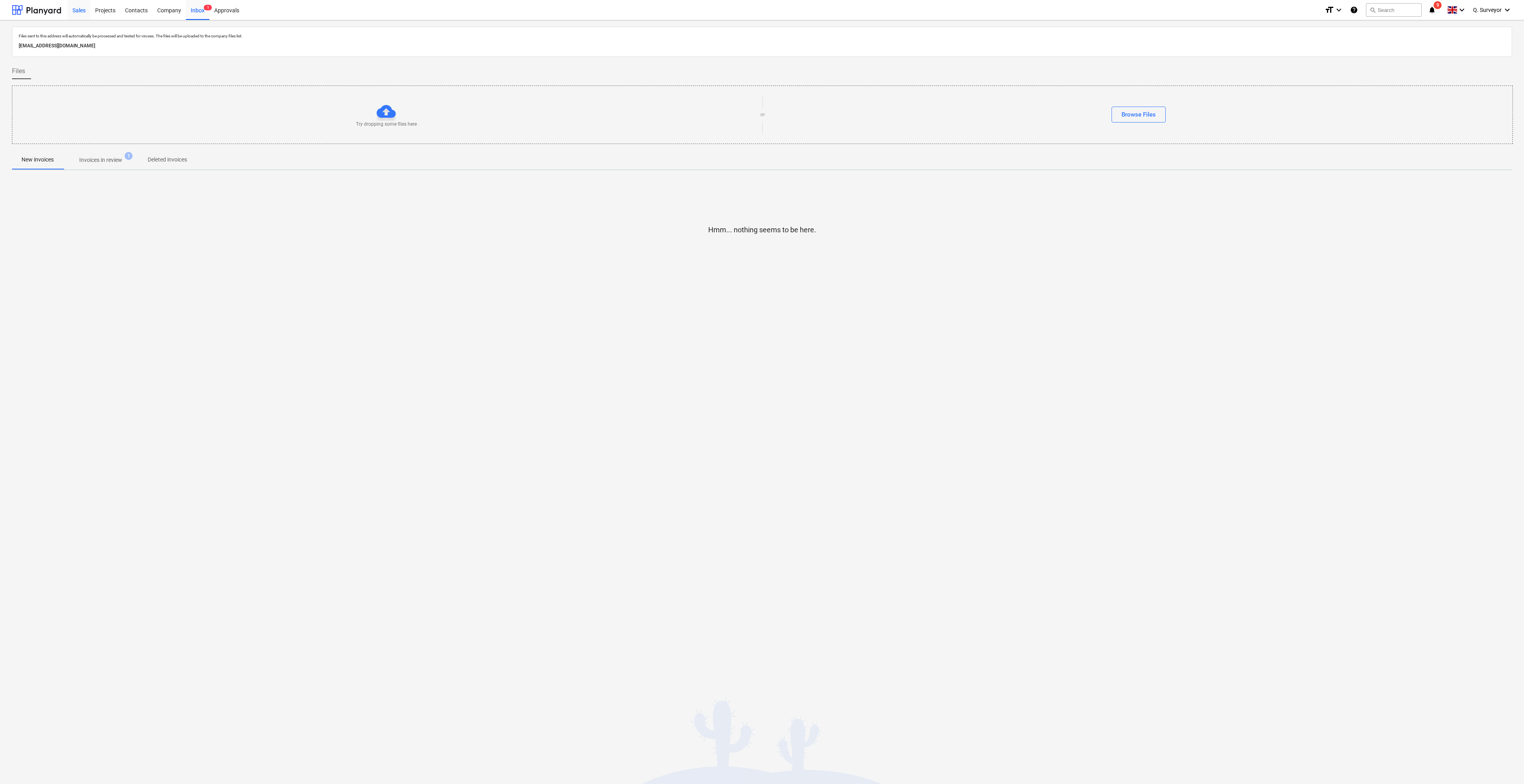
click at [76, 13] on div "Sales" at bounding box center [79, 9] width 22 height 20
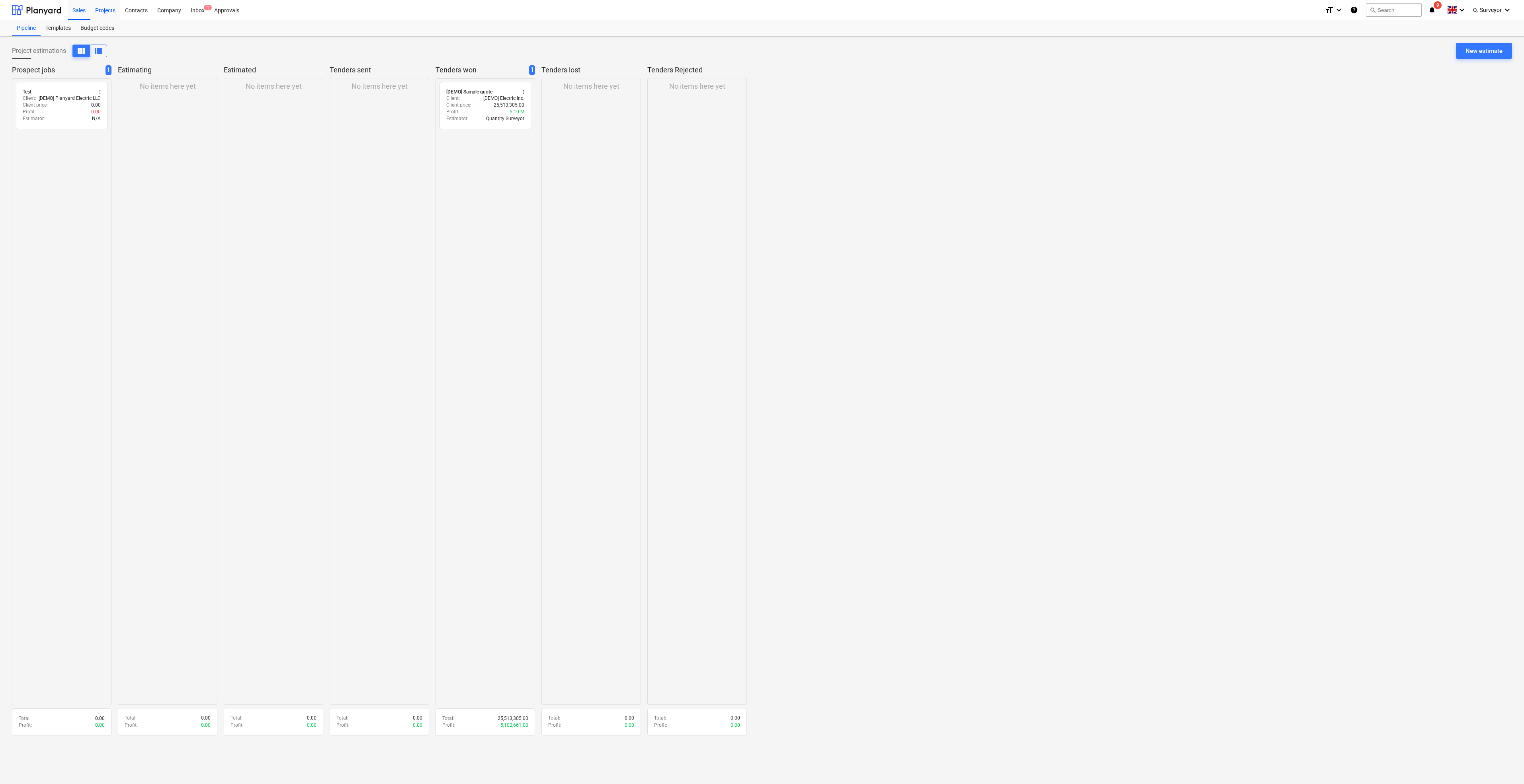
click at [104, 9] on div "Projects" at bounding box center [105, 9] width 30 height 20
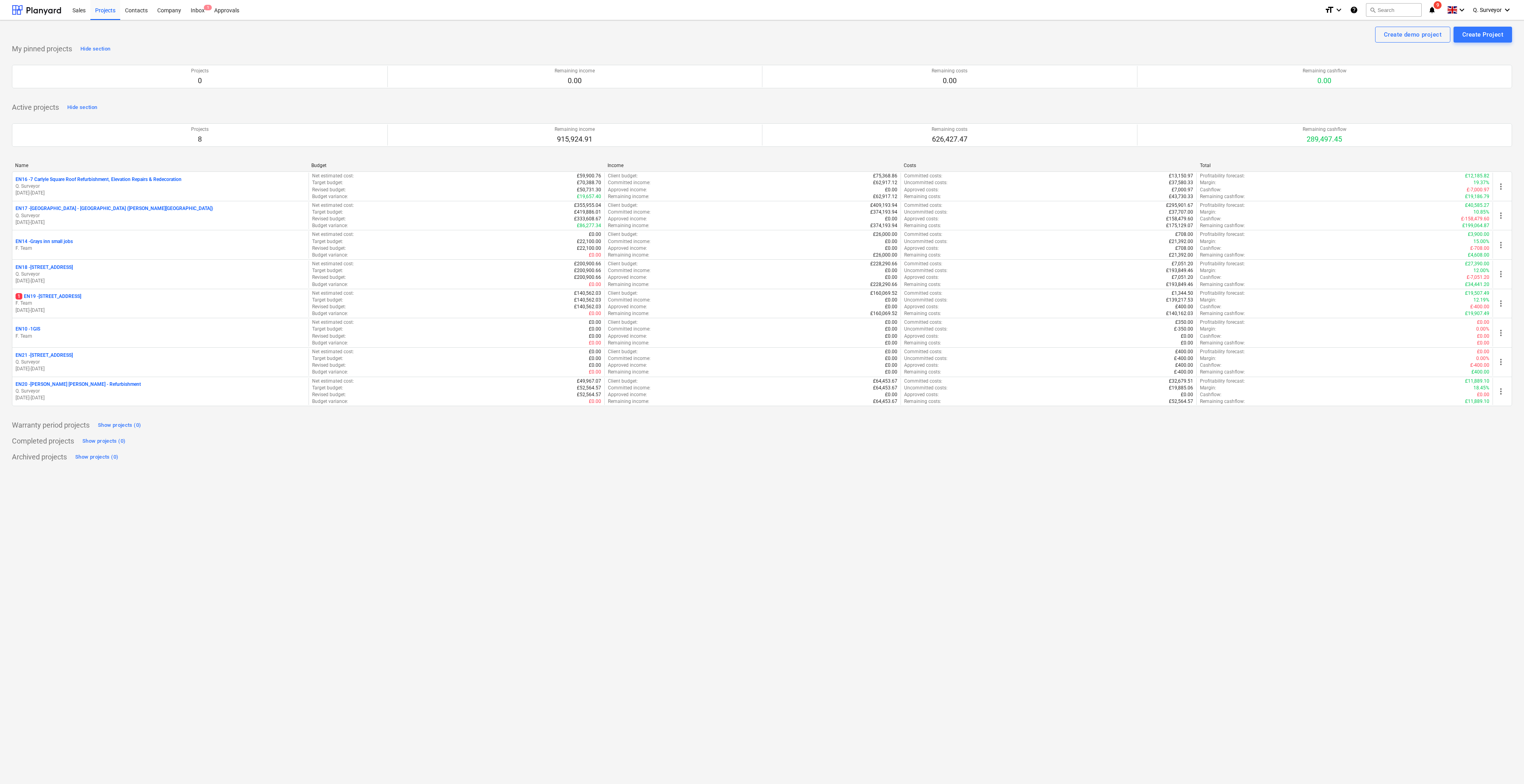
click at [547, 606] on div "Create demo project Create Project My pinned projects Hide section Projects 0 R…" at bounding box center [762, 402] width 1524 height 764
click at [1431, 6] on icon "notifications" at bounding box center [1432, 10] width 8 height 9
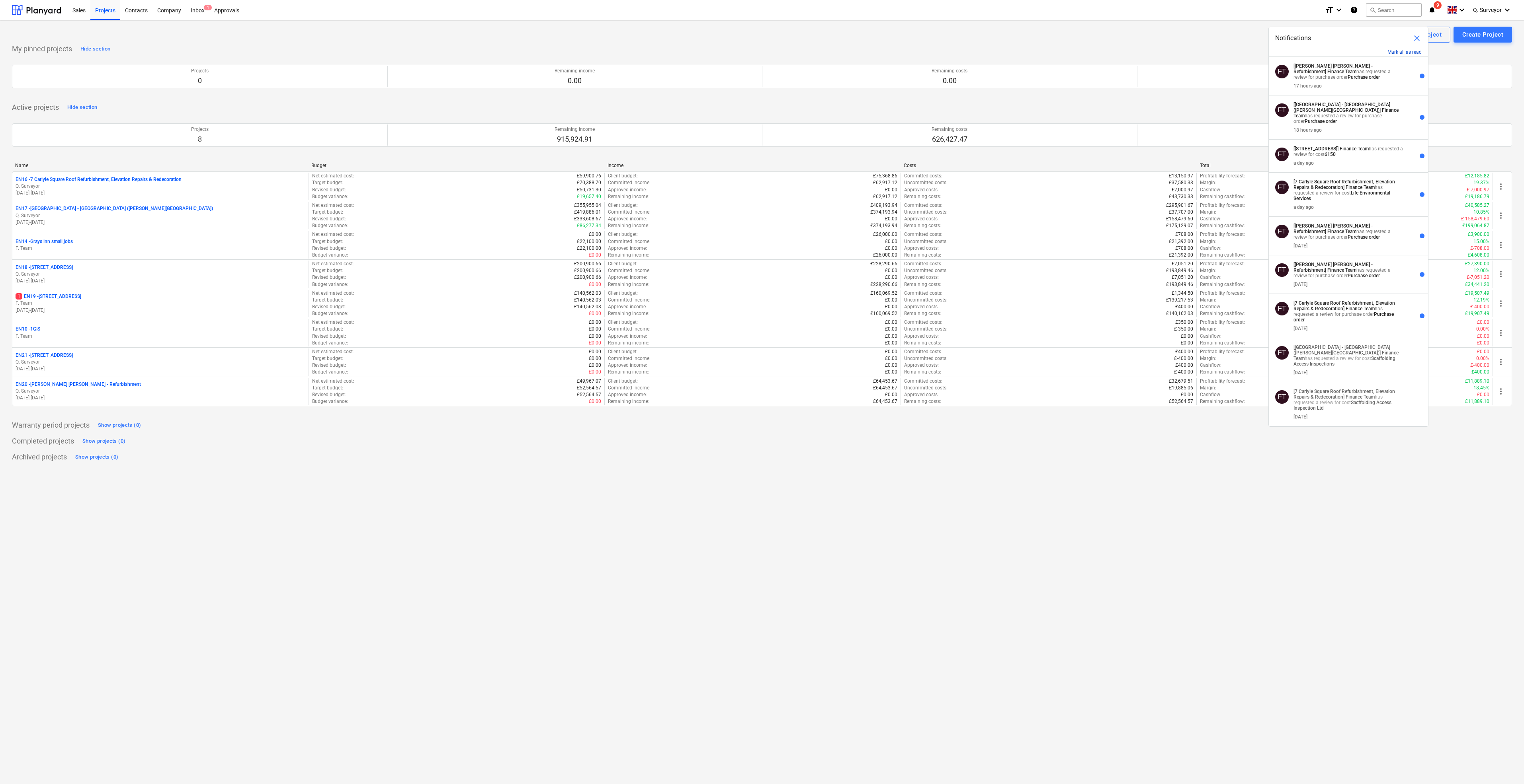
click at [1406, 51] on button "Mark all as read" at bounding box center [1404, 51] width 34 height 5
click at [1416, 37] on span "close" at bounding box center [1417, 38] width 9 height 9
